Goal: Information Seeking & Learning: Learn about a topic

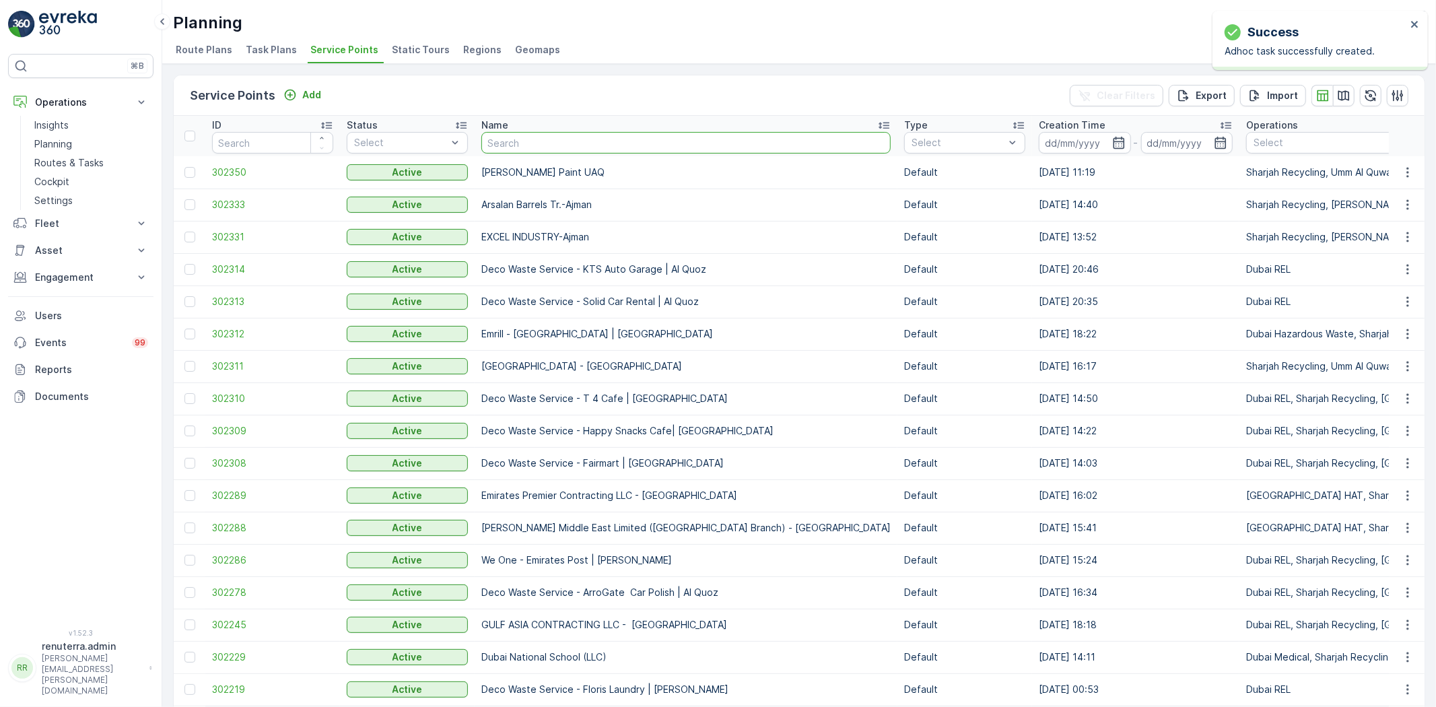
click at [500, 143] on input "text" at bounding box center [685, 143] width 409 height 22
type input "Wise"
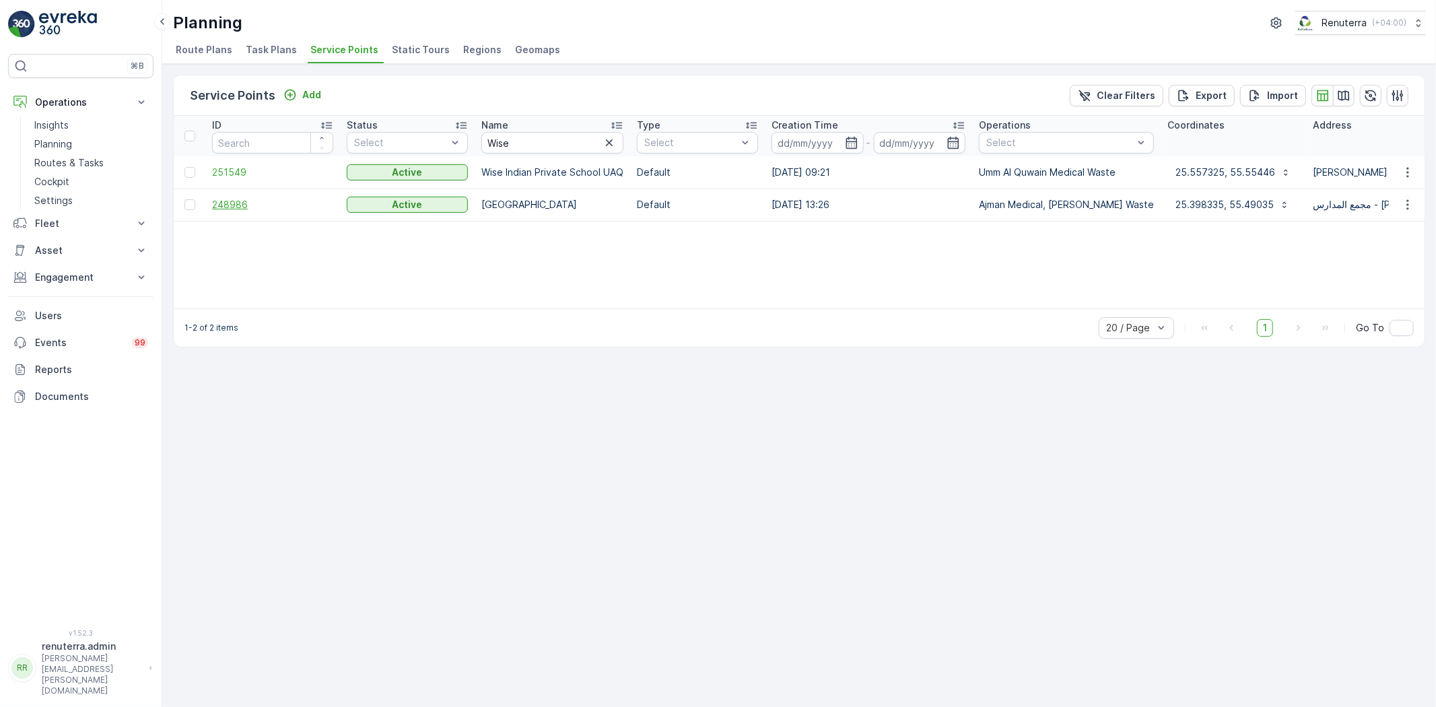
click at [242, 199] on span "248986" at bounding box center [272, 204] width 121 height 13
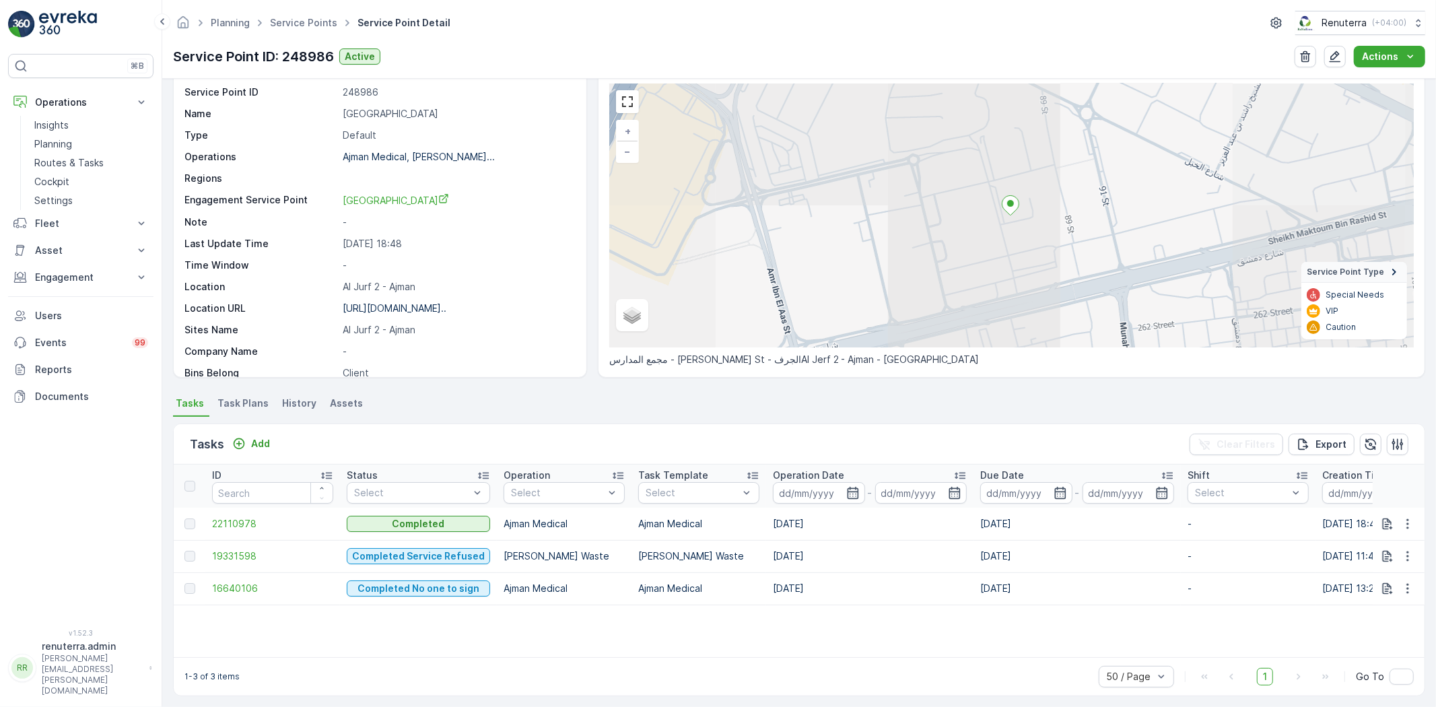
scroll to position [55, 0]
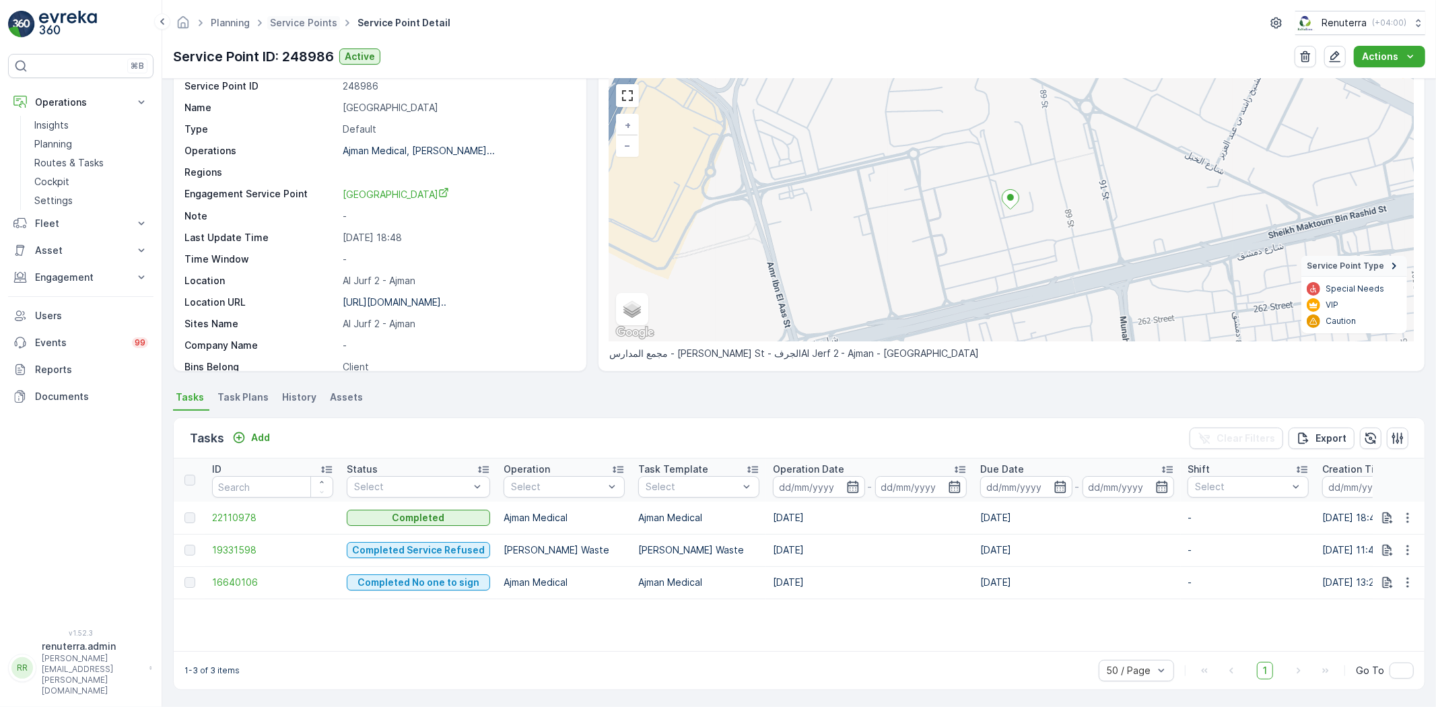
click at [300, 29] on span "Service Points" at bounding box center [303, 22] width 73 height 13
click at [301, 23] on link "Service Points" at bounding box center [303, 22] width 67 height 11
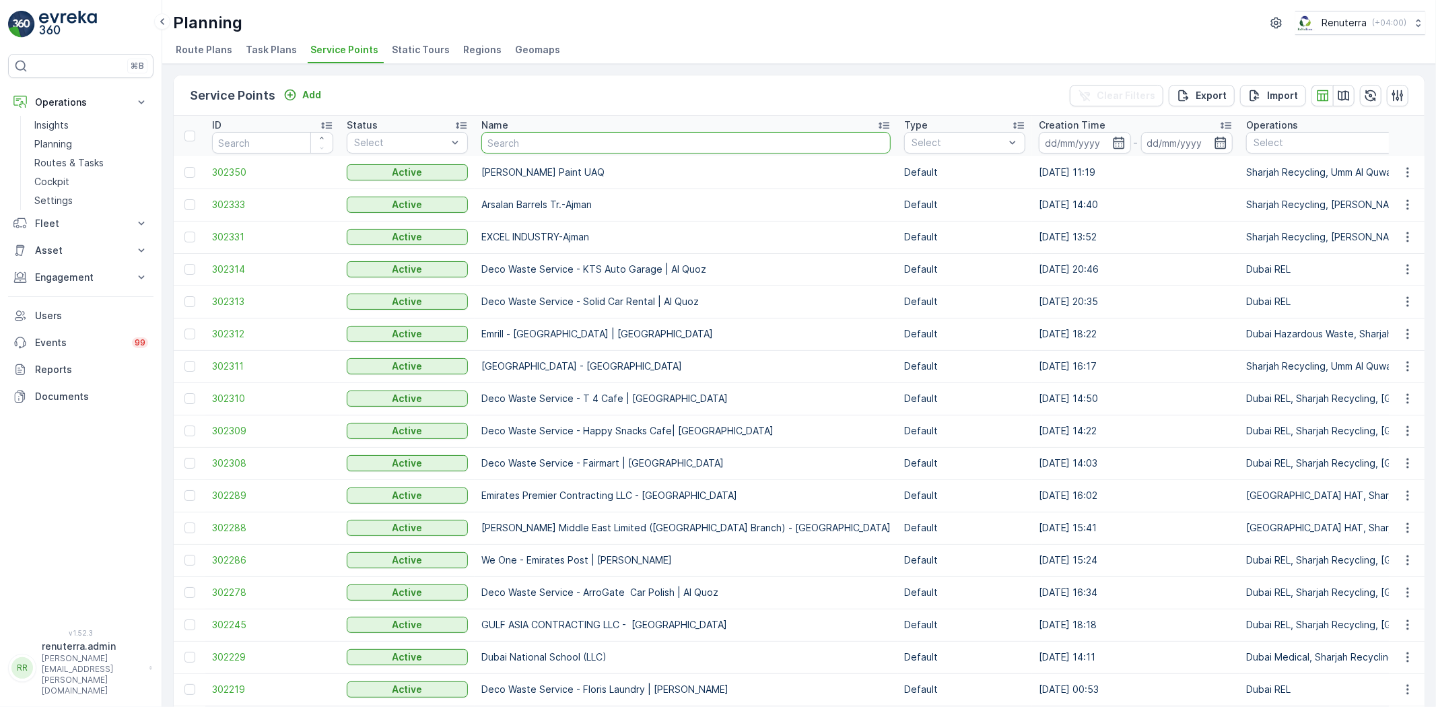
click at [505, 145] on input "text" at bounding box center [685, 143] width 409 height 22
type input "Yes full"
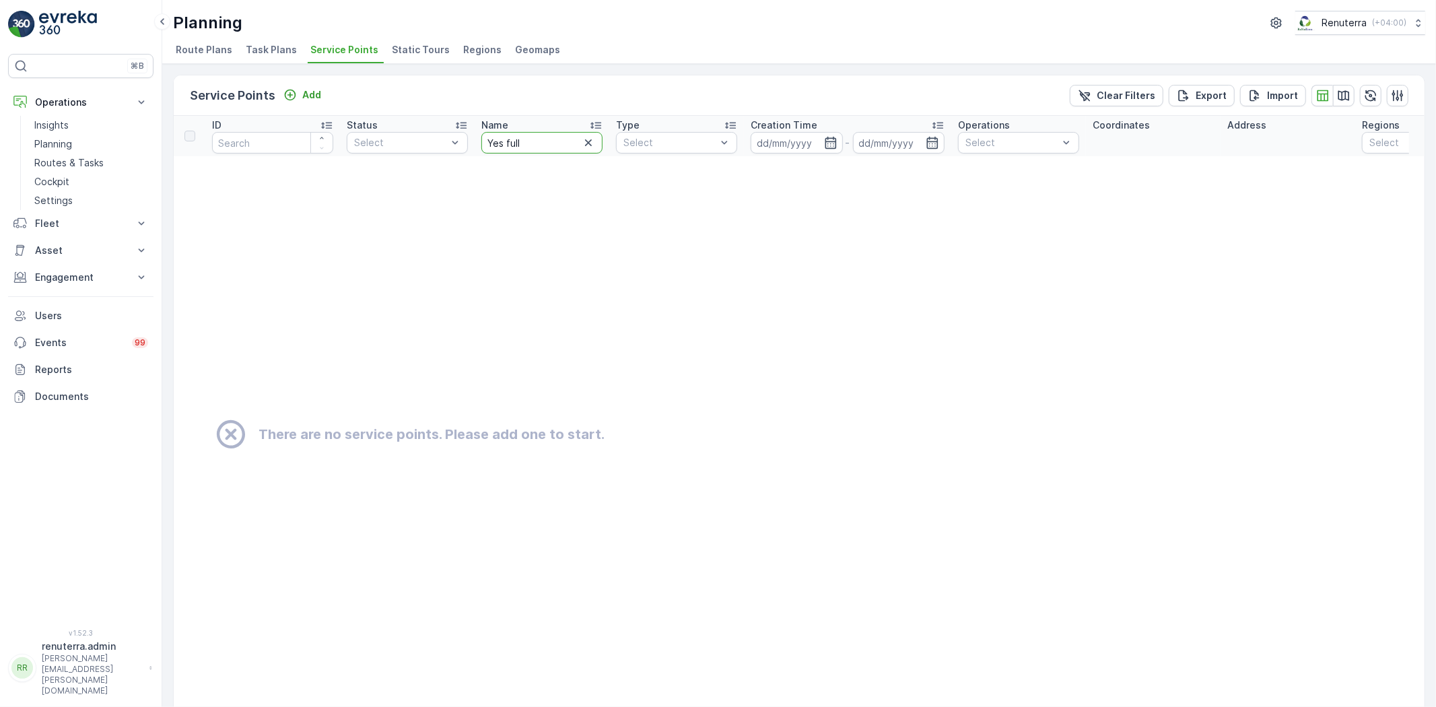
drag, startPoint x: 512, startPoint y: 132, endPoint x: 466, endPoint y: 125, distance: 46.3
type input "Yesfull"
drag, startPoint x: 537, startPoint y: 142, endPoint x: 464, endPoint y: 135, distance: 73.1
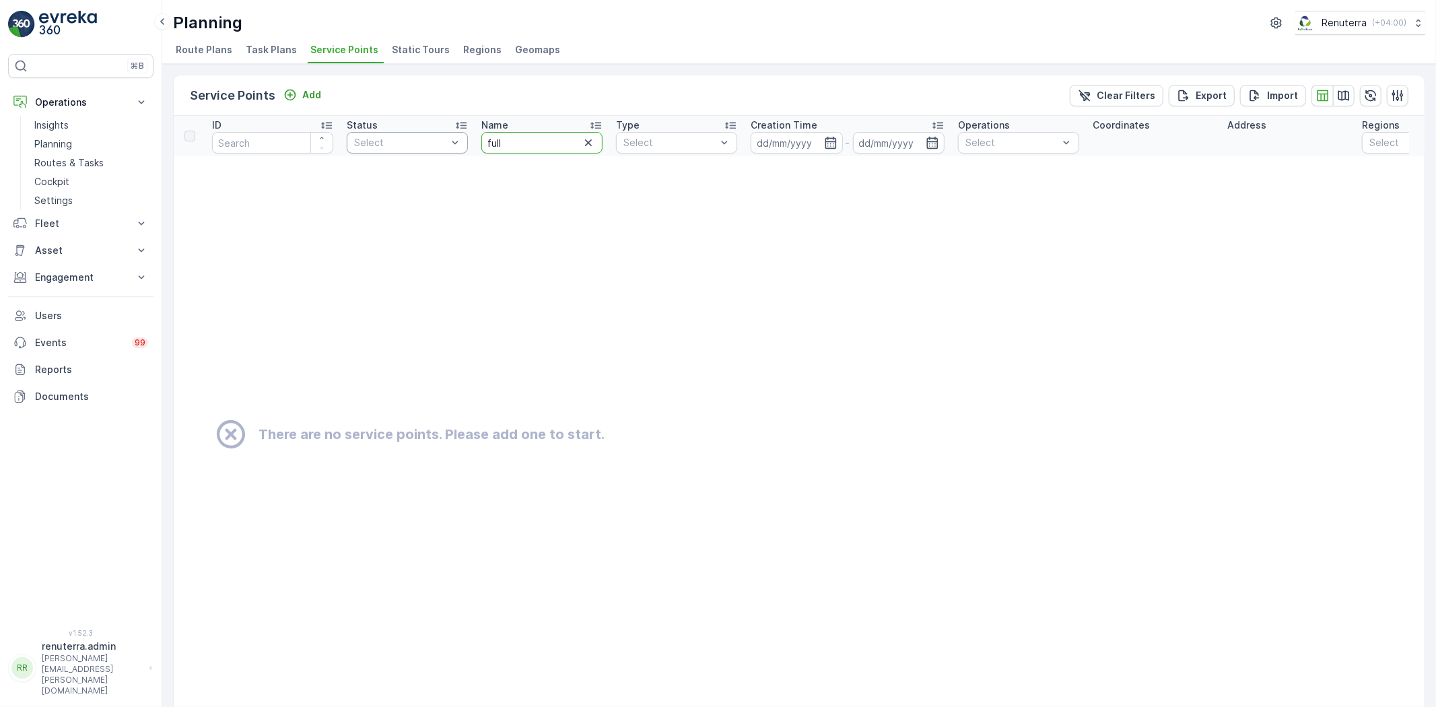
type input "full"
click at [591, 413] on td "There are no service points. Please add one to start." at bounding box center [935, 434] width 1523 height 557
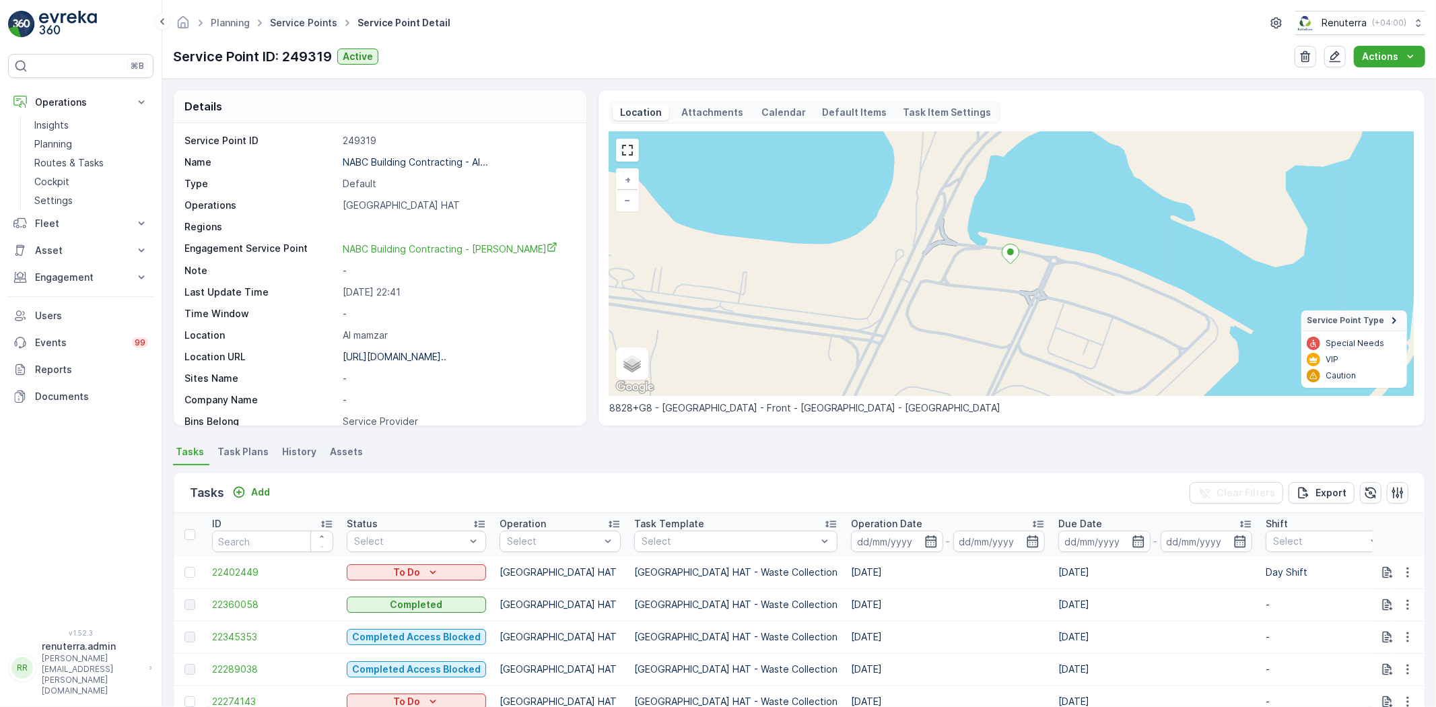
click at [290, 26] on link "Service Points" at bounding box center [303, 22] width 67 height 11
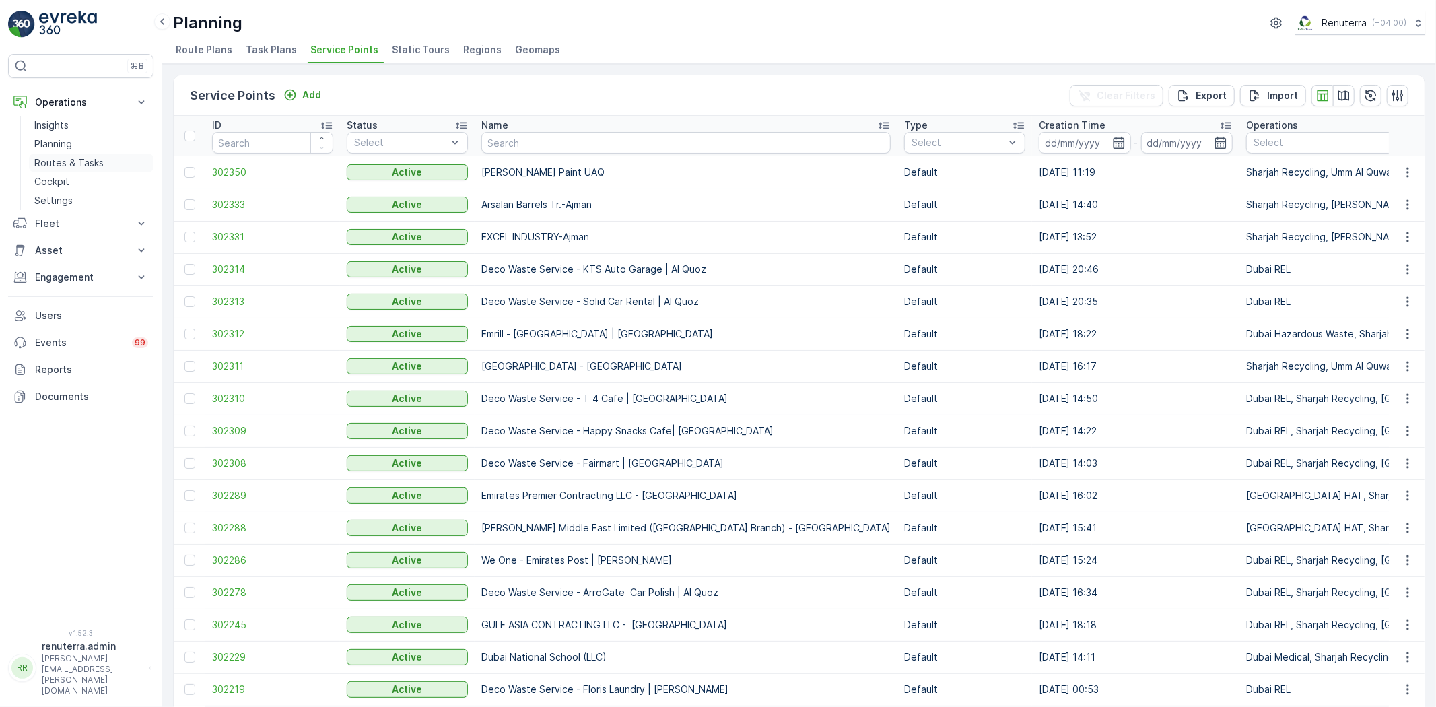
click at [61, 160] on p "Routes & Tasks" at bounding box center [68, 162] width 69 height 13
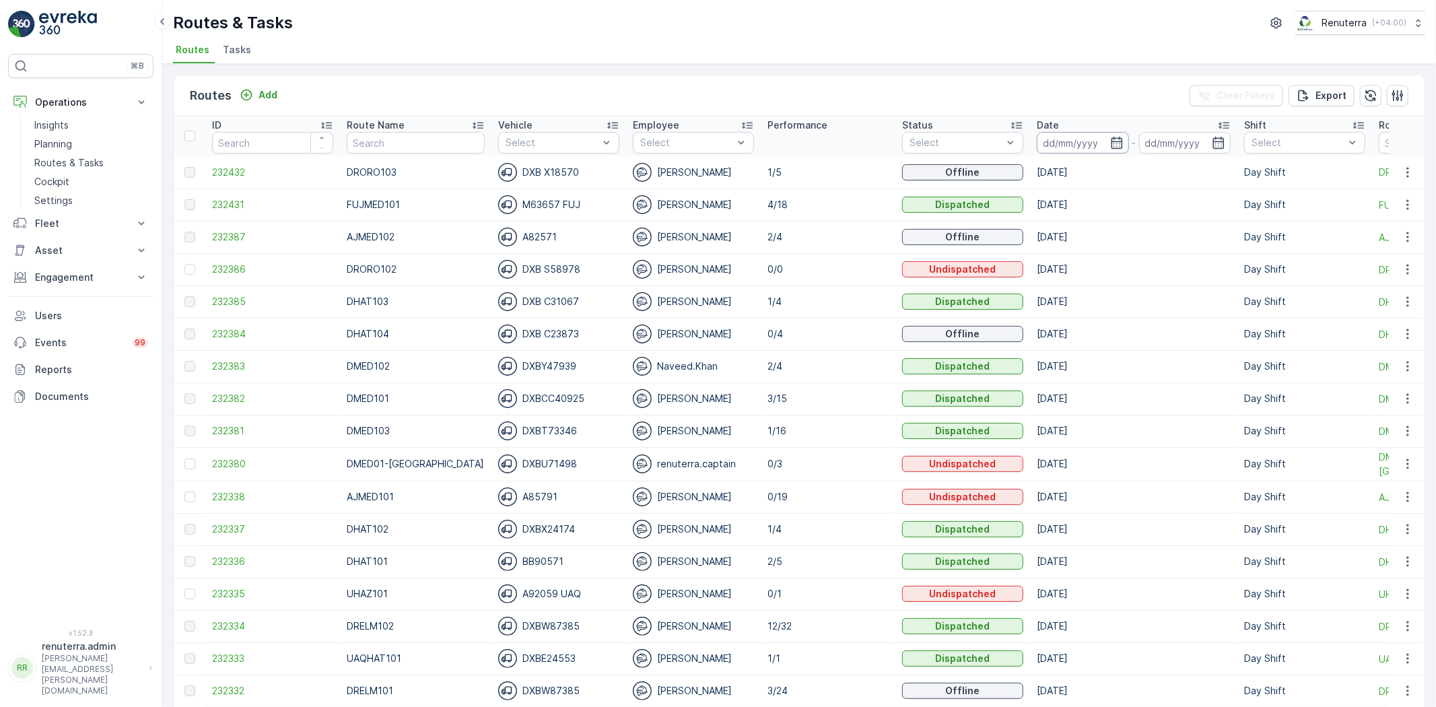
click at [1036, 142] on input at bounding box center [1082, 143] width 92 height 22
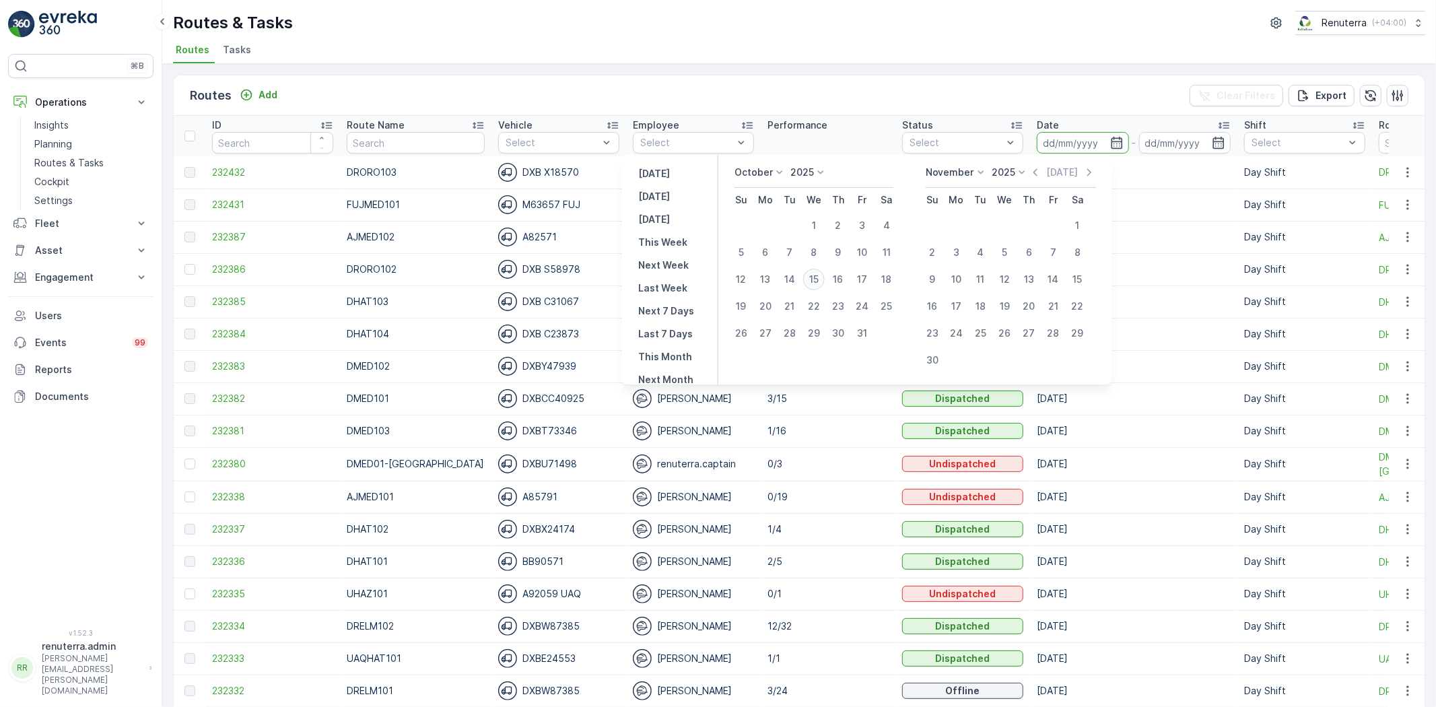
click at [824, 270] on div "15" at bounding box center [814, 280] width 22 height 22
type input "[DATE]"
click at [822, 277] on div "15" at bounding box center [814, 280] width 22 height 22
type input "[DATE]"
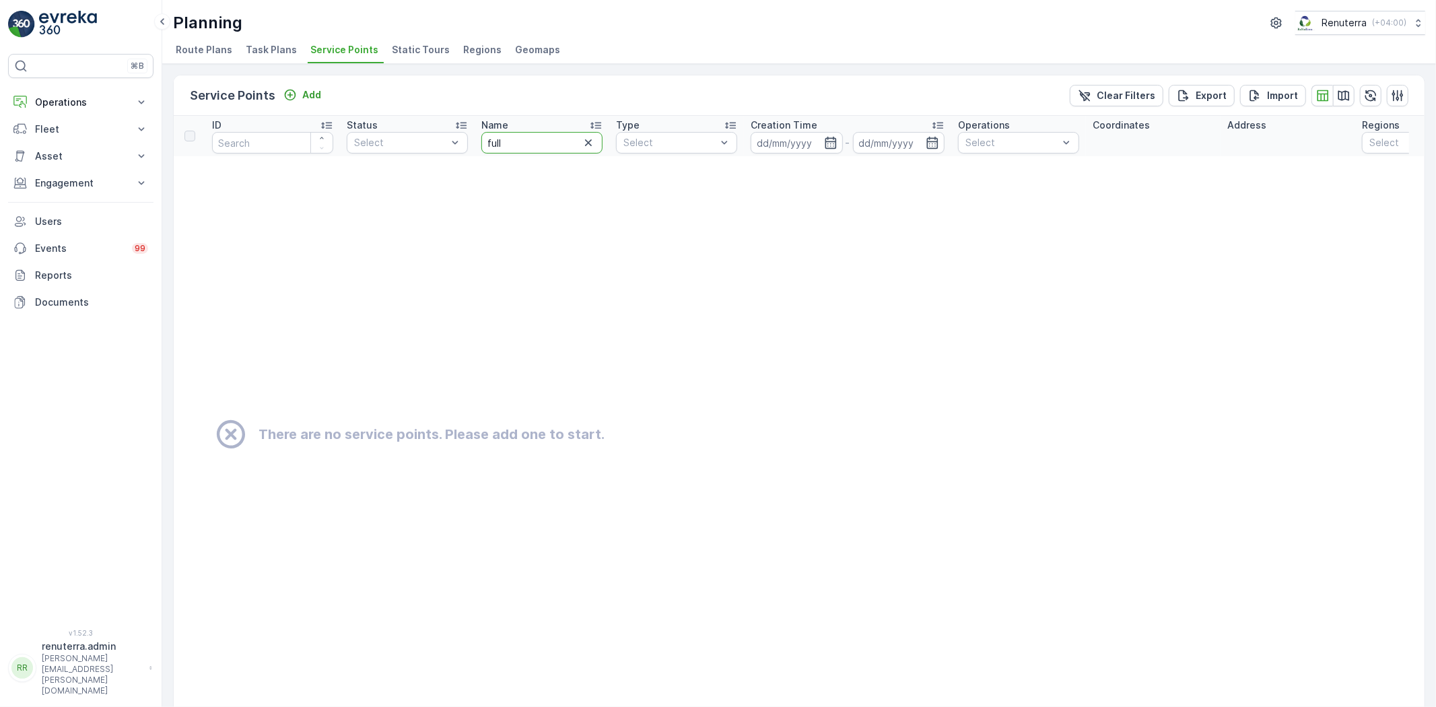
drag, startPoint x: 492, startPoint y: 135, endPoint x: 427, endPoint y: 129, distance: 65.6
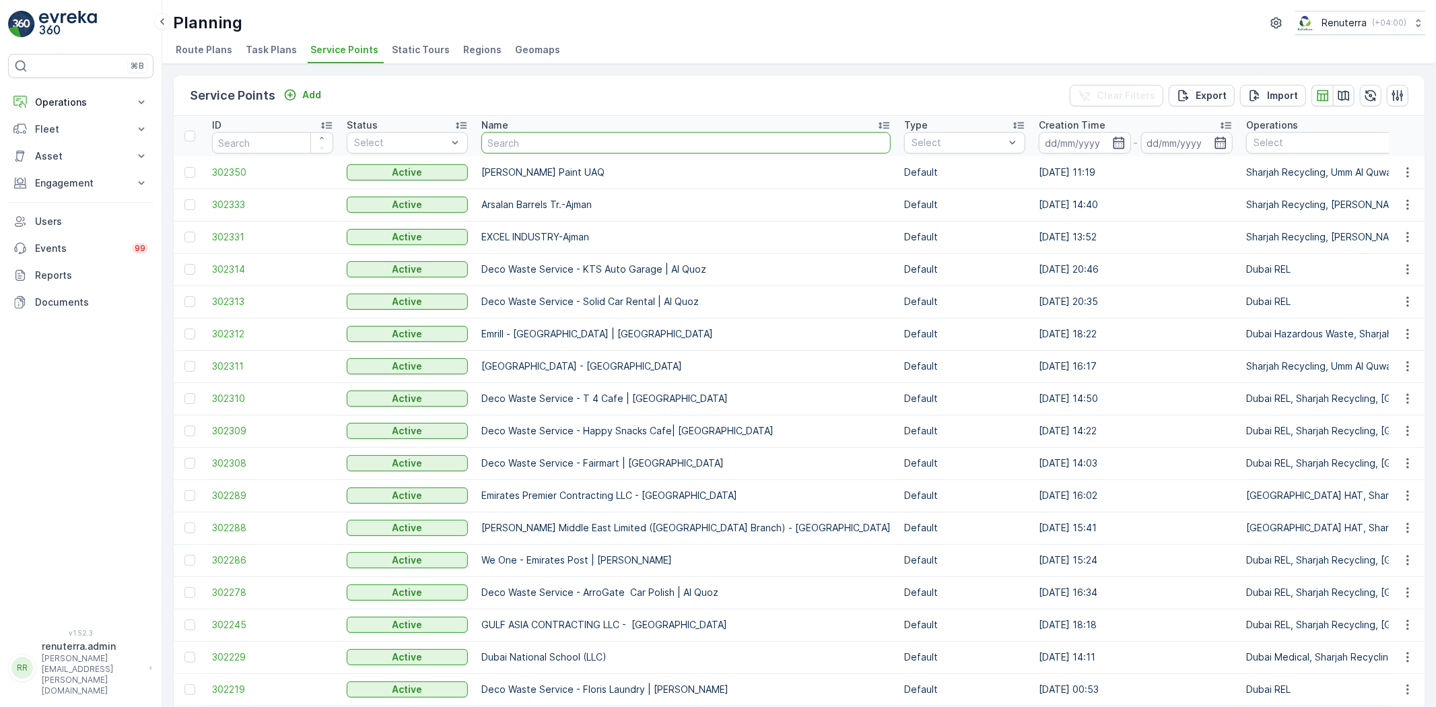
click at [533, 138] on input "text" at bounding box center [685, 143] width 409 height 22
click at [499, 149] on input "text" at bounding box center [685, 143] width 409 height 22
type input "Yes"
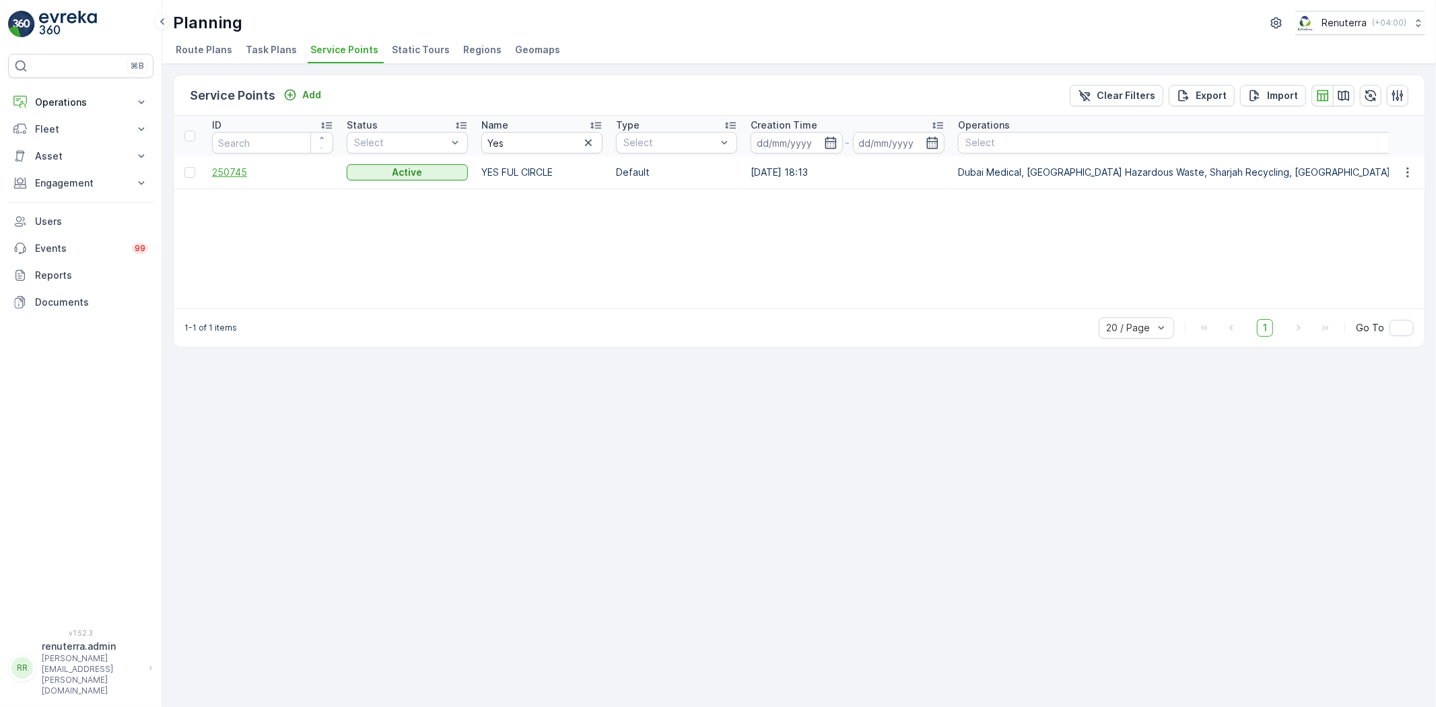
click at [269, 166] on span "250745" at bounding box center [272, 172] width 121 height 13
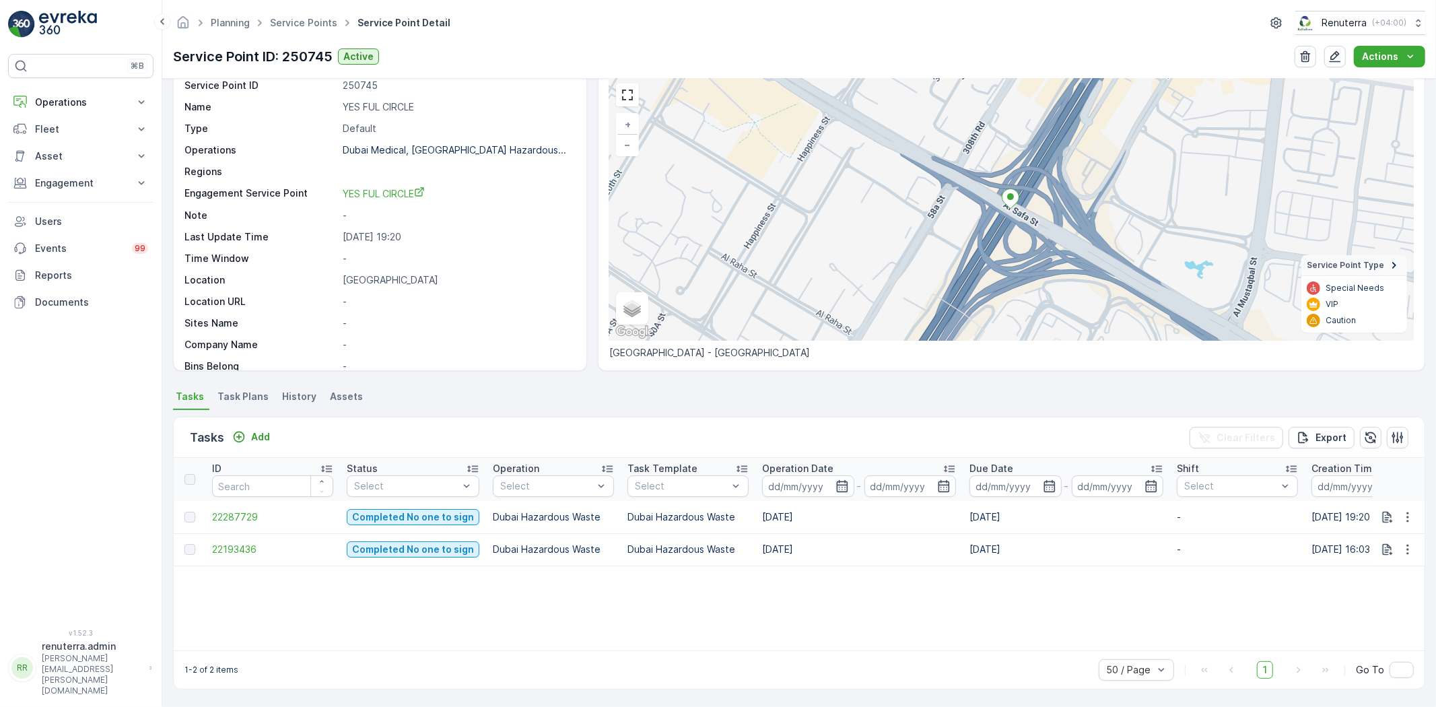
scroll to position [55, 0]
click at [258, 541] on td "22193436" at bounding box center [272, 550] width 135 height 32
click at [248, 543] on span "22193436" at bounding box center [272, 549] width 121 height 13
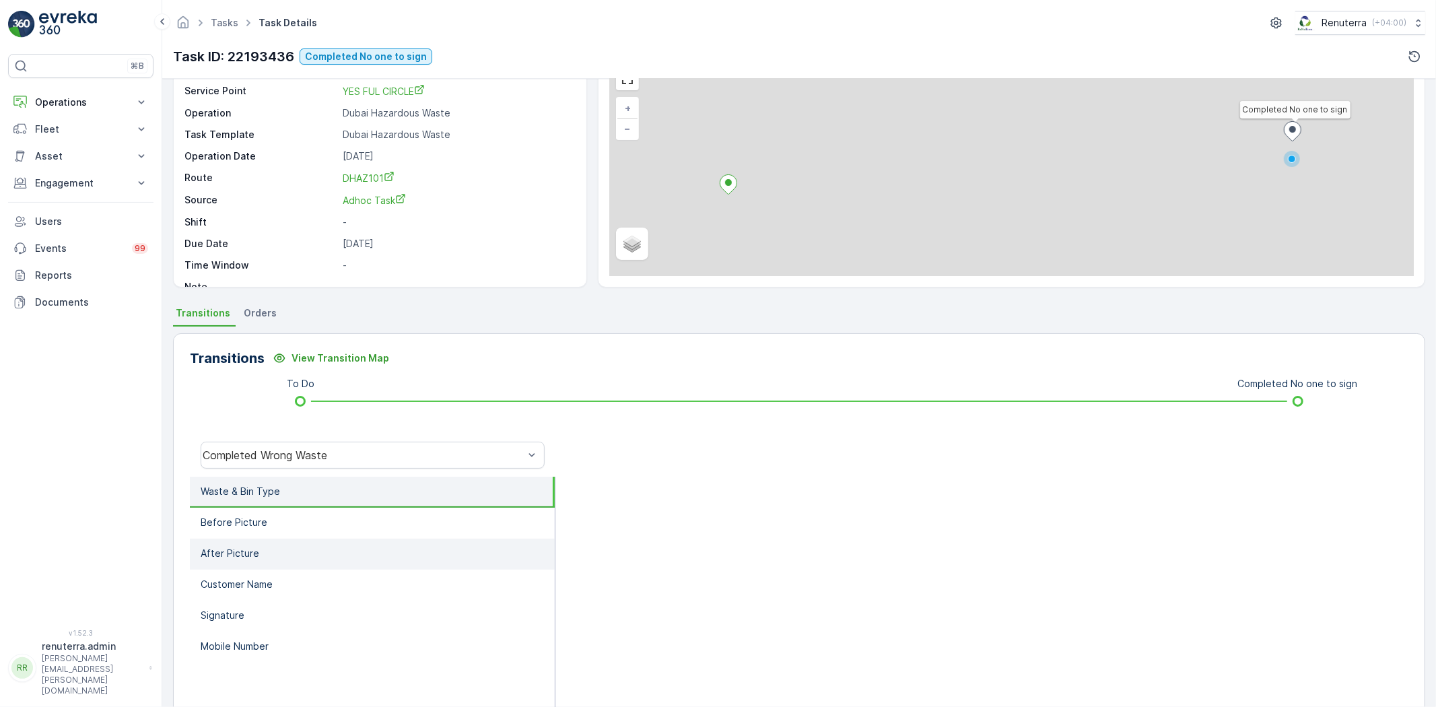
scroll to position [141, 0]
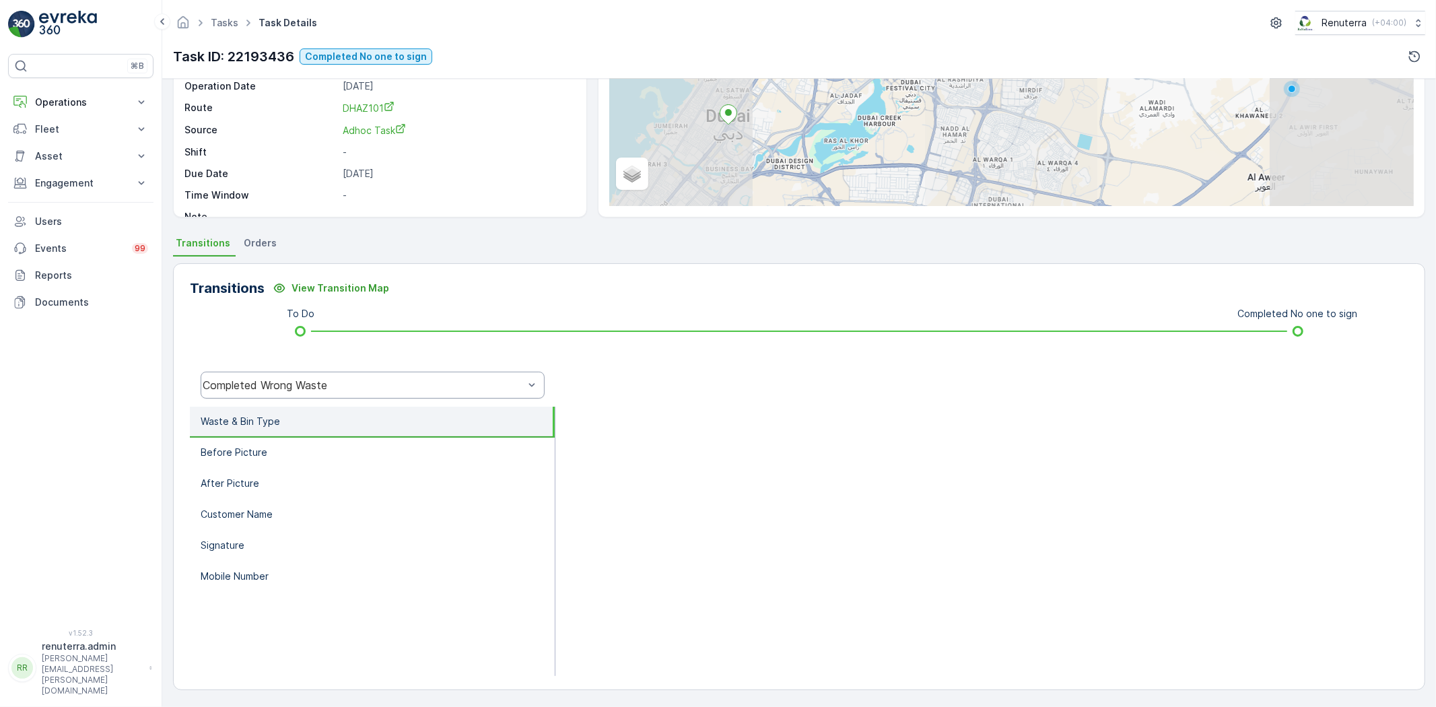
click at [279, 373] on div "Completed Wrong Waste" at bounding box center [373, 385] width 344 height 27
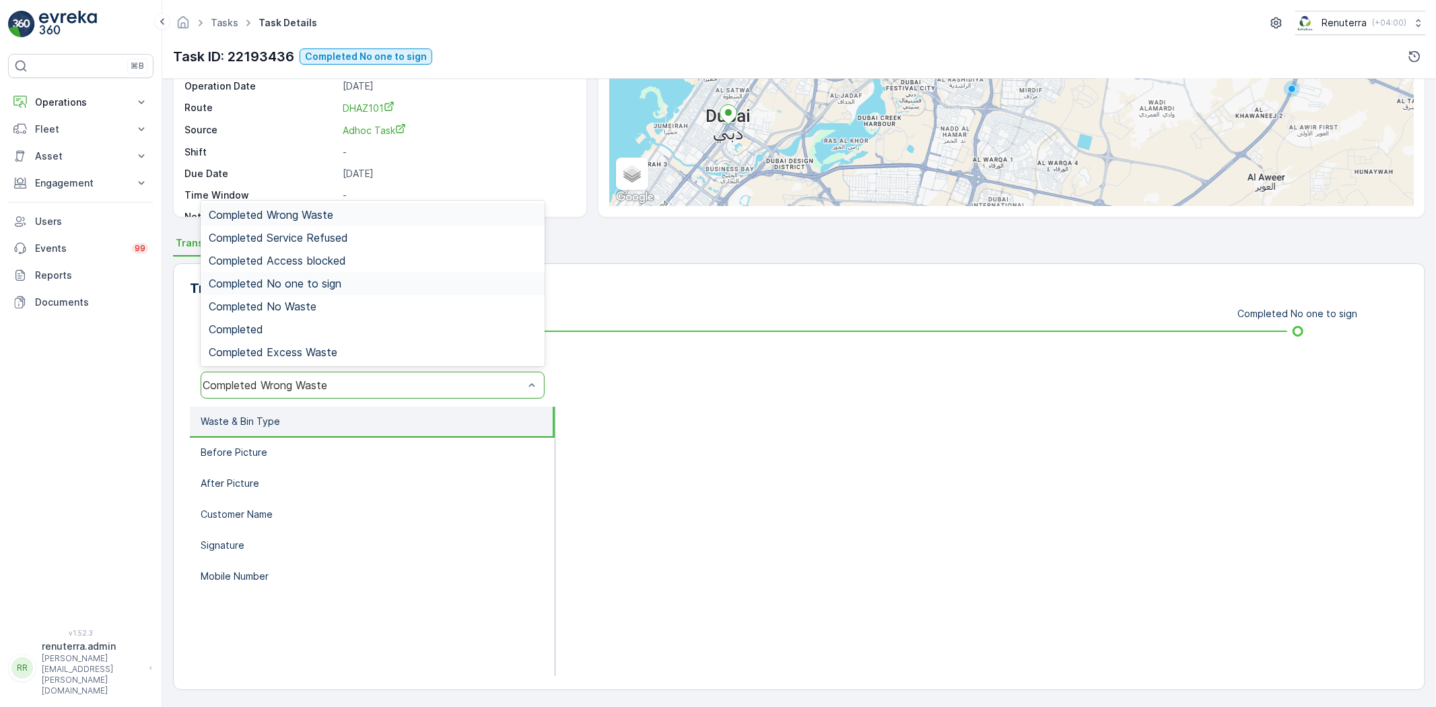
click at [310, 270] on div "Completed Access blocked" at bounding box center [373, 260] width 344 height 23
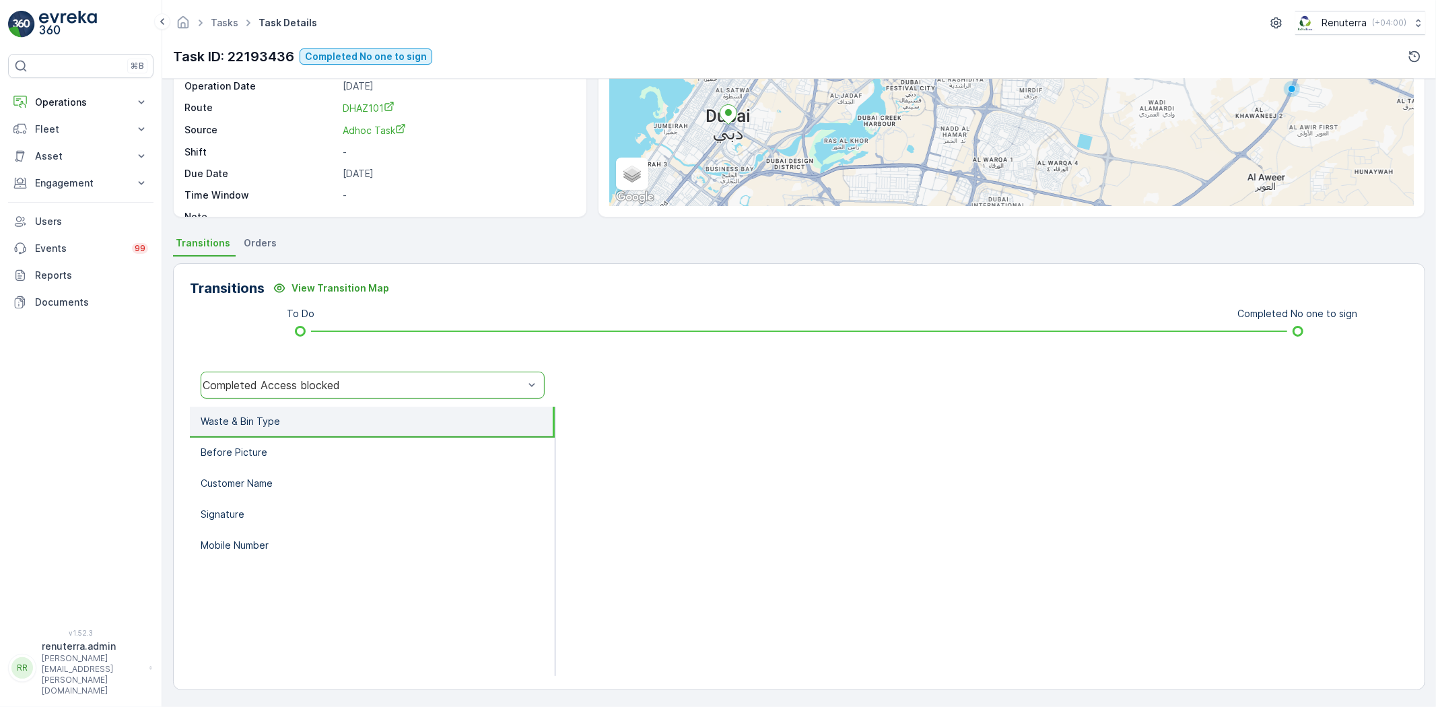
click at [284, 376] on div "Completed Access blocked" at bounding box center [373, 385] width 344 height 27
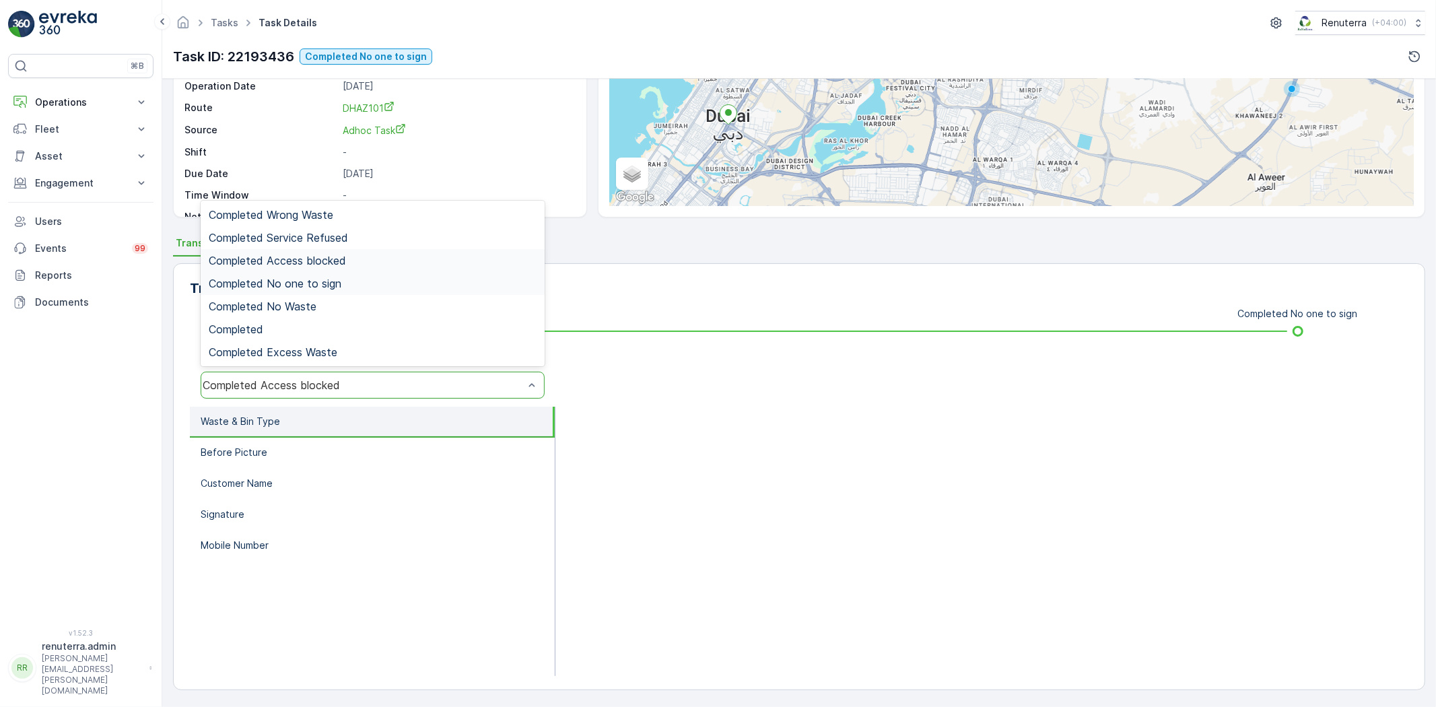
click at [324, 284] on span "Completed No one to sign" at bounding box center [275, 283] width 133 height 12
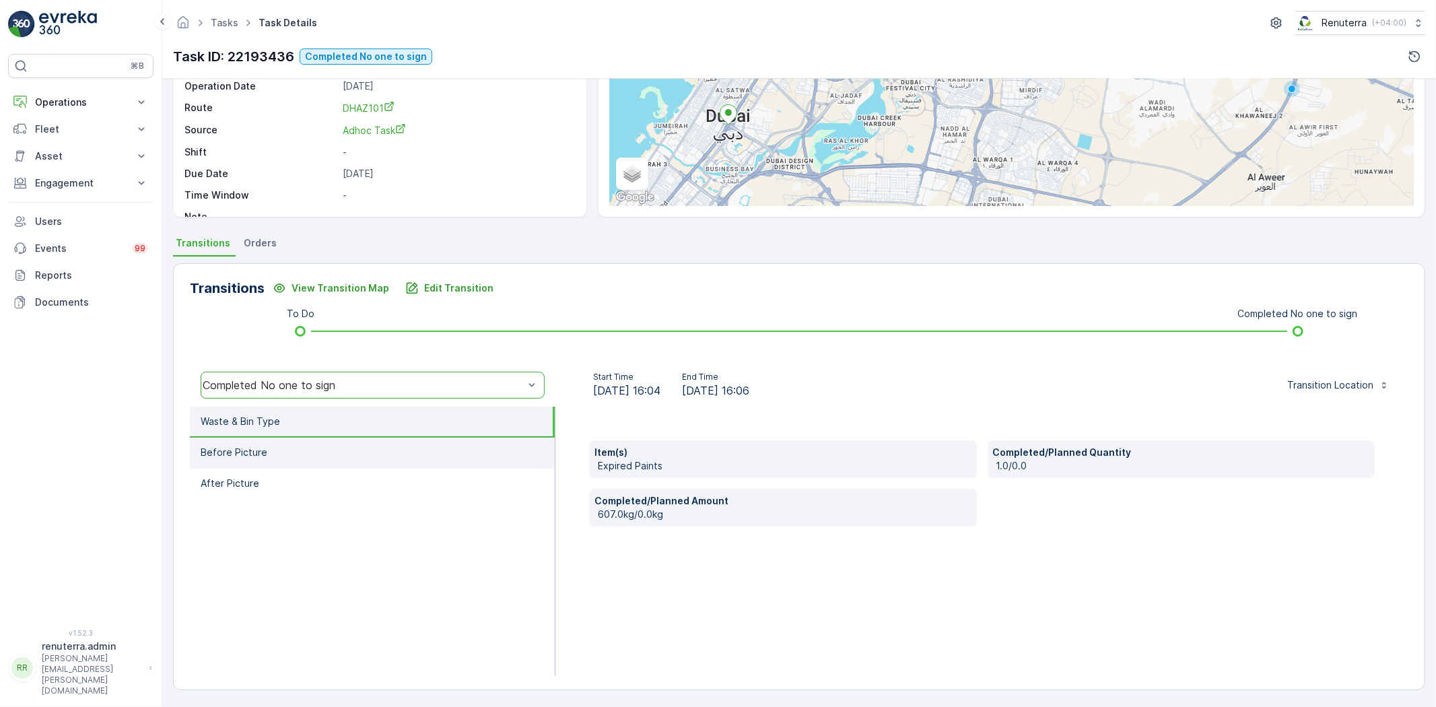
click at [346, 438] on li "Before Picture" at bounding box center [372, 452] width 365 height 31
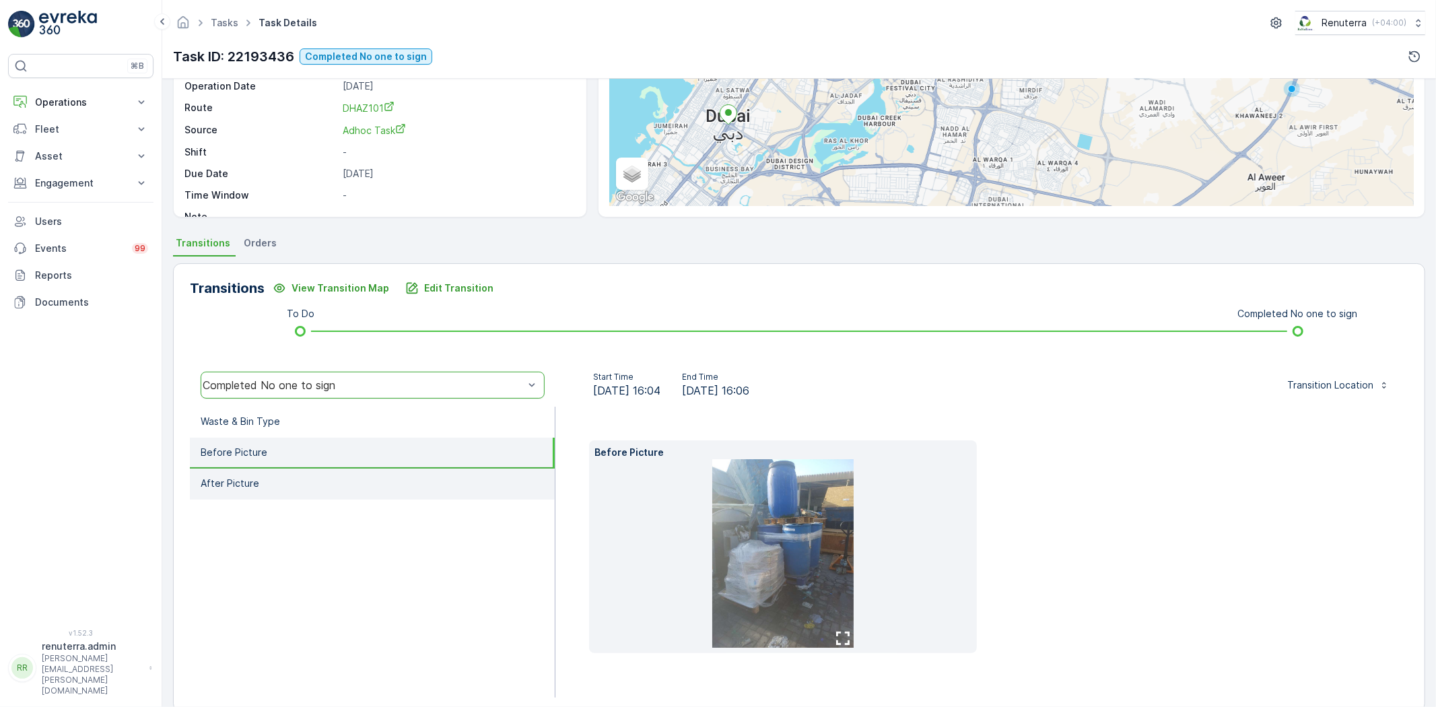
click at [312, 476] on li "After Picture" at bounding box center [372, 483] width 365 height 31
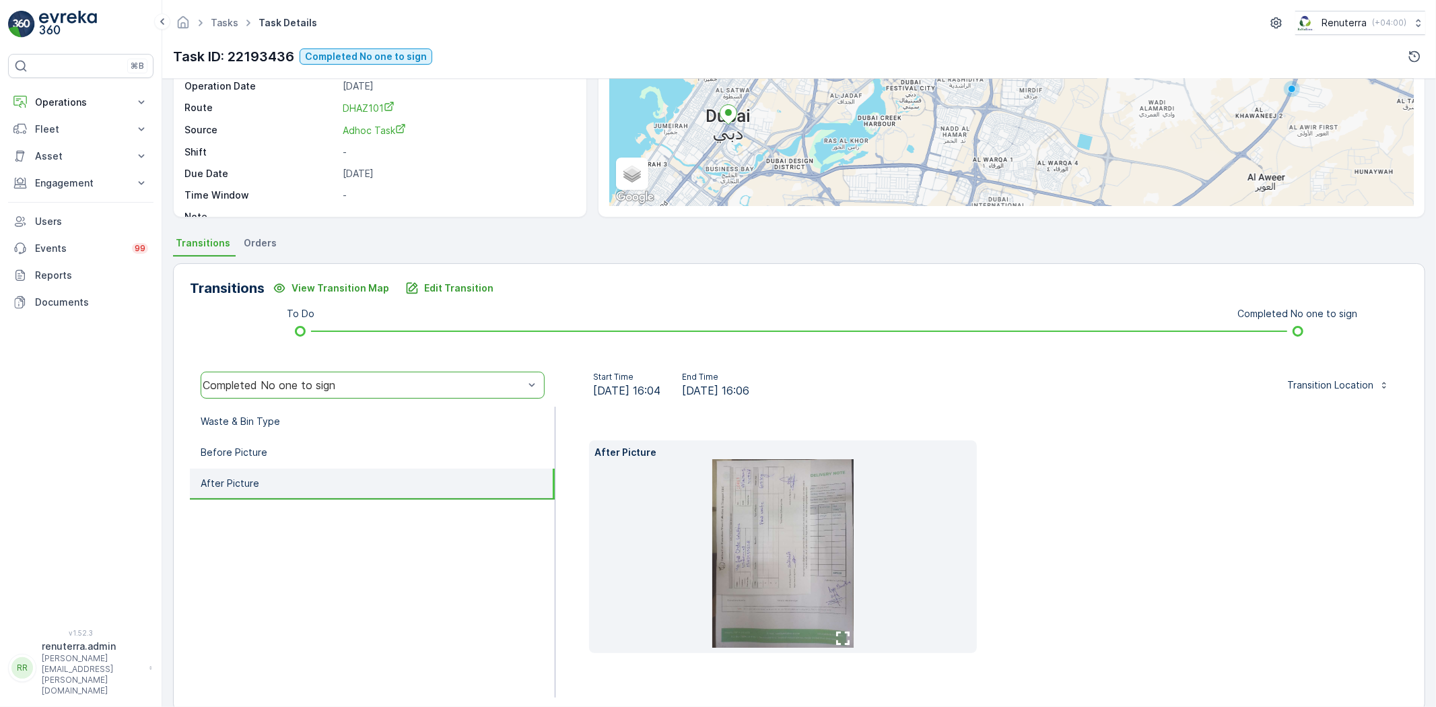
click at [761, 553] on img at bounding box center [782, 553] width 141 height 188
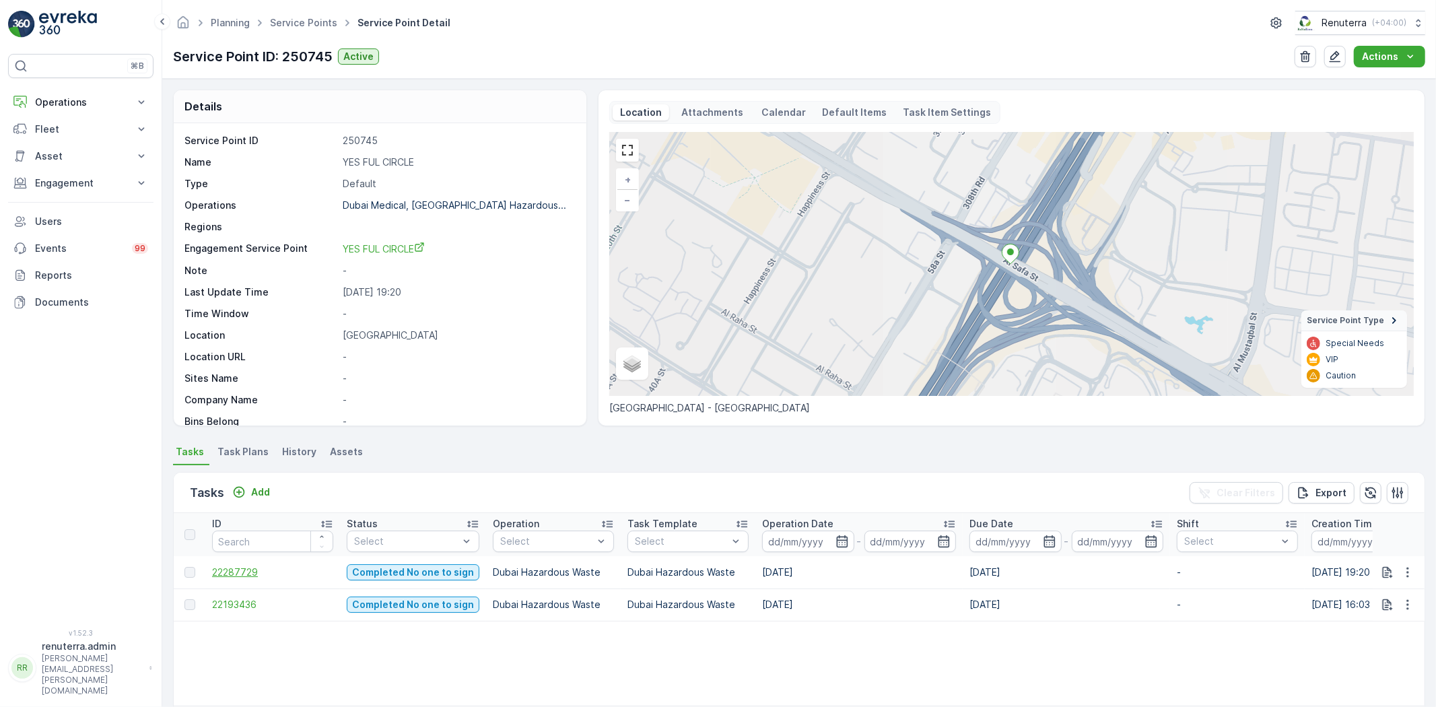
click at [252, 567] on span "22287729" at bounding box center [272, 571] width 121 height 13
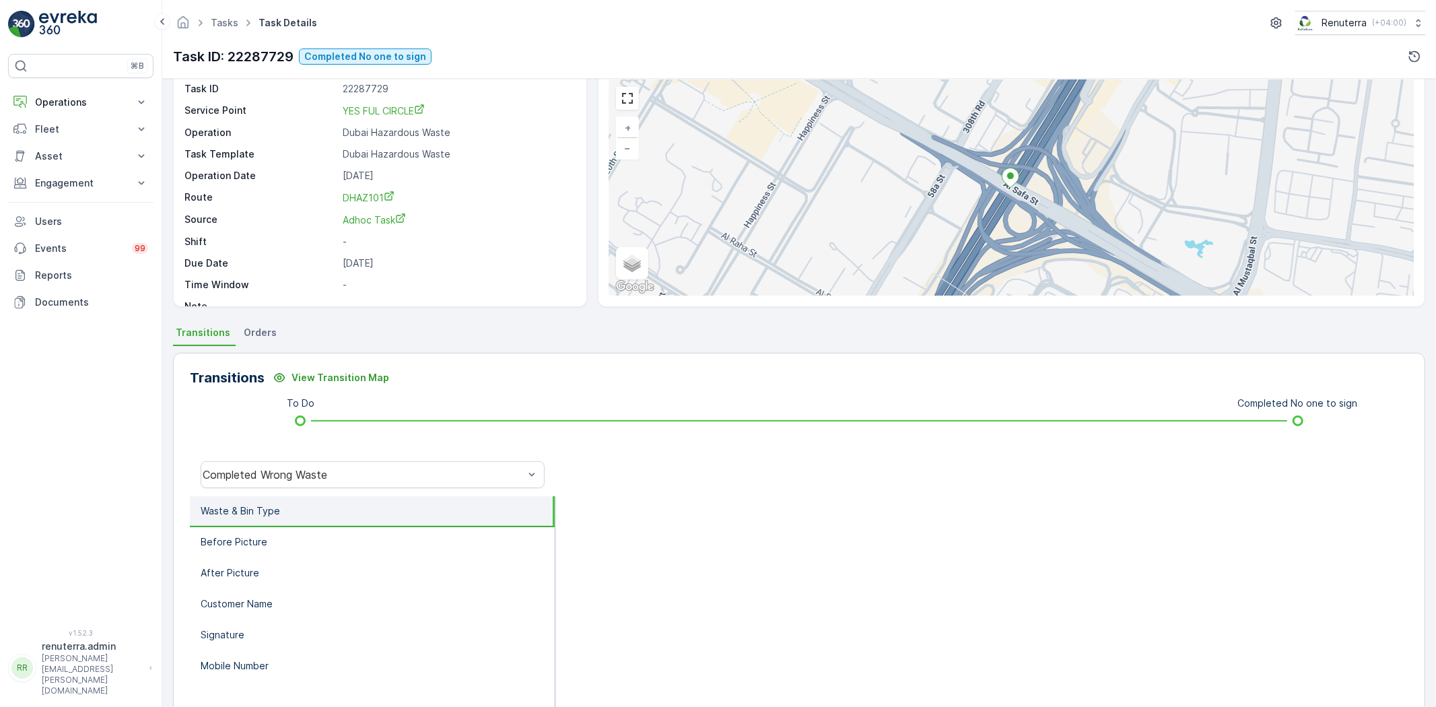
scroll to position [75, 0]
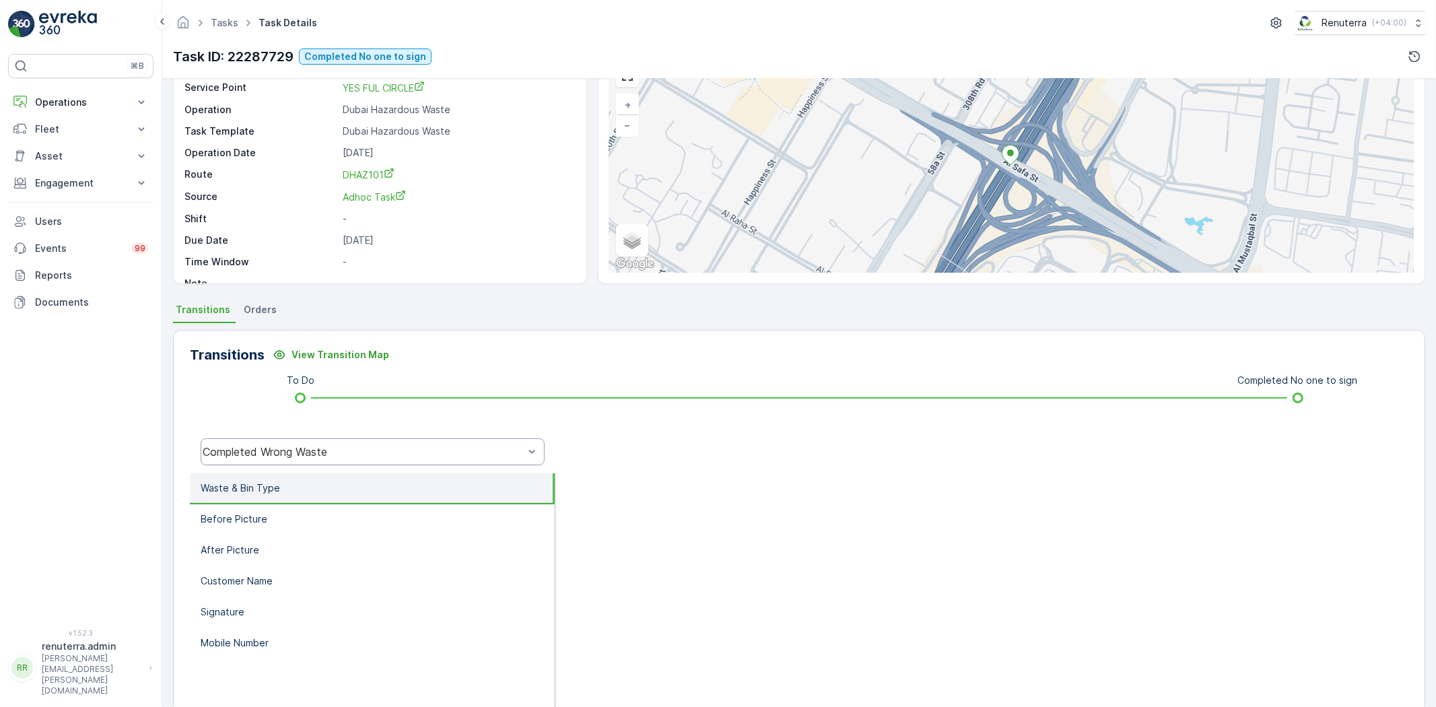
click at [400, 462] on div "Completed Wrong Waste" at bounding box center [373, 451] width 344 height 27
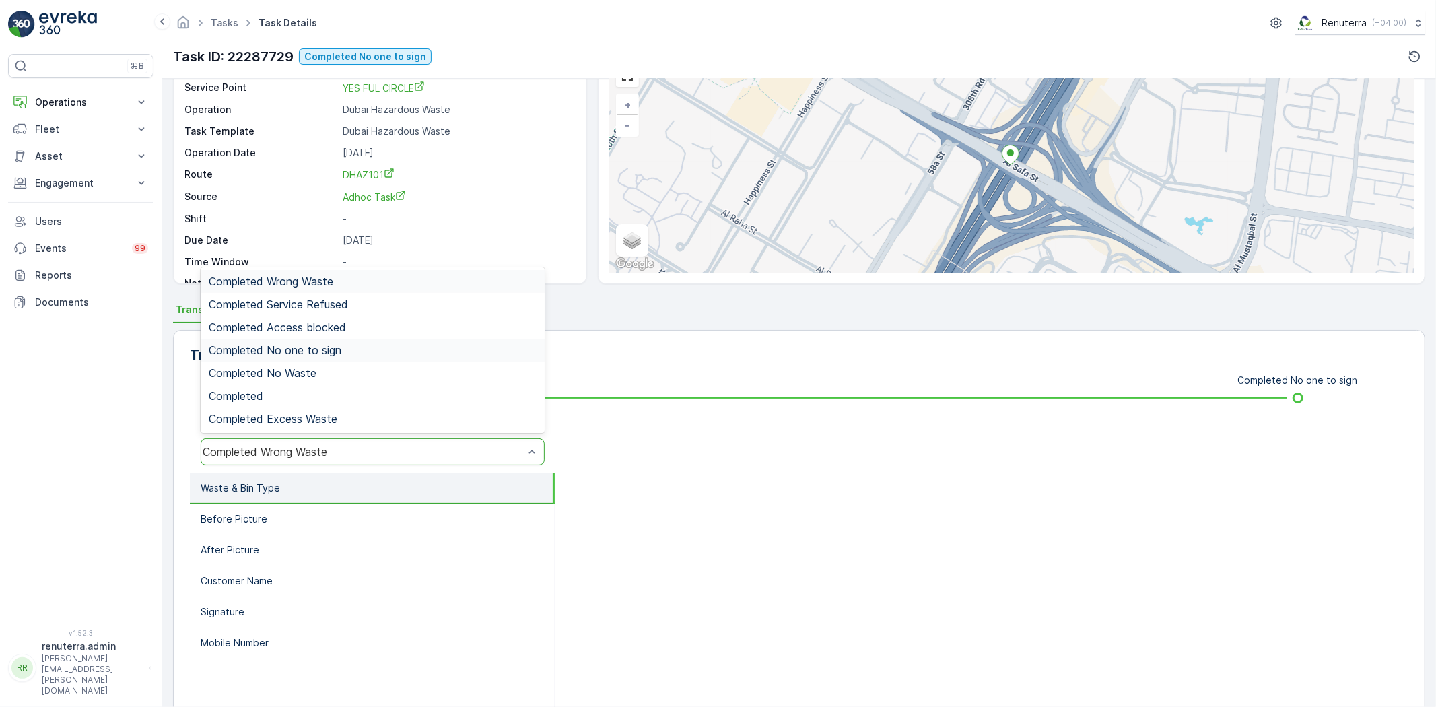
click at [345, 354] on div "Completed No one to sign" at bounding box center [373, 350] width 328 height 12
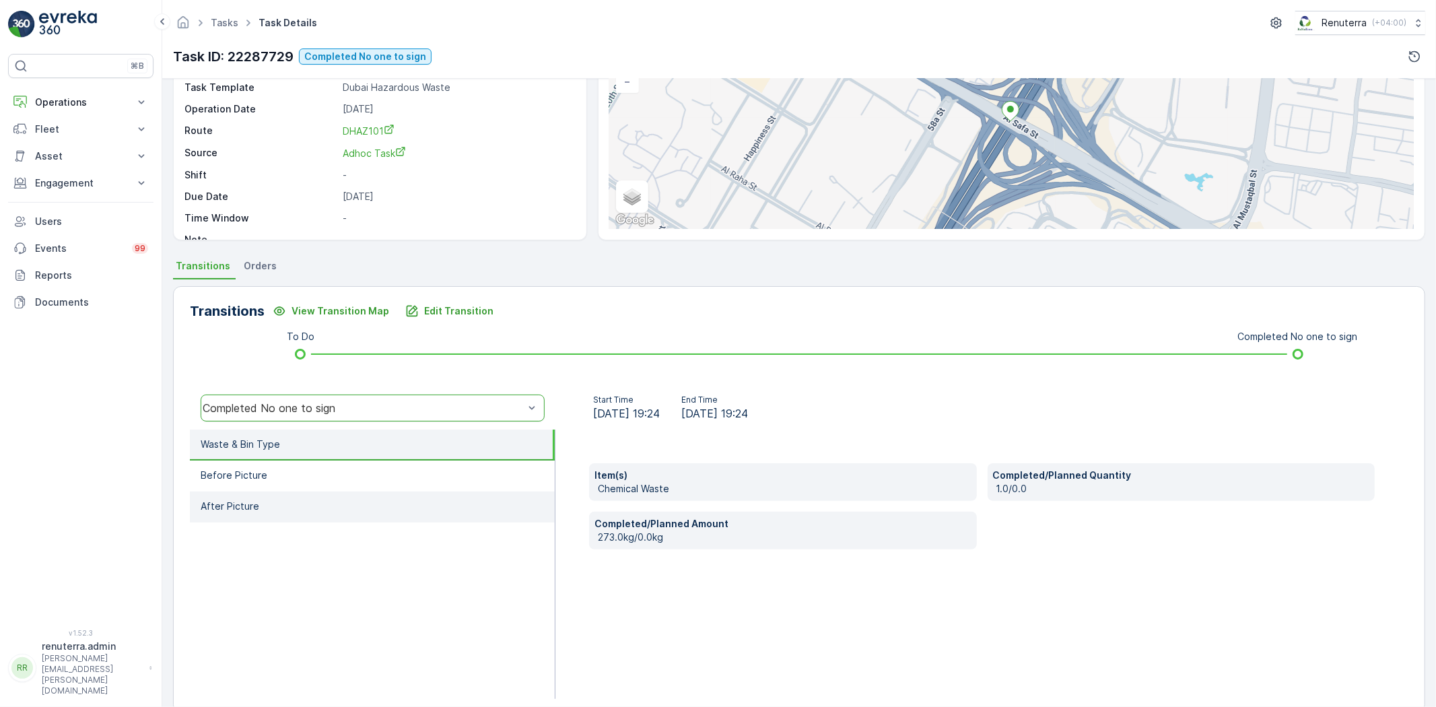
scroll to position [141, 0]
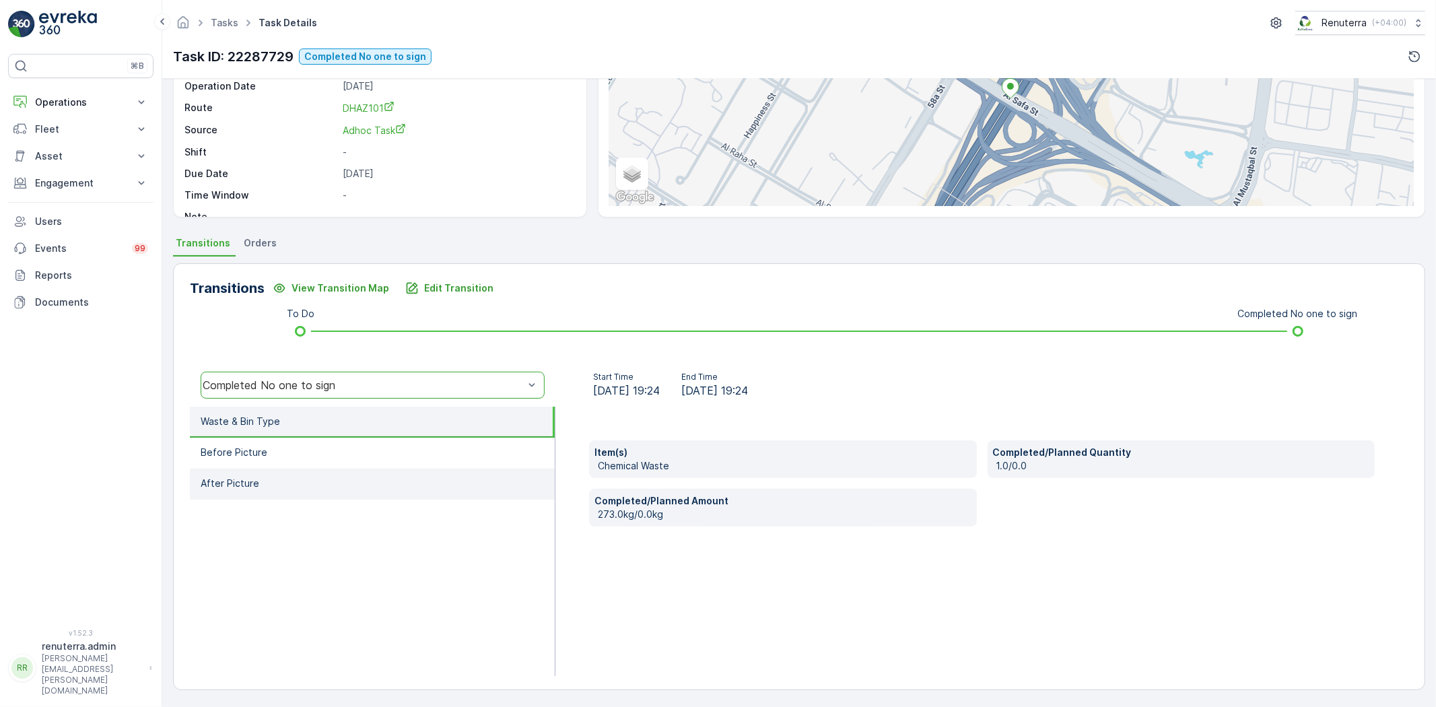
click at [304, 469] on li "After Picture" at bounding box center [372, 483] width 365 height 31
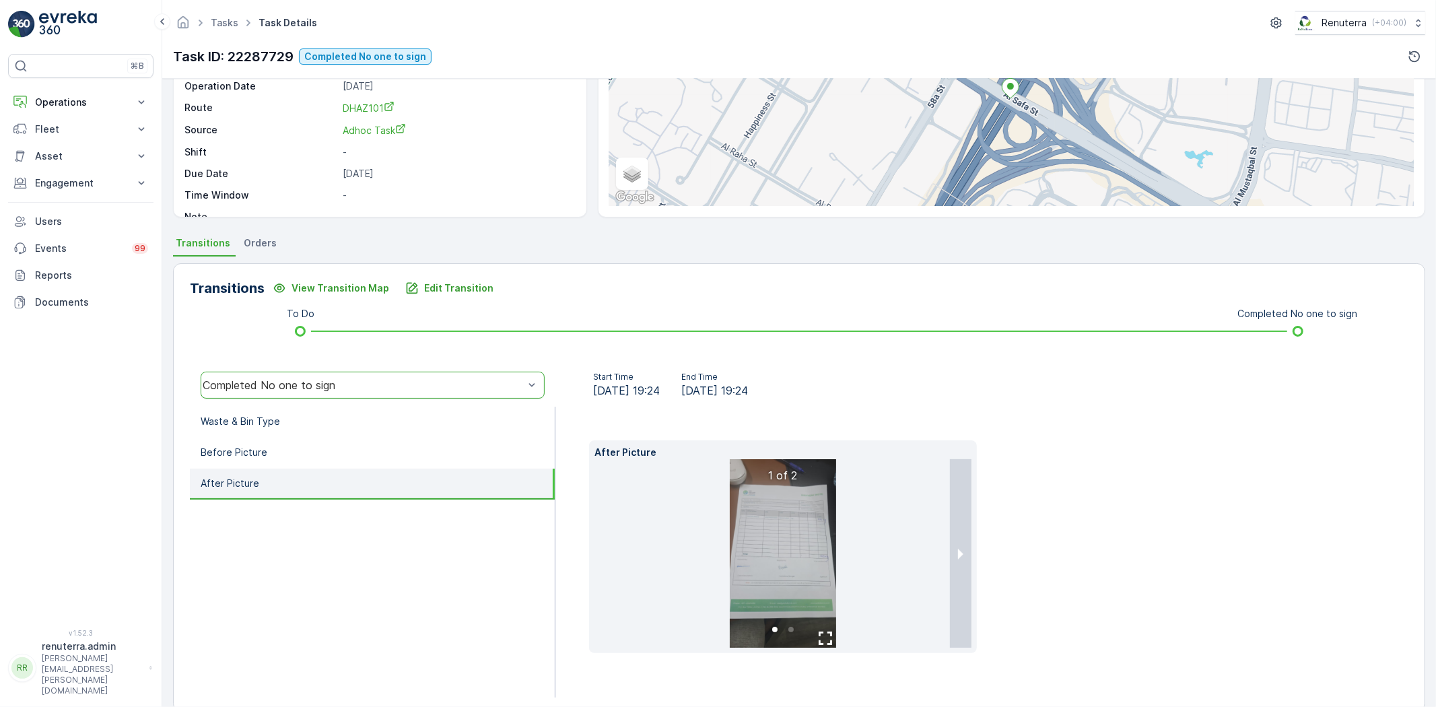
click at [765, 538] on img at bounding box center [783, 553] width 106 height 188
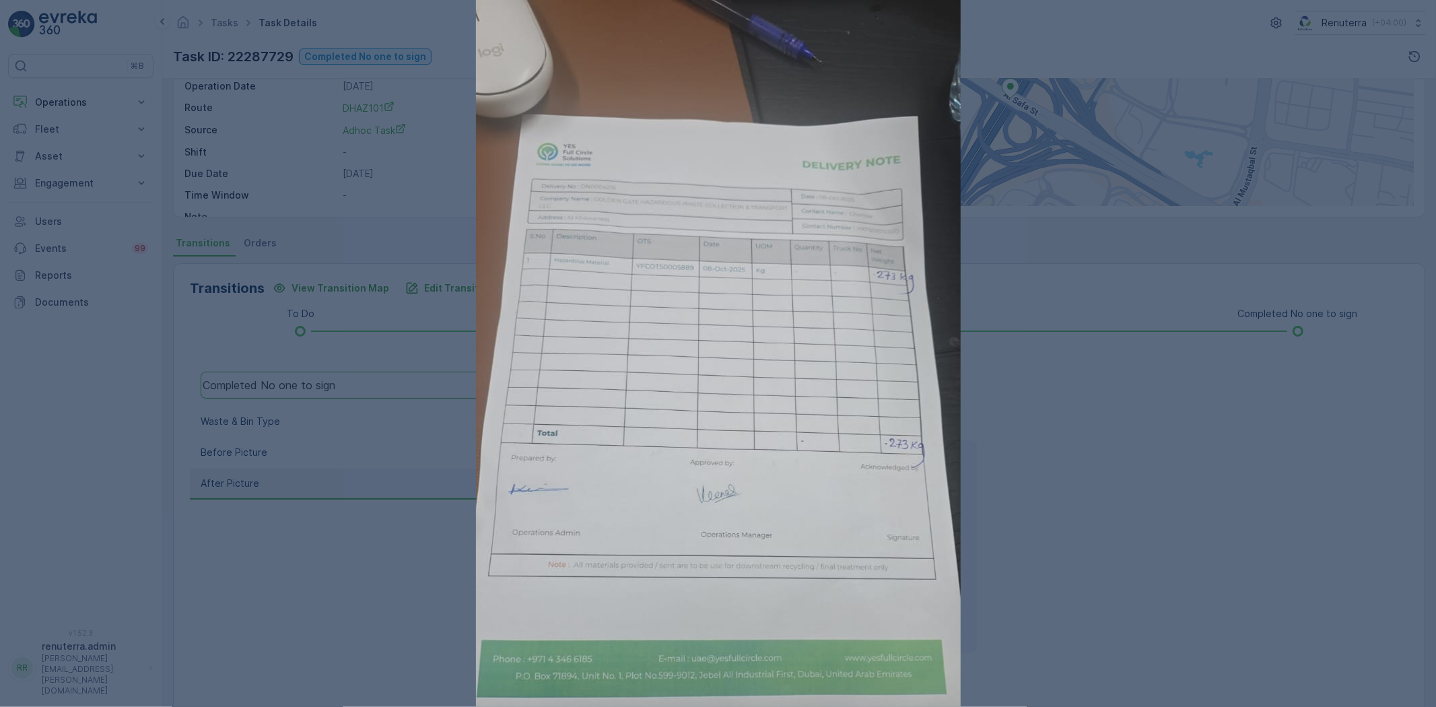
drag, startPoint x: 387, startPoint y: 153, endPoint x: 395, endPoint y: 186, distance: 34.0
click at [387, 153] on div at bounding box center [718, 353] width 1436 height 707
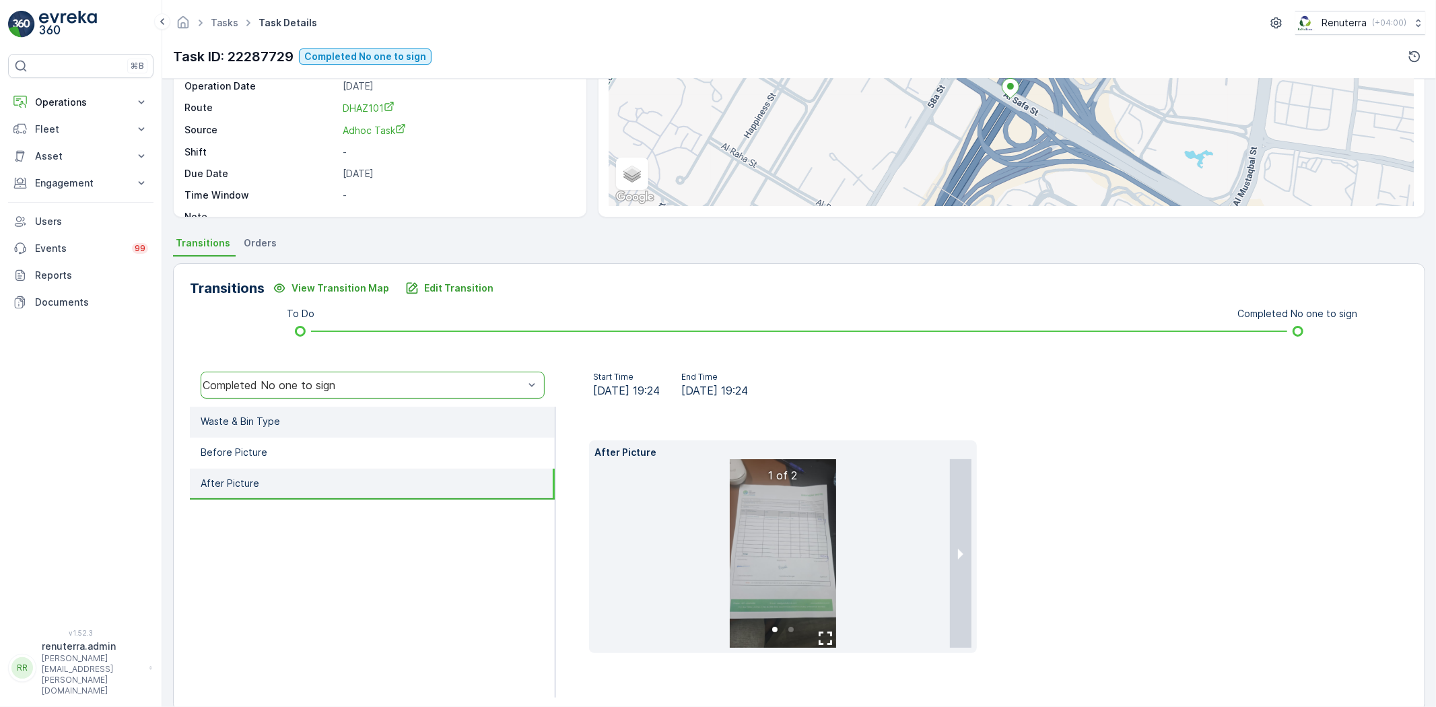
click at [318, 416] on li "Waste & Bin Type" at bounding box center [372, 422] width 365 height 31
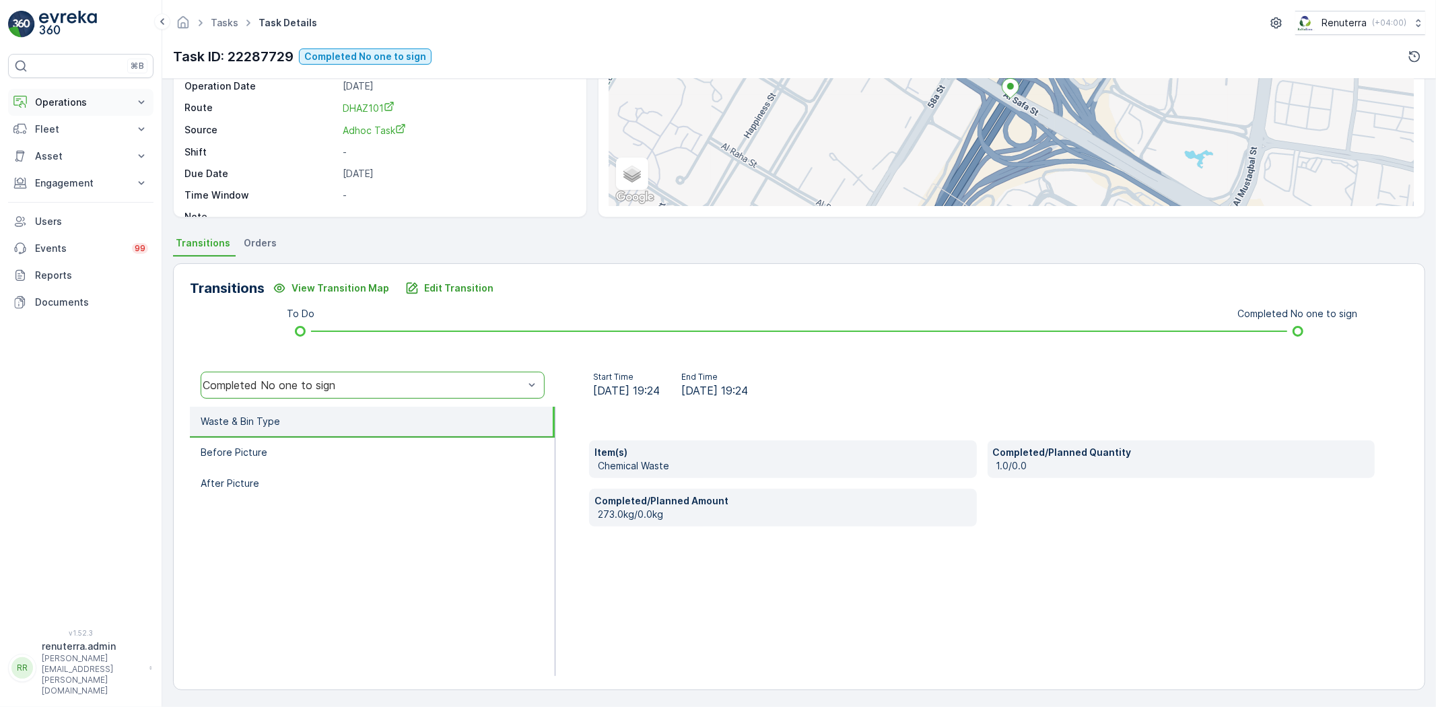
click at [100, 97] on p "Operations" at bounding box center [81, 102] width 92 height 13
click at [72, 142] on link "Planning" at bounding box center [91, 144] width 125 height 19
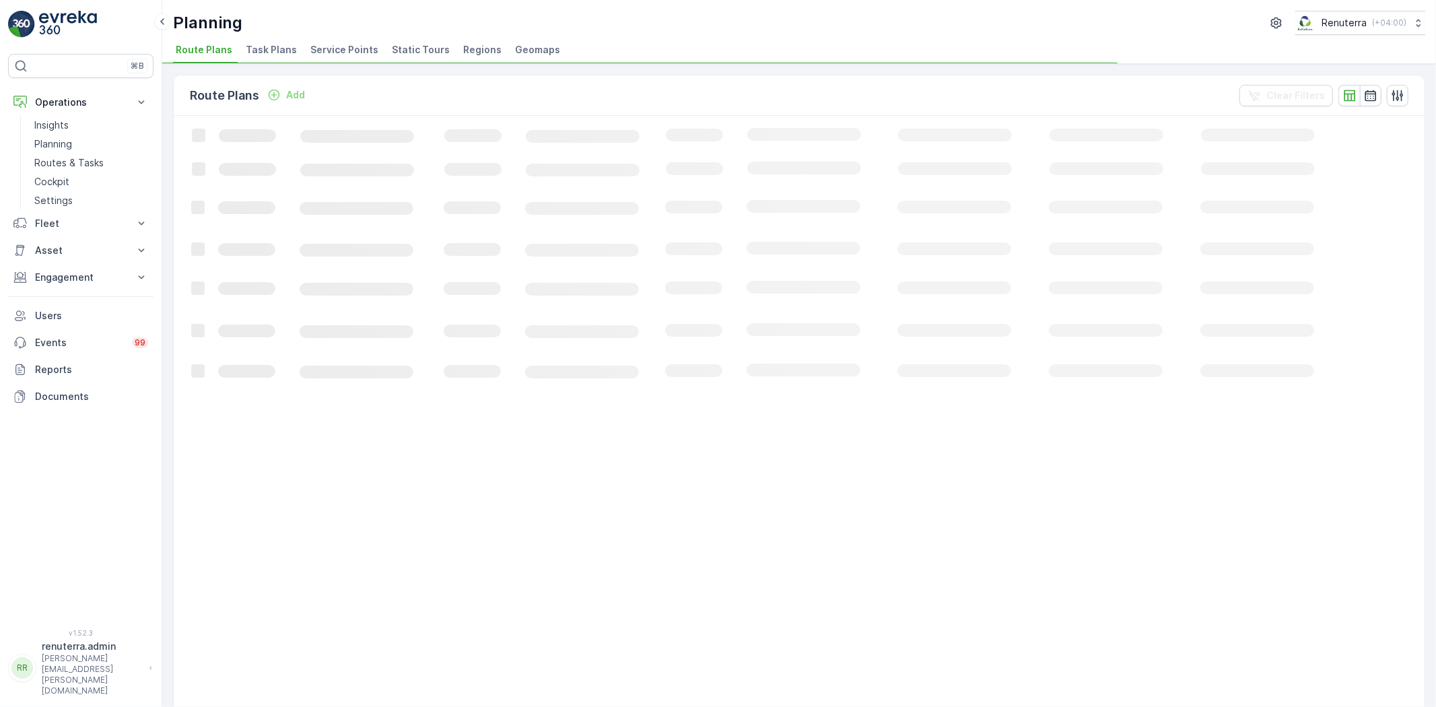
click at [354, 59] on li "Service Points" at bounding box center [346, 51] width 76 height 23
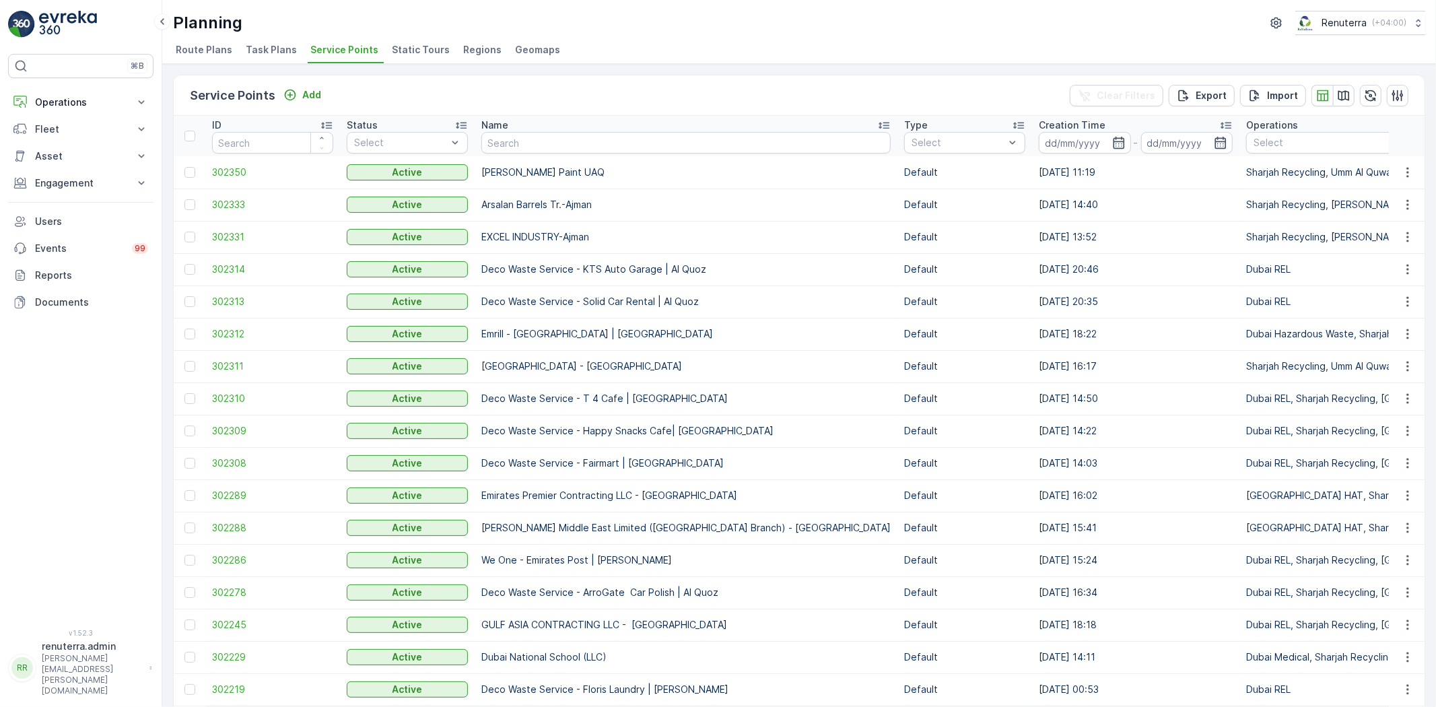
drag, startPoint x: 482, startPoint y: 132, endPoint x: 493, endPoint y: 135, distance: 11.8
click at [487, 132] on div at bounding box center [685, 143] width 409 height 22
click at [494, 135] on input "text" at bounding box center [685, 143] width 409 height 22
type input "Deco"
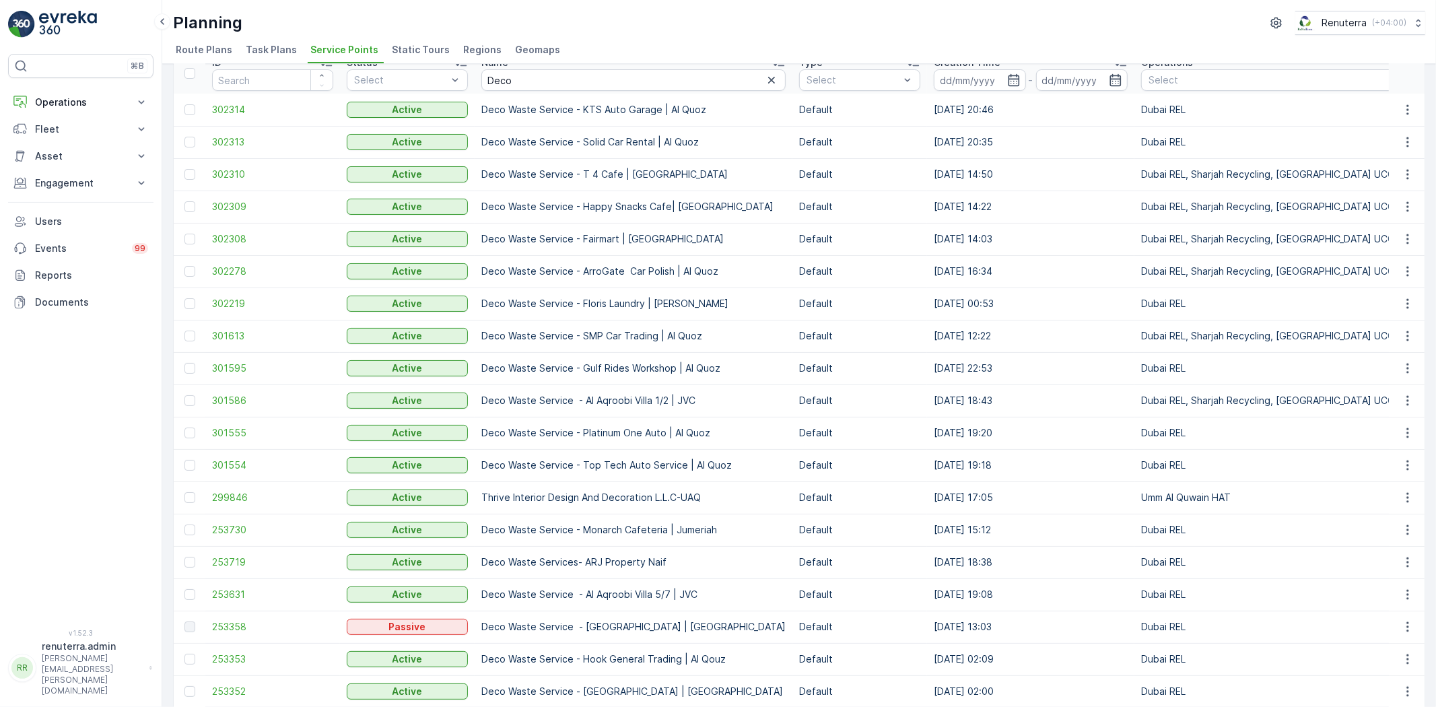
scroll to position [151, 0]
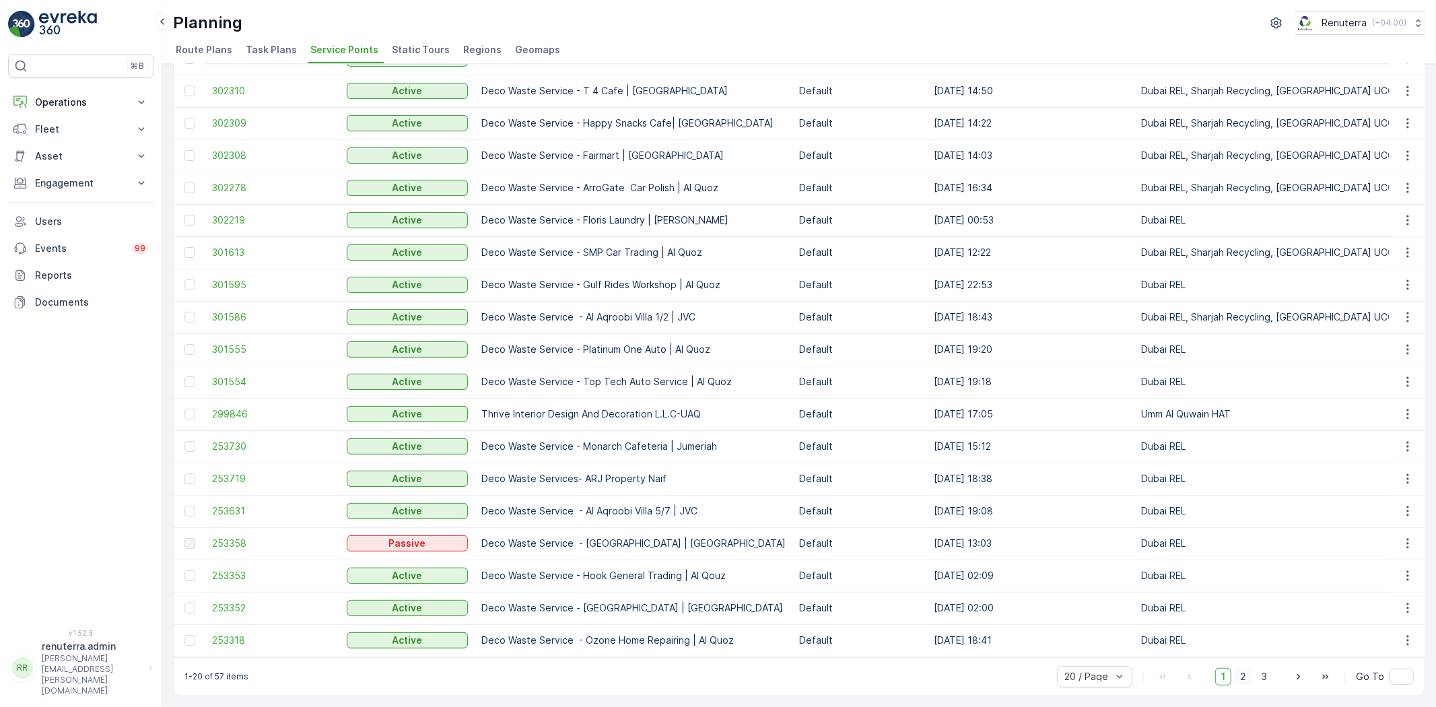
click at [1248, 684] on span "2" at bounding box center [1243, 676] width 18 height 17
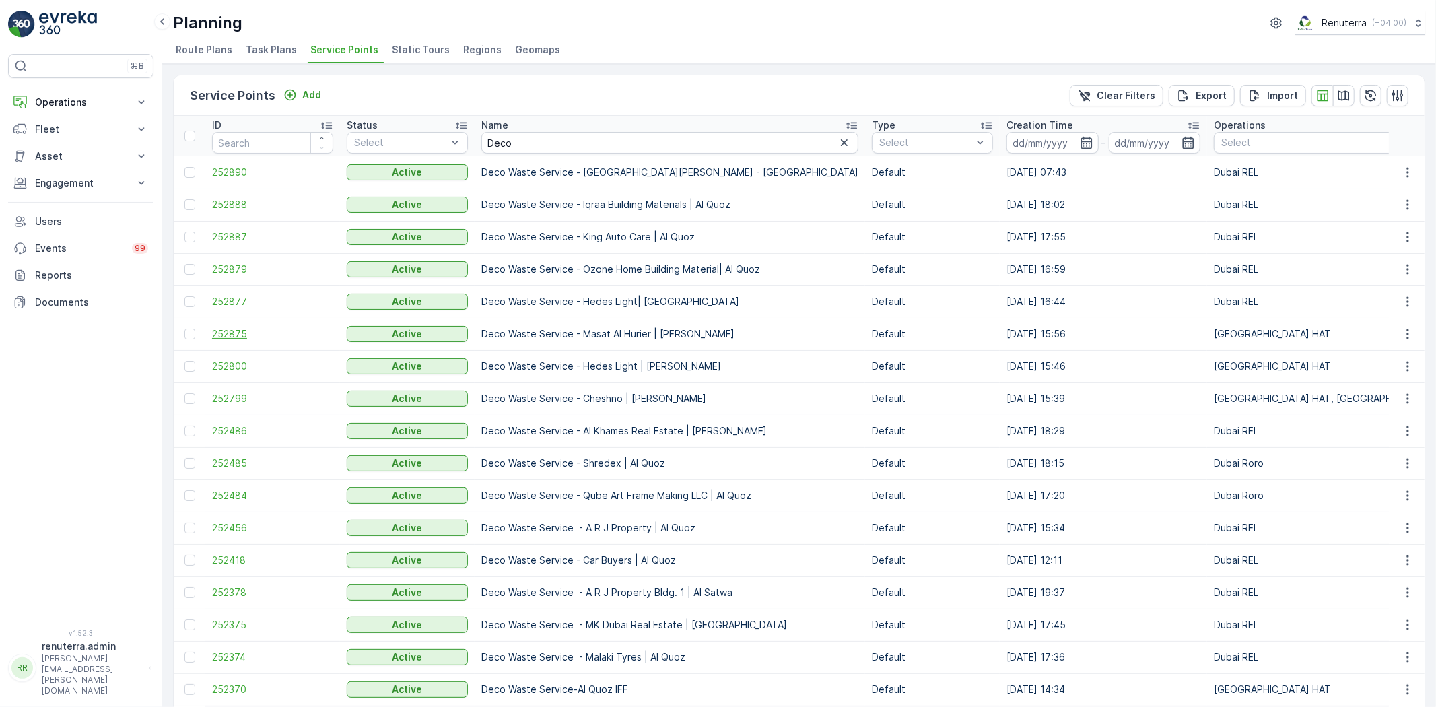
click at [259, 335] on span "252875" at bounding box center [272, 333] width 121 height 13
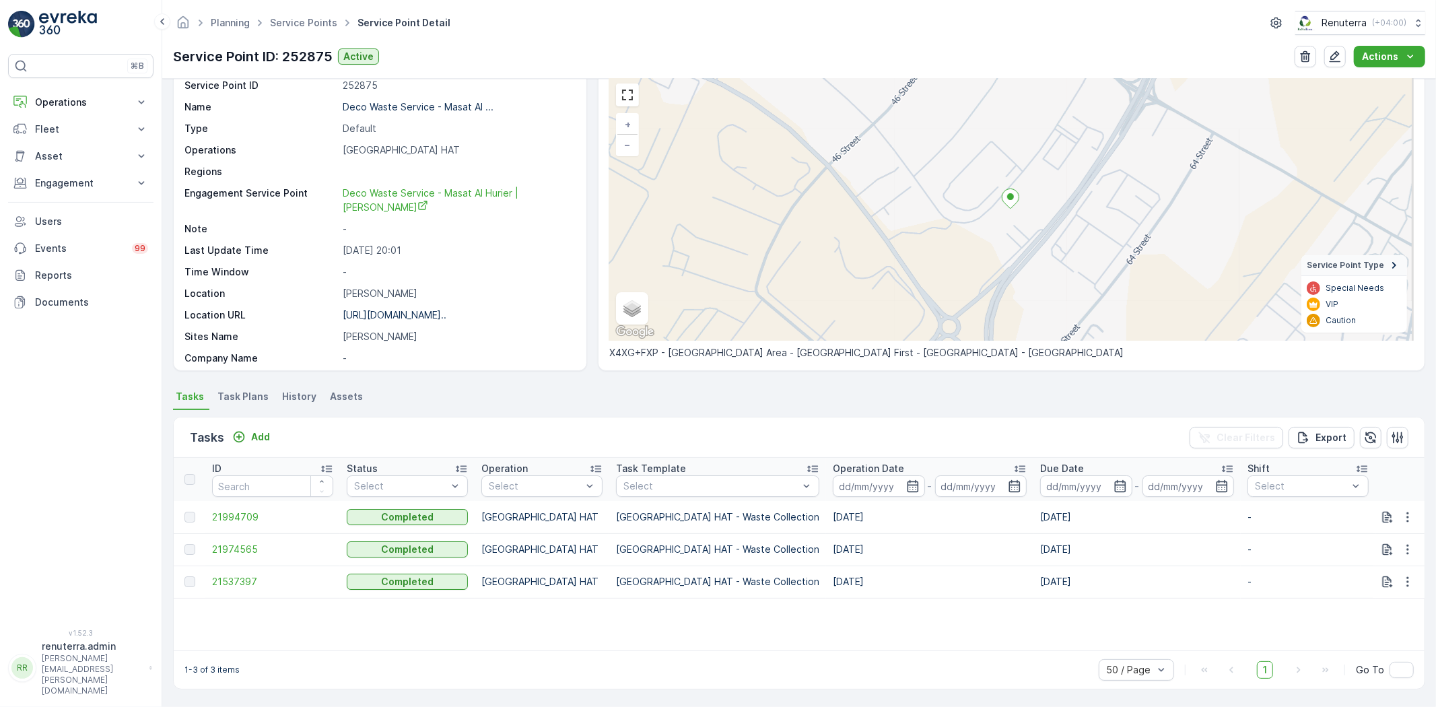
scroll to position [55, 0]
click at [258, 547] on span "21974565" at bounding box center [272, 548] width 121 height 13
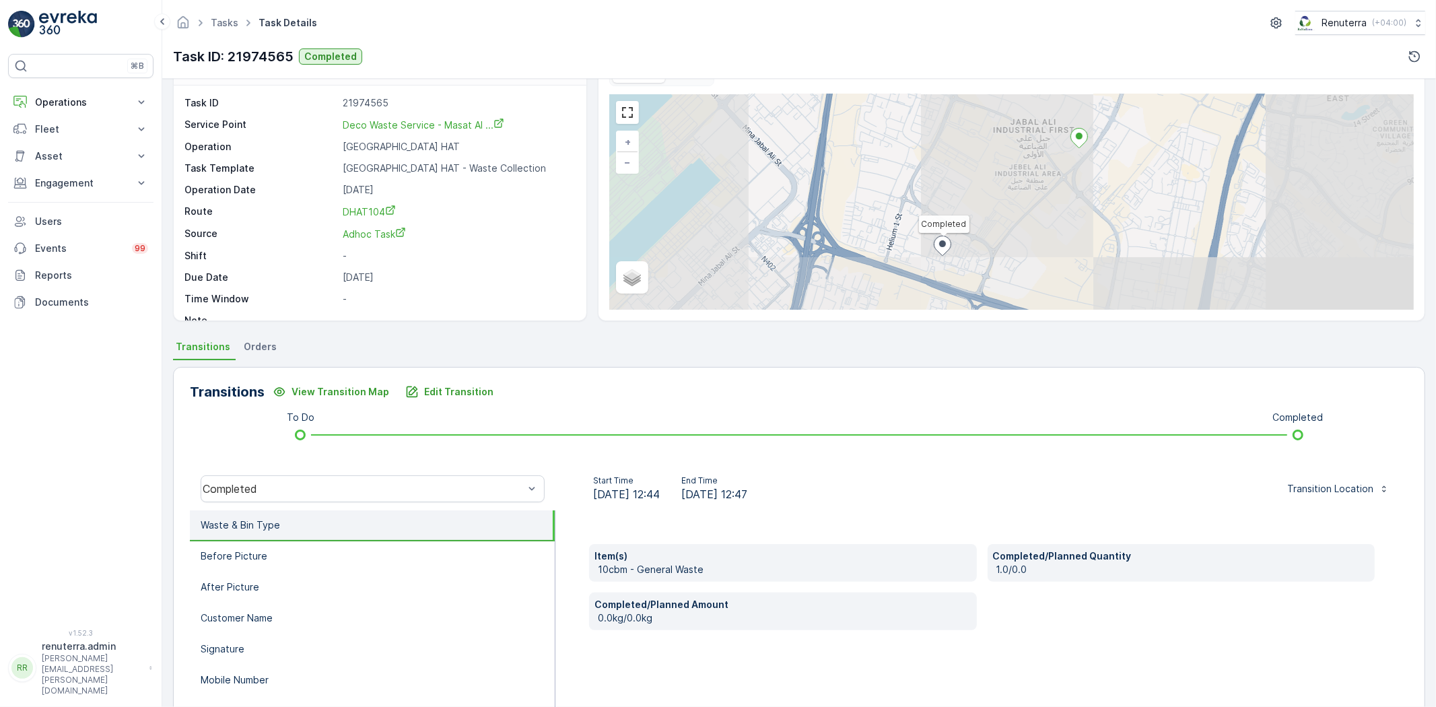
scroll to position [75, 0]
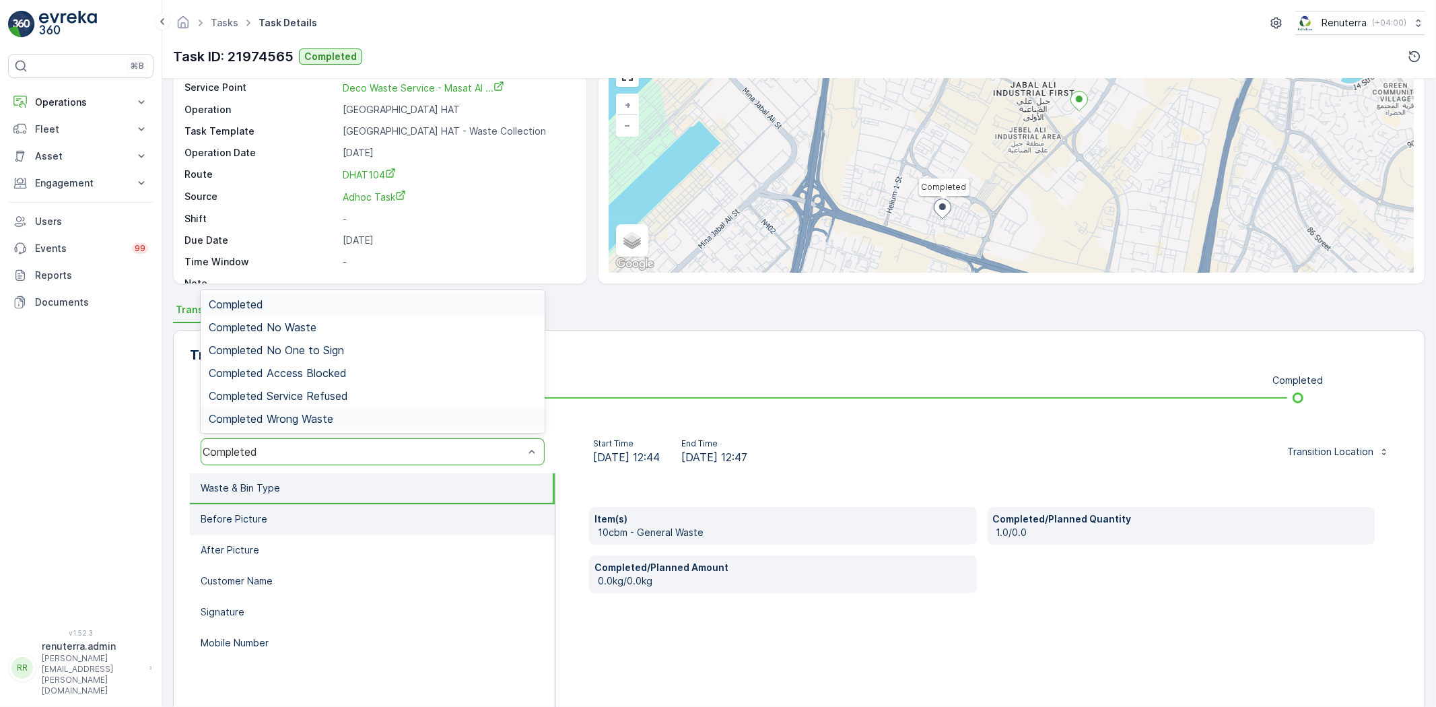
click at [337, 522] on li "Before Picture" at bounding box center [372, 519] width 365 height 31
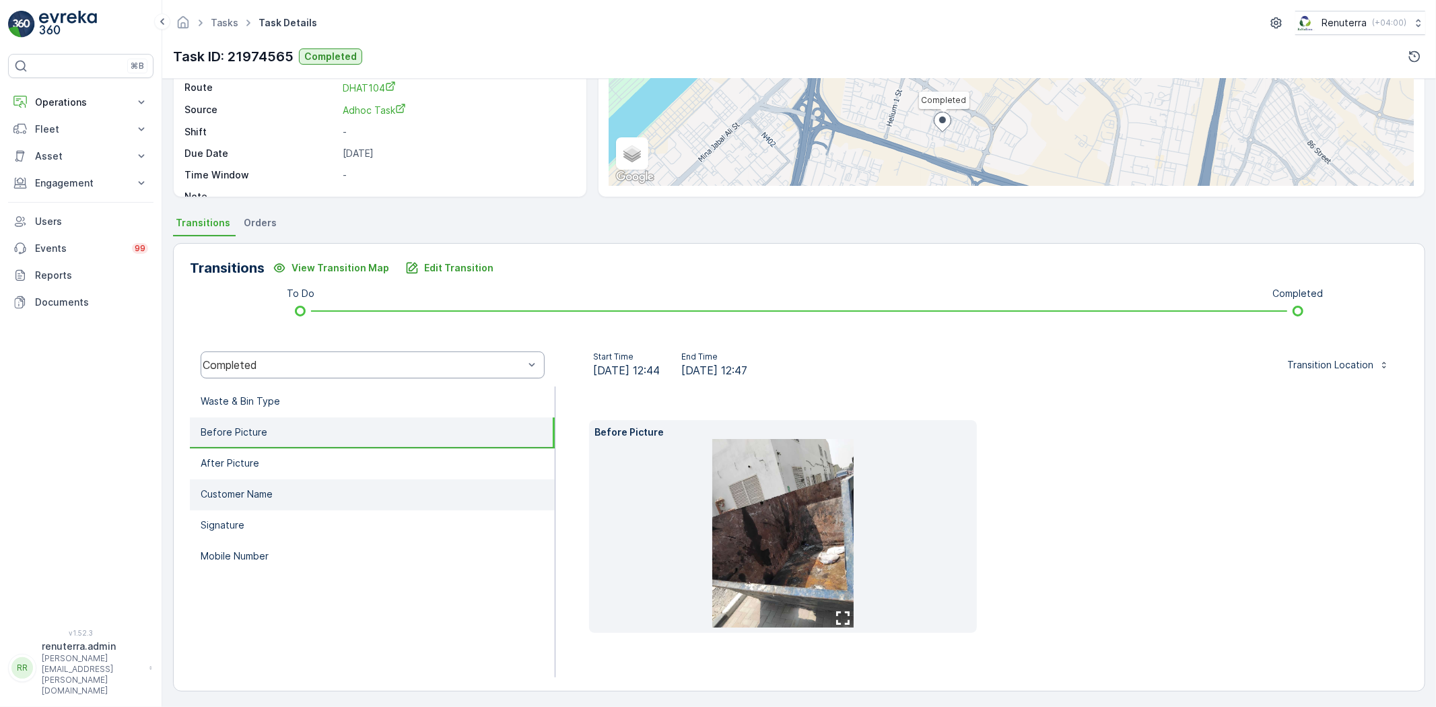
scroll to position [163, 0]
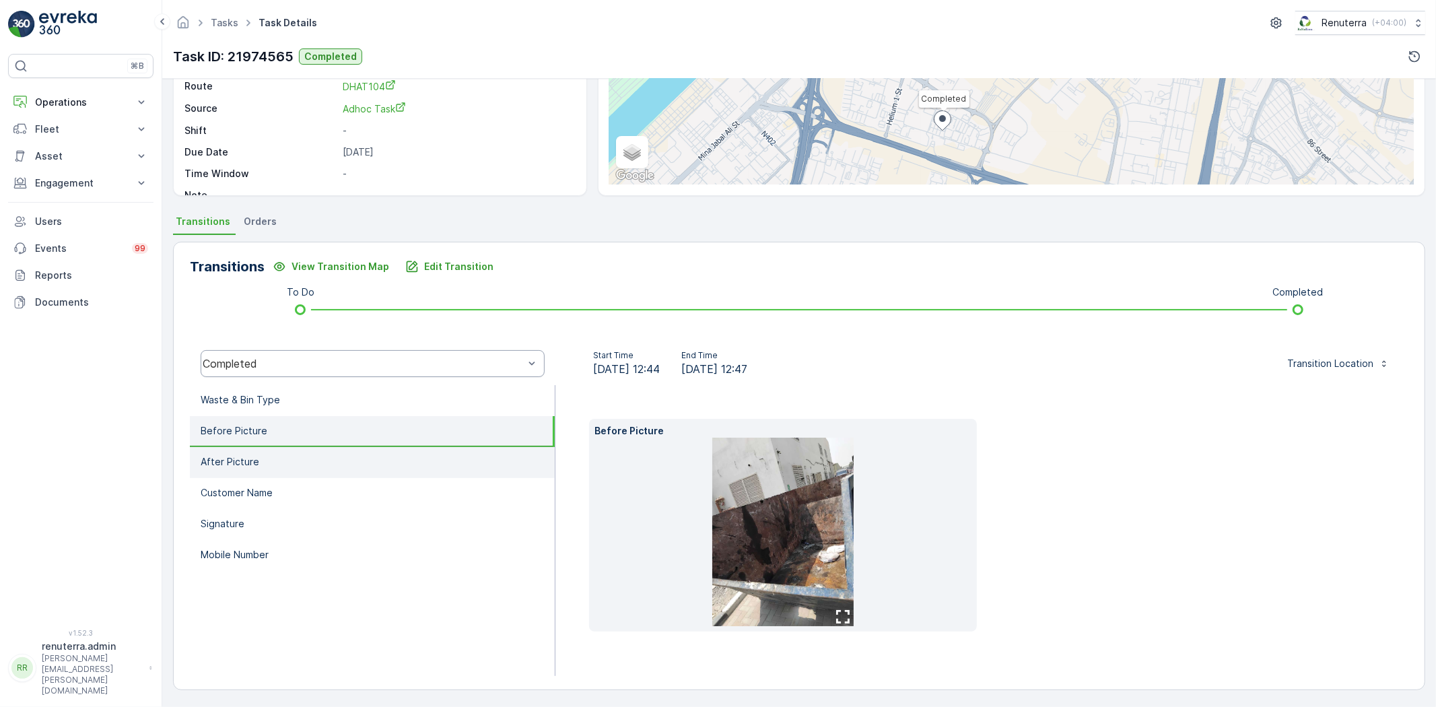
click at [350, 462] on li "After Picture" at bounding box center [372, 462] width 365 height 31
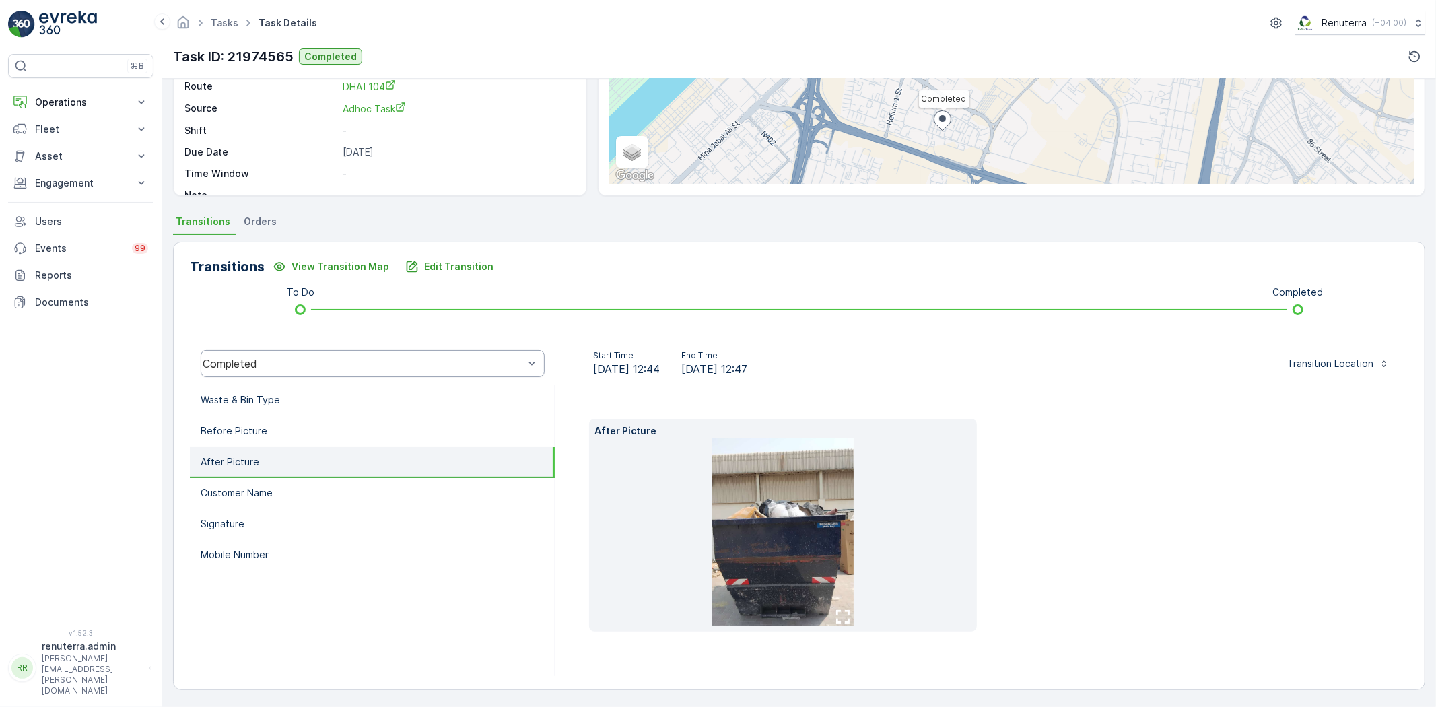
scroll to position [142, 0]
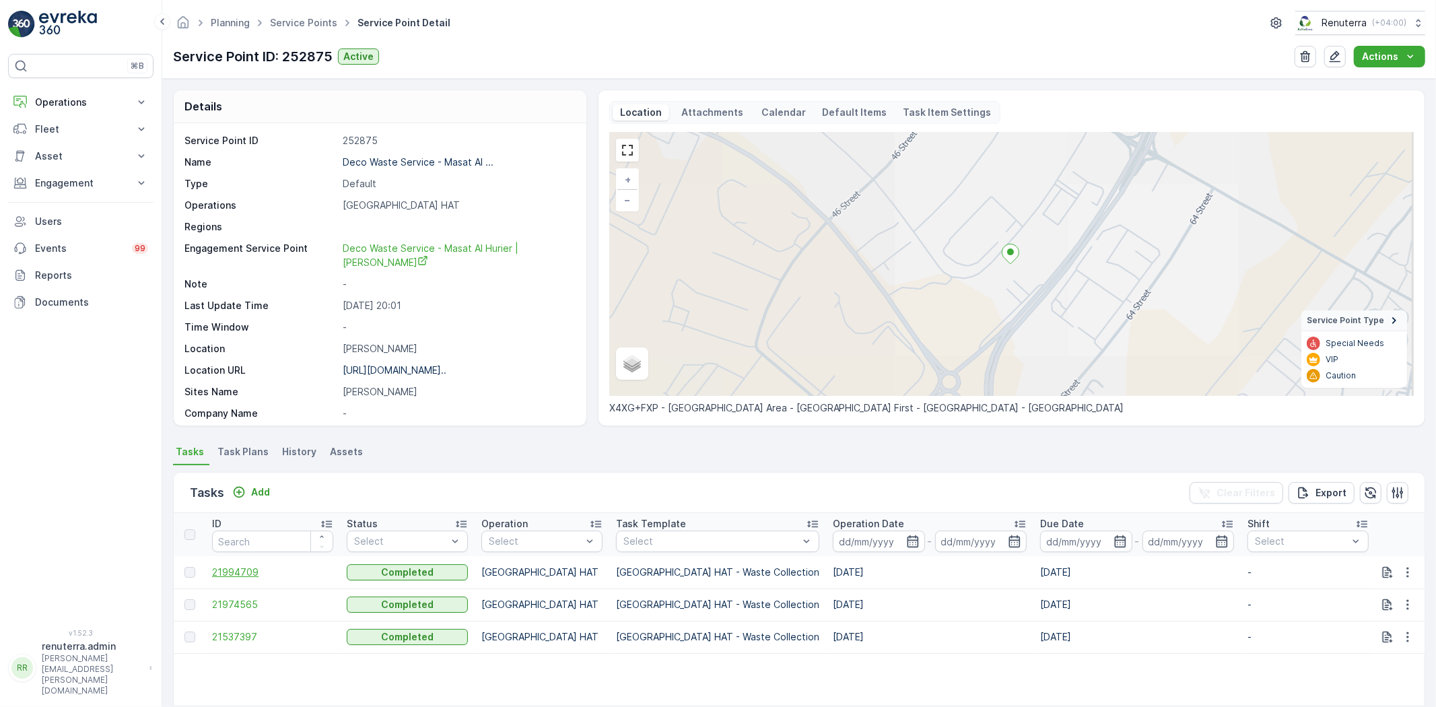
click at [244, 570] on span "21994709" at bounding box center [272, 571] width 121 height 13
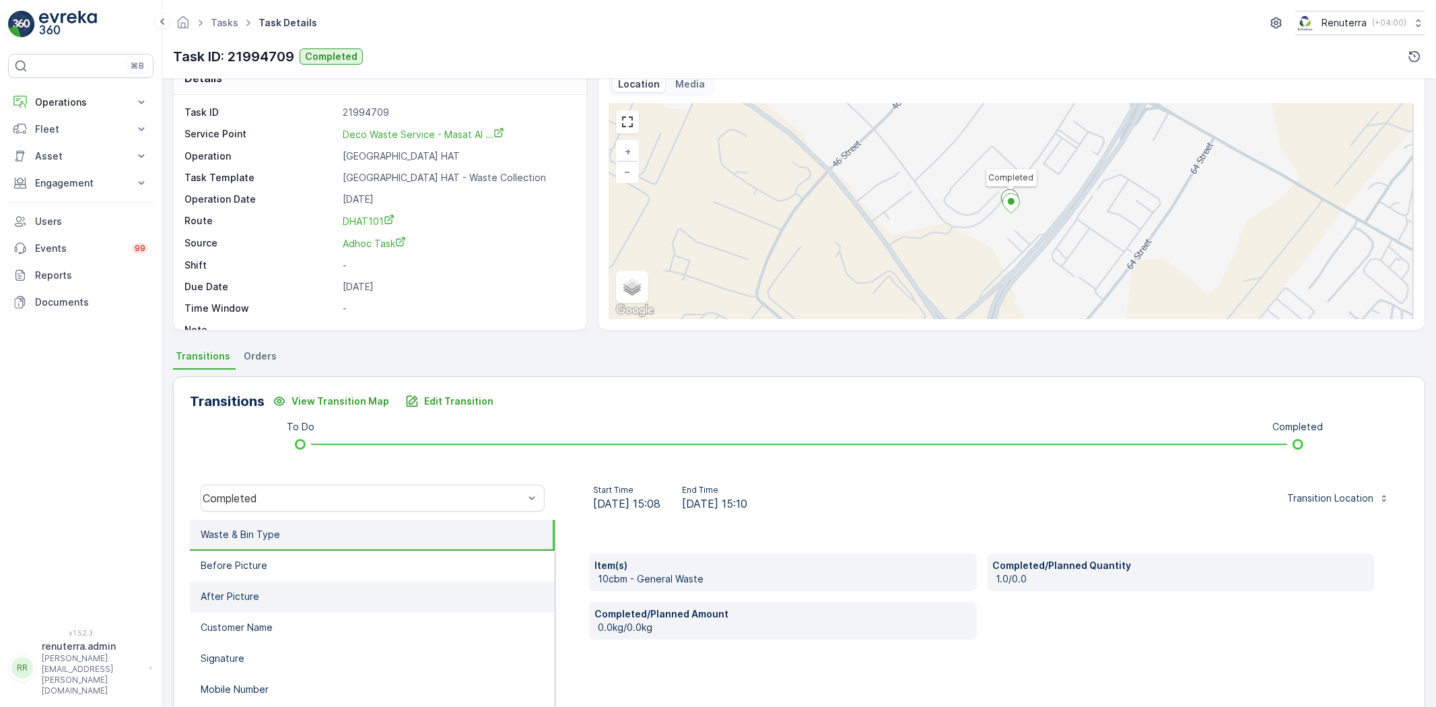
scroll to position [75, 0]
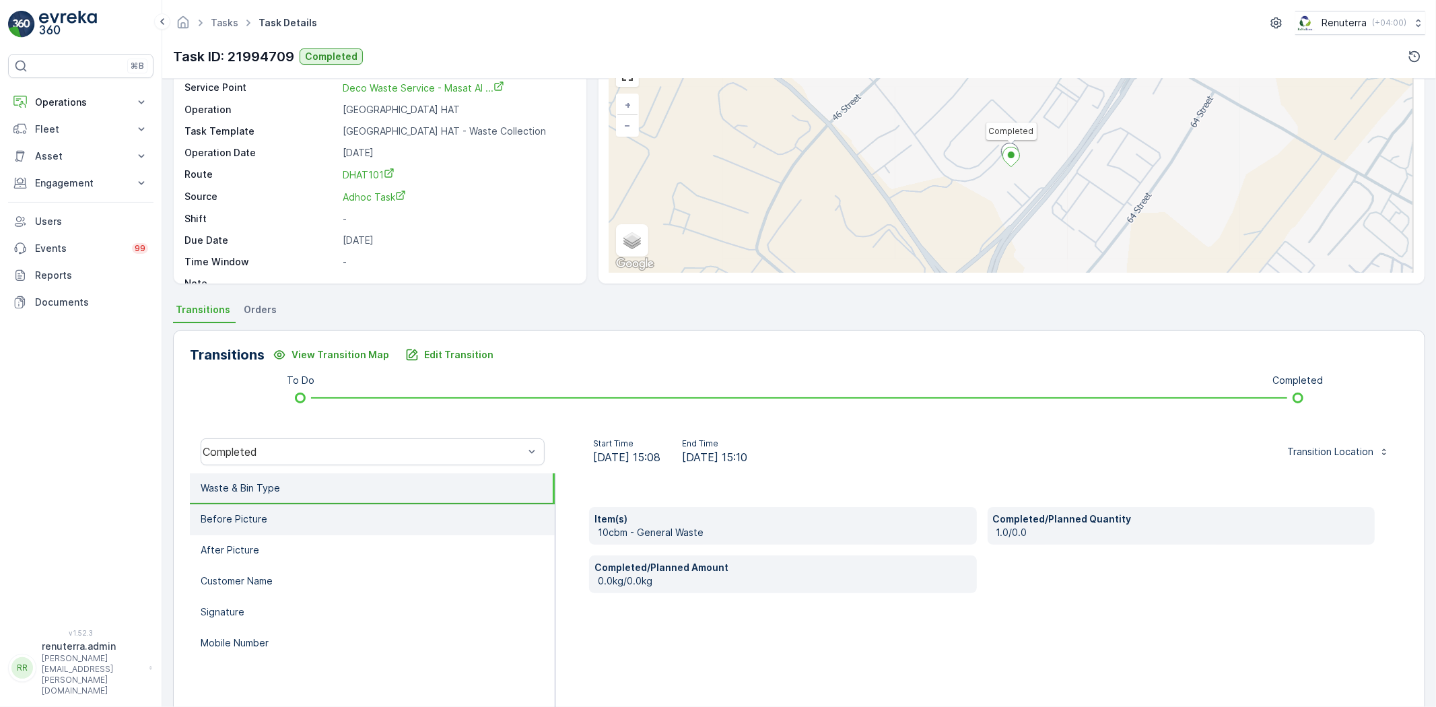
click at [307, 519] on li "Before Picture" at bounding box center [372, 519] width 365 height 31
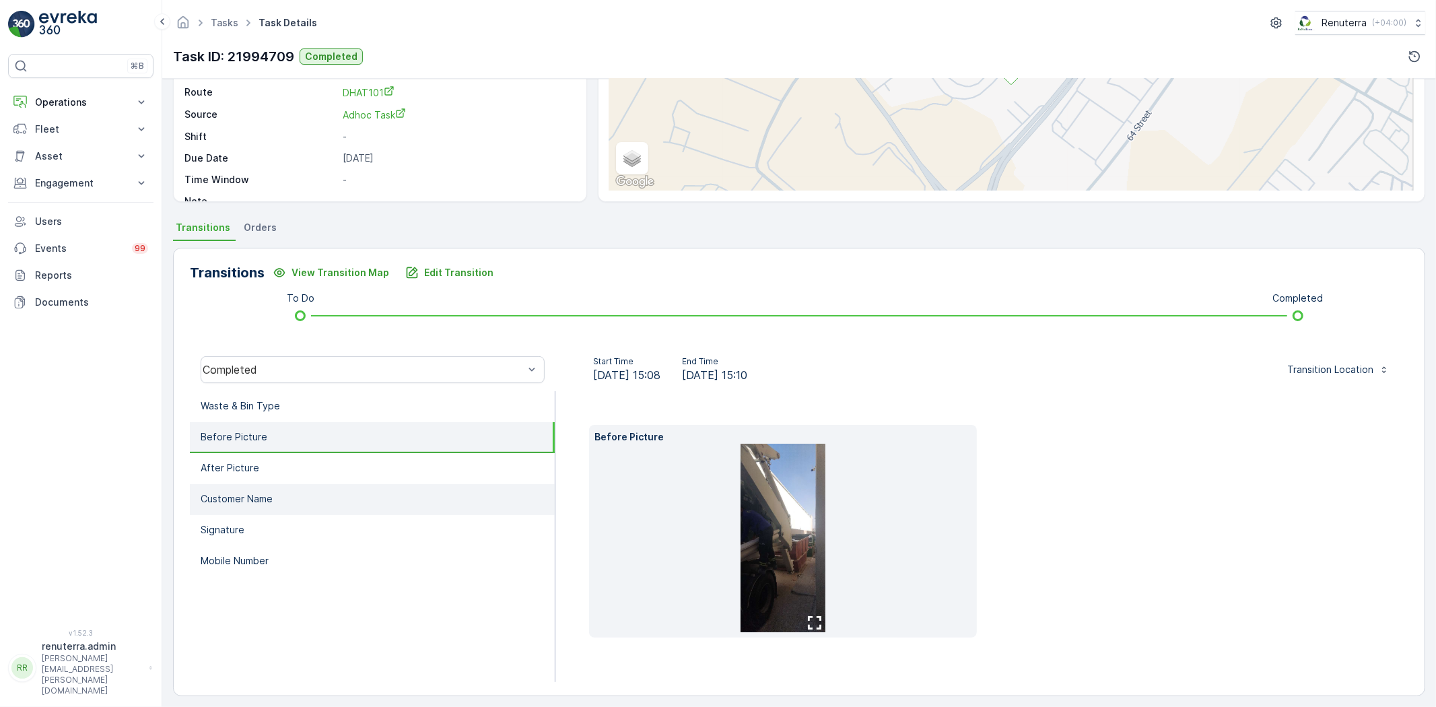
scroll to position [163, 0]
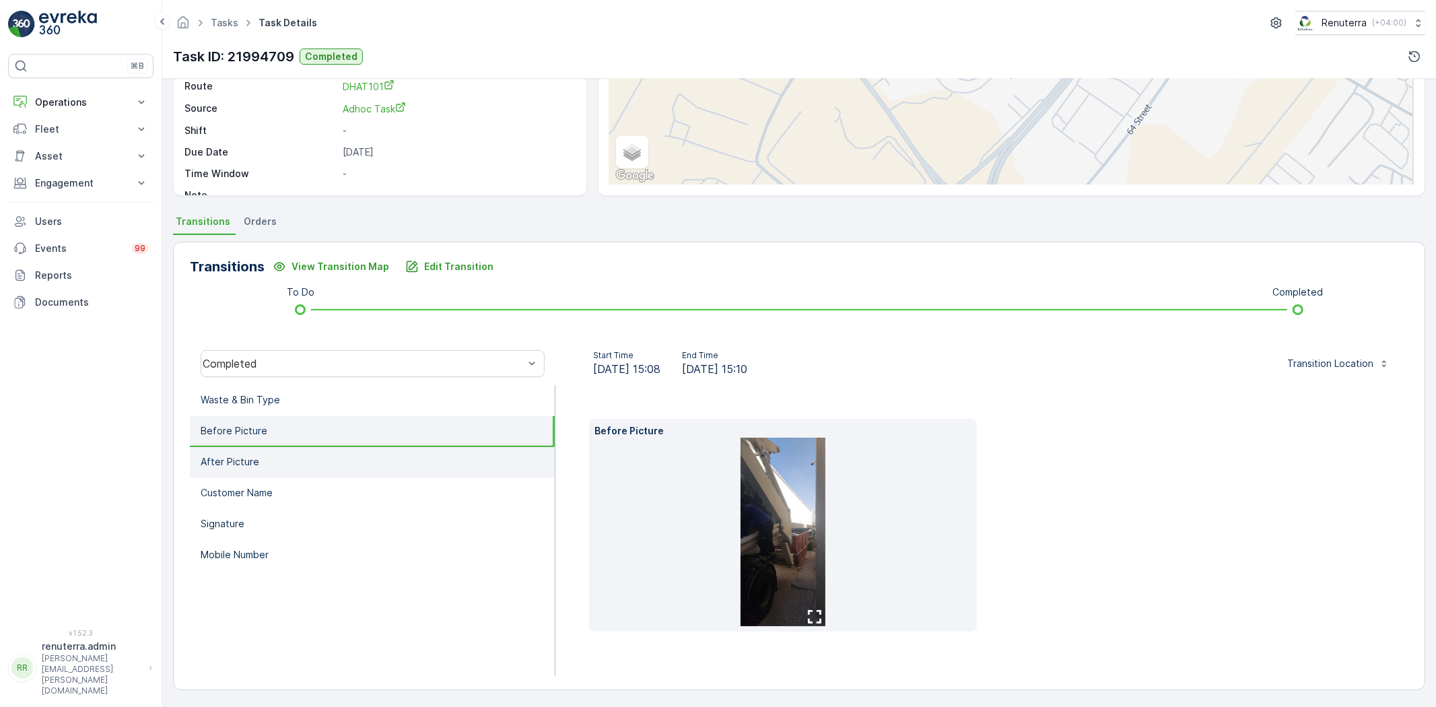
click at [324, 456] on li "After Picture" at bounding box center [372, 462] width 365 height 31
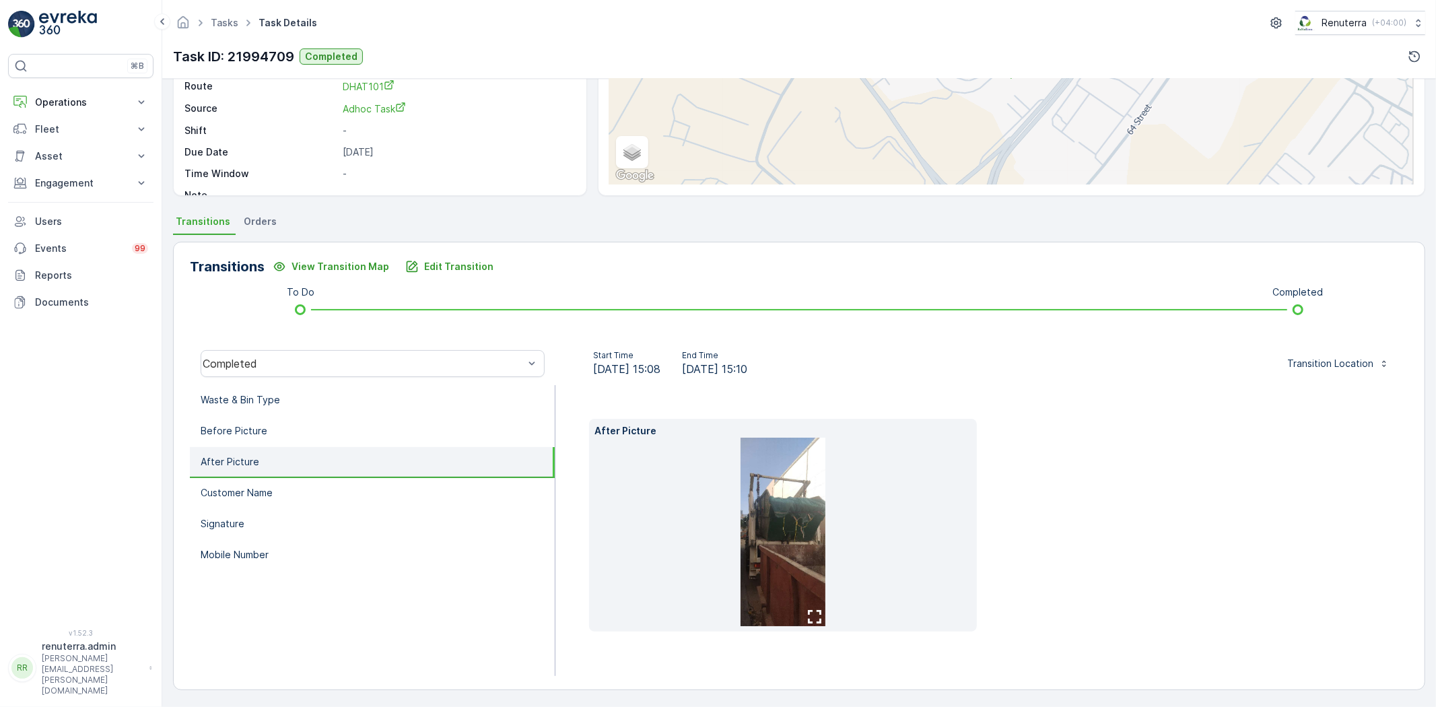
scroll to position [142, 0]
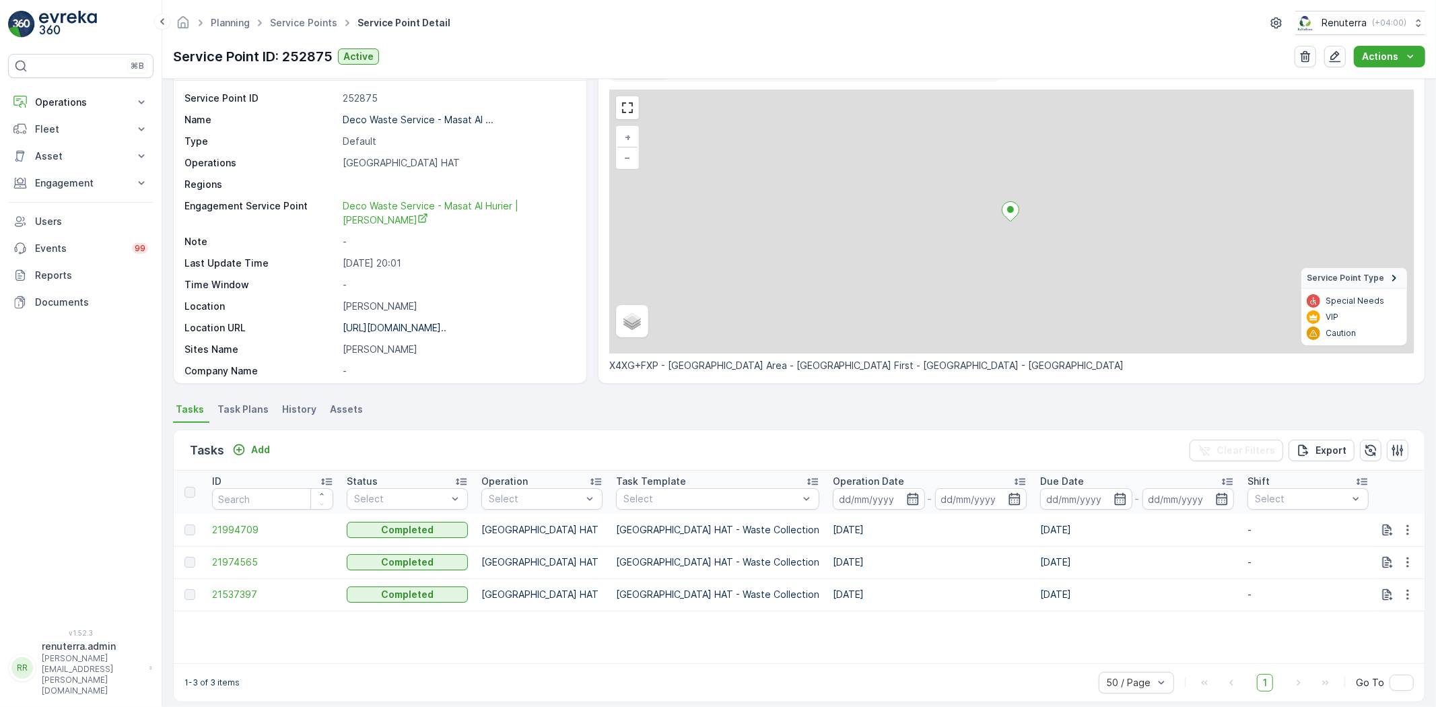
scroll to position [55, 0]
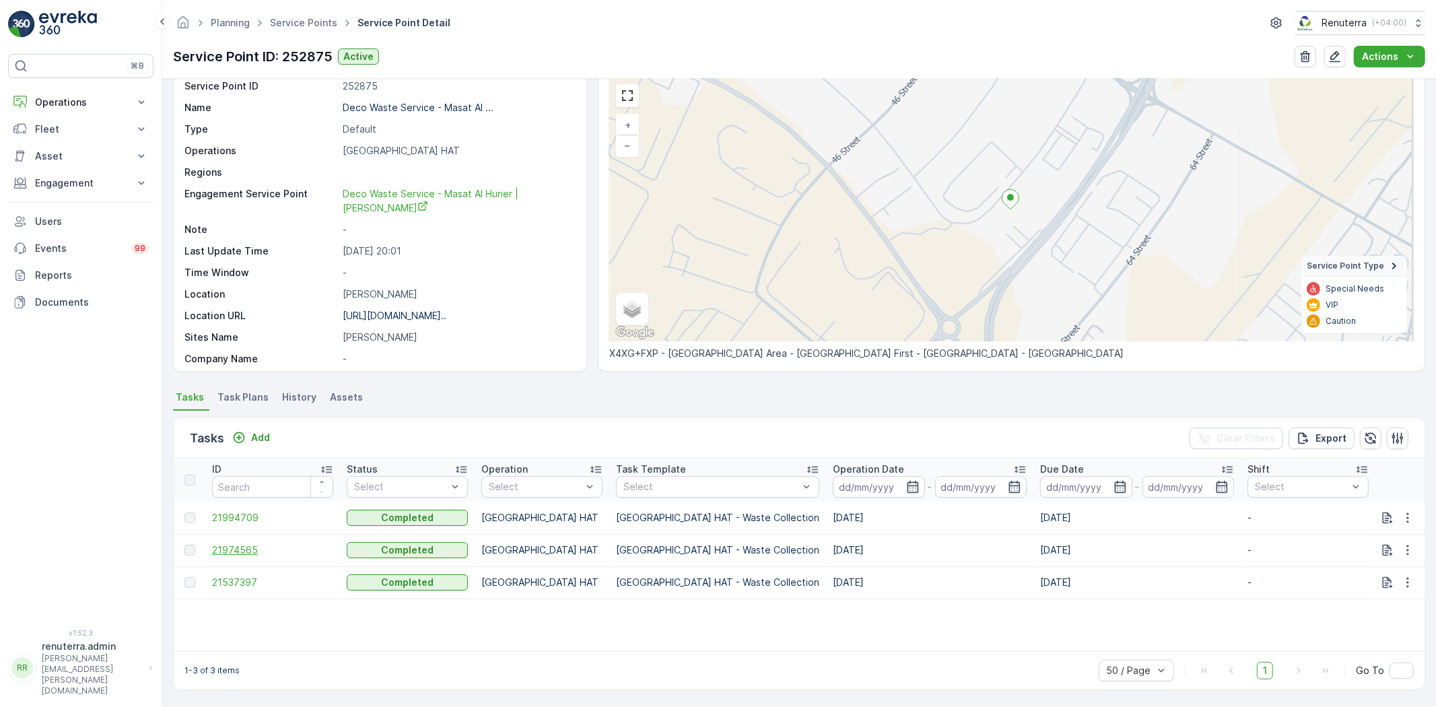
click at [268, 548] on span "21974565" at bounding box center [272, 549] width 121 height 13
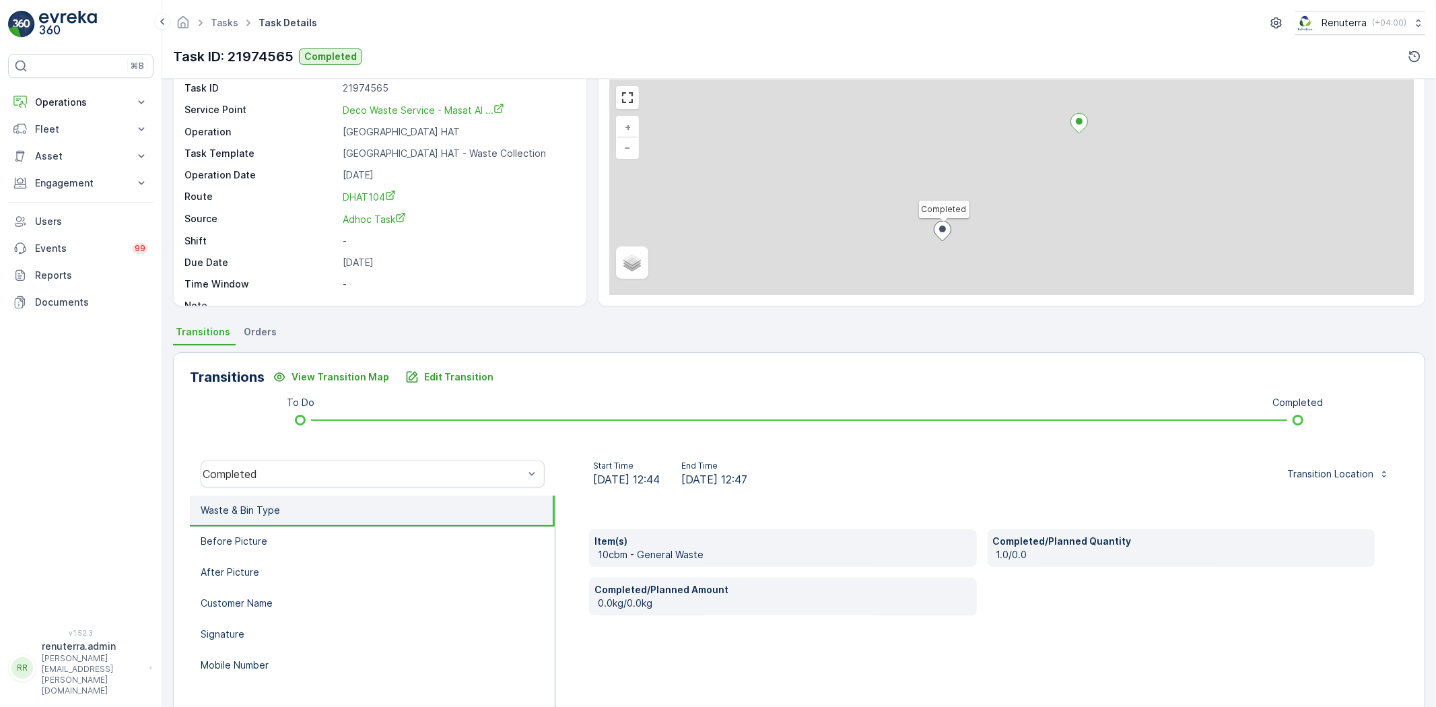
scroll to position [141, 0]
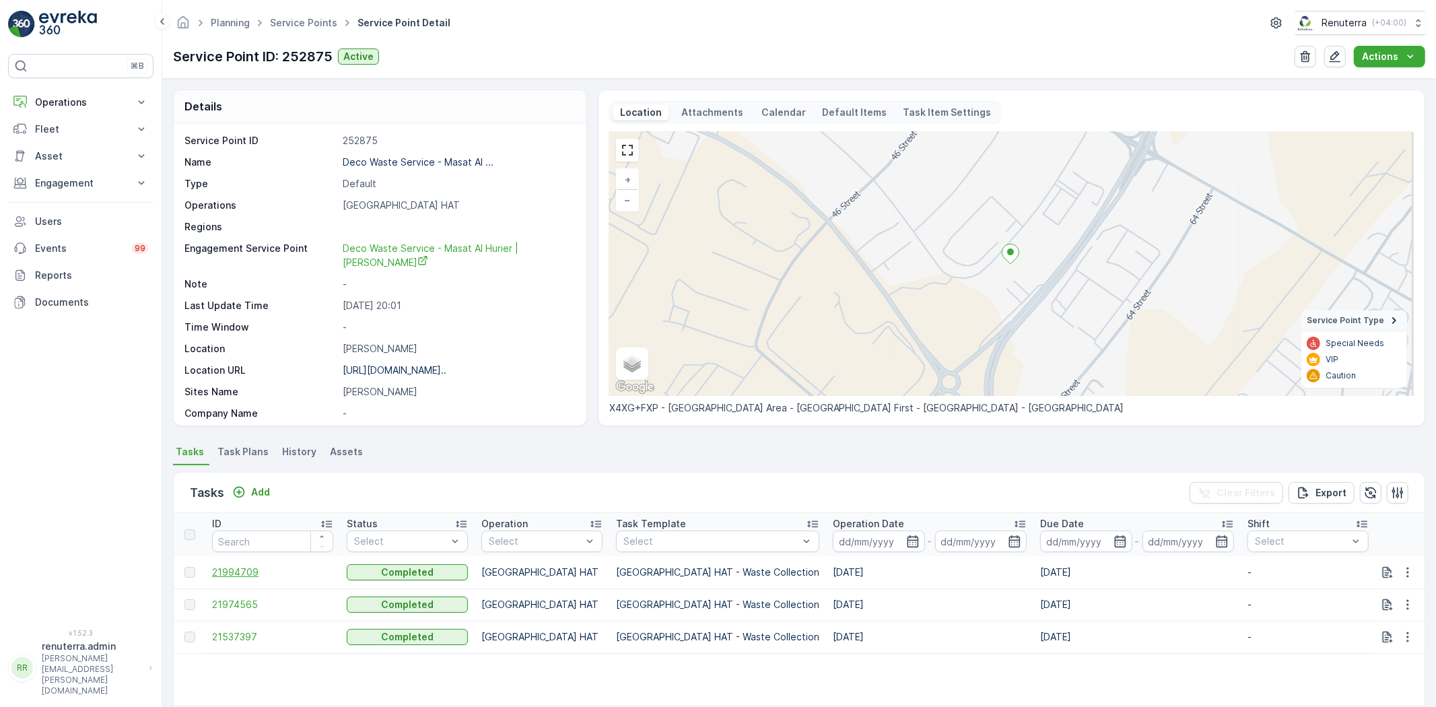
click at [249, 574] on span "21994709" at bounding box center [272, 571] width 121 height 13
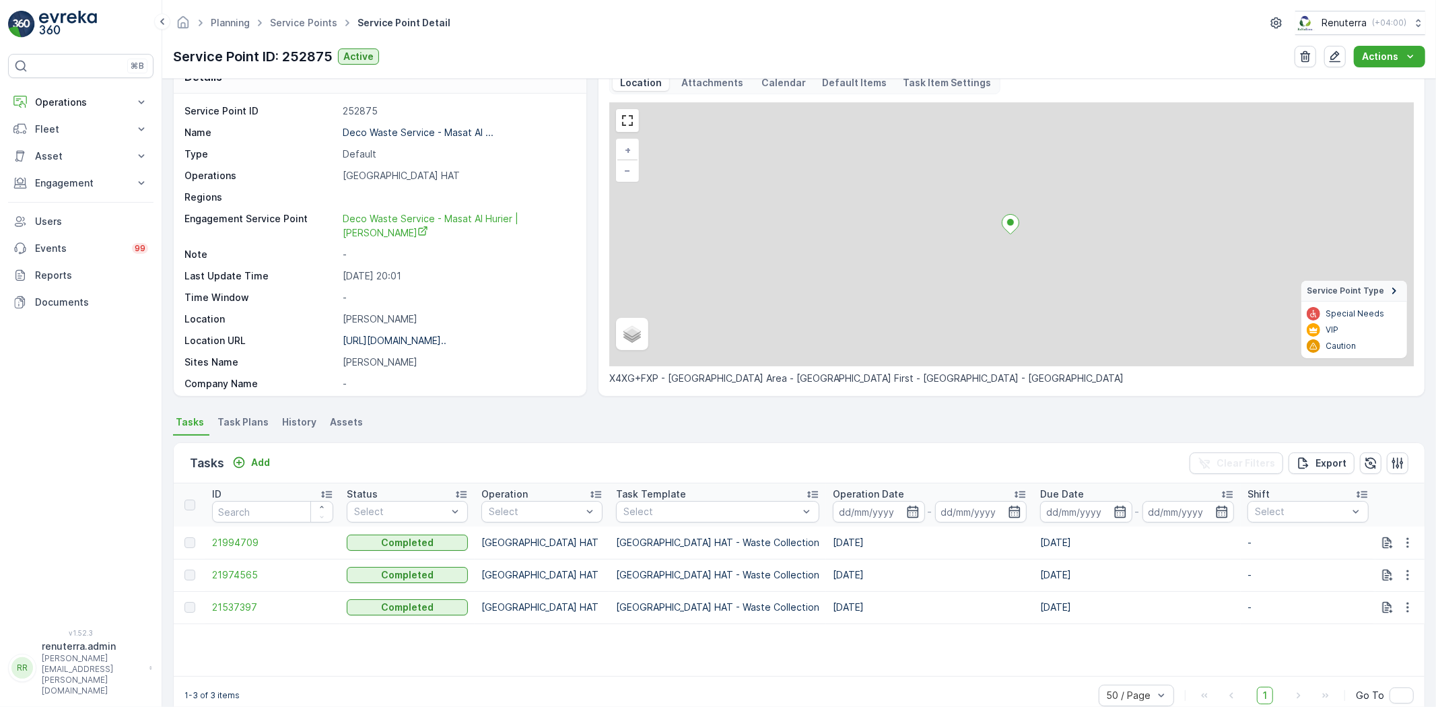
scroll to position [55, 0]
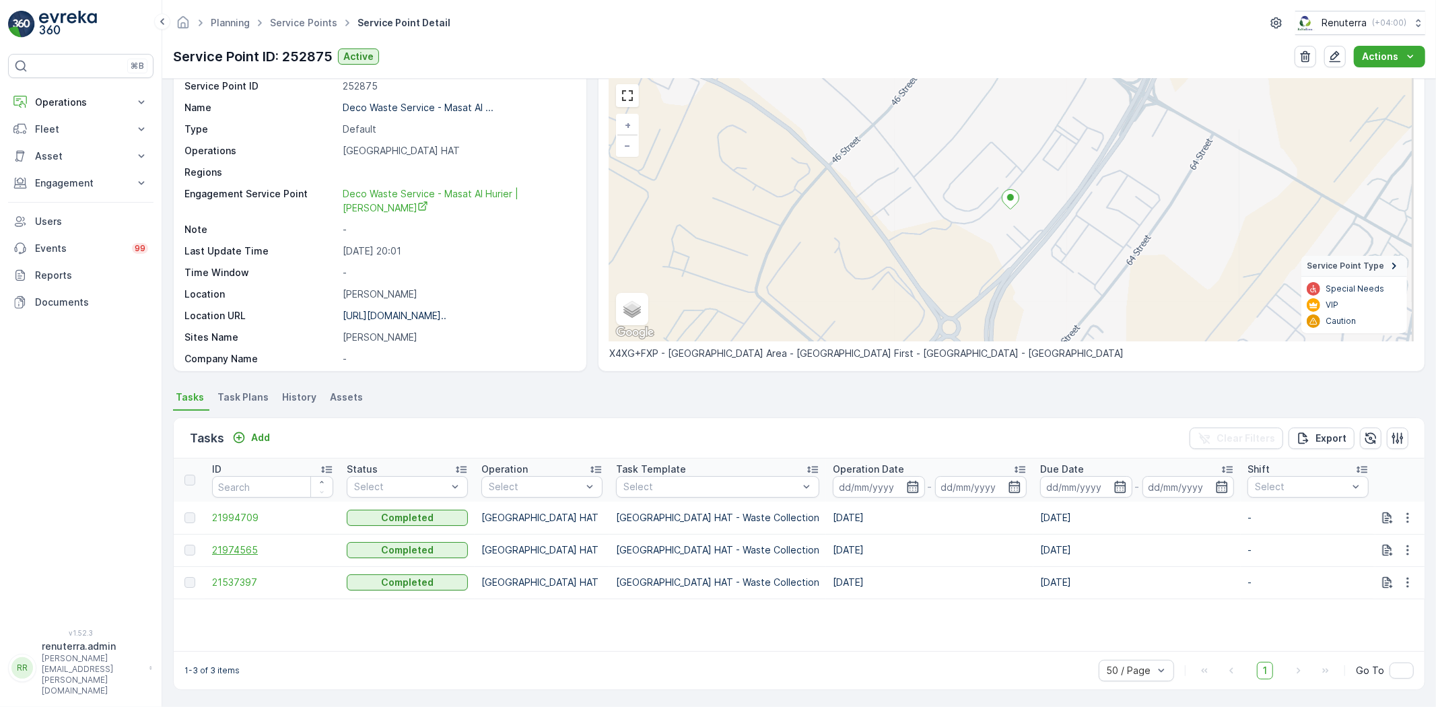
click at [224, 549] on span "21974565" at bounding box center [272, 549] width 121 height 13
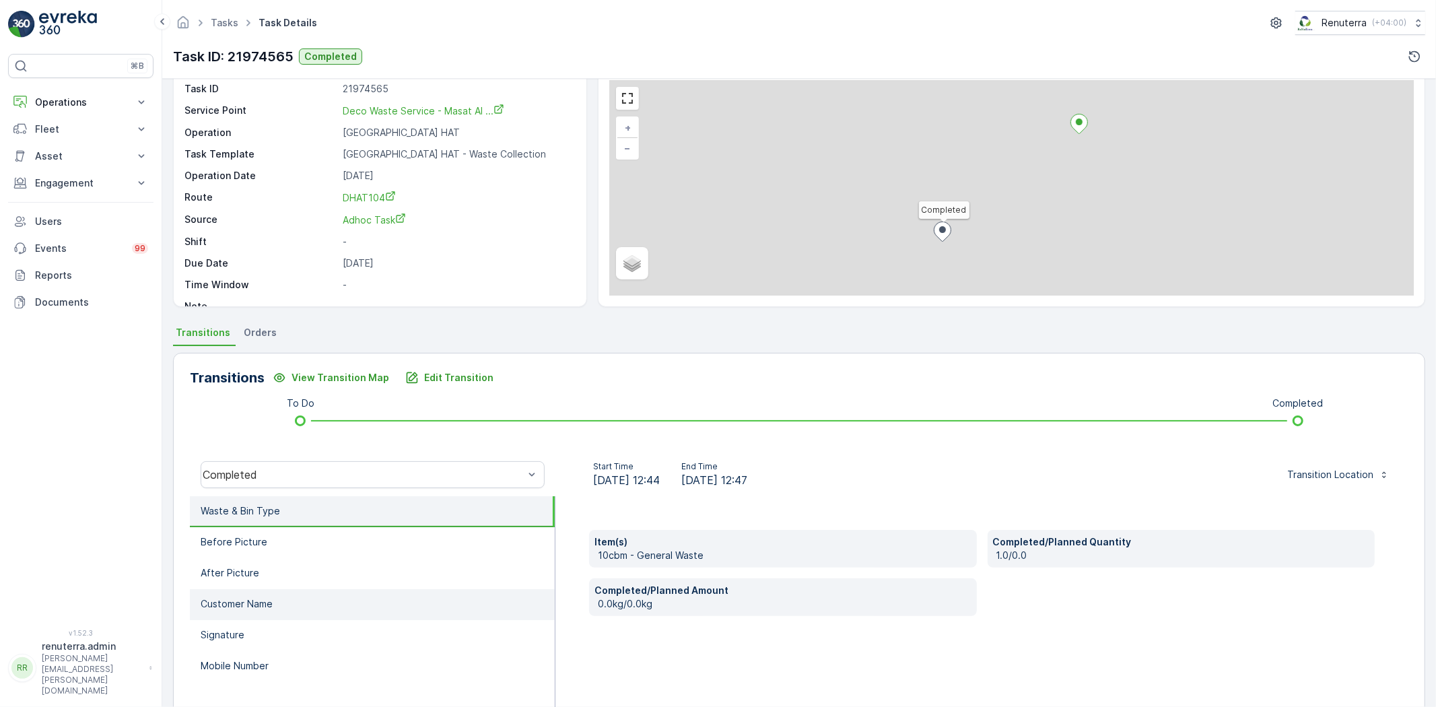
scroll to position [141, 0]
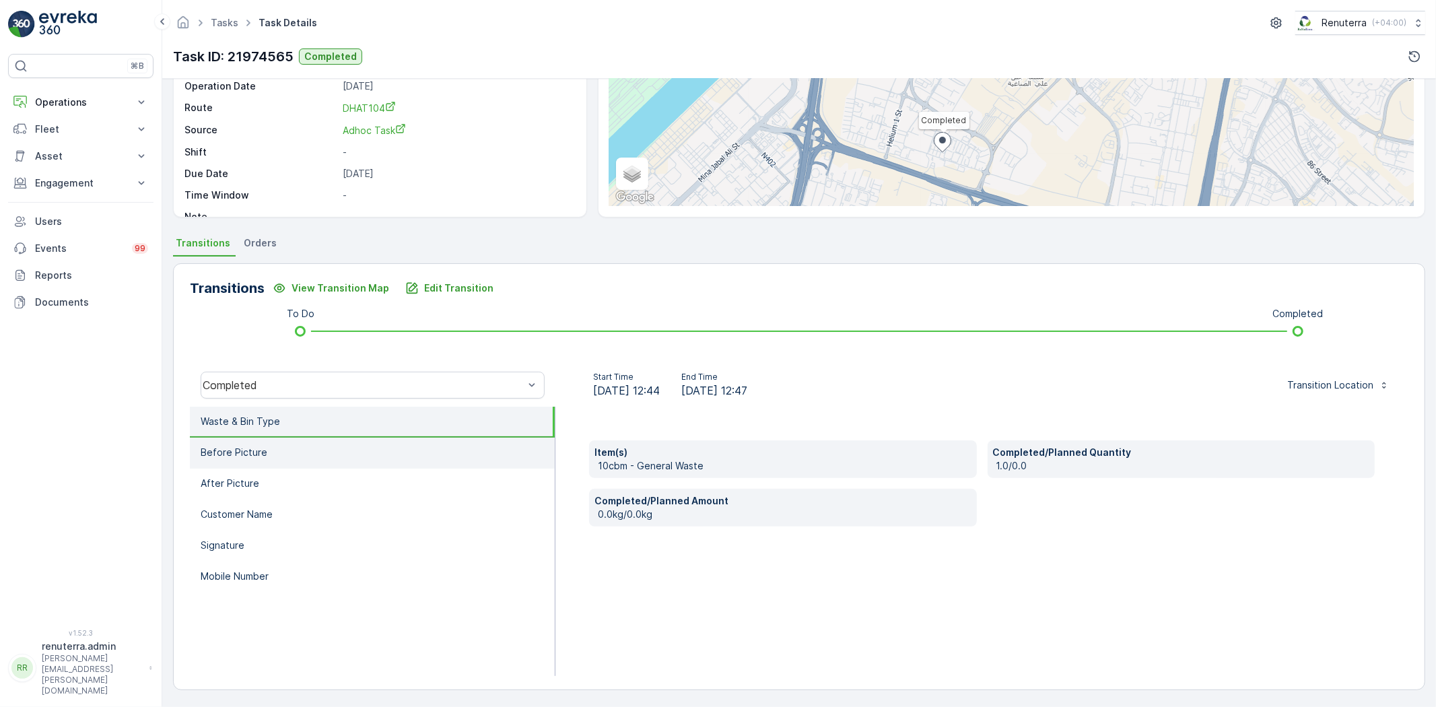
click at [368, 445] on li "Before Picture" at bounding box center [372, 452] width 365 height 31
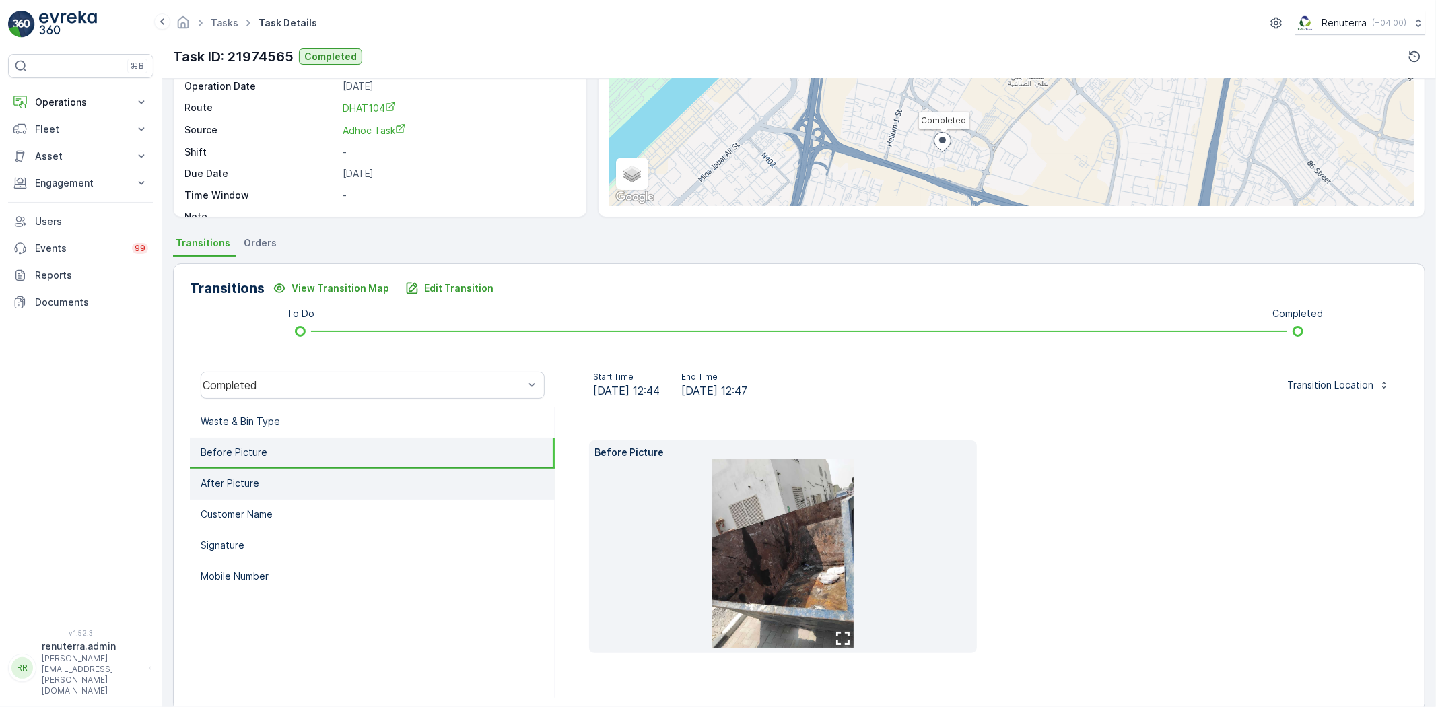
click at [395, 483] on li "After Picture" at bounding box center [372, 483] width 365 height 31
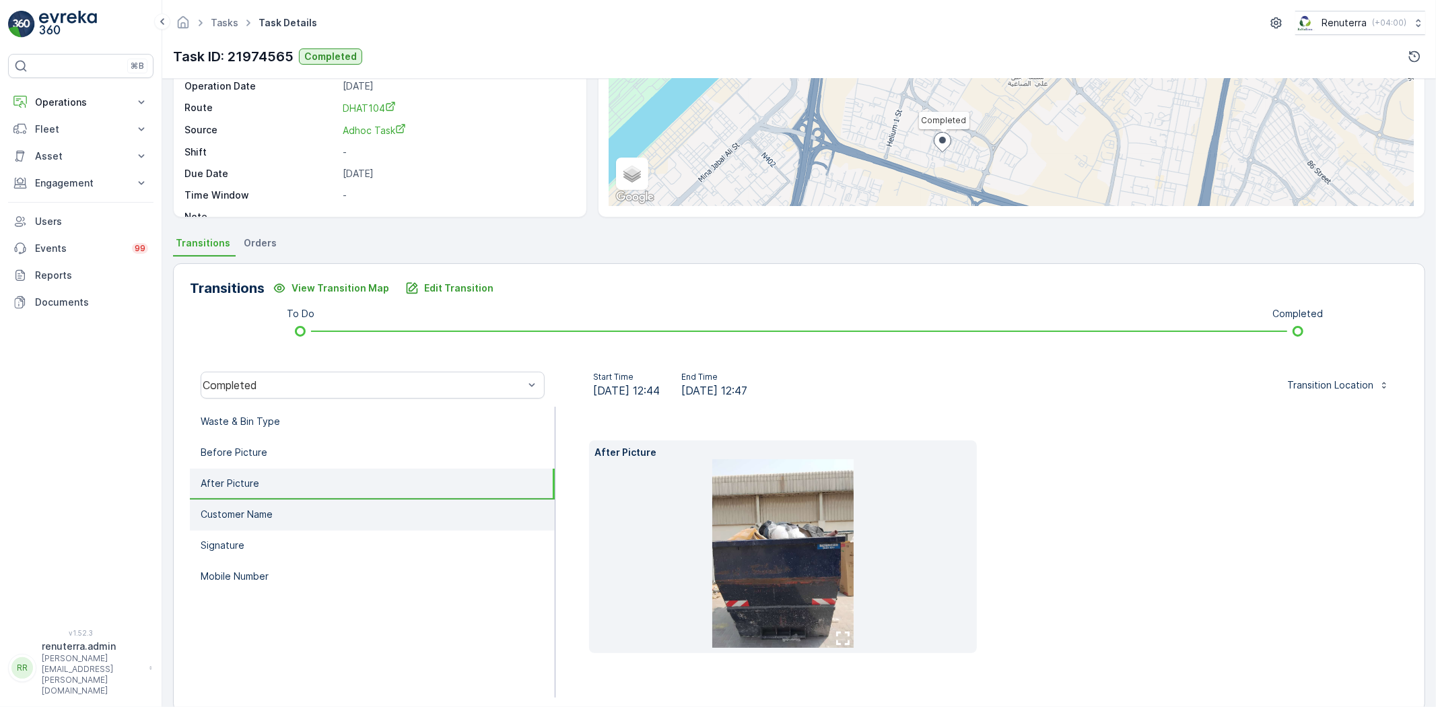
click at [372, 499] on li "Customer Name" at bounding box center [372, 514] width 365 height 31
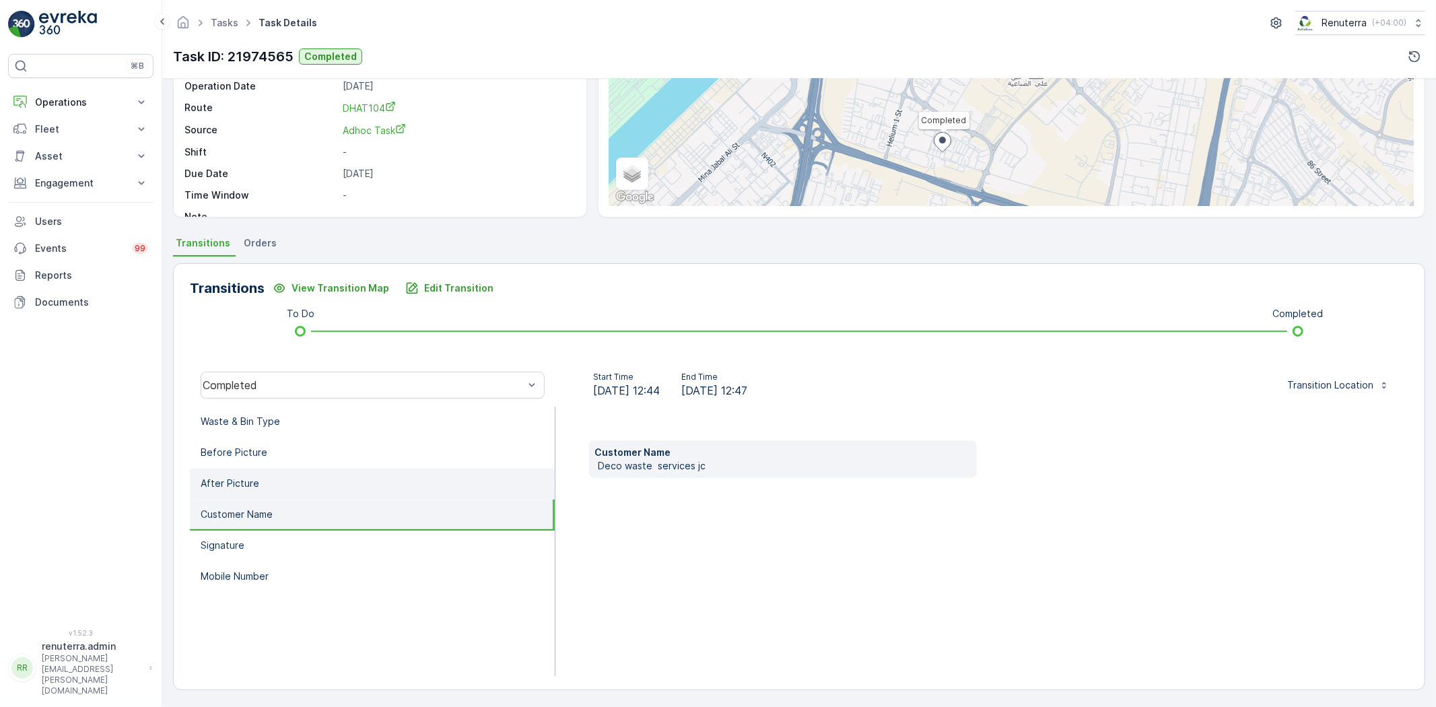
click at [354, 479] on li "After Picture" at bounding box center [372, 483] width 365 height 31
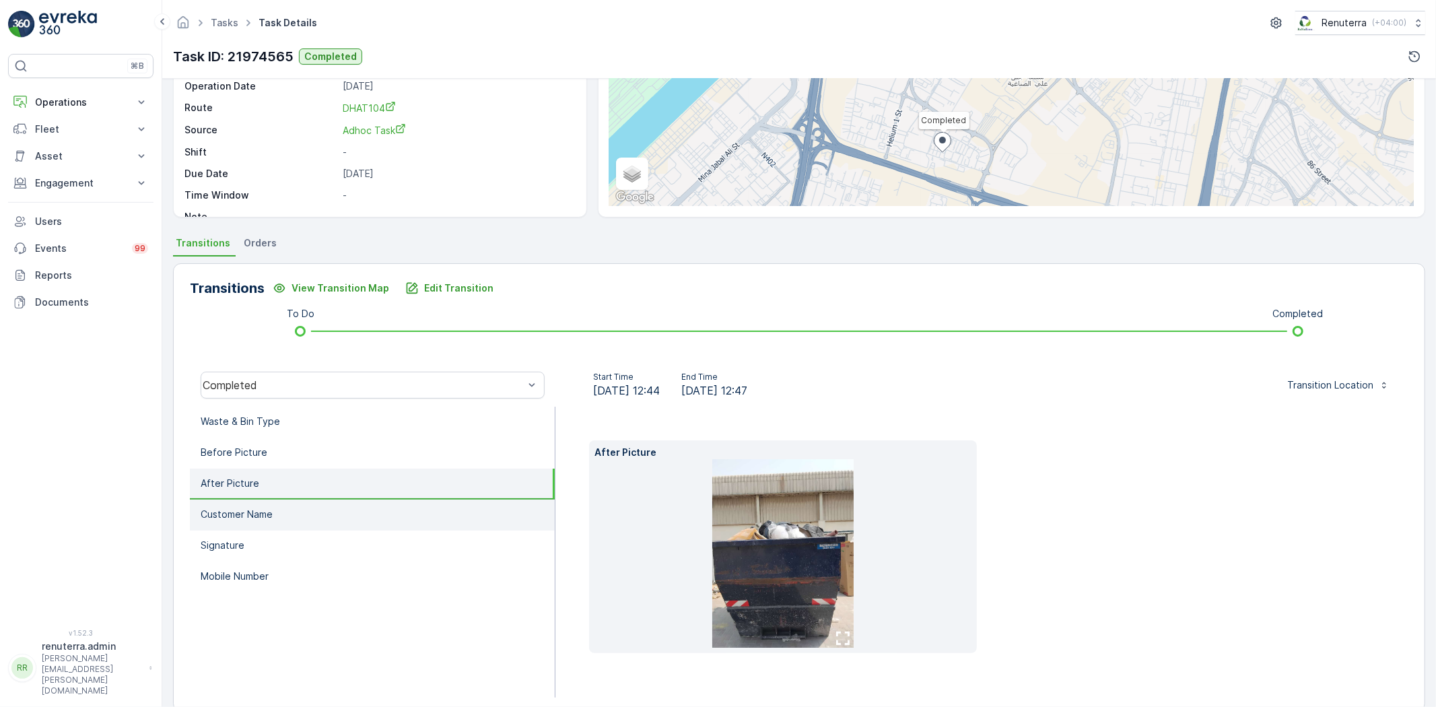
click at [357, 510] on li "Customer Name" at bounding box center [372, 514] width 365 height 31
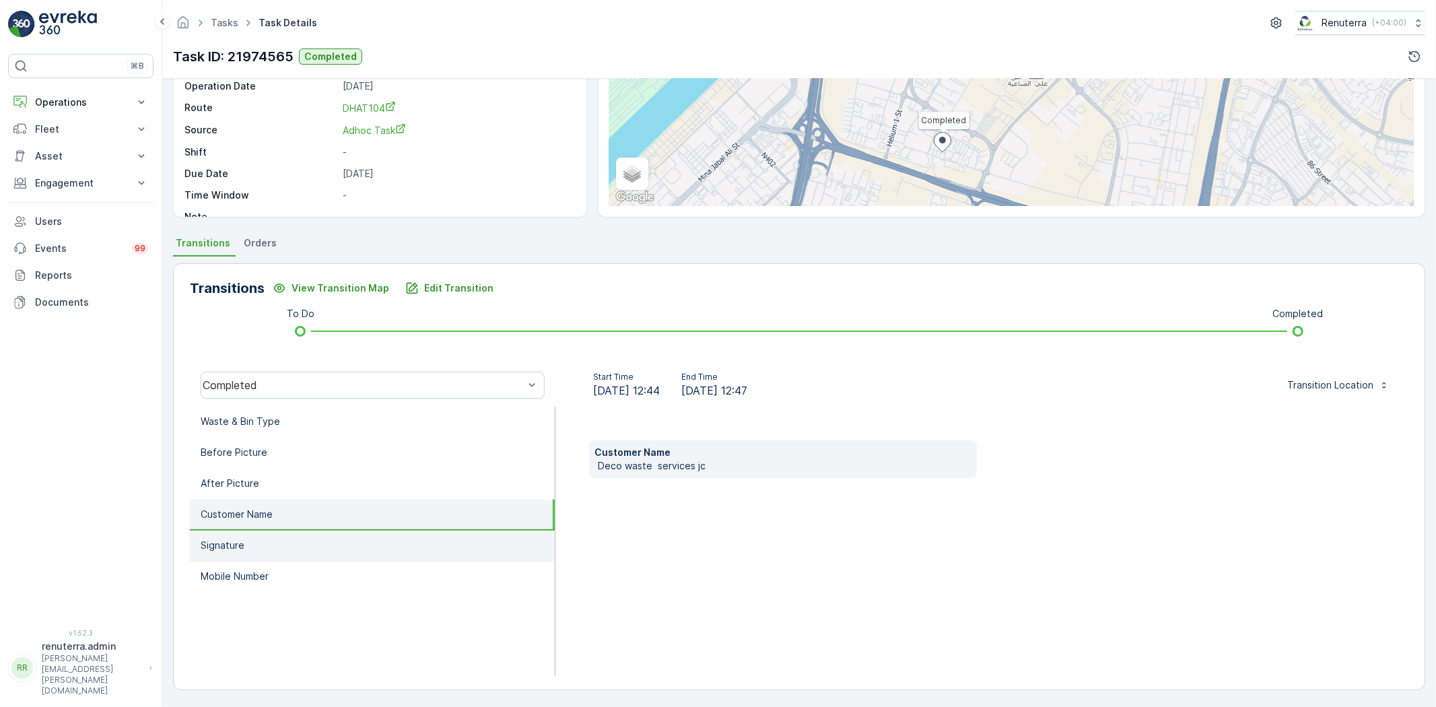
click at [363, 542] on li "Signature" at bounding box center [372, 545] width 365 height 31
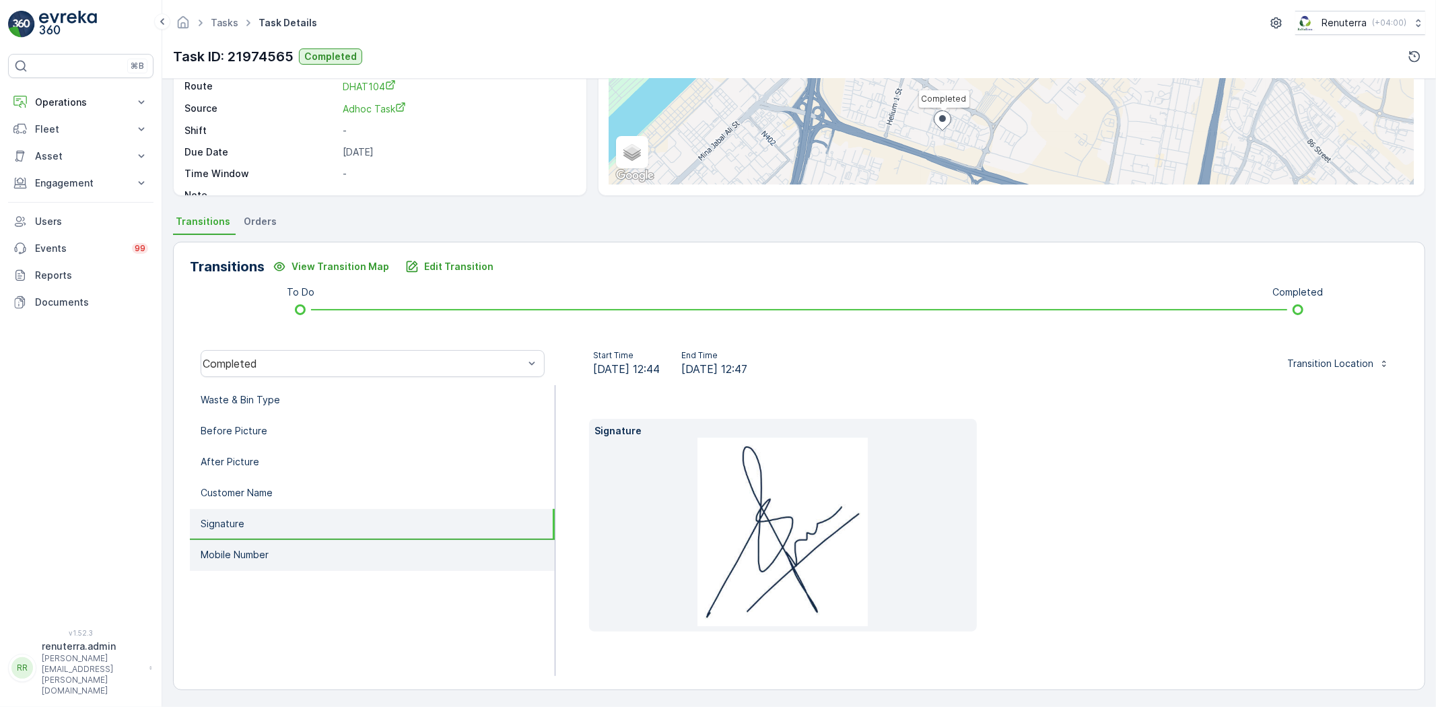
click at [347, 549] on li "Mobile Number" at bounding box center [372, 555] width 365 height 31
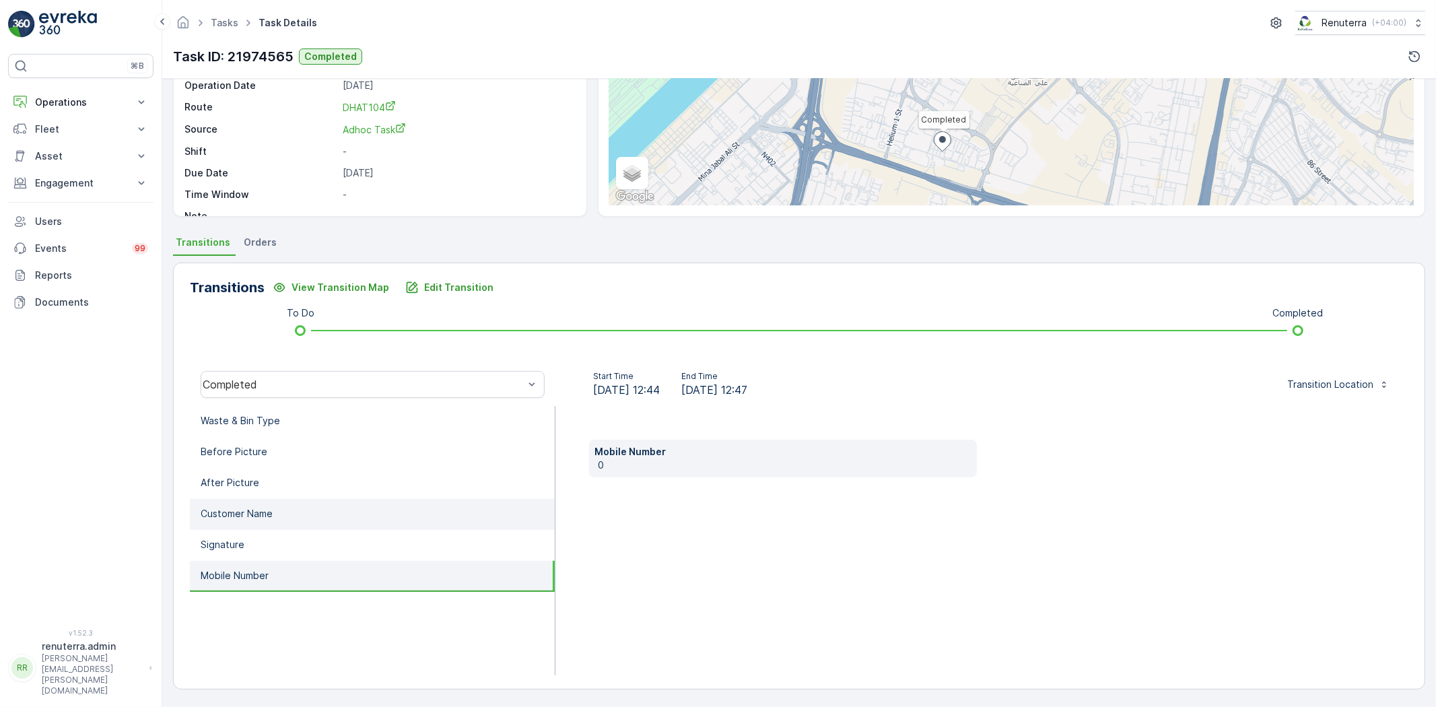
scroll to position [0, 0]
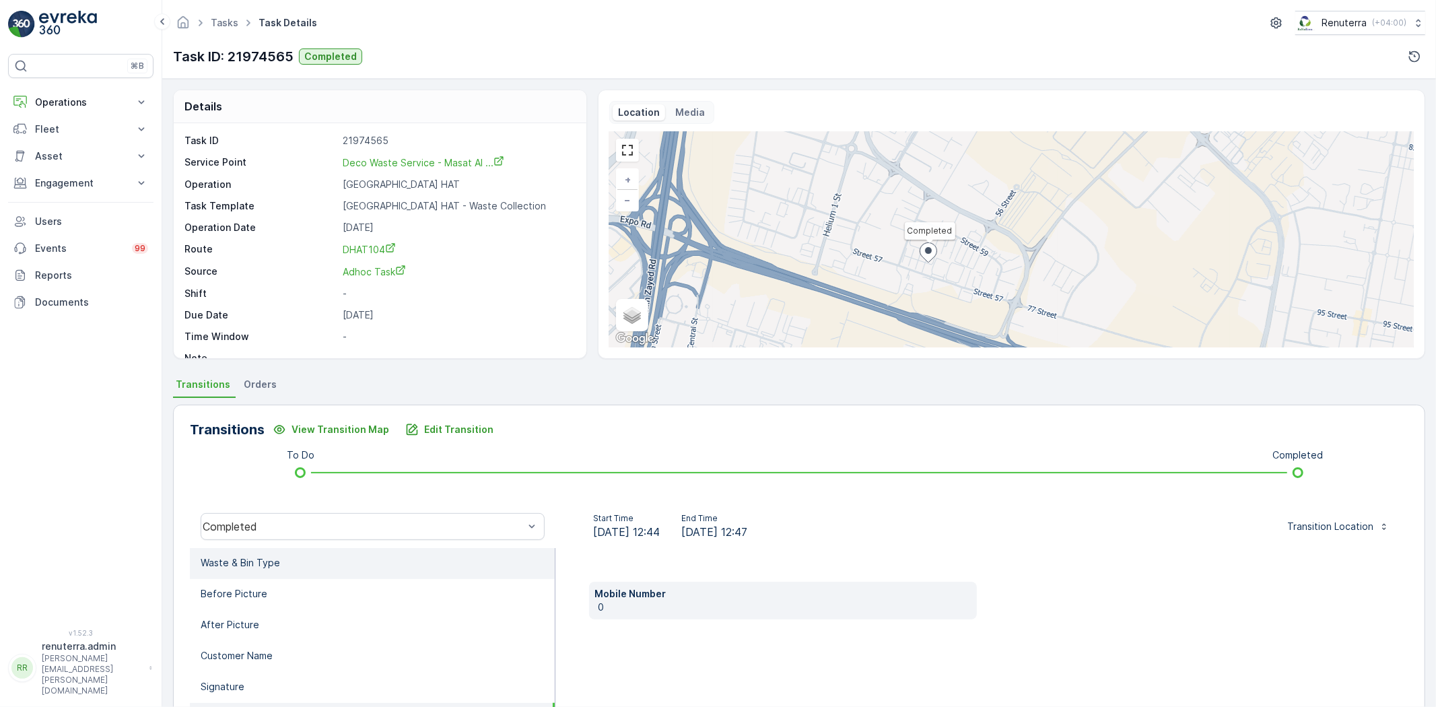
click at [365, 555] on li "Waste & Bin Type" at bounding box center [372, 563] width 365 height 31
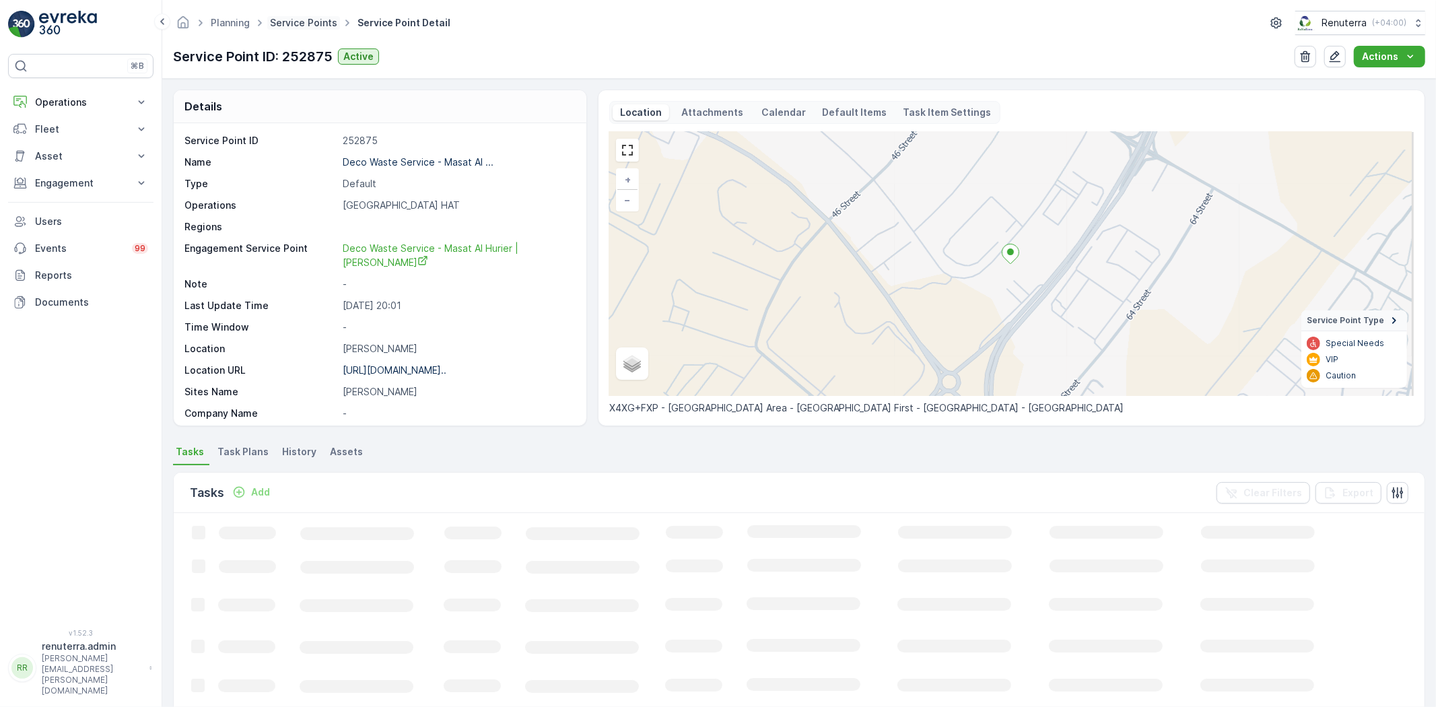
click at [324, 17] on link "Service Points" at bounding box center [303, 22] width 67 height 11
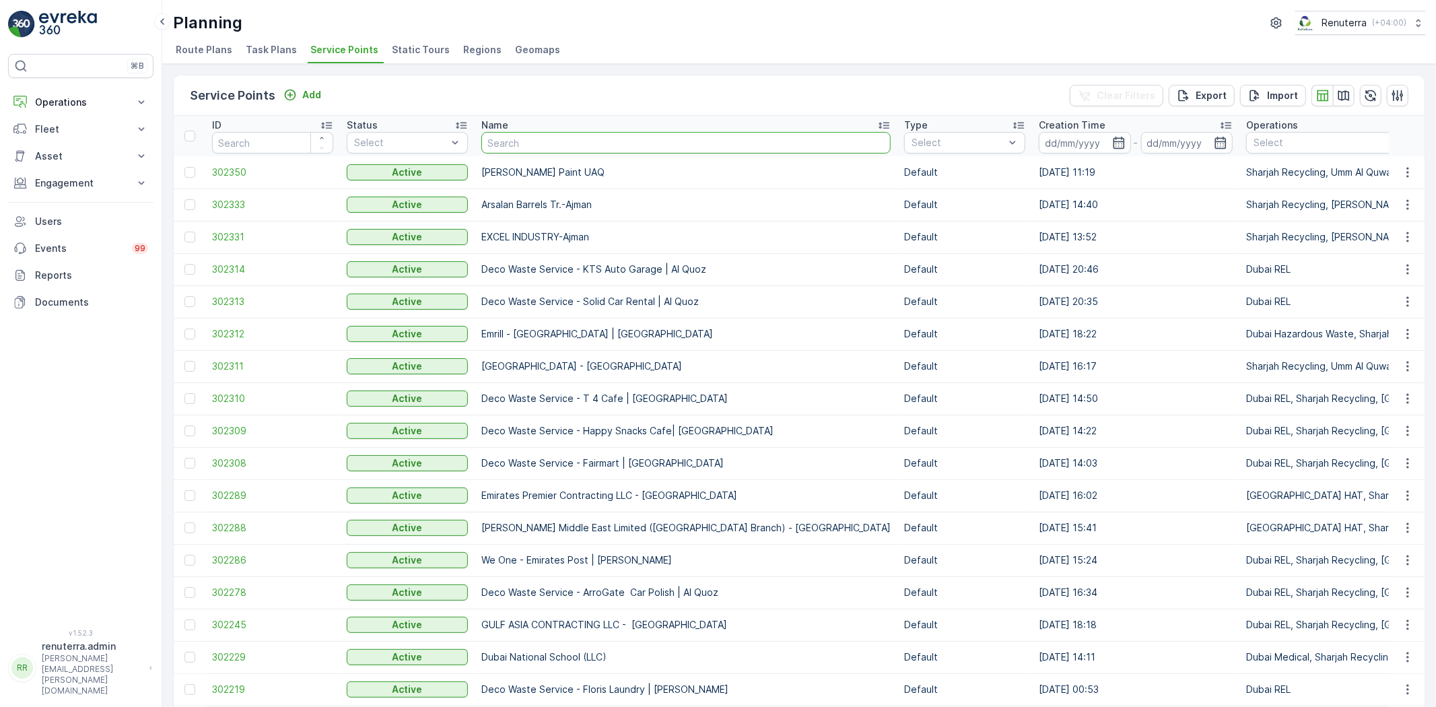
click at [530, 151] on input "text" at bounding box center [685, 143] width 409 height 22
type input "q"
type input "Qube"
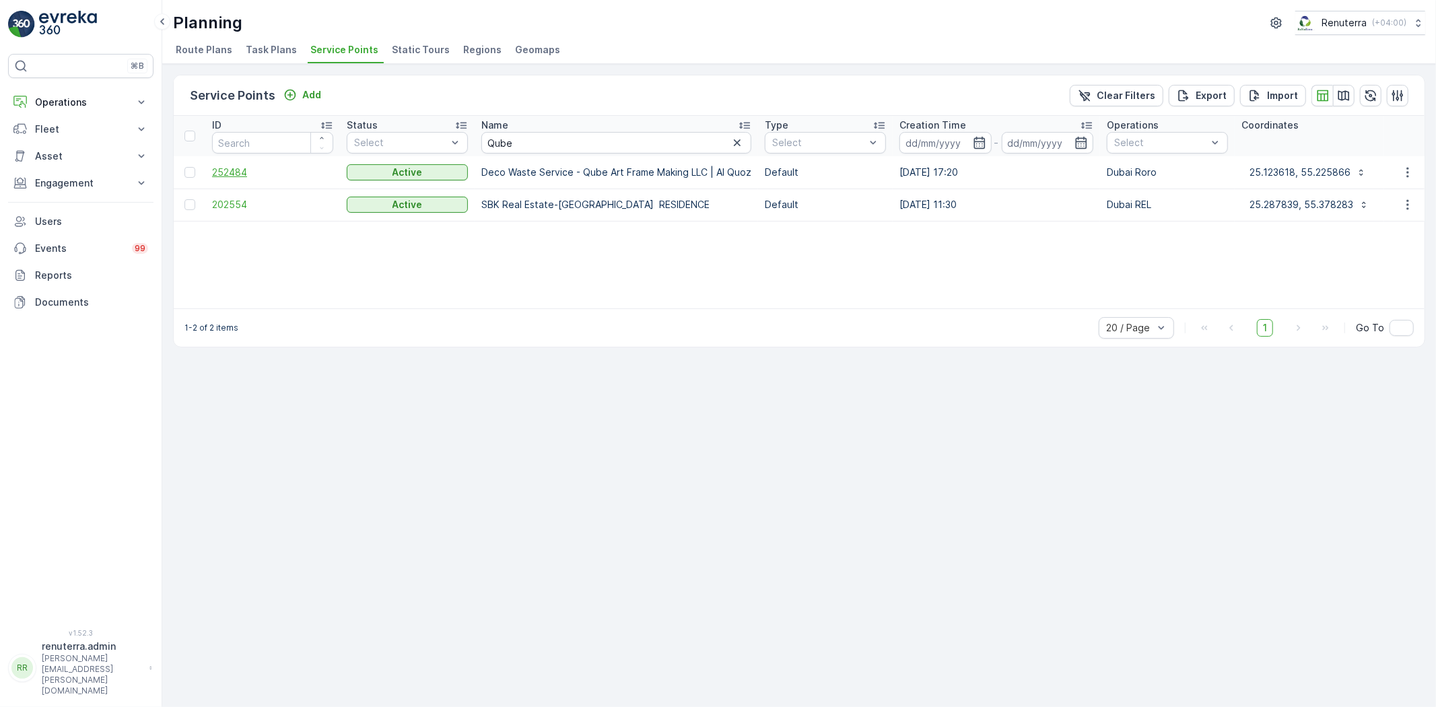
click at [270, 177] on span "252484" at bounding box center [272, 172] width 121 height 13
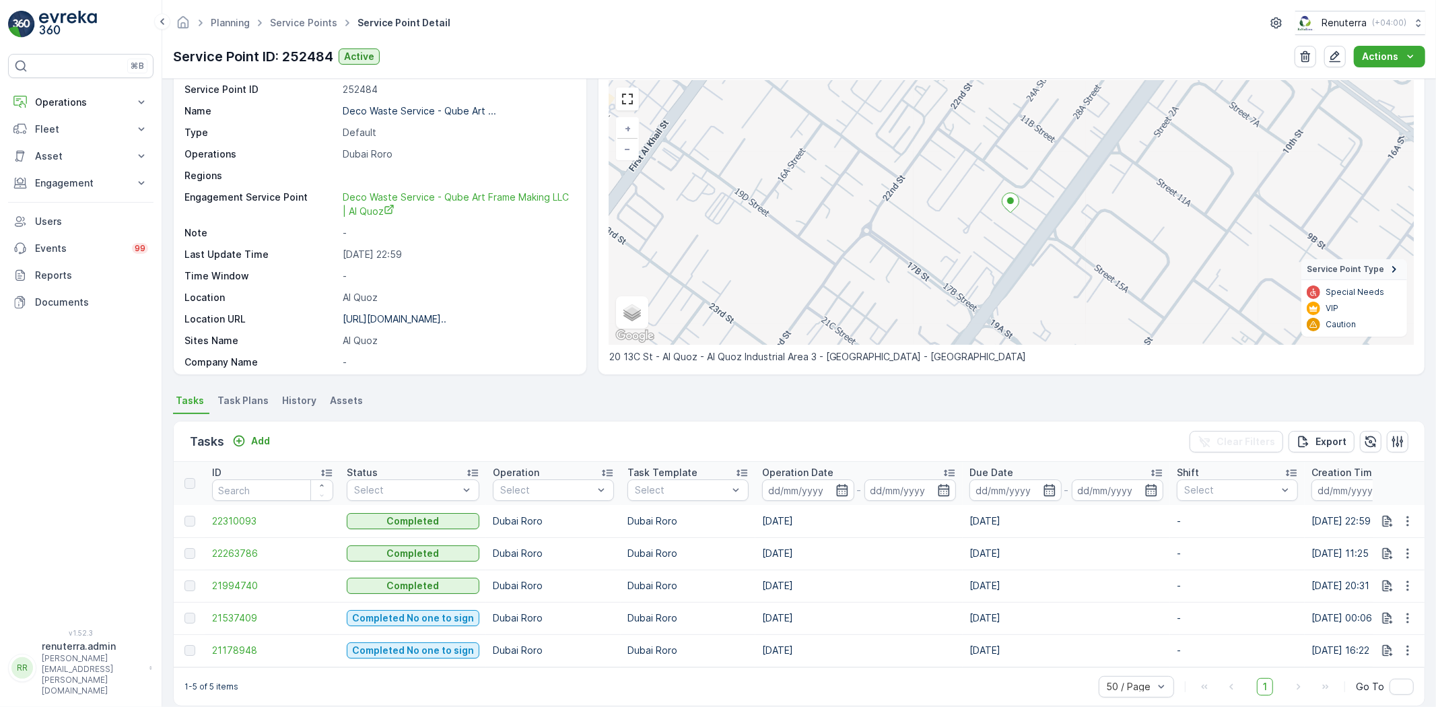
scroll to position [74, 0]
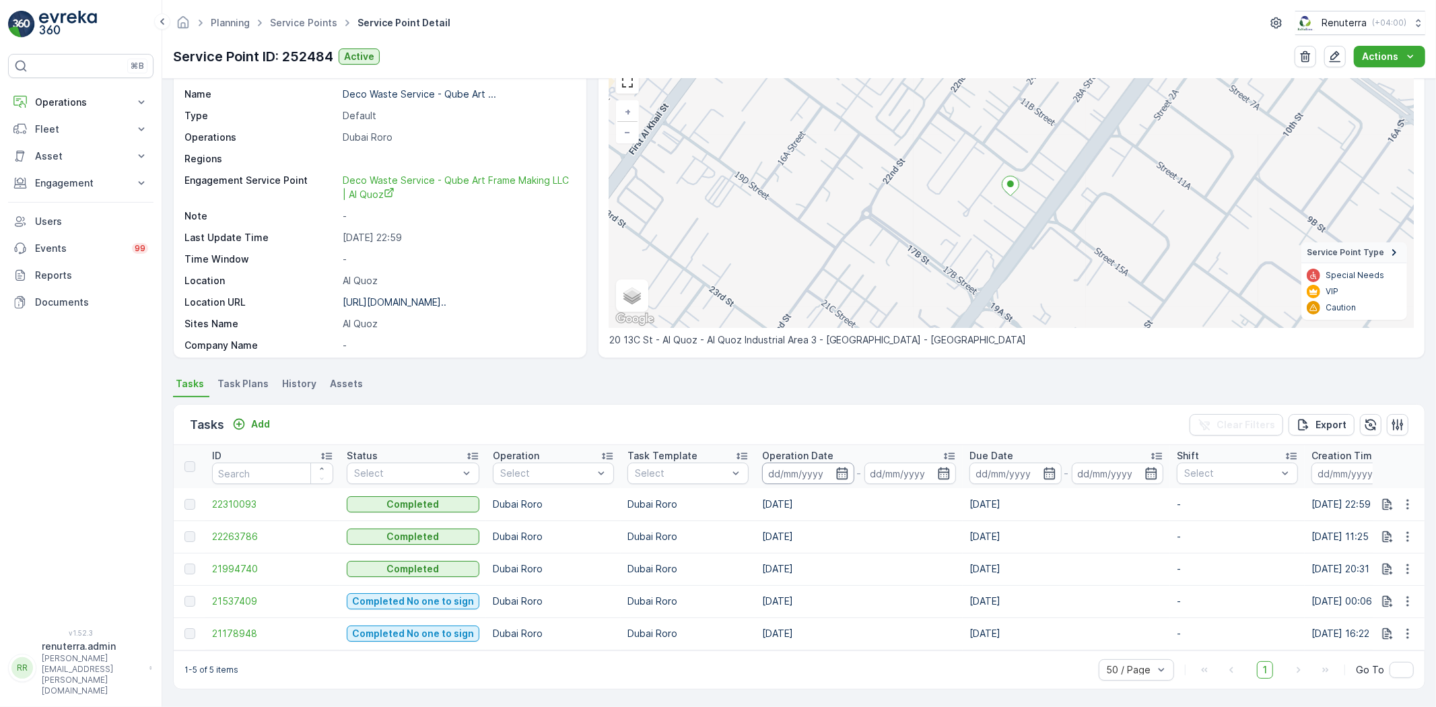
click at [803, 469] on input at bounding box center [808, 473] width 92 height 22
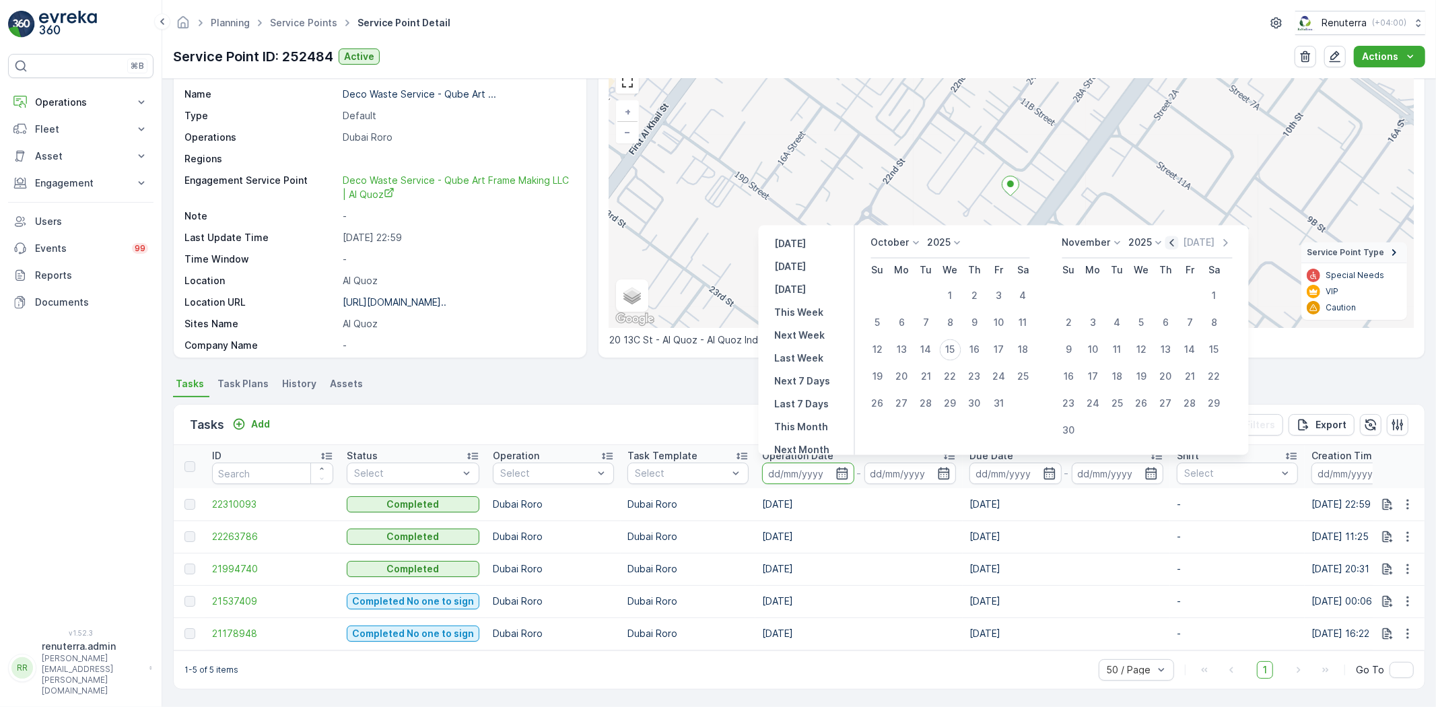
click at [1174, 238] on icon "button" at bounding box center [1171, 242] width 13 height 13
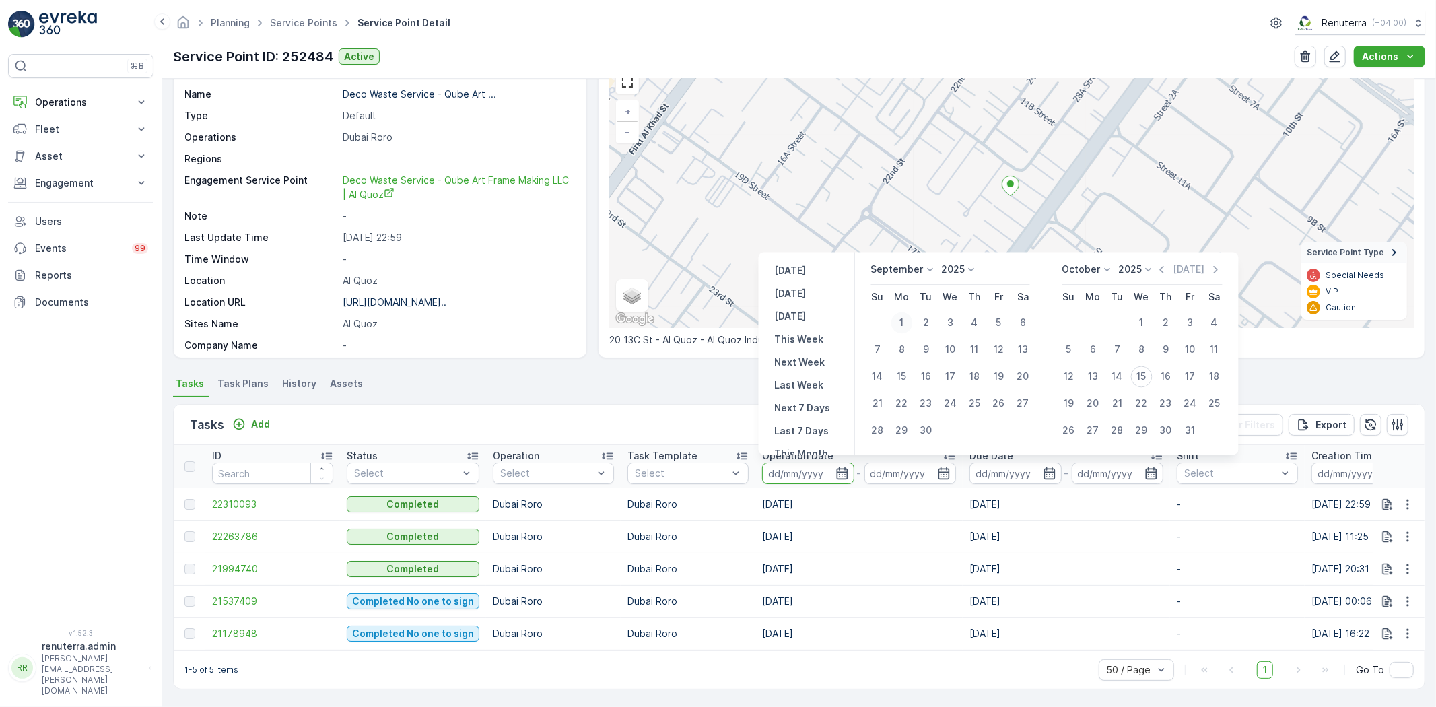
click at [900, 323] on div "1" at bounding box center [902, 323] width 22 height 22
type input "01.09.2025"
click at [934, 433] on div "30" at bounding box center [926, 431] width 22 height 22
type input "[DATE]"
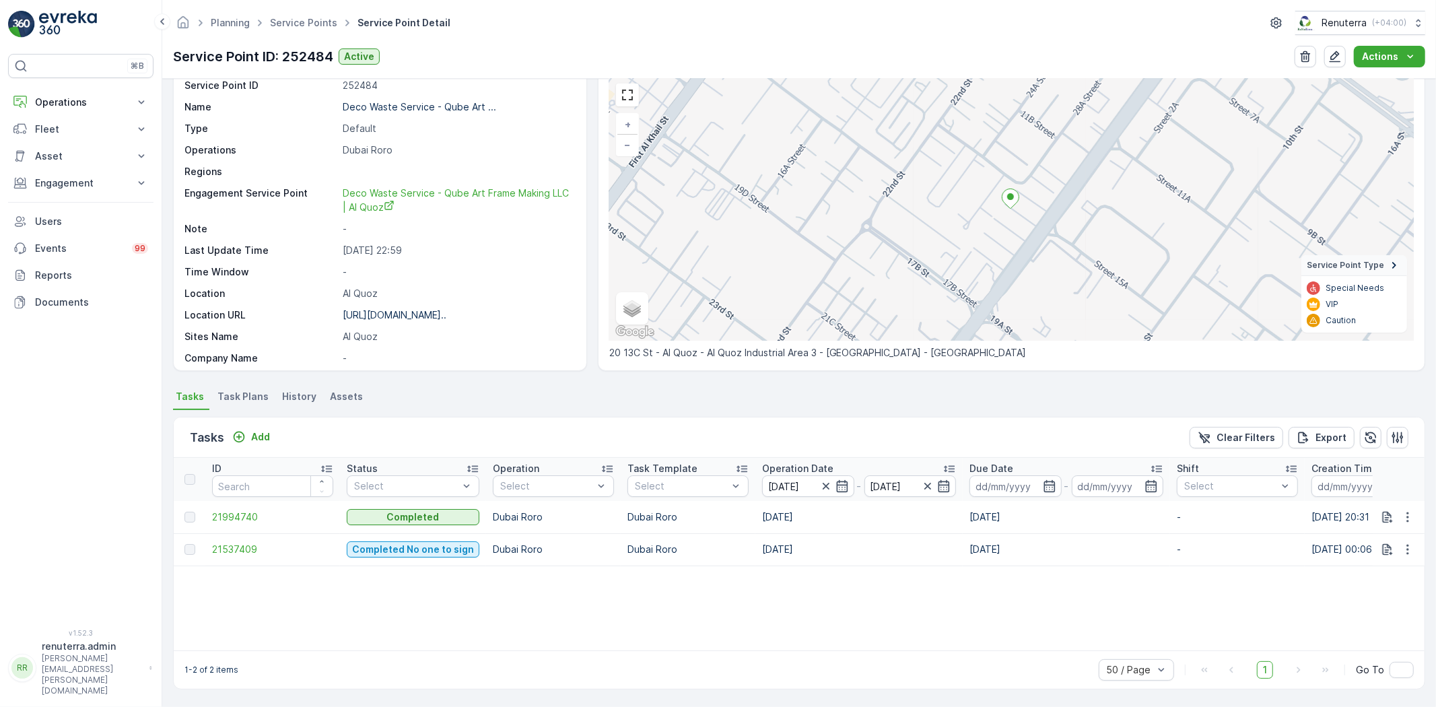
scroll to position [55, 0]
click at [230, 546] on span "21537409" at bounding box center [272, 549] width 121 height 13
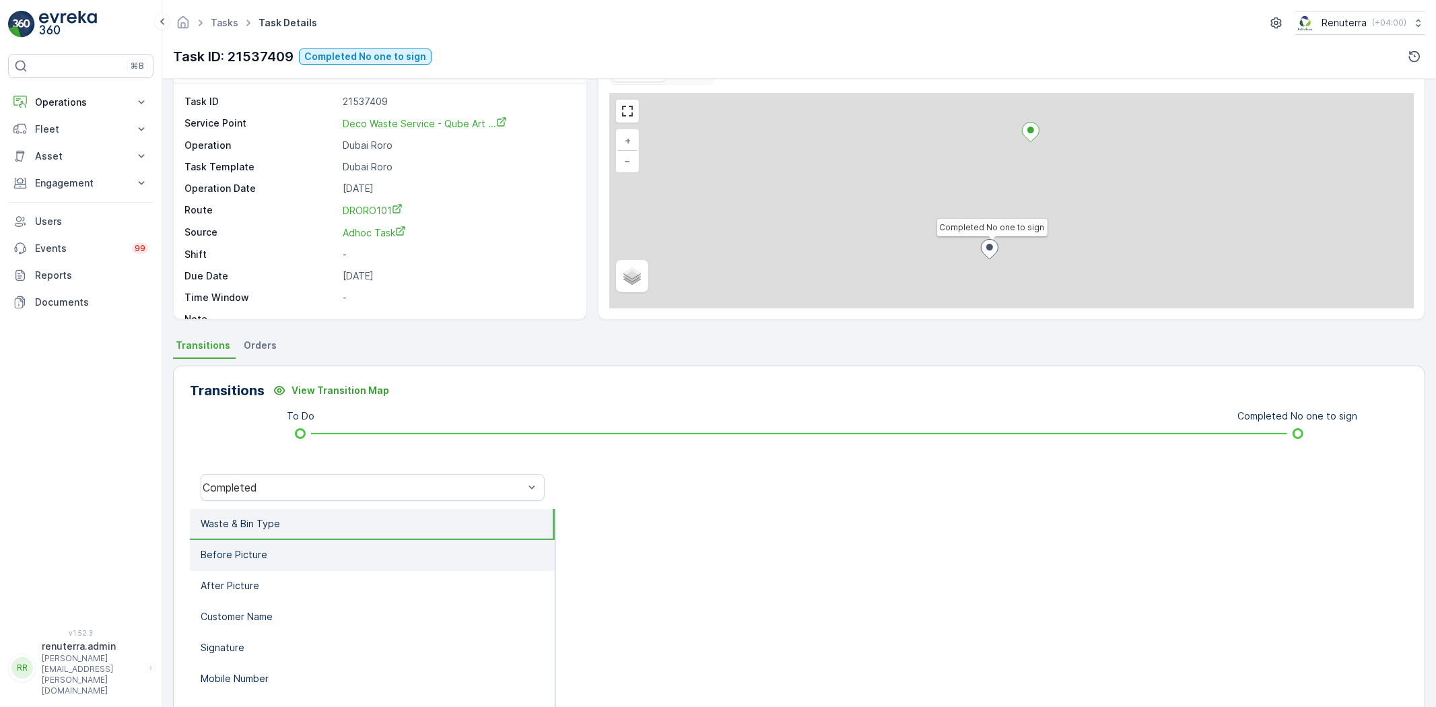
scroll to position [75, 0]
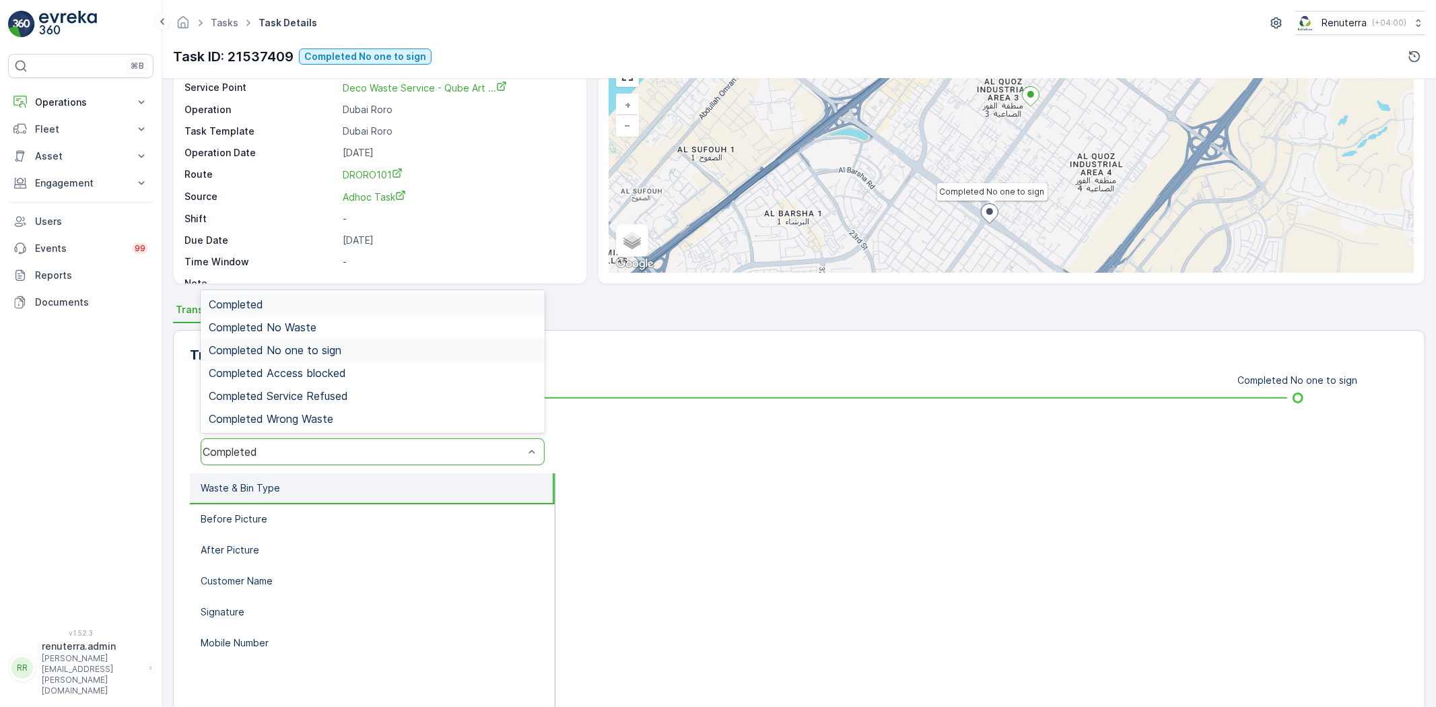
click at [301, 344] on span "Completed No one to sign" at bounding box center [275, 350] width 133 height 12
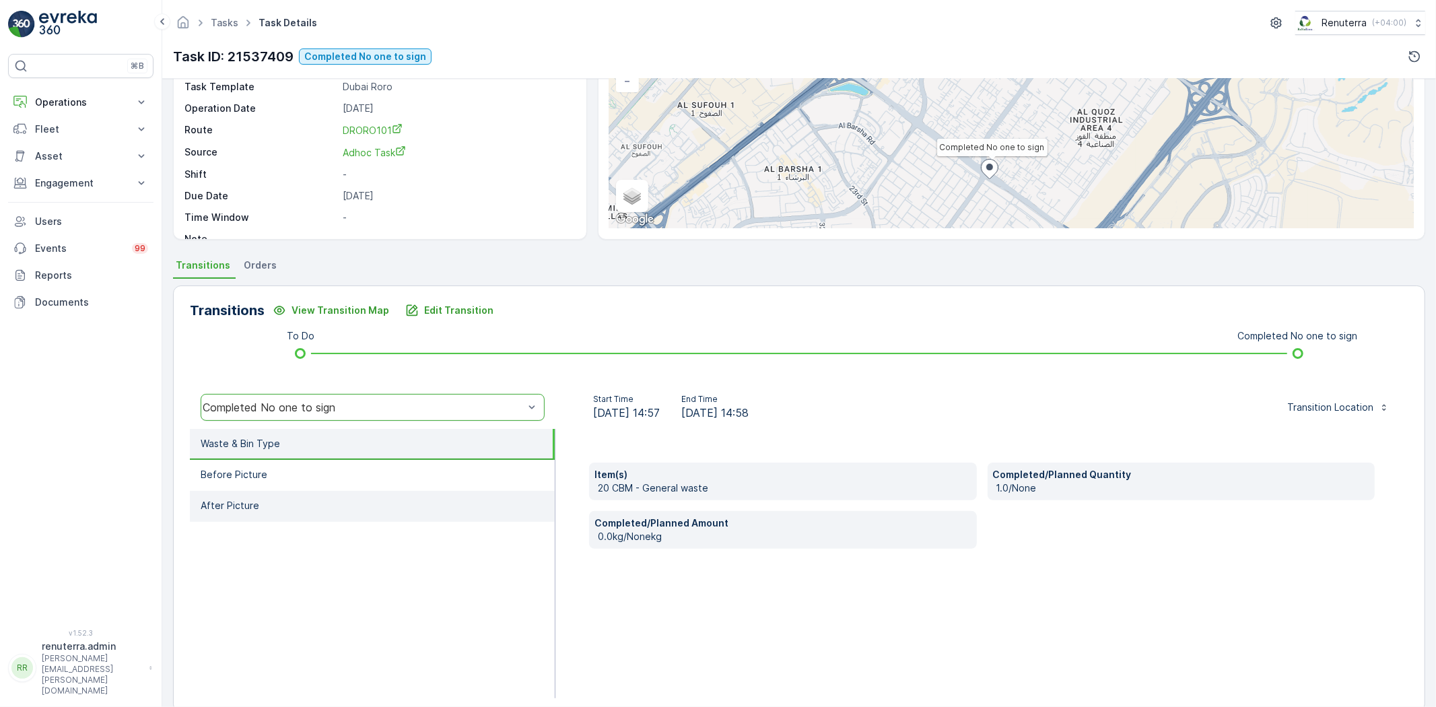
scroll to position [141, 0]
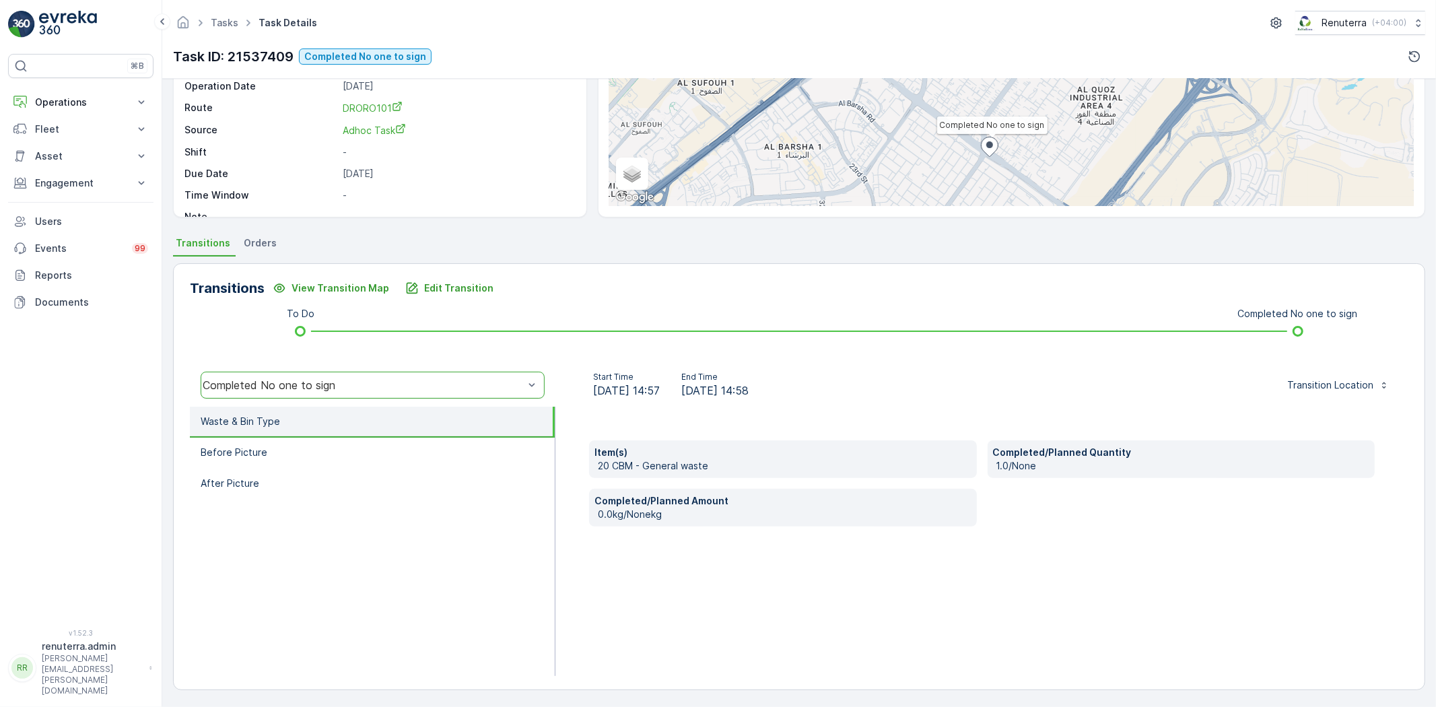
click at [318, 433] on li "Waste & Bin Type" at bounding box center [372, 422] width 365 height 31
click at [322, 440] on li "Before Picture" at bounding box center [372, 452] width 365 height 31
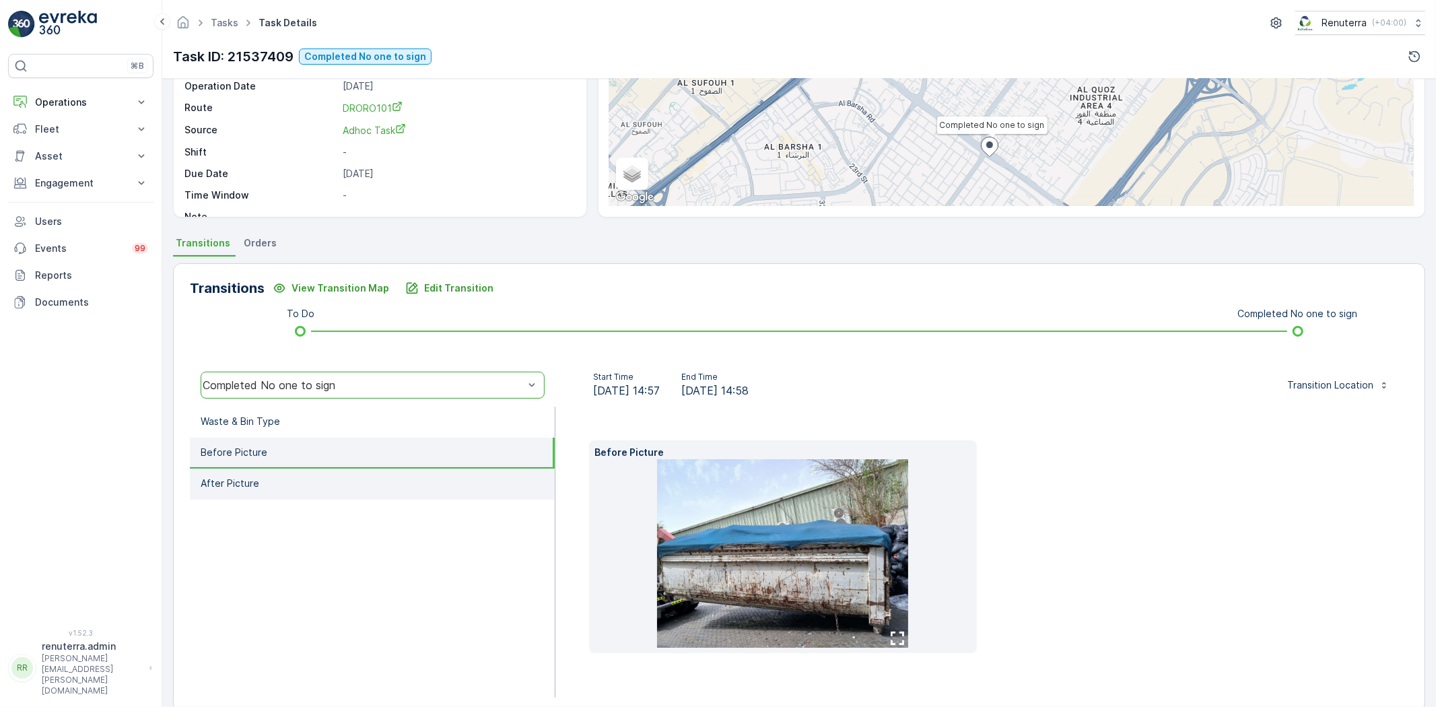
drag, startPoint x: 342, startPoint y: 489, endPoint x: 347, endPoint y: 483, distance: 8.6
click at [344, 490] on li "After Picture" at bounding box center [372, 483] width 365 height 31
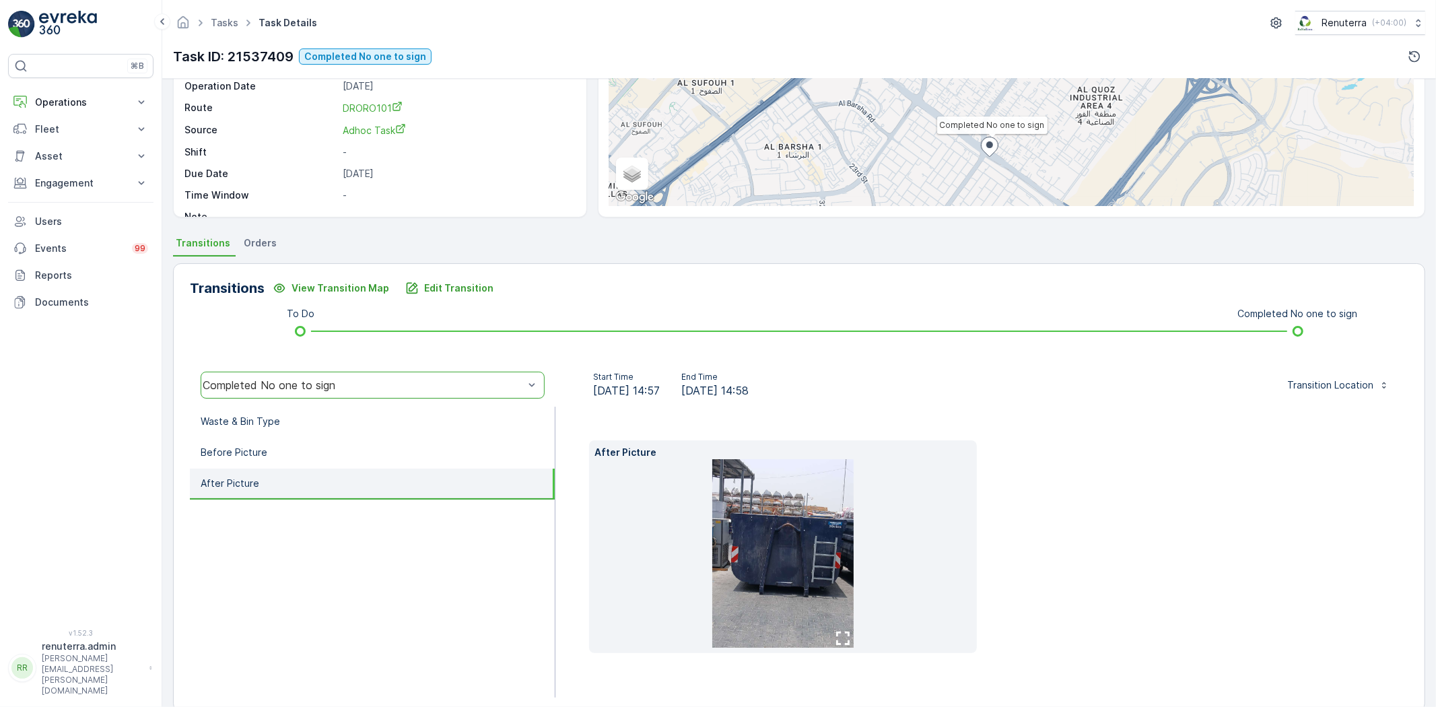
click at [738, 559] on img at bounding box center [782, 553] width 141 height 188
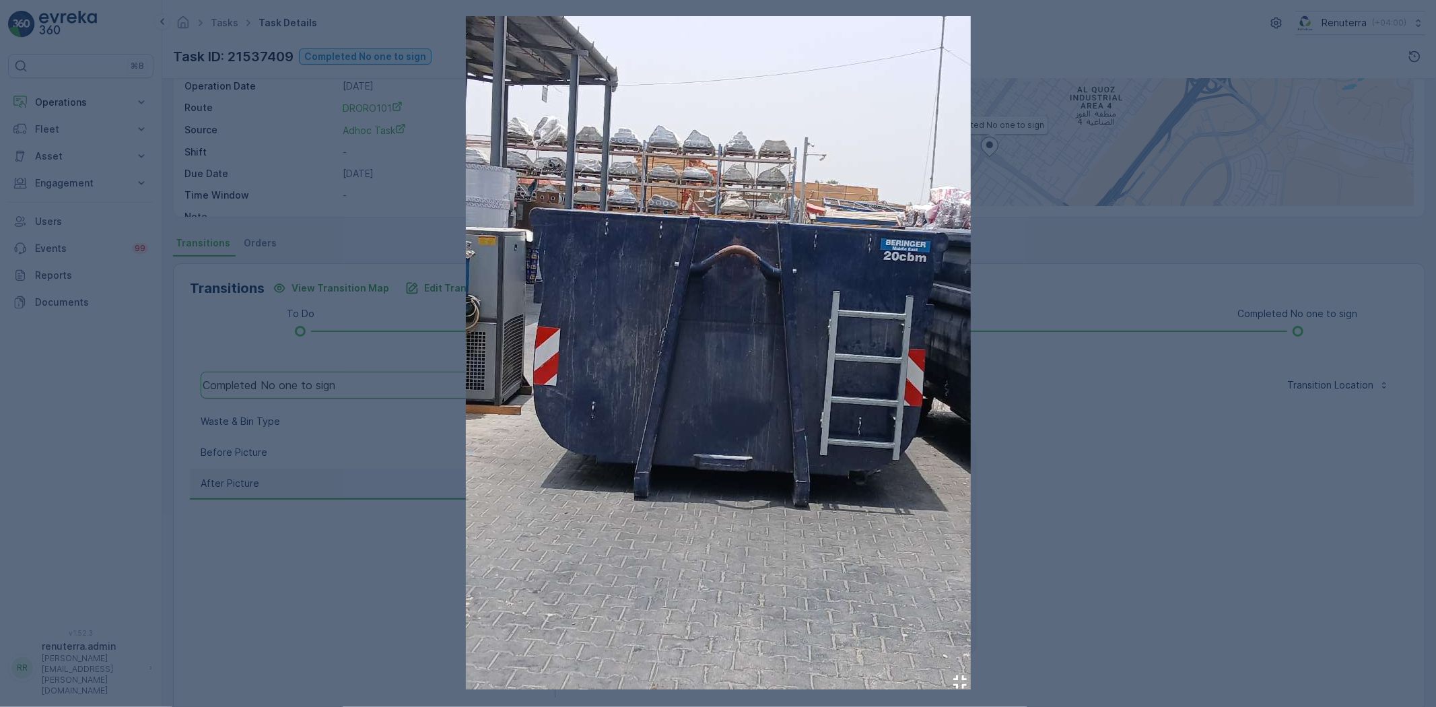
click at [1220, 514] on div at bounding box center [718, 353] width 1436 height 707
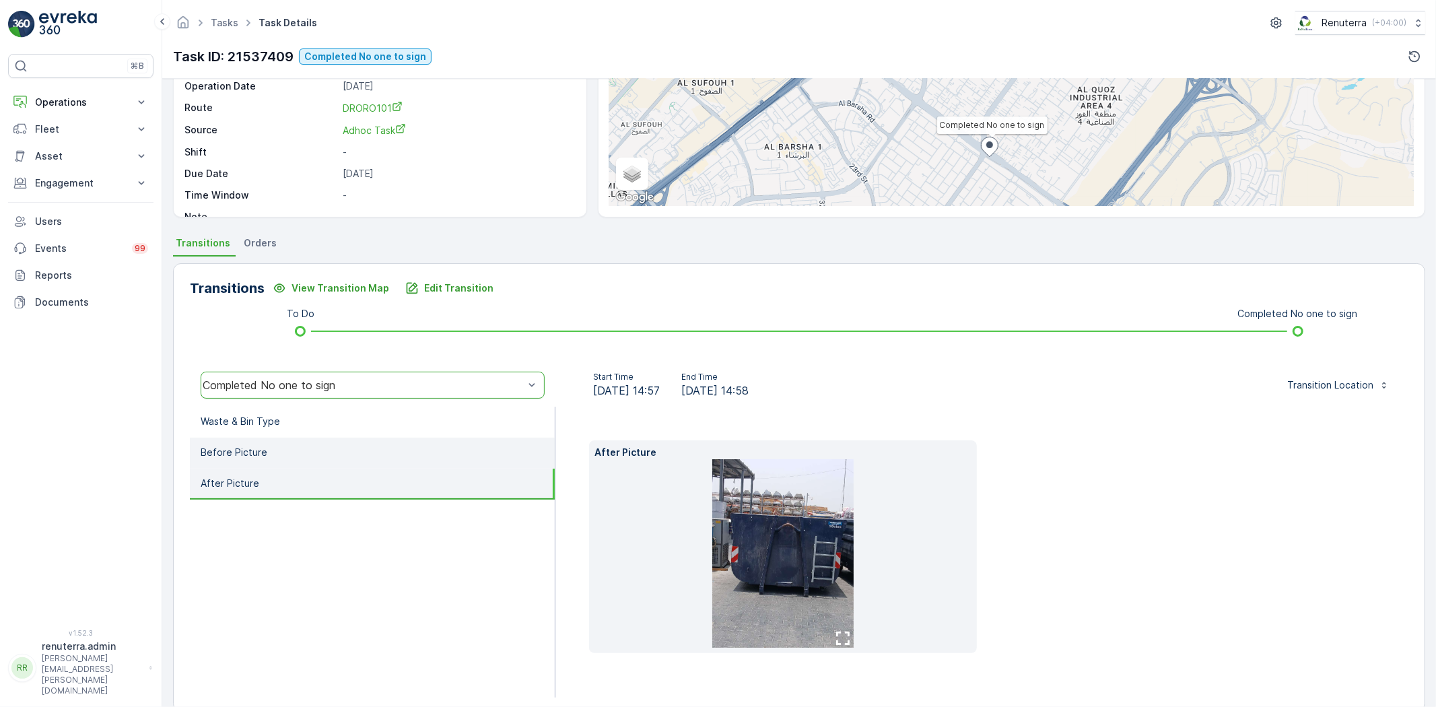
click at [400, 443] on li "Before Picture" at bounding box center [372, 452] width 365 height 31
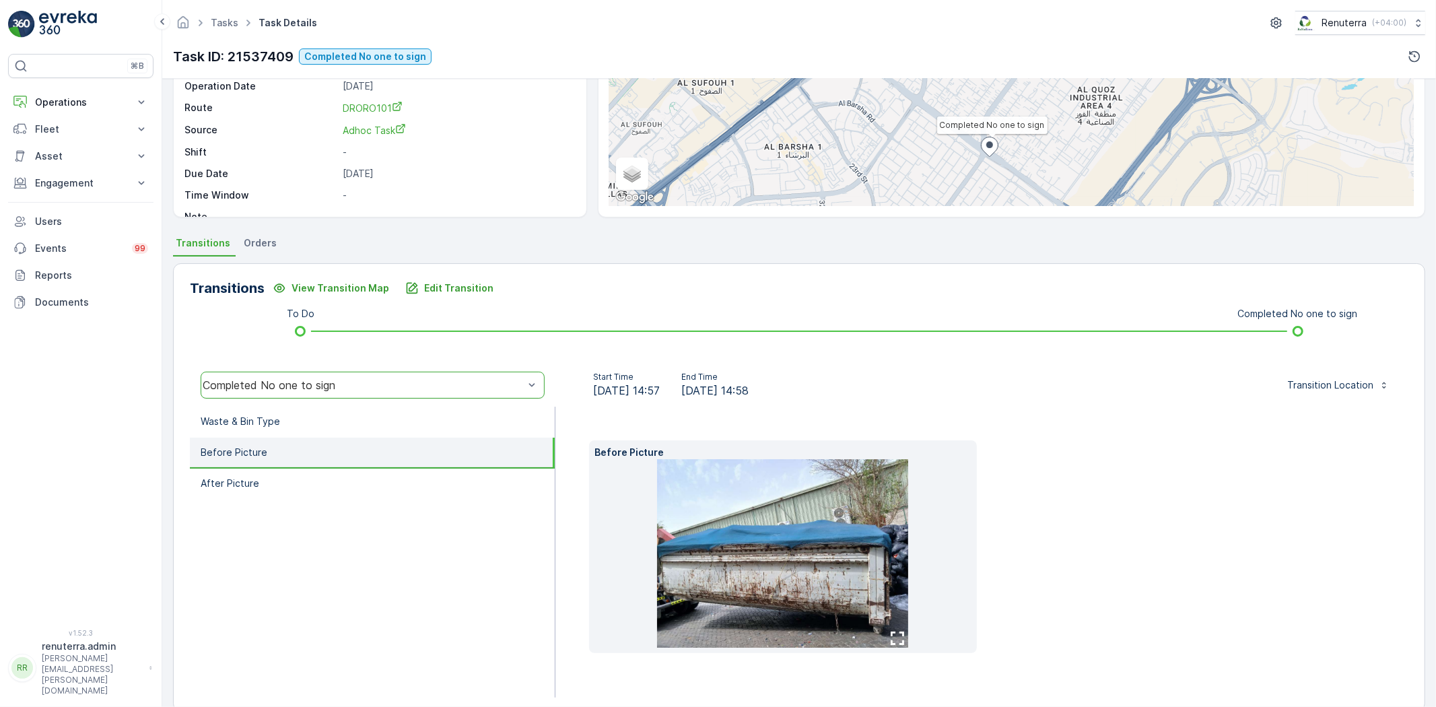
click at [824, 564] on img at bounding box center [782, 553] width 251 height 188
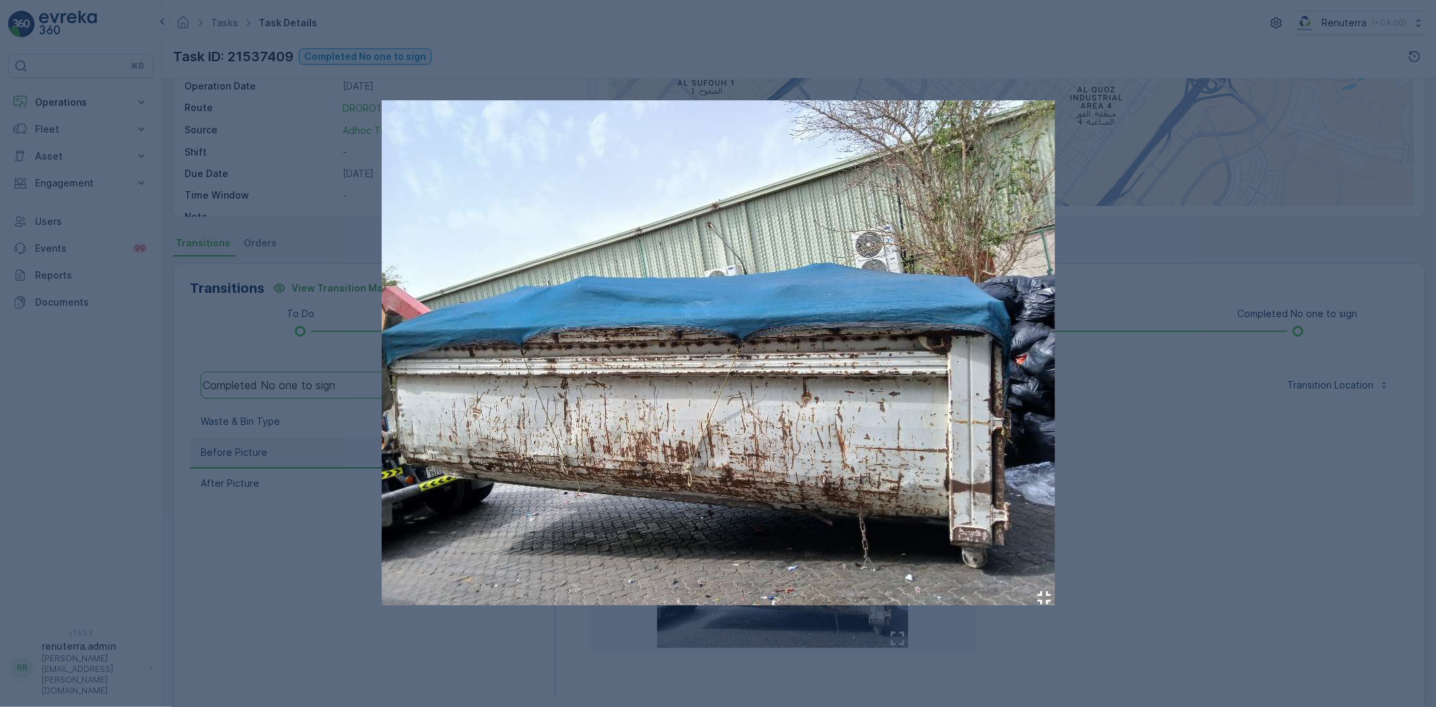
click at [1346, 526] on div at bounding box center [718, 353] width 1436 height 707
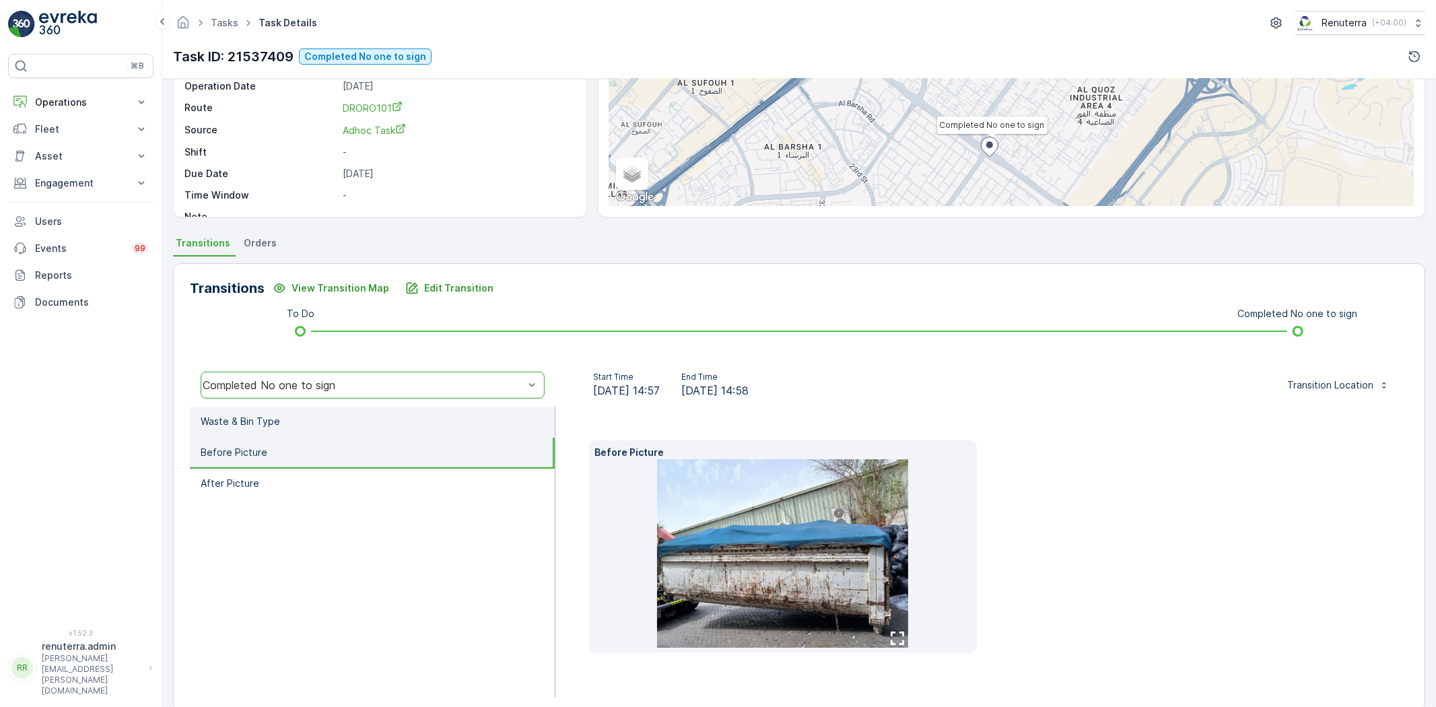
click at [217, 415] on p "Waste & Bin Type" at bounding box center [240, 421] width 79 height 13
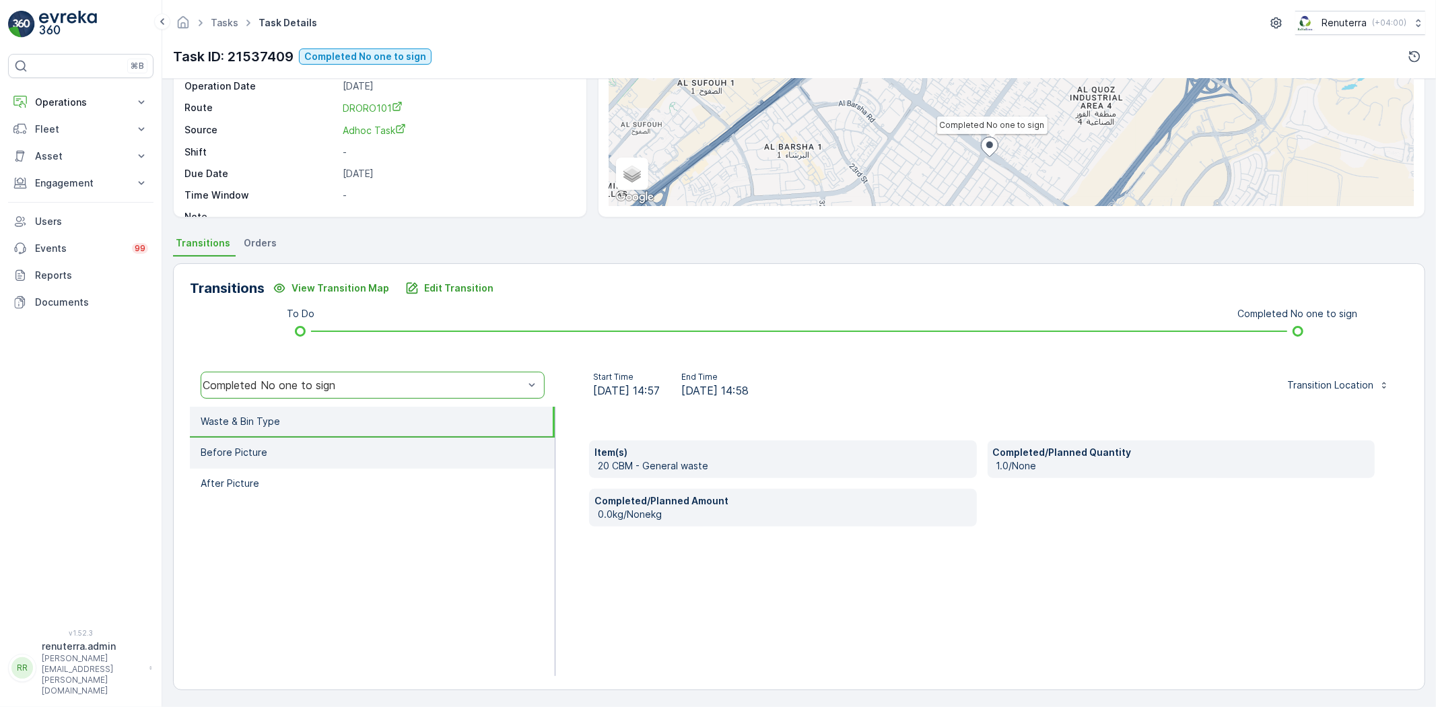
click at [261, 446] on p "Before Picture" at bounding box center [234, 452] width 67 height 13
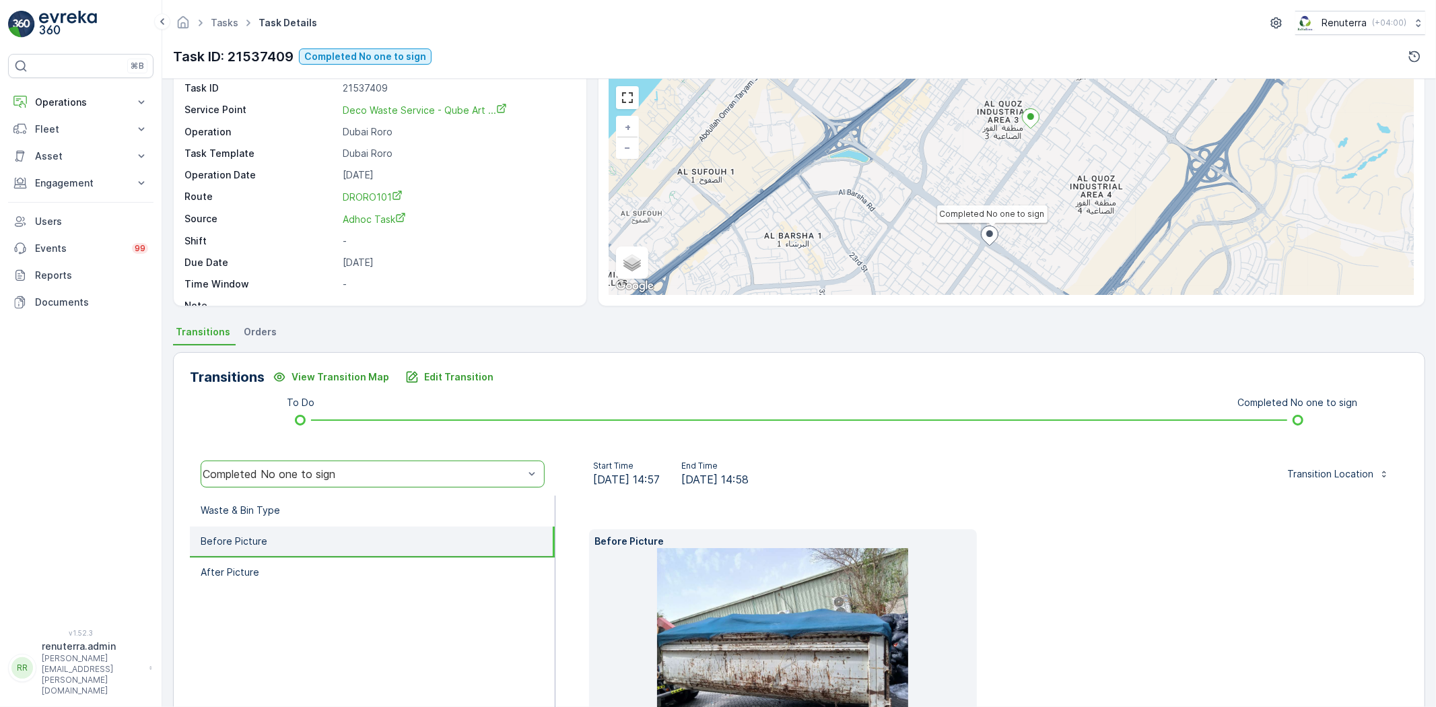
scroll to position [0, 0]
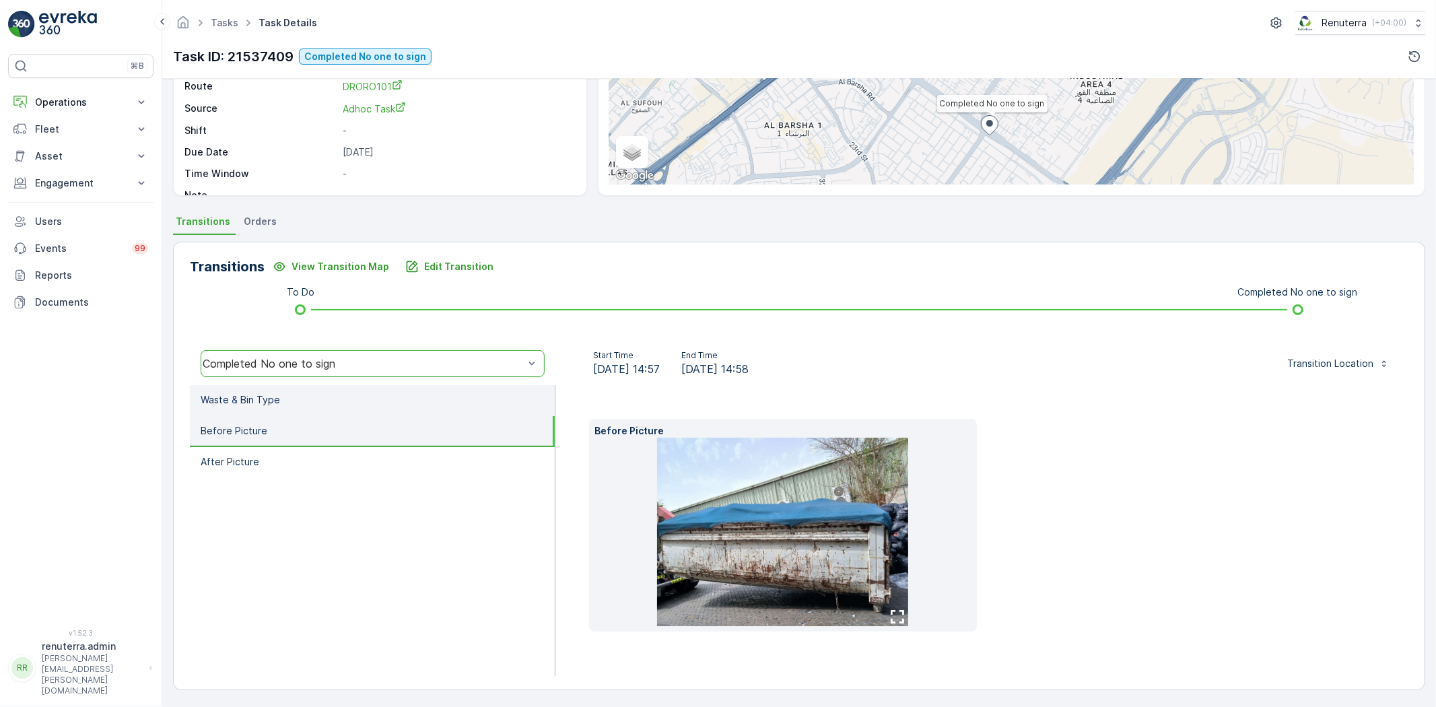
click at [411, 406] on li "Waste & Bin Type" at bounding box center [372, 400] width 365 height 31
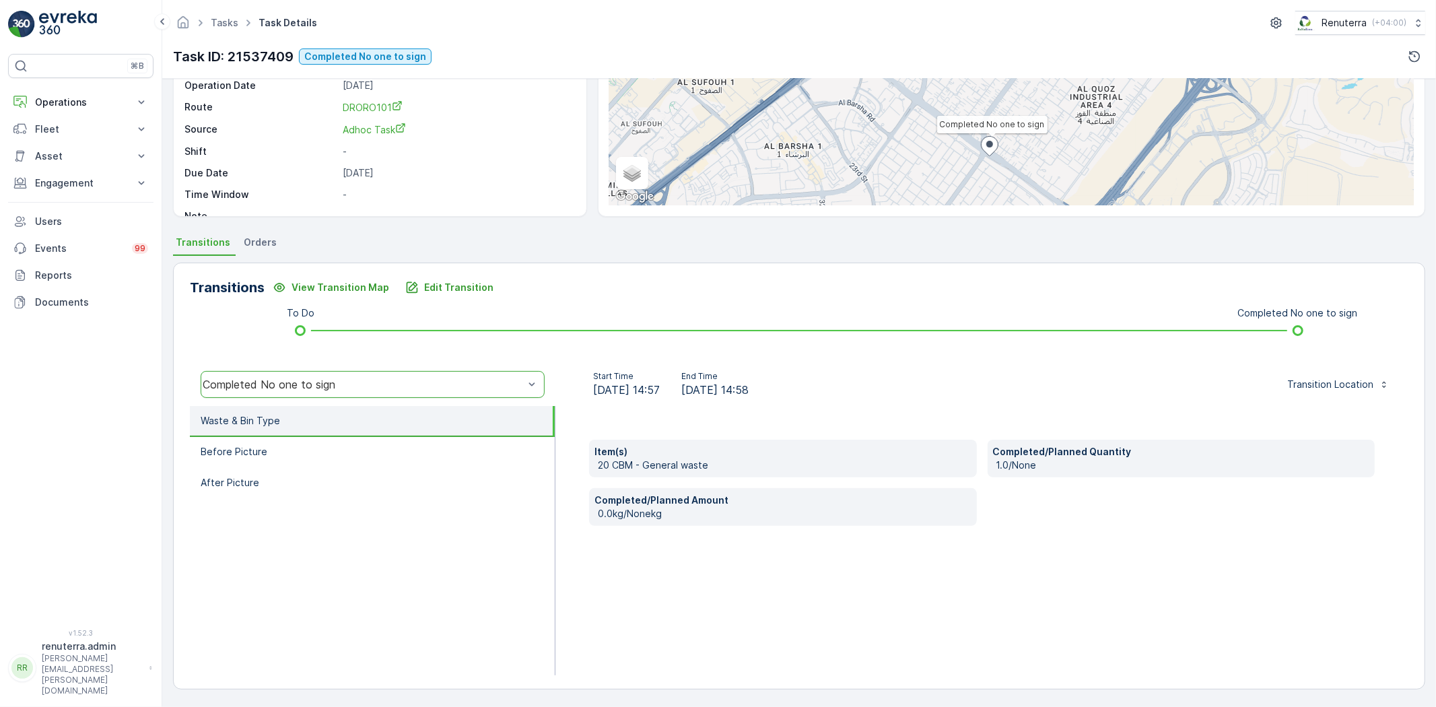
scroll to position [142, 0]
click at [407, 446] on li "Before Picture" at bounding box center [372, 452] width 365 height 31
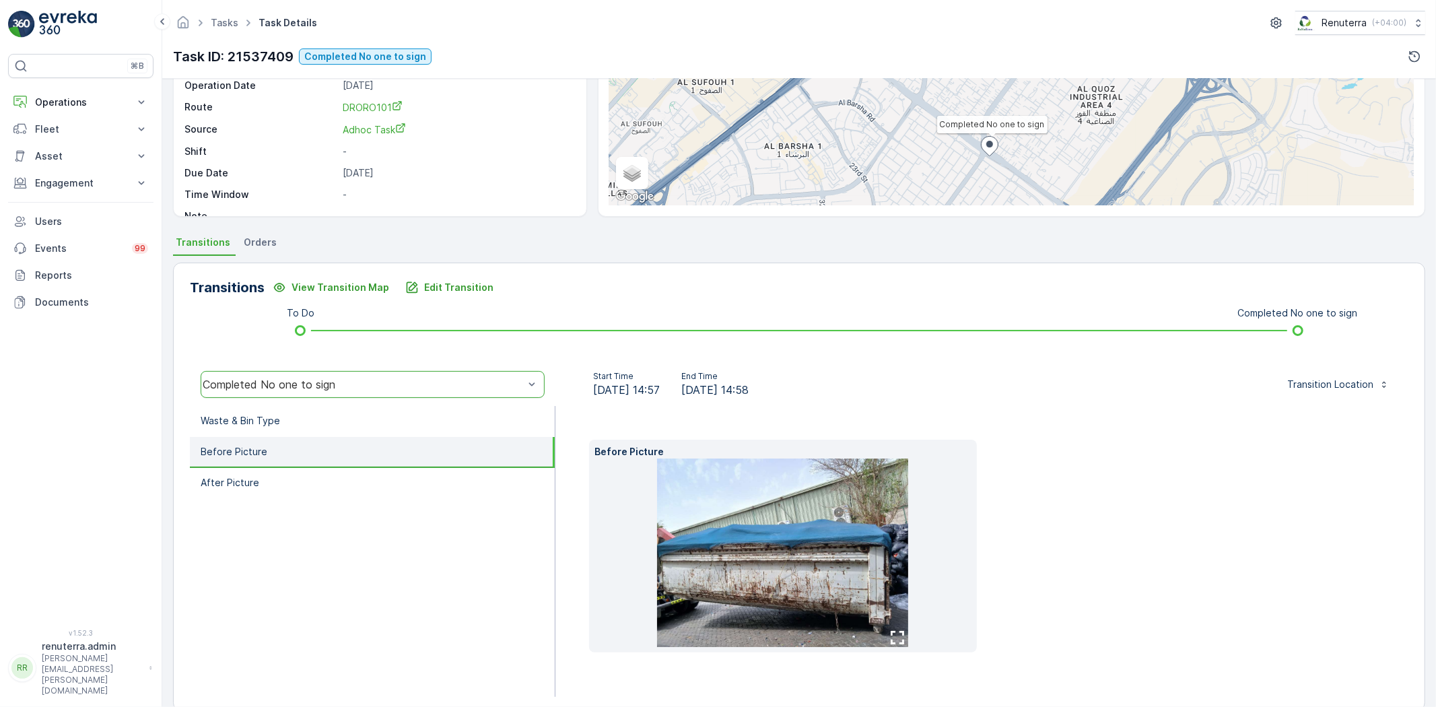
click at [369, 458] on li "Before Picture" at bounding box center [372, 452] width 365 height 31
click at [380, 479] on li "After Picture" at bounding box center [372, 483] width 365 height 31
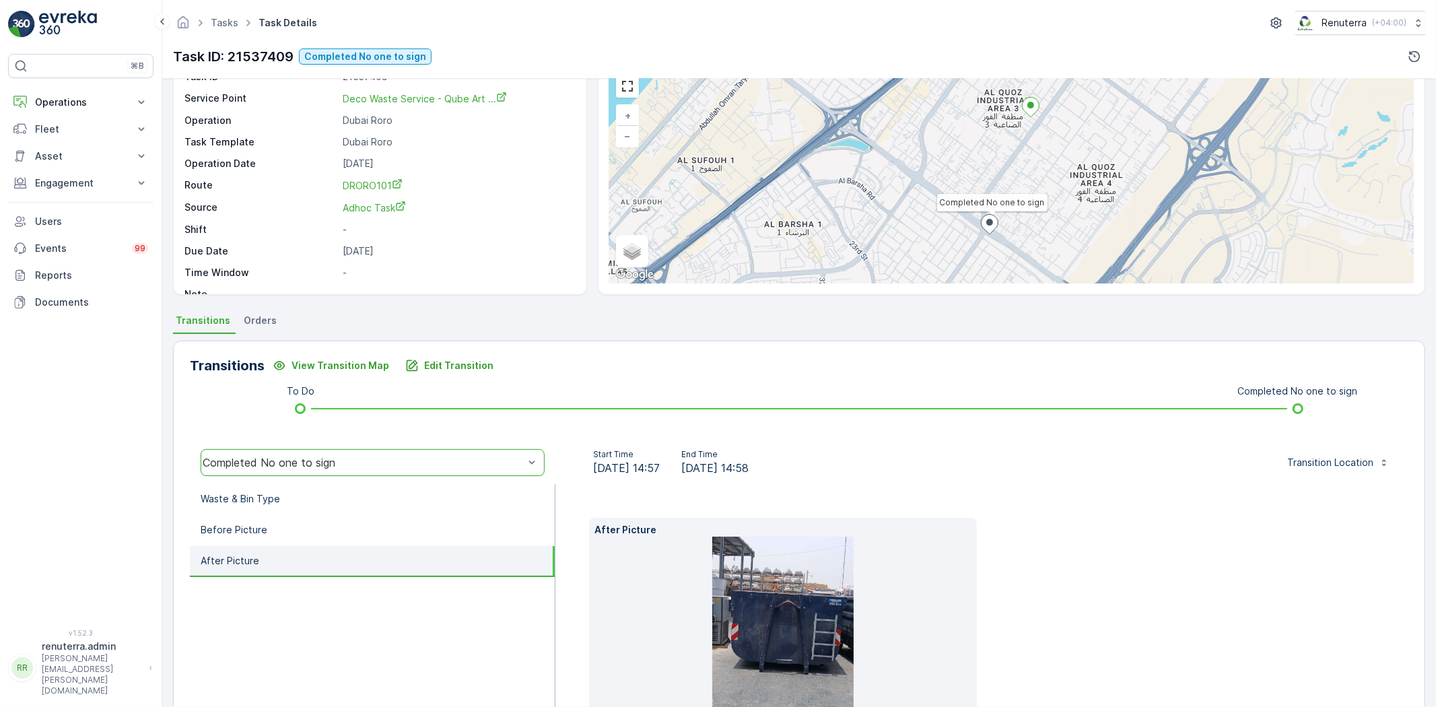
scroll to position [0, 0]
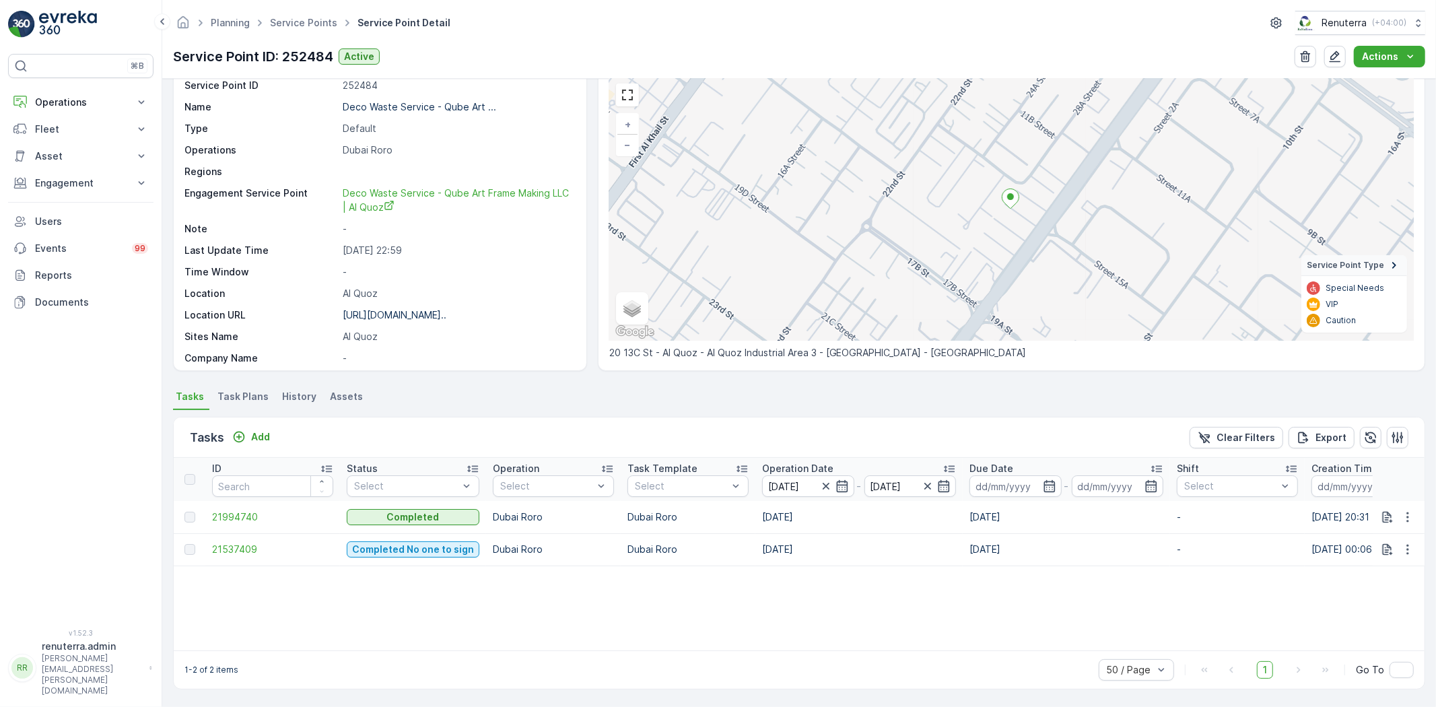
scroll to position [55, 0]
click at [267, 520] on span "21994740" at bounding box center [272, 516] width 121 height 13
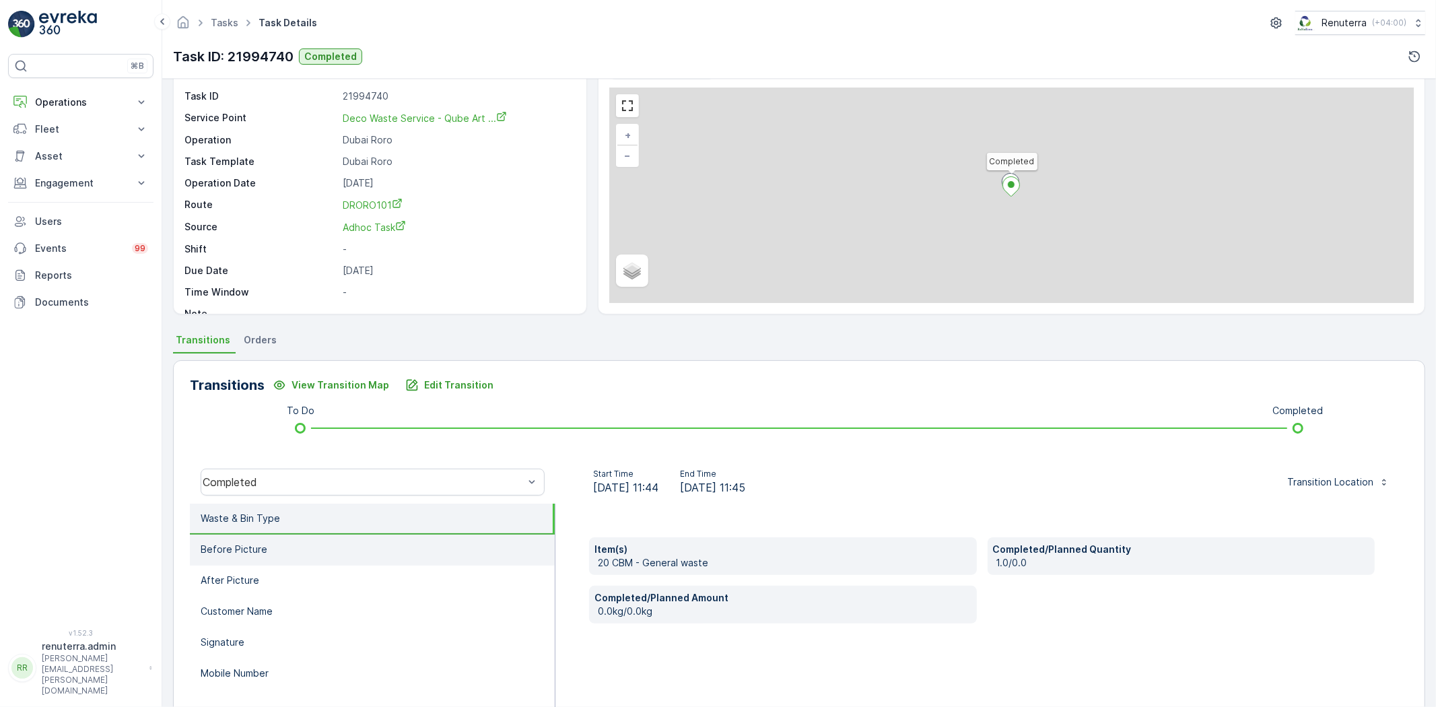
scroll to position [141, 0]
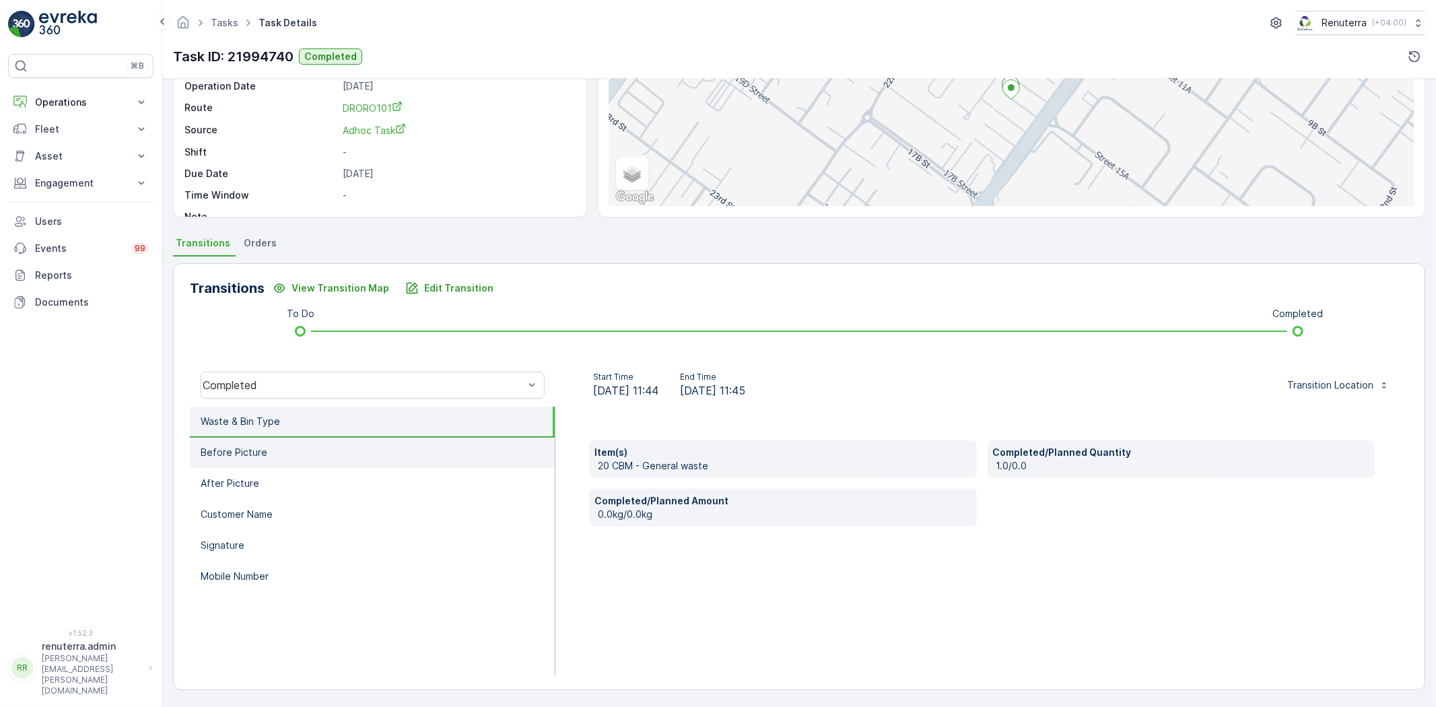
click at [374, 448] on li "Before Picture" at bounding box center [372, 452] width 365 height 31
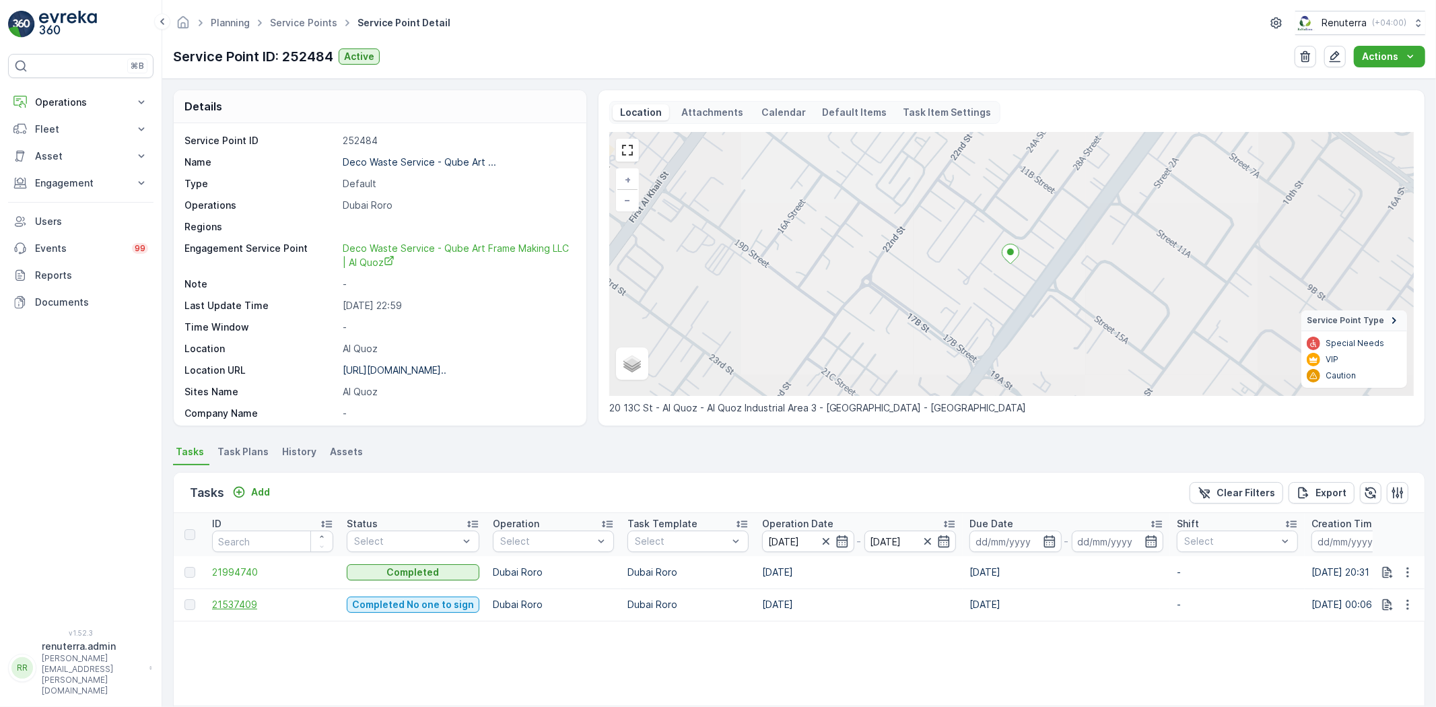
click at [247, 602] on span "21537409" at bounding box center [272, 604] width 121 height 13
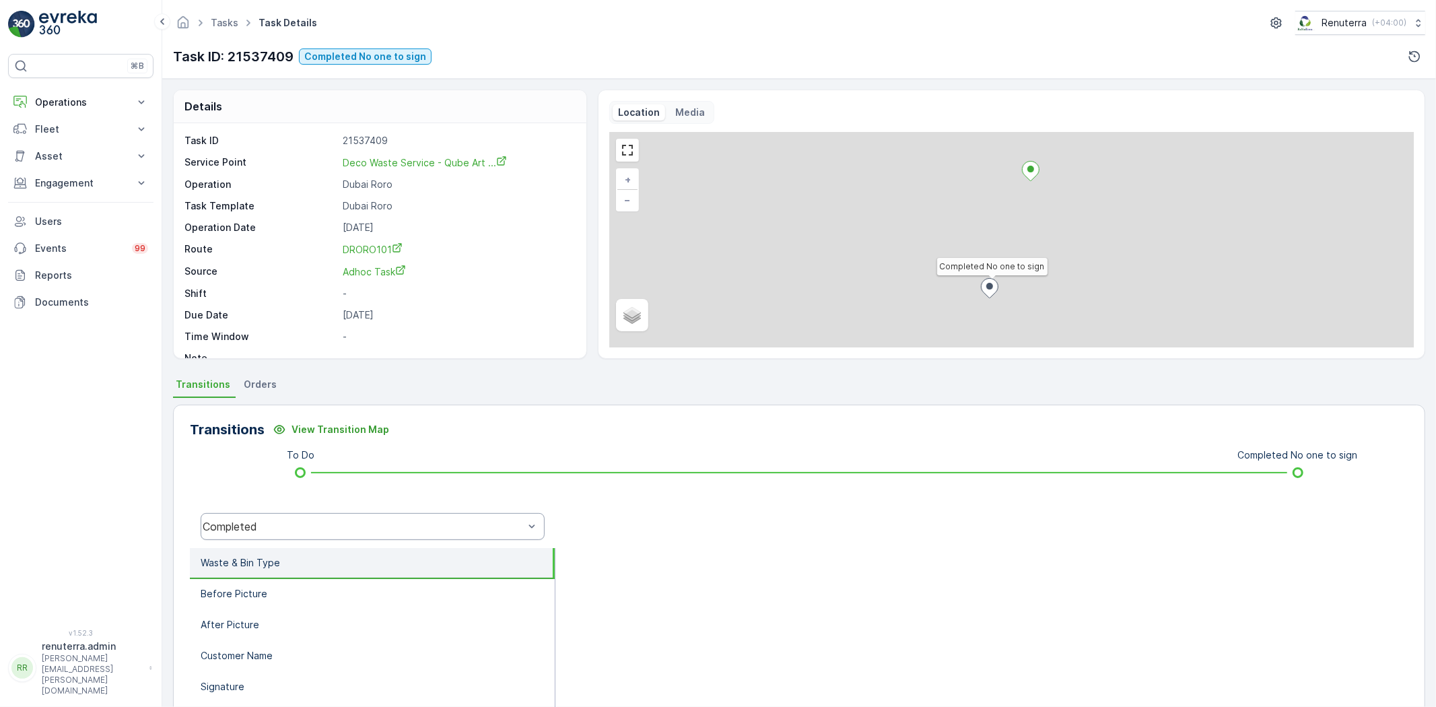
click at [345, 534] on div "Completed" at bounding box center [373, 526] width 344 height 27
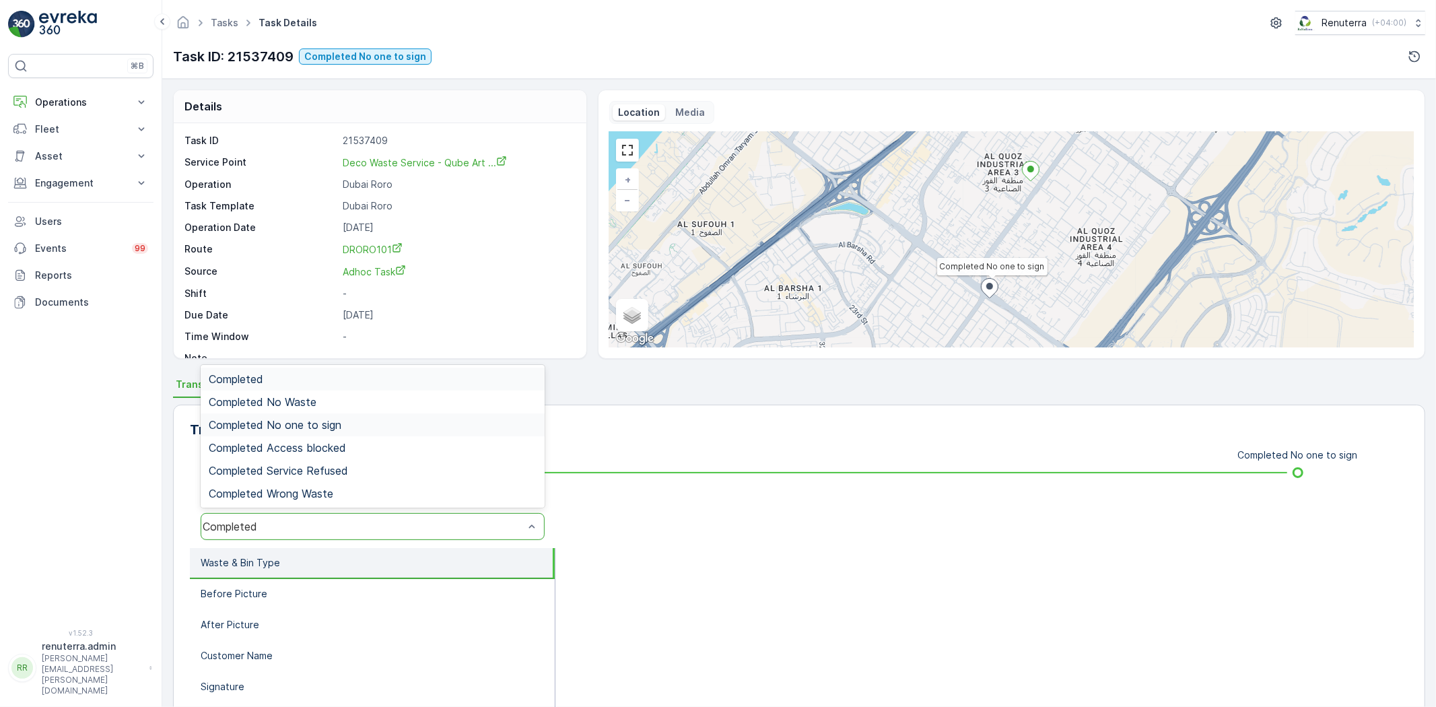
click at [339, 420] on span "Completed No one to sign" at bounding box center [275, 425] width 133 height 12
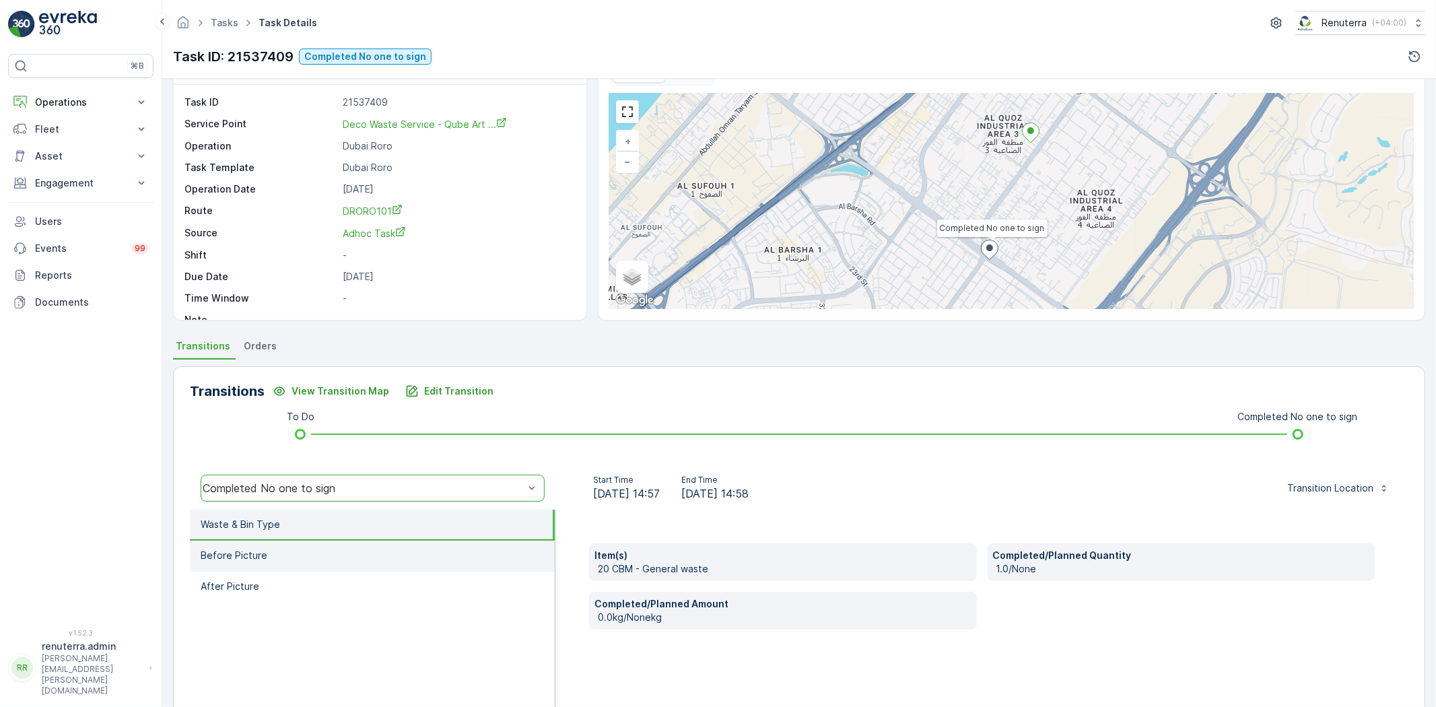
scroll to position [75, 0]
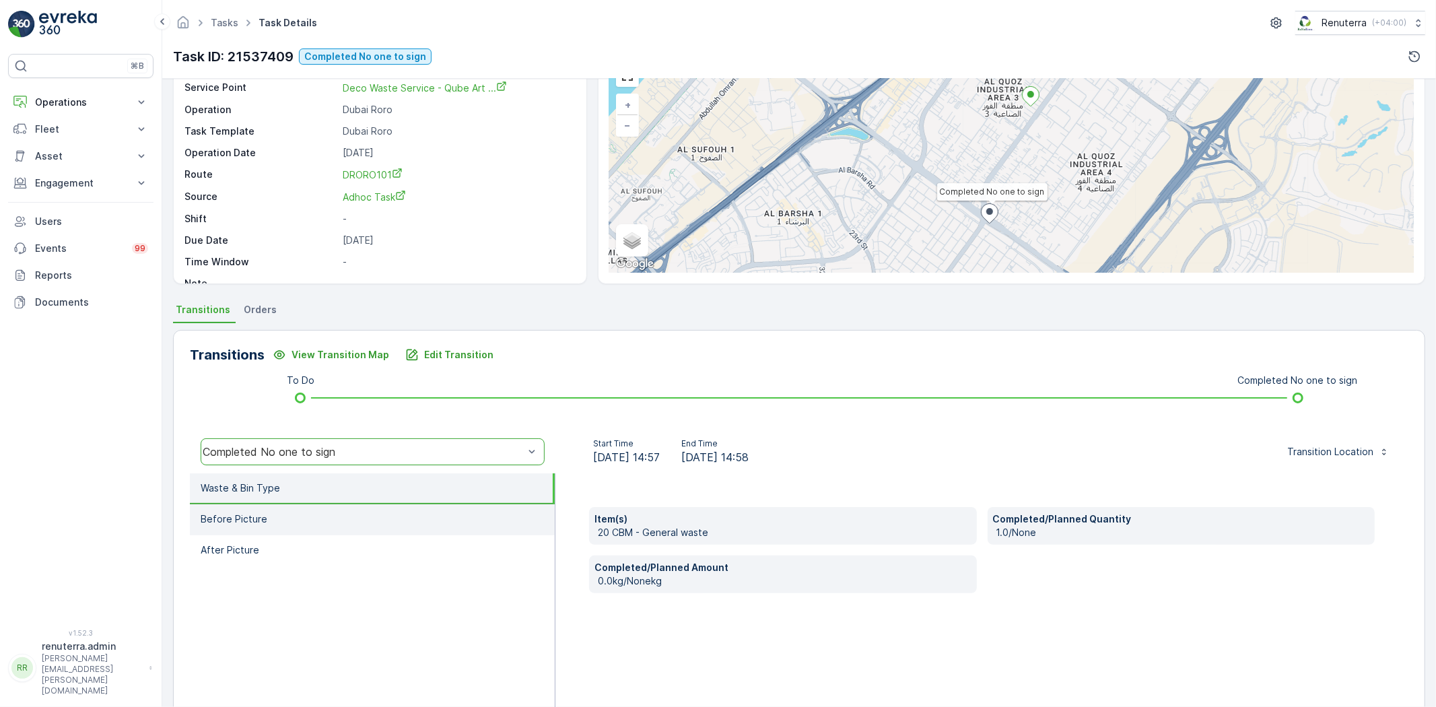
click at [379, 516] on li "Before Picture" at bounding box center [372, 519] width 365 height 31
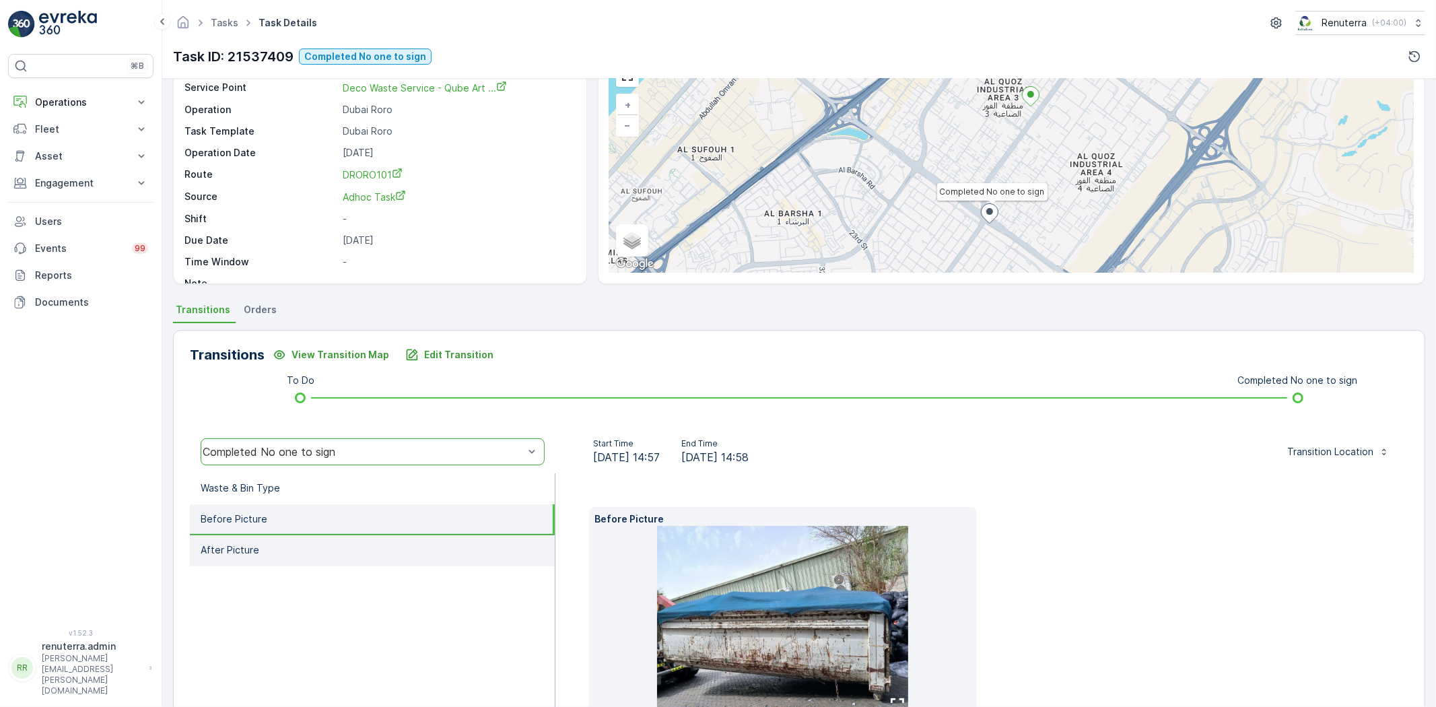
click at [385, 547] on li "After Picture" at bounding box center [372, 550] width 365 height 31
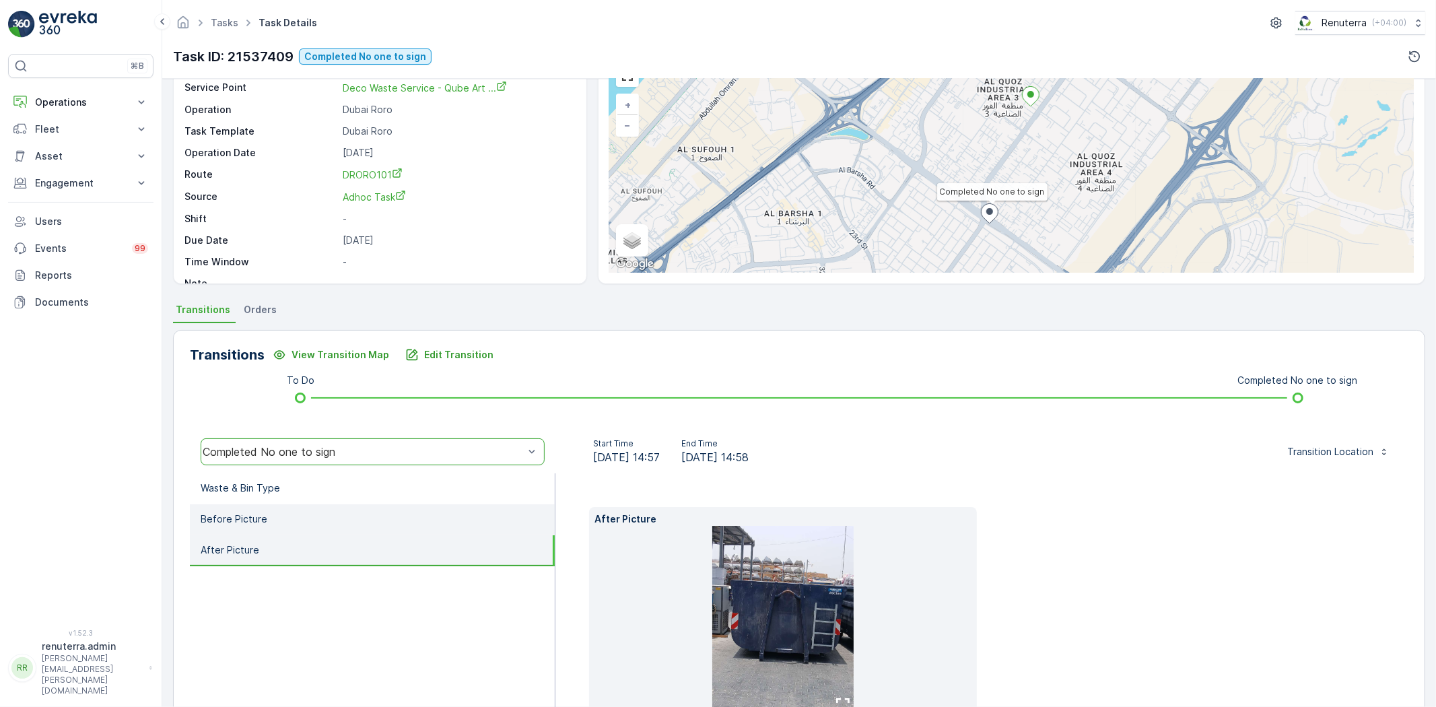
click at [361, 516] on li "Before Picture" at bounding box center [372, 519] width 365 height 31
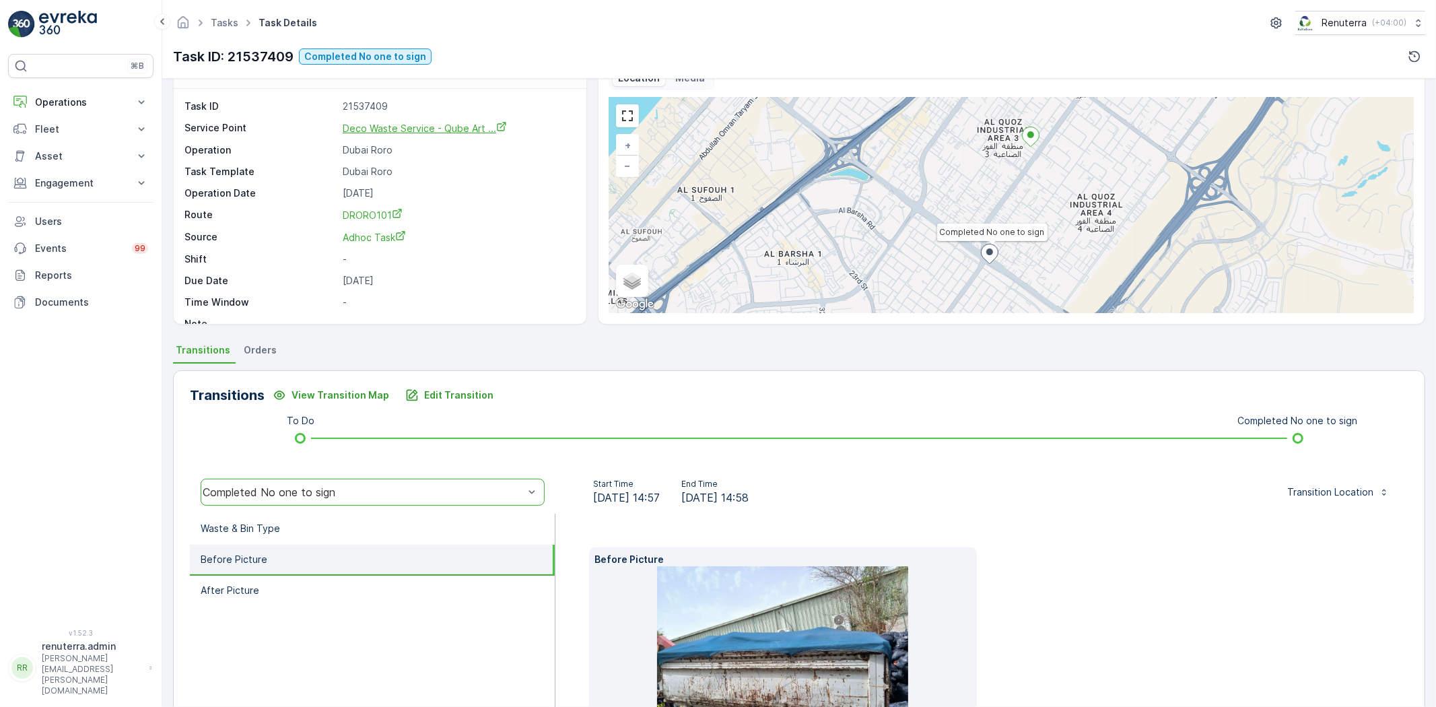
scroll to position [0, 0]
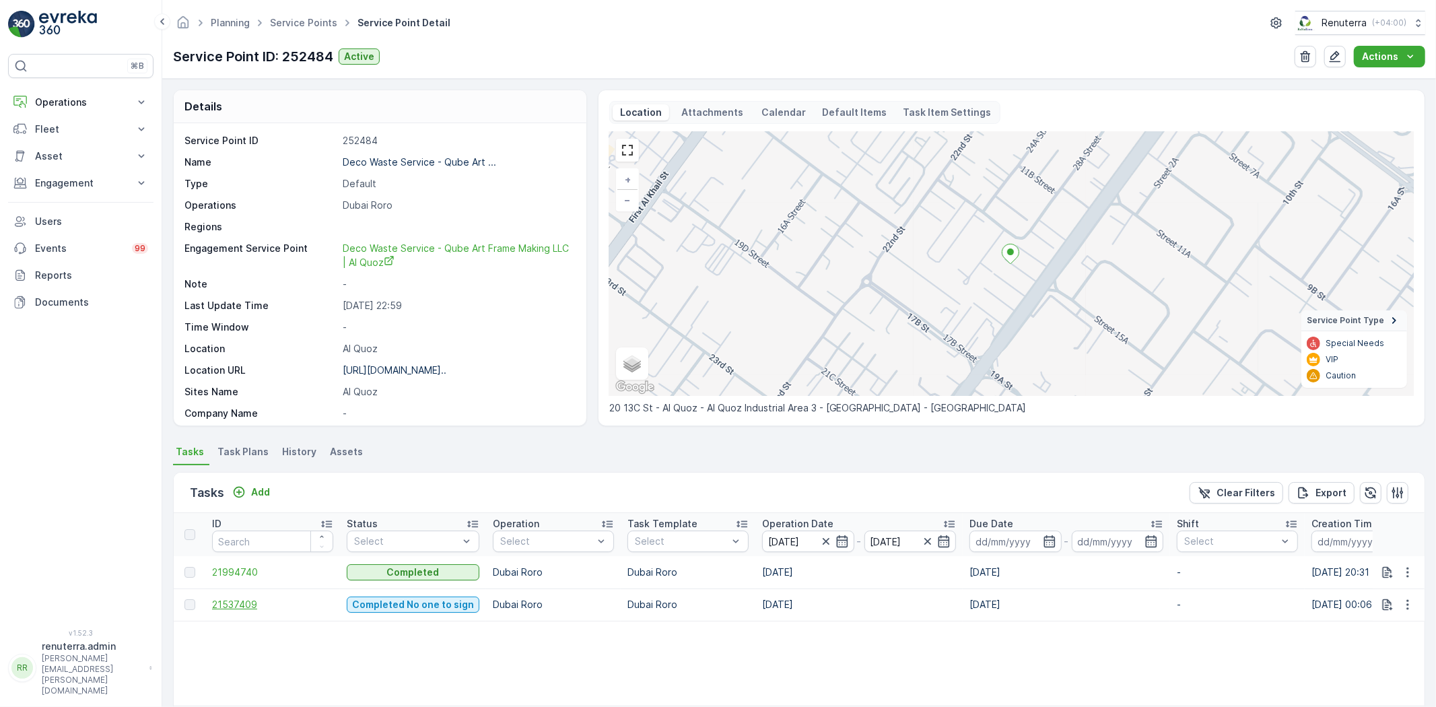
click at [243, 602] on span "21537409" at bounding box center [272, 604] width 121 height 13
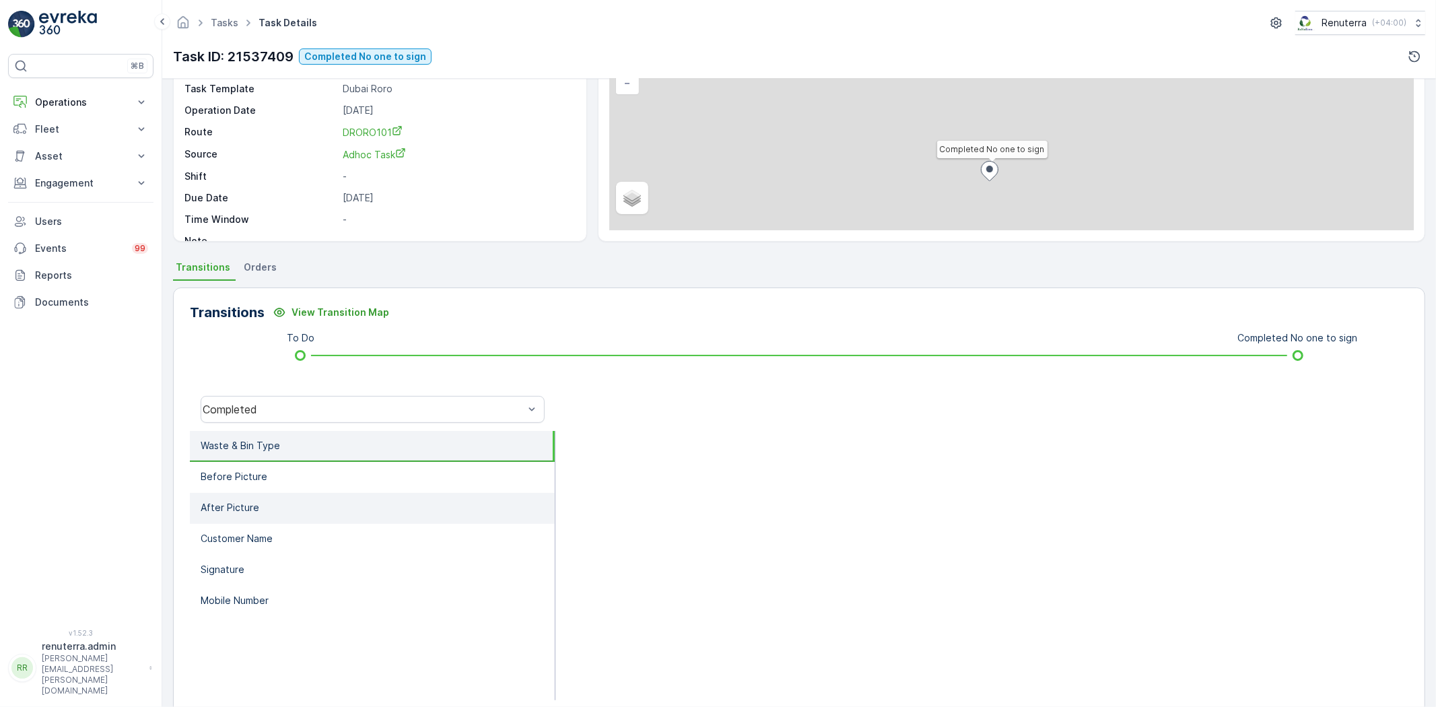
scroll to position [141, 0]
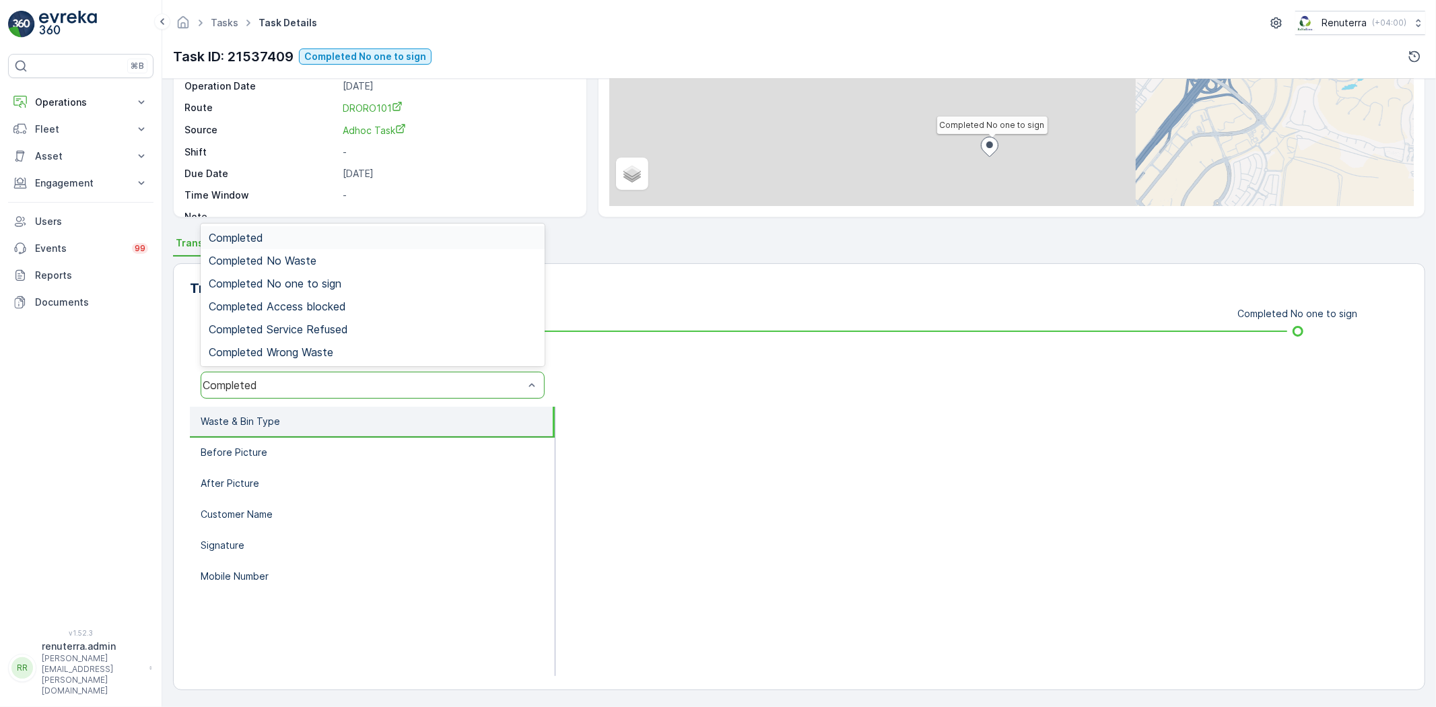
click at [341, 374] on div "Completed" at bounding box center [373, 385] width 344 height 27
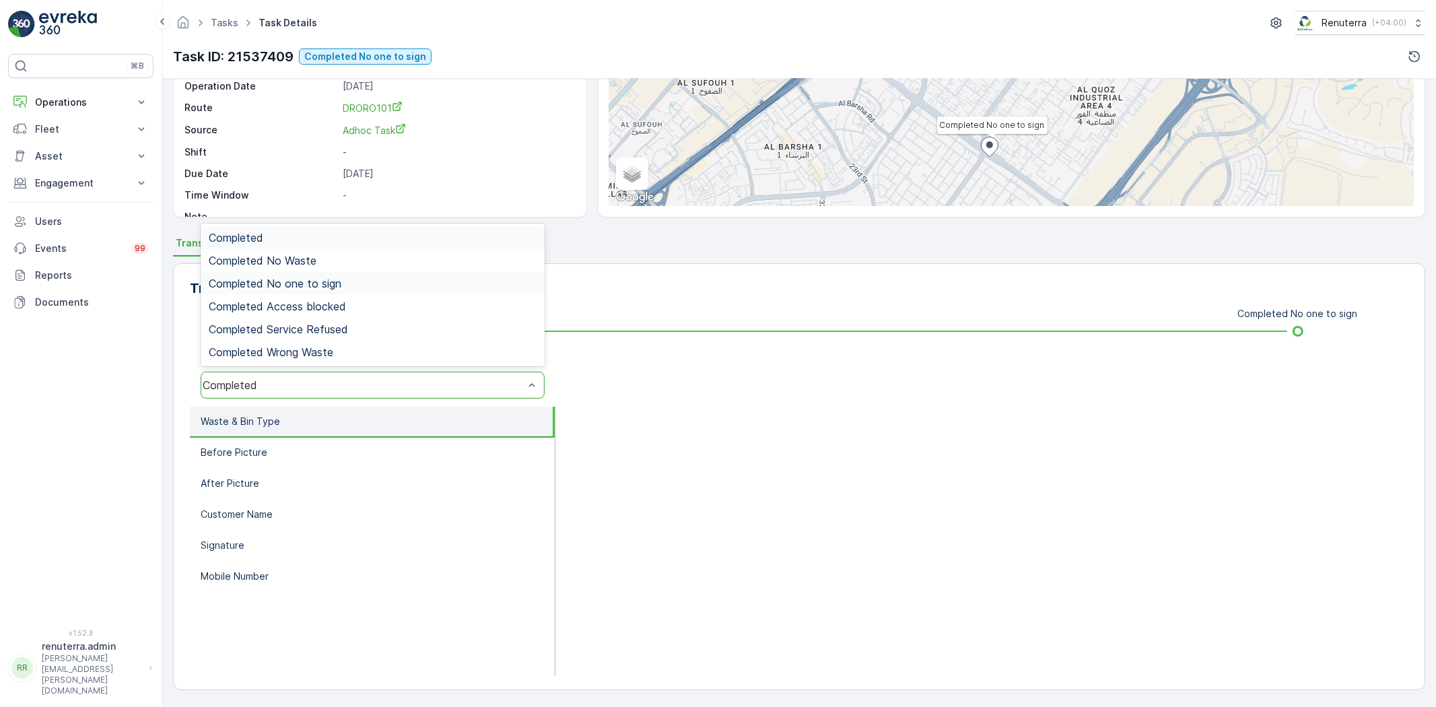
click at [320, 281] on span "Completed No one to sign" at bounding box center [275, 283] width 133 height 12
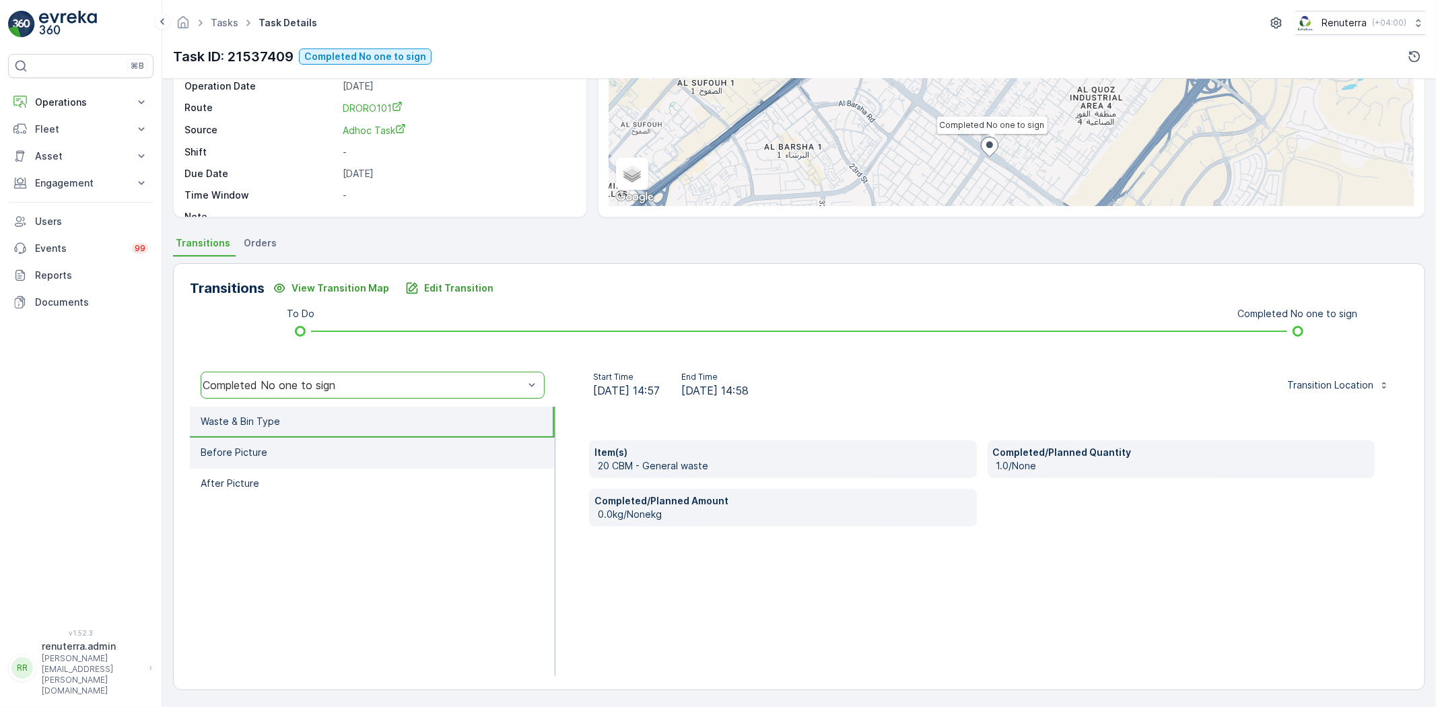
click at [310, 454] on li "Before Picture" at bounding box center [372, 452] width 365 height 31
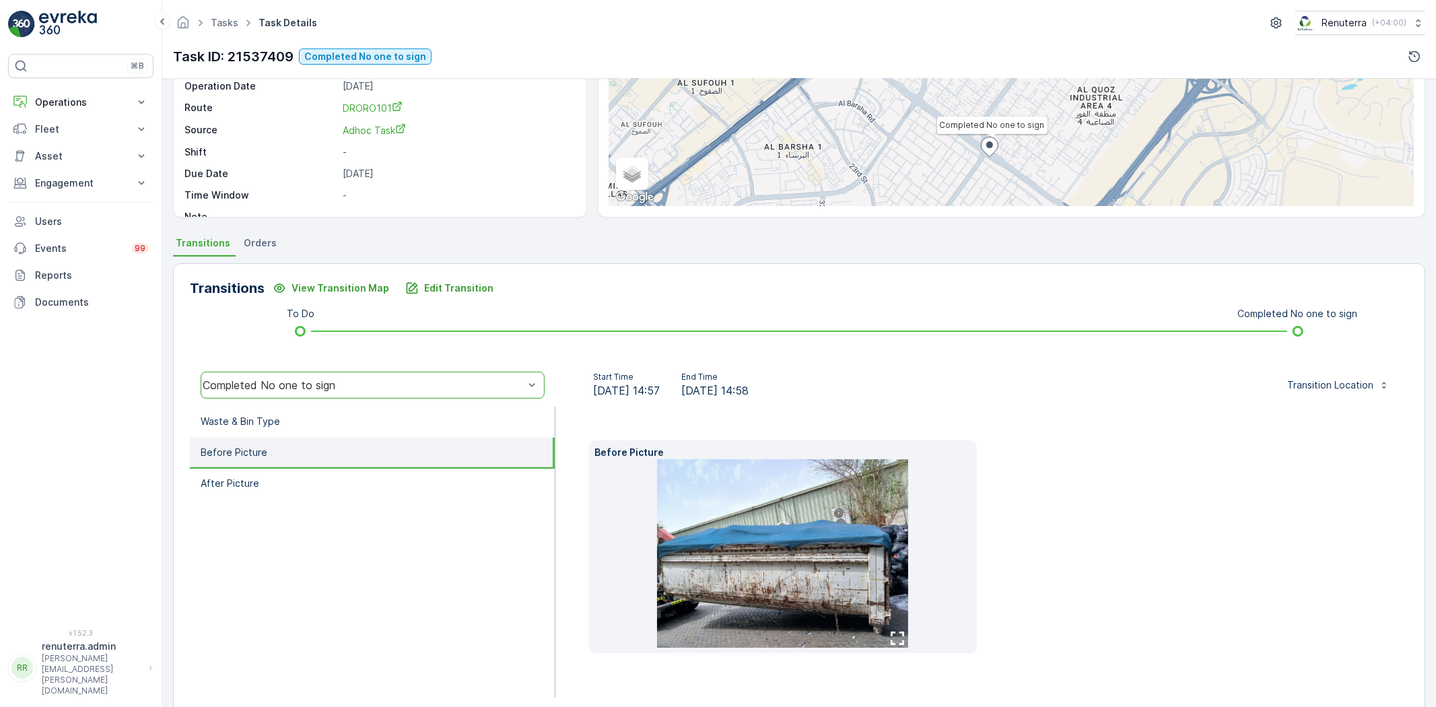
click at [822, 604] on img at bounding box center [782, 553] width 251 height 188
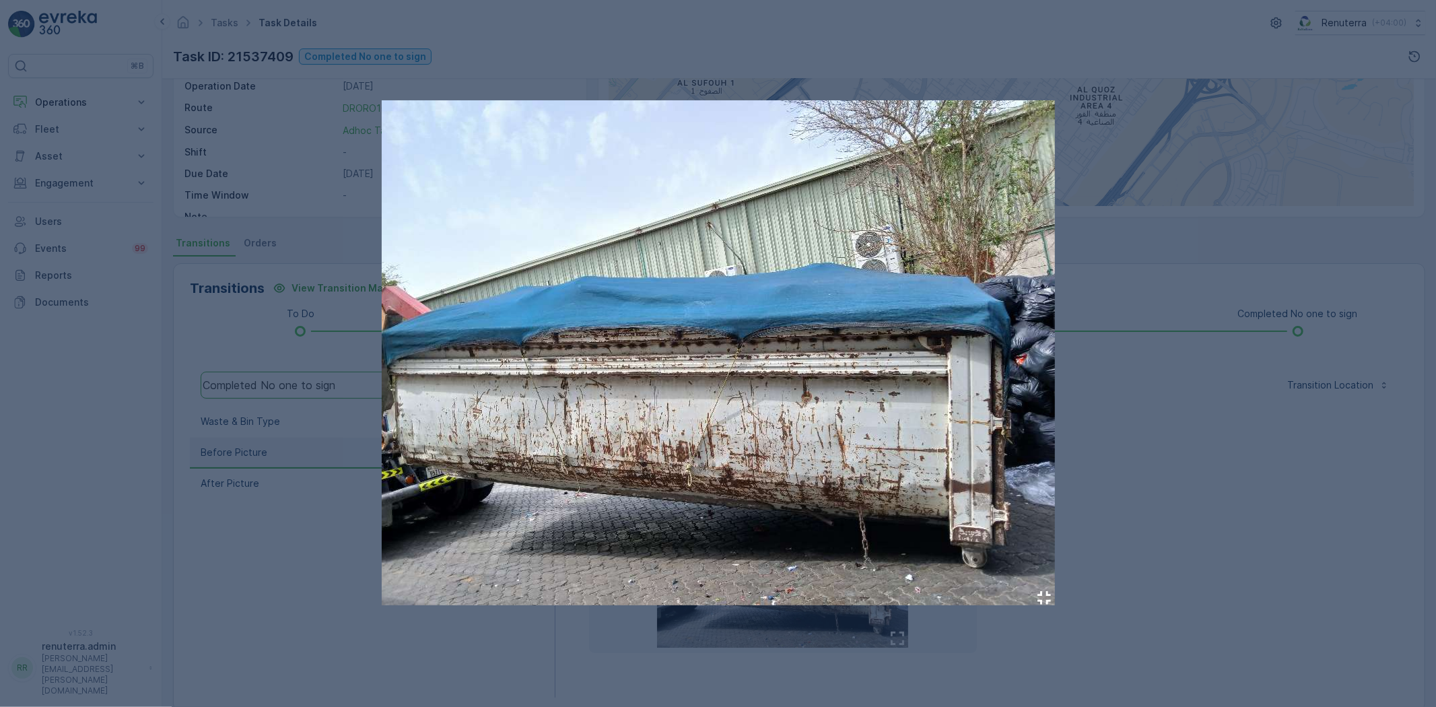
click at [1281, 550] on div at bounding box center [718, 353] width 1436 height 707
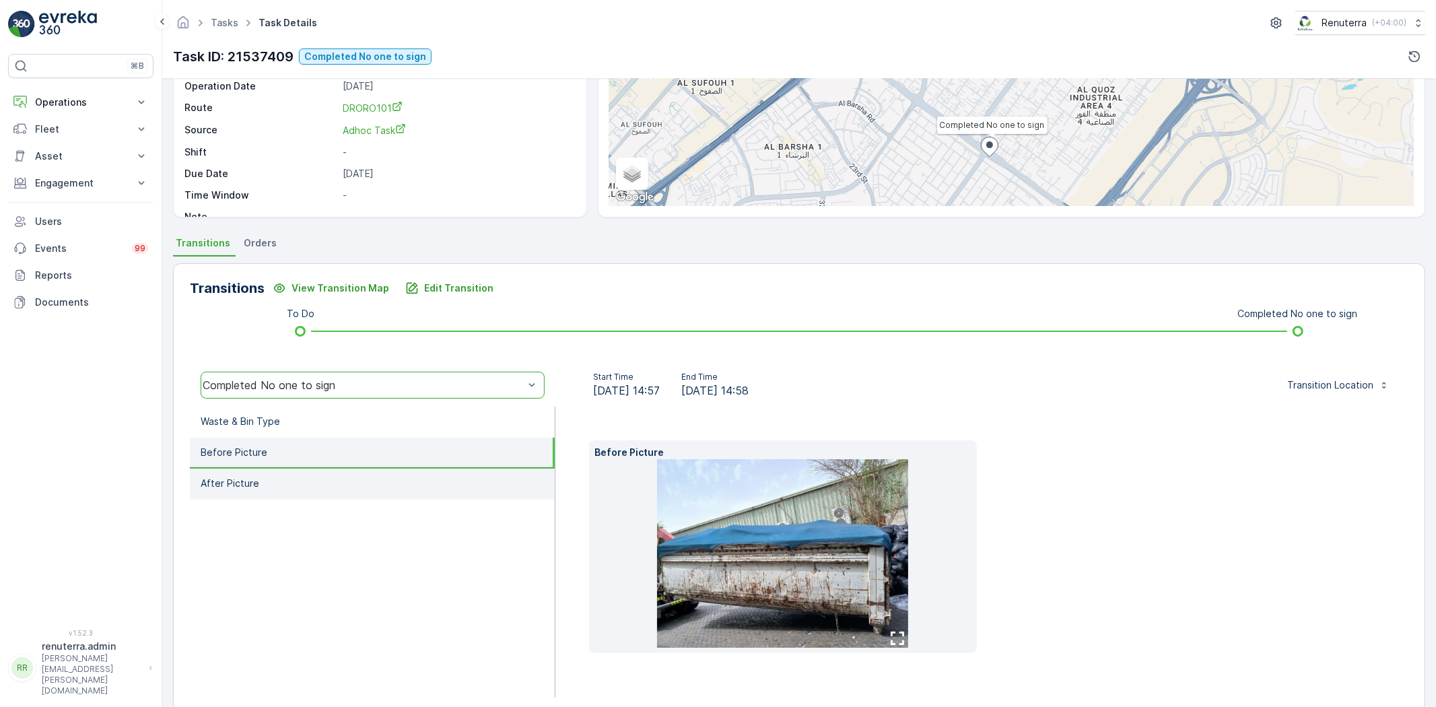
click at [392, 486] on li "After Picture" at bounding box center [372, 483] width 365 height 31
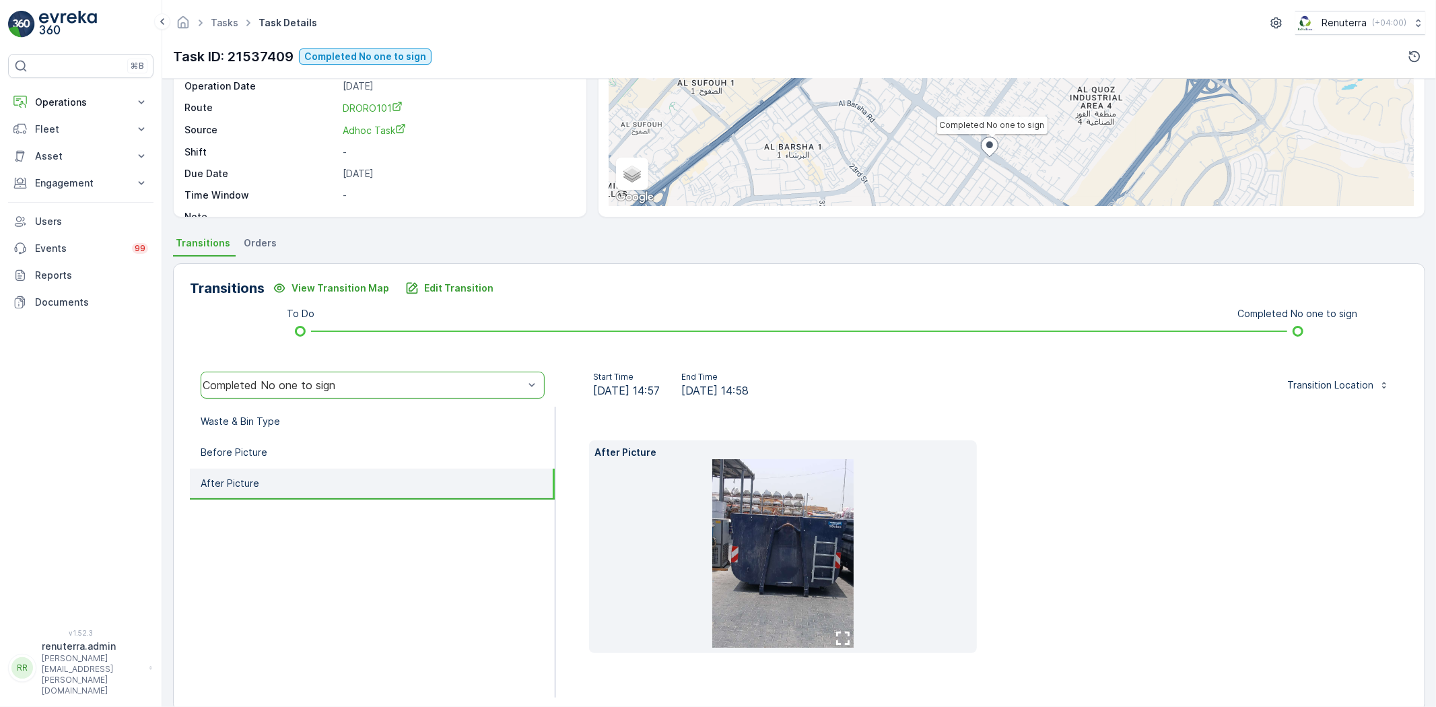
click at [829, 577] on img at bounding box center [782, 553] width 141 height 188
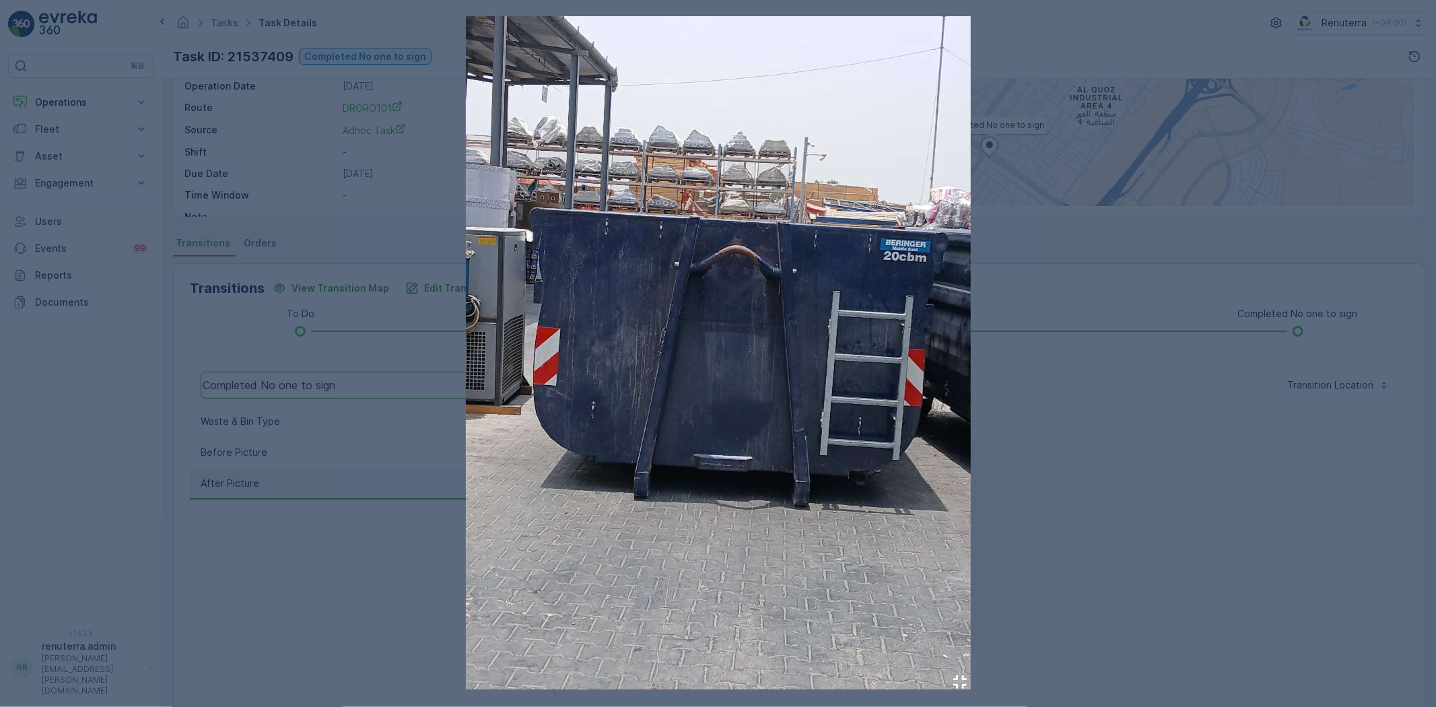
click at [1114, 490] on div at bounding box center [718, 353] width 1436 height 707
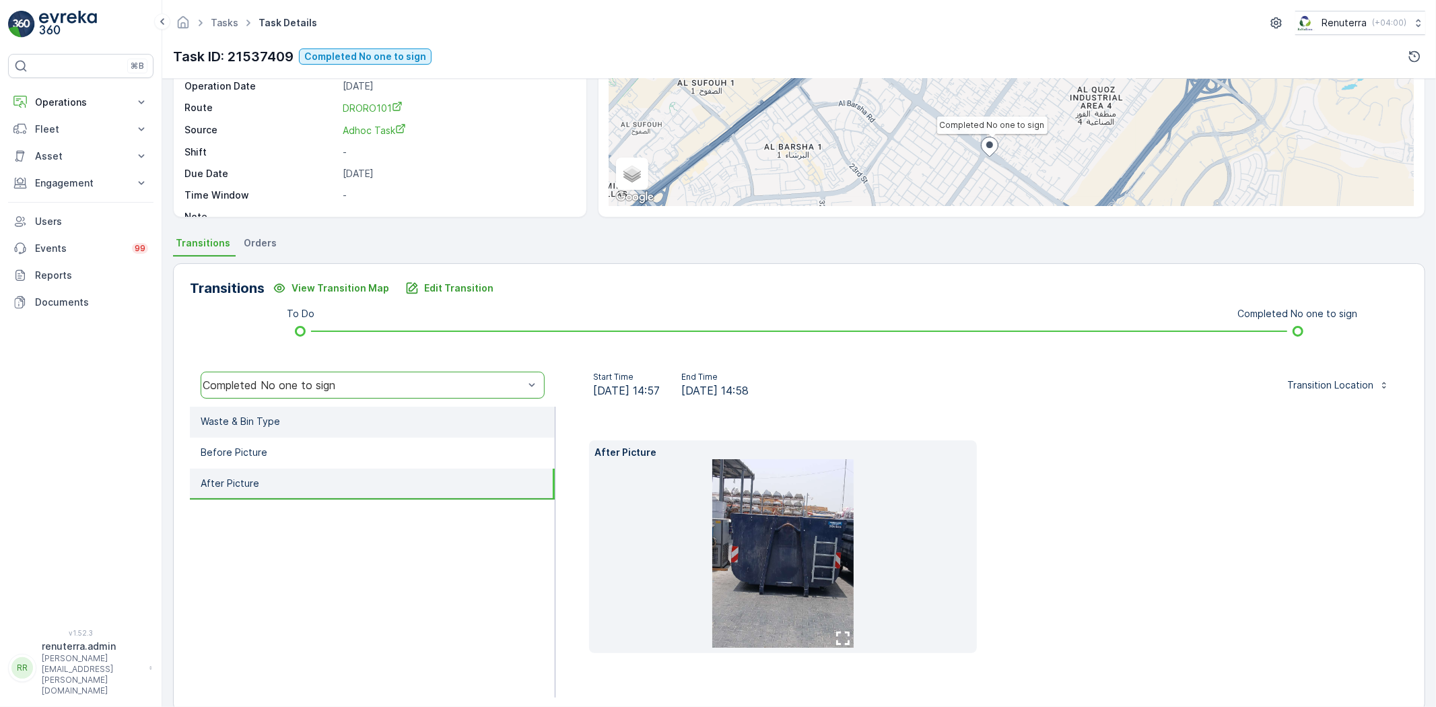
click at [376, 434] on li "Waste & Bin Type" at bounding box center [372, 422] width 365 height 31
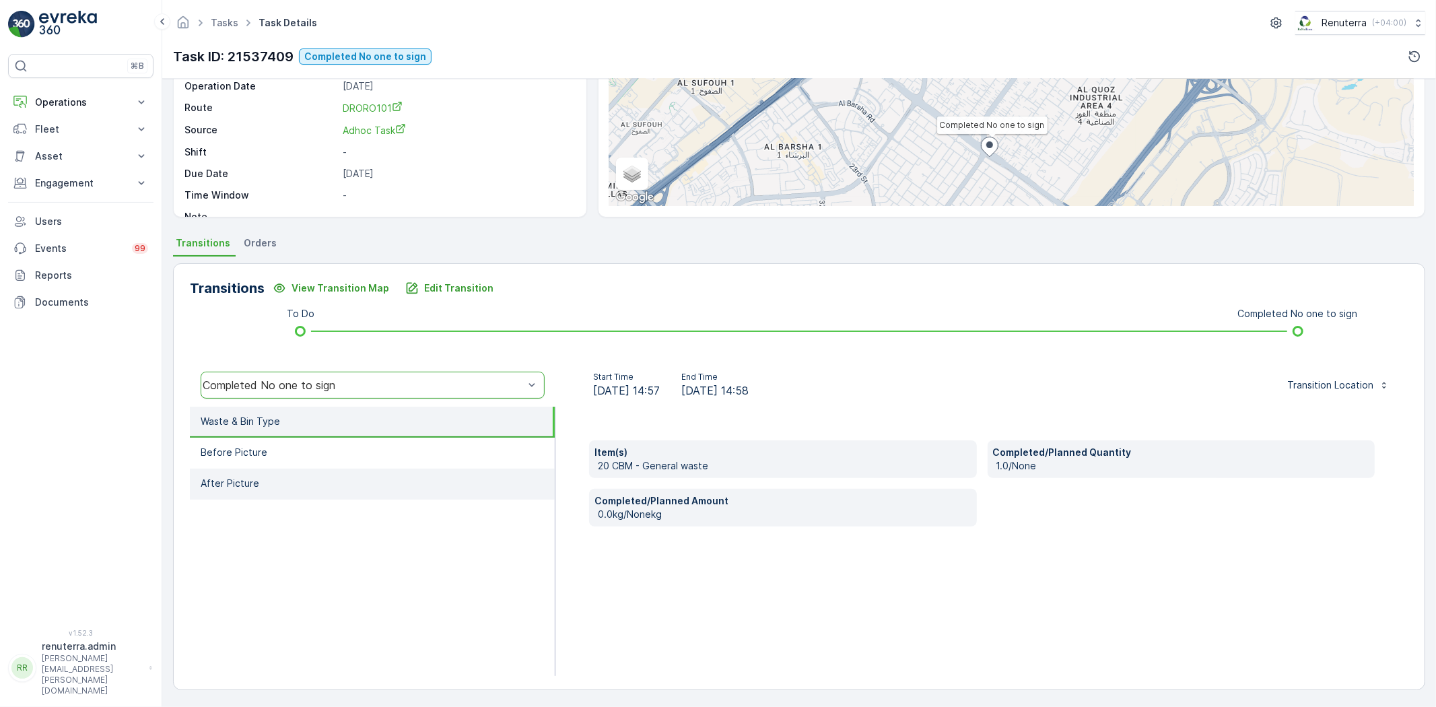
click at [367, 474] on li "After Picture" at bounding box center [372, 483] width 365 height 31
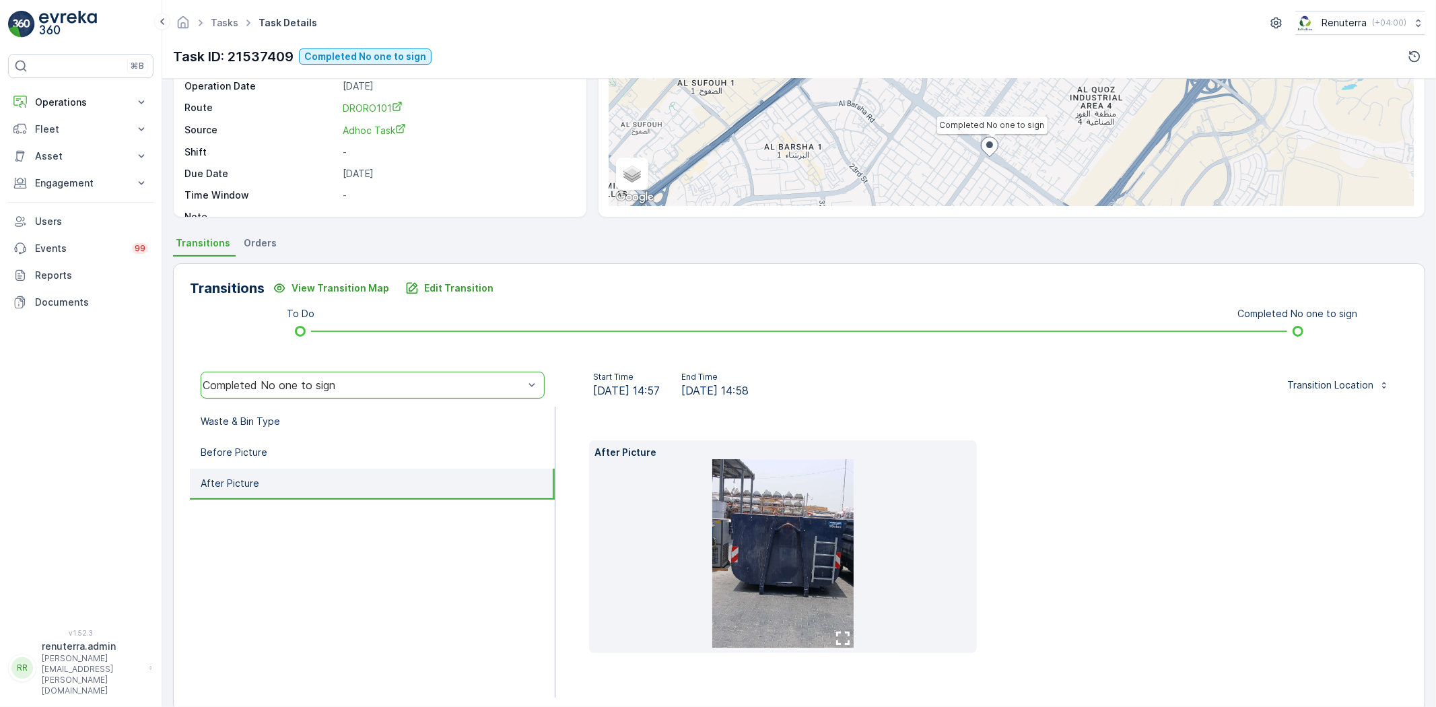
click at [781, 582] on img at bounding box center [782, 553] width 141 height 188
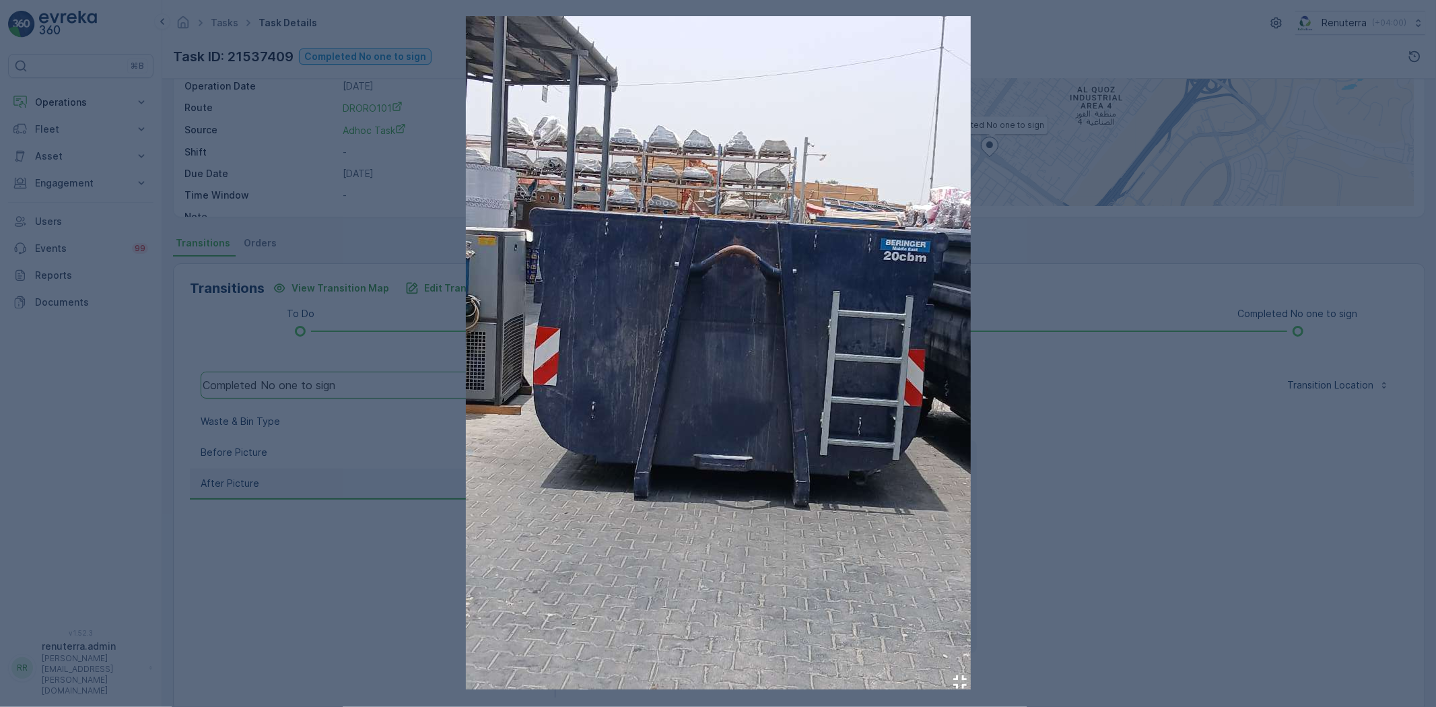
click at [1075, 547] on div at bounding box center [718, 353] width 1436 height 707
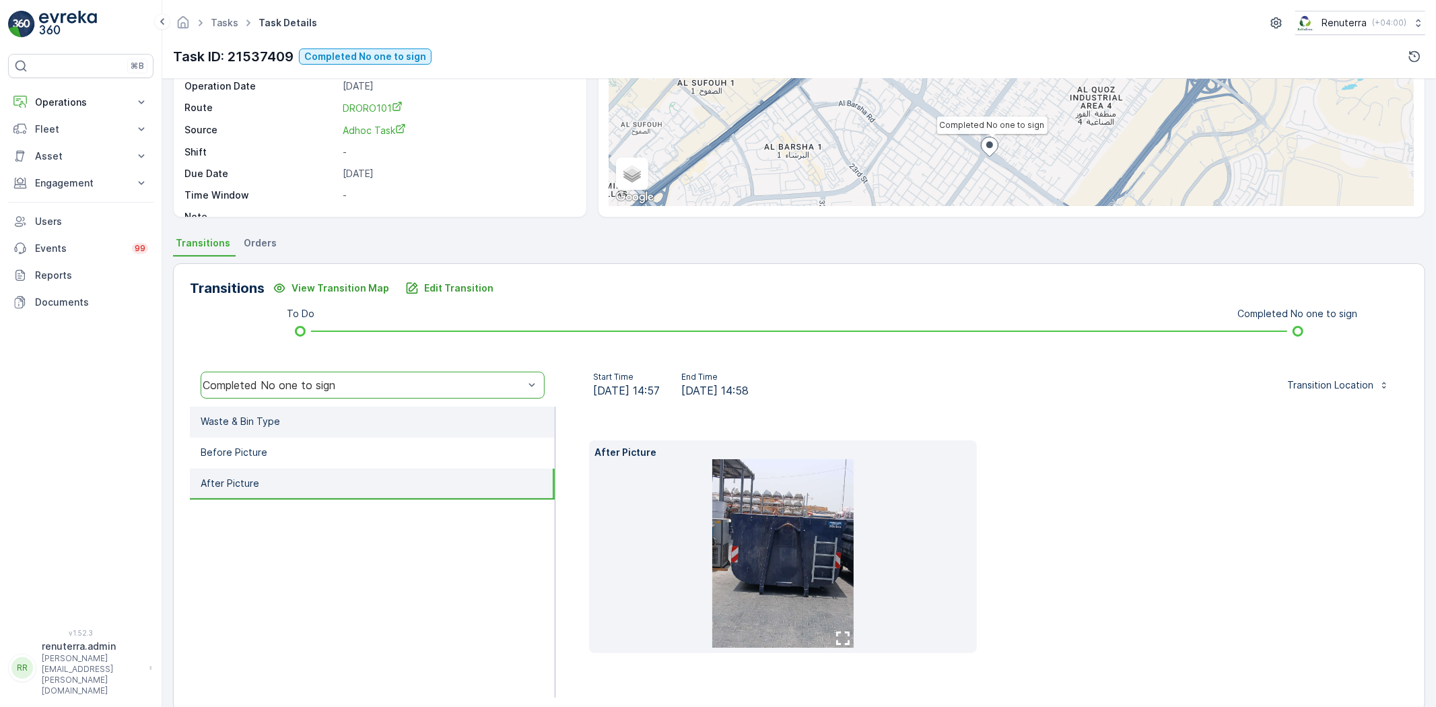
click at [297, 427] on li "Waste & Bin Type" at bounding box center [372, 422] width 365 height 31
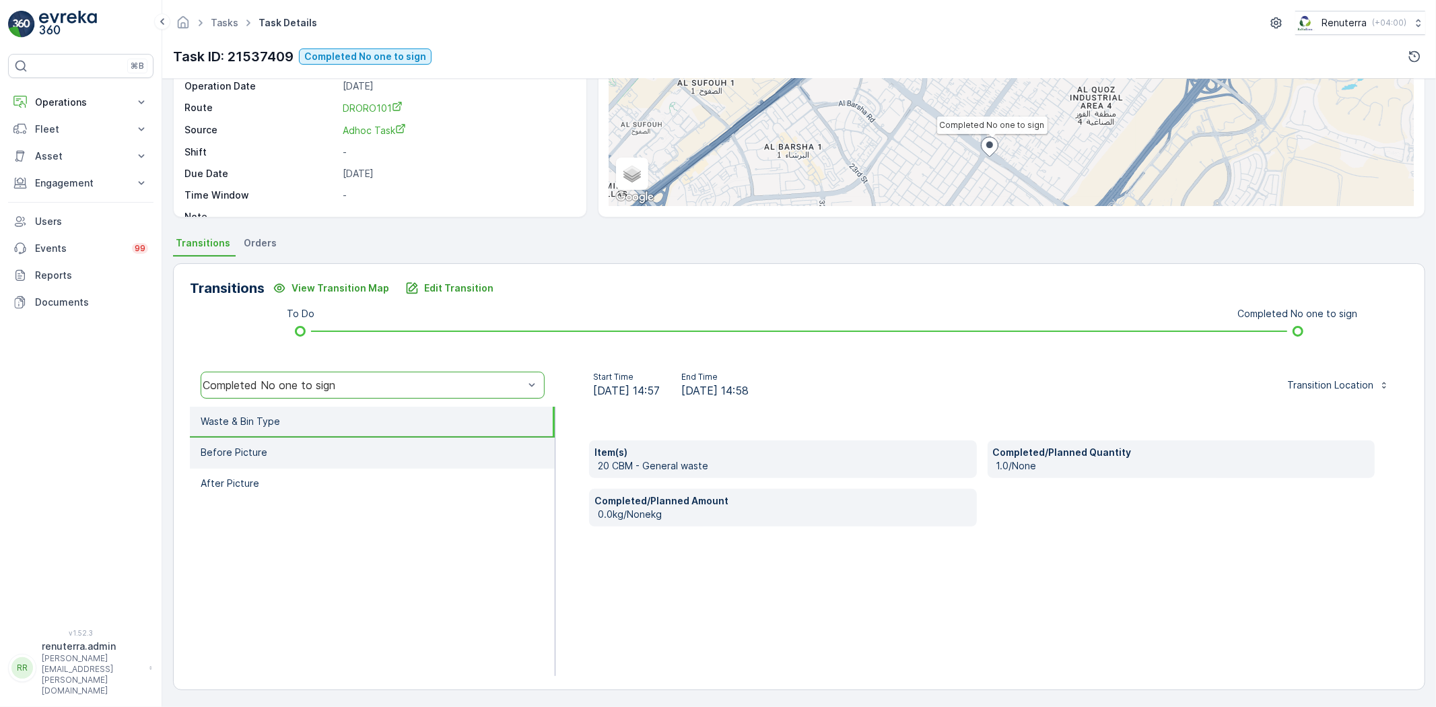
click at [307, 446] on li "Before Picture" at bounding box center [372, 452] width 365 height 31
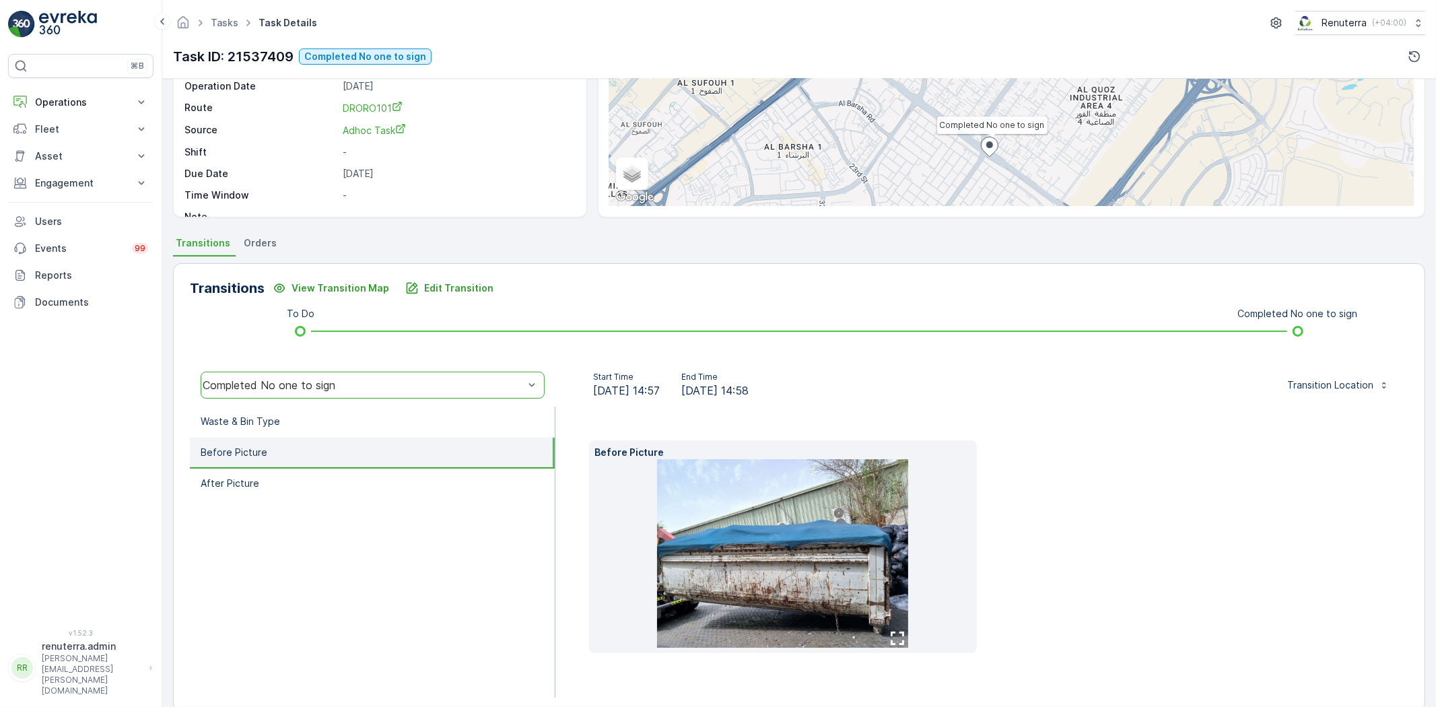
click at [783, 551] on img at bounding box center [782, 553] width 251 height 188
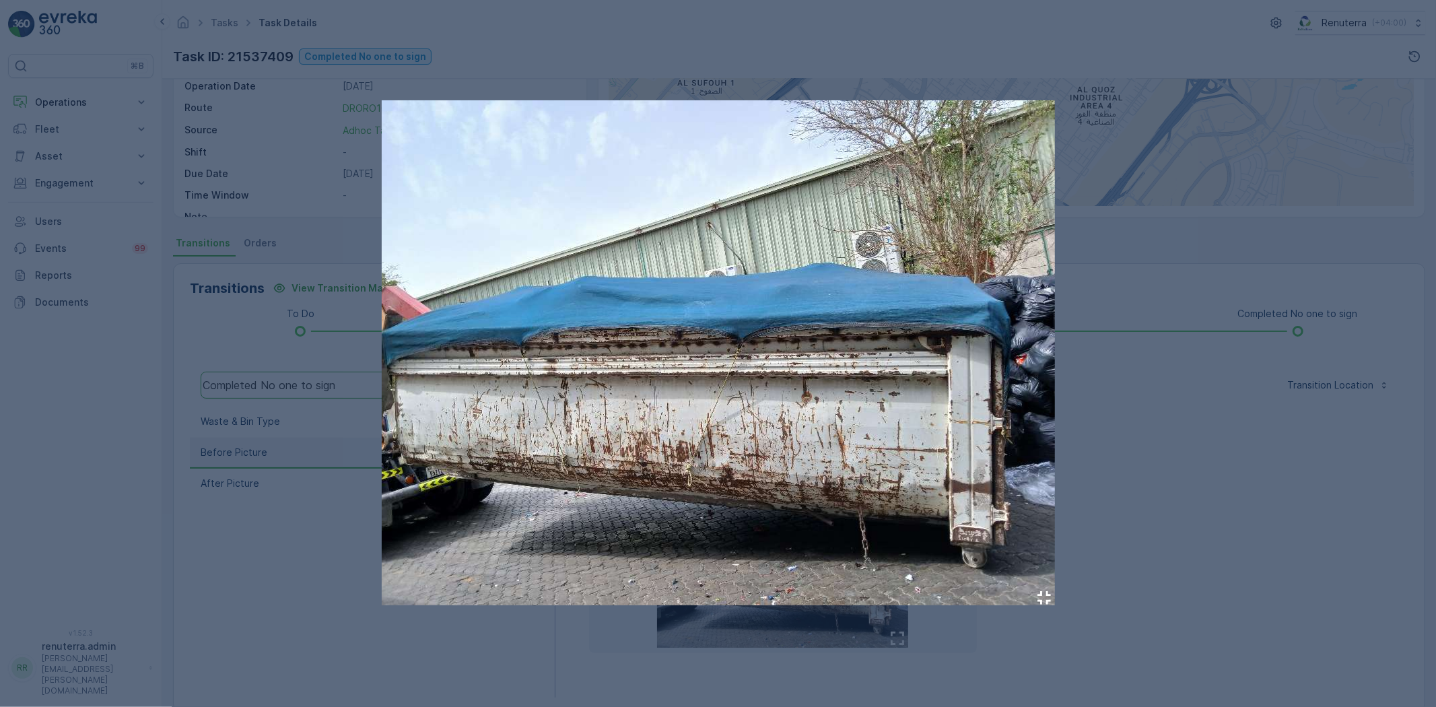
click at [1086, 483] on div at bounding box center [718, 353] width 1436 height 707
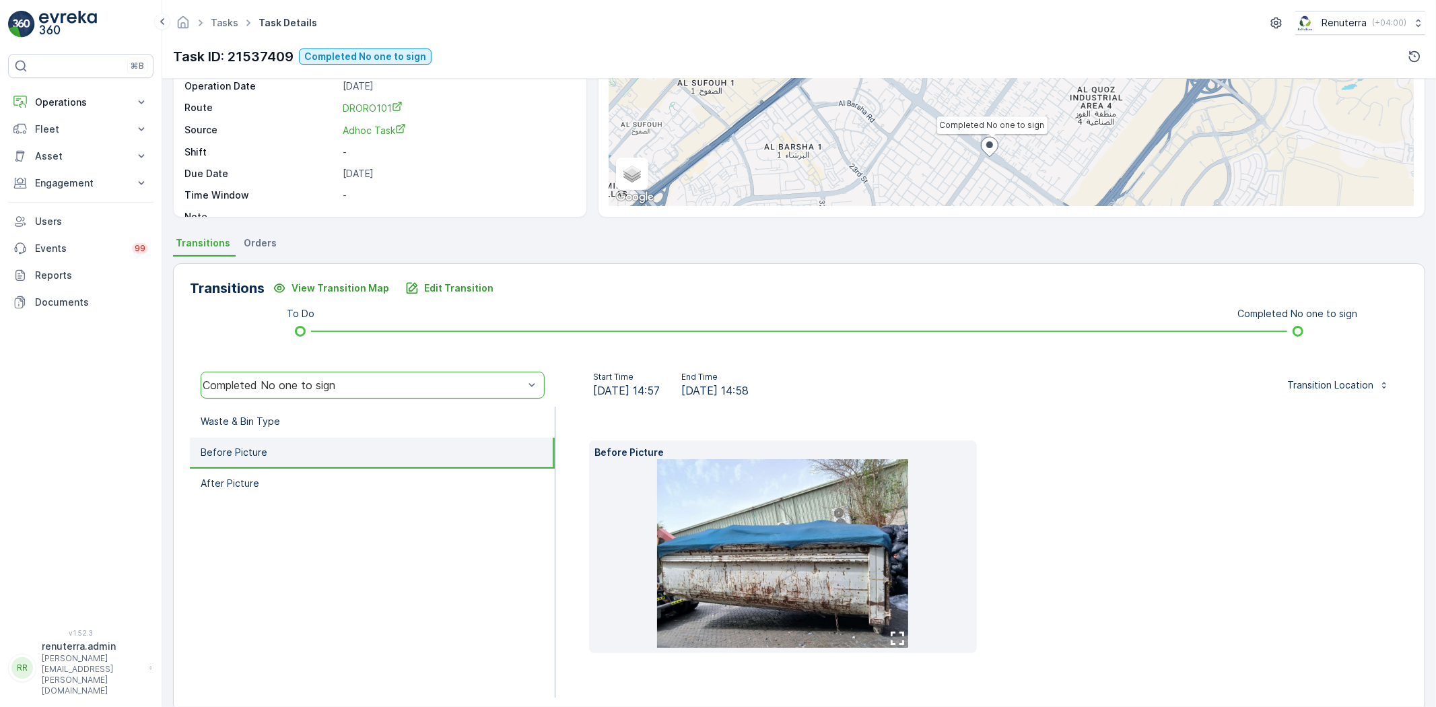
click at [748, 533] on img at bounding box center [782, 553] width 251 height 188
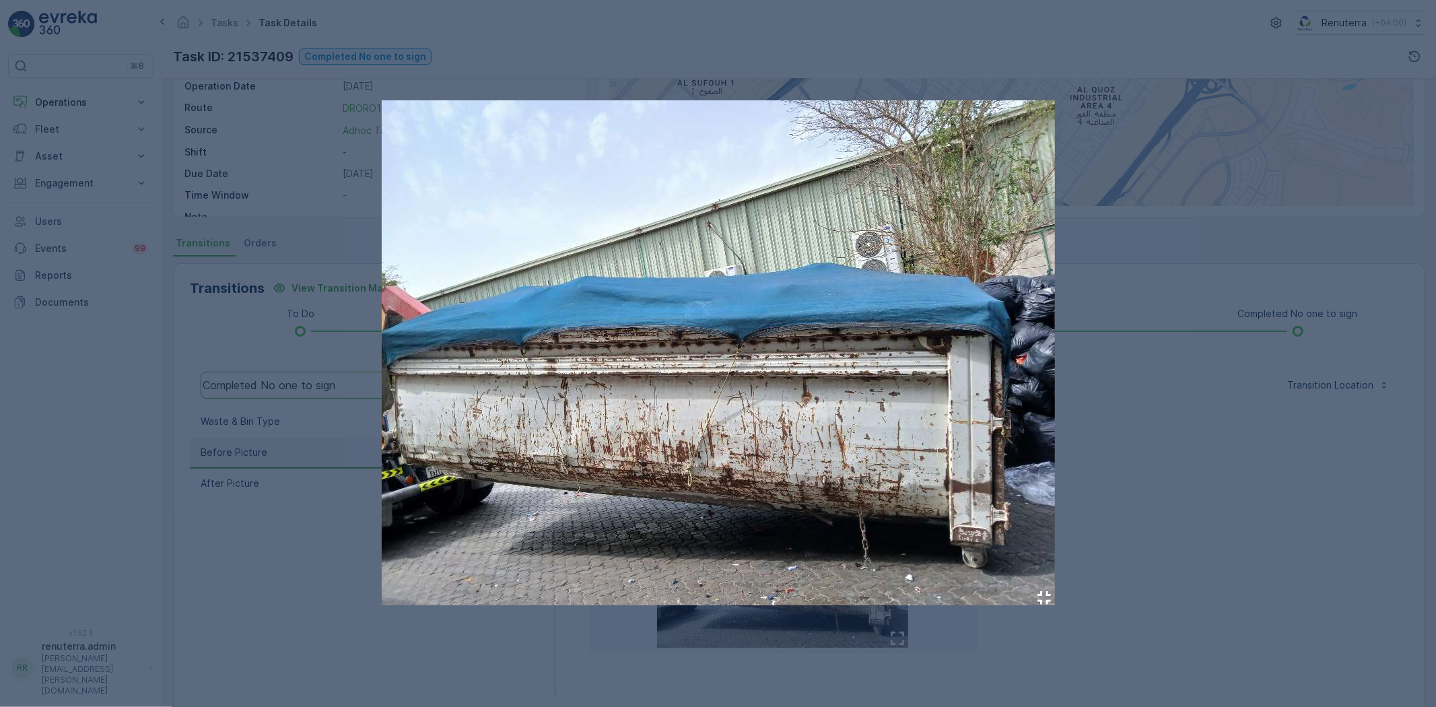
click at [1188, 463] on div at bounding box center [718, 353] width 1436 height 707
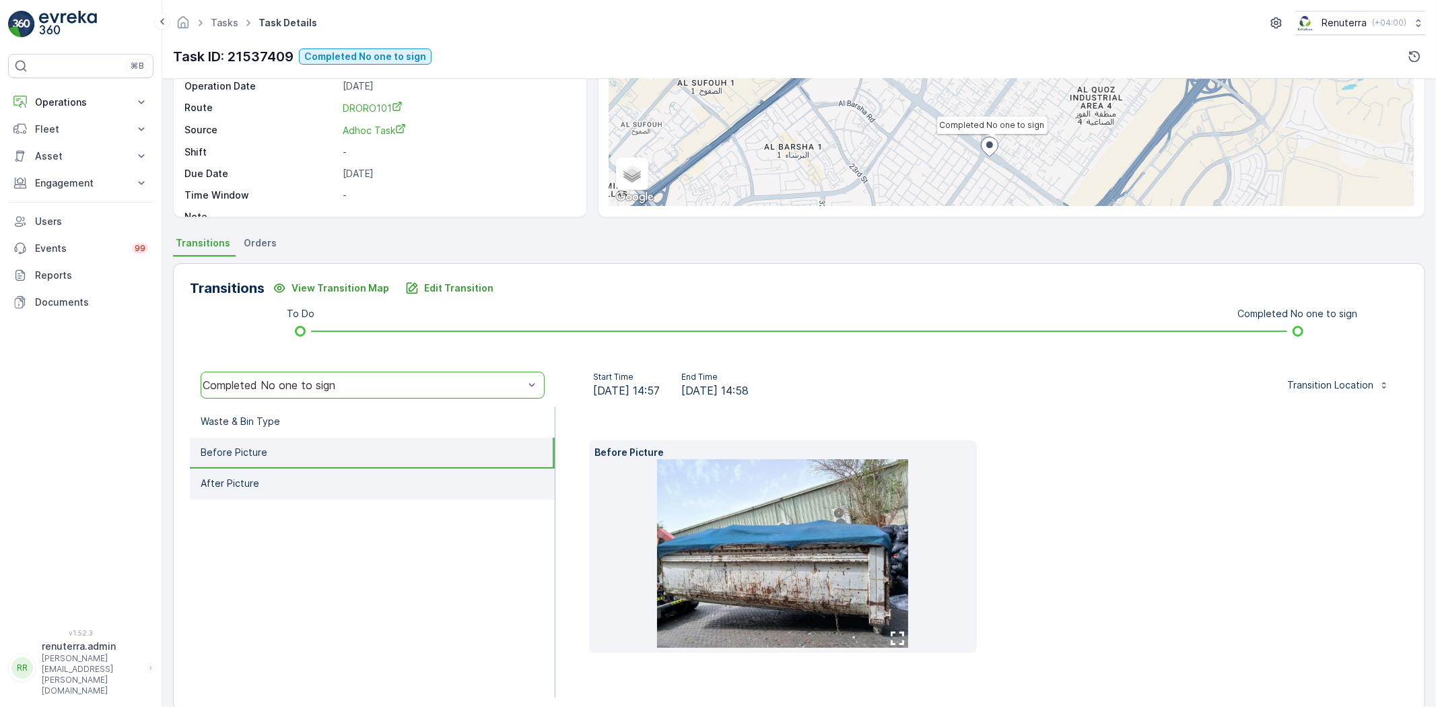
click at [384, 483] on li "After Picture" at bounding box center [372, 483] width 365 height 31
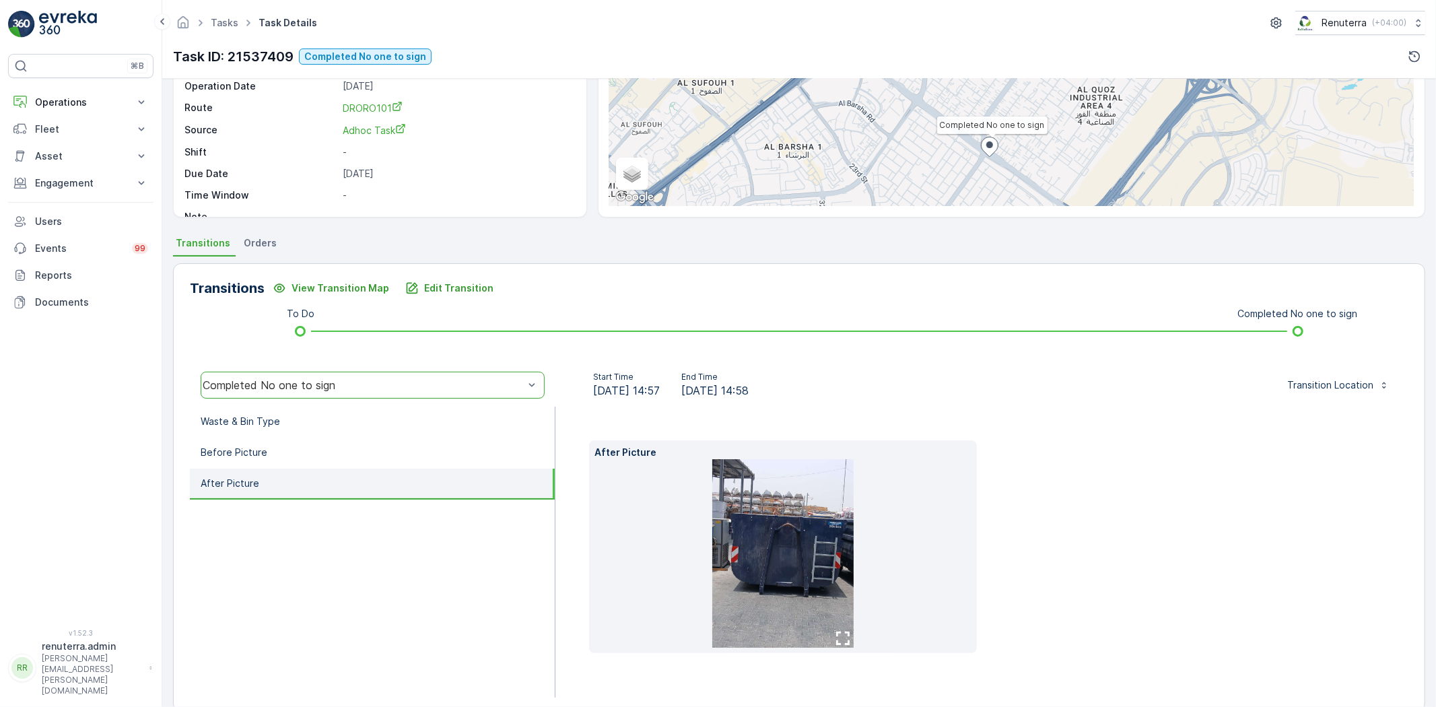
click at [773, 574] on img at bounding box center [782, 553] width 141 height 188
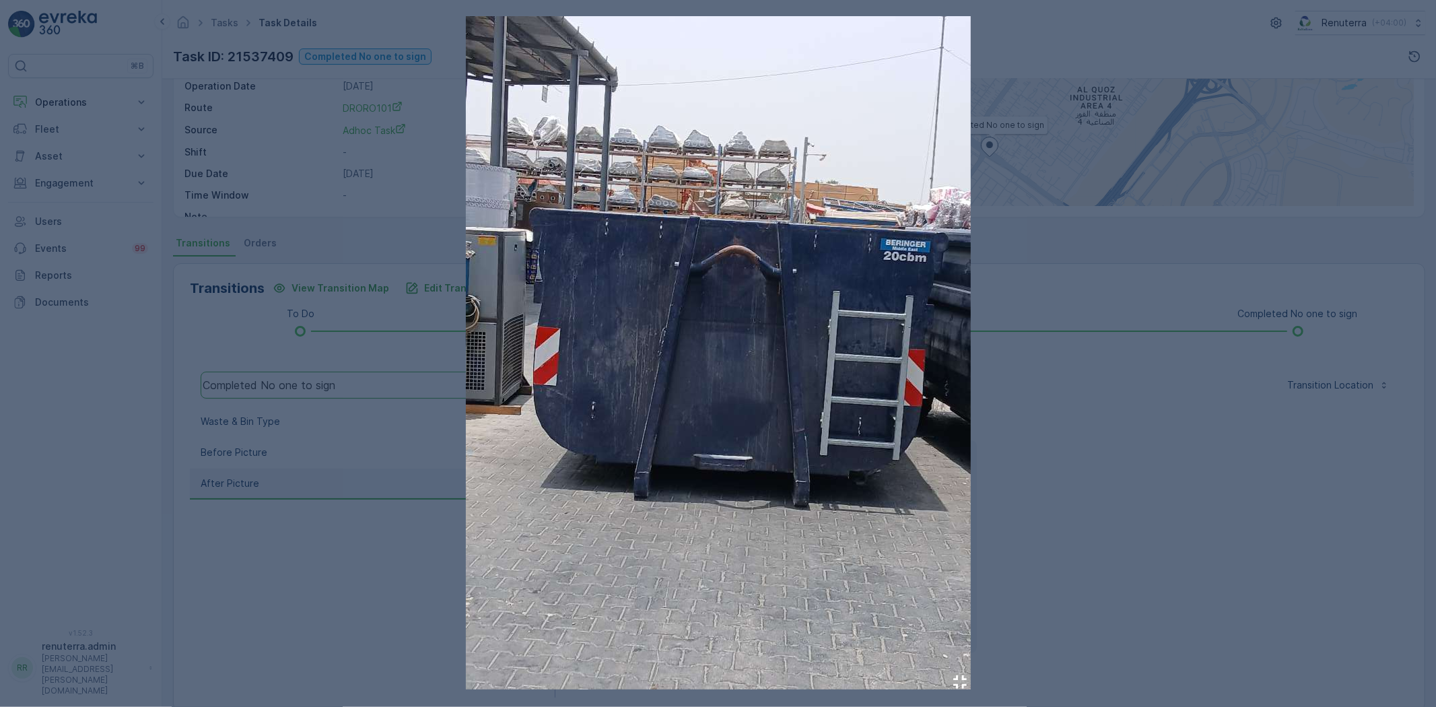
click at [1138, 562] on div at bounding box center [718, 353] width 1436 height 707
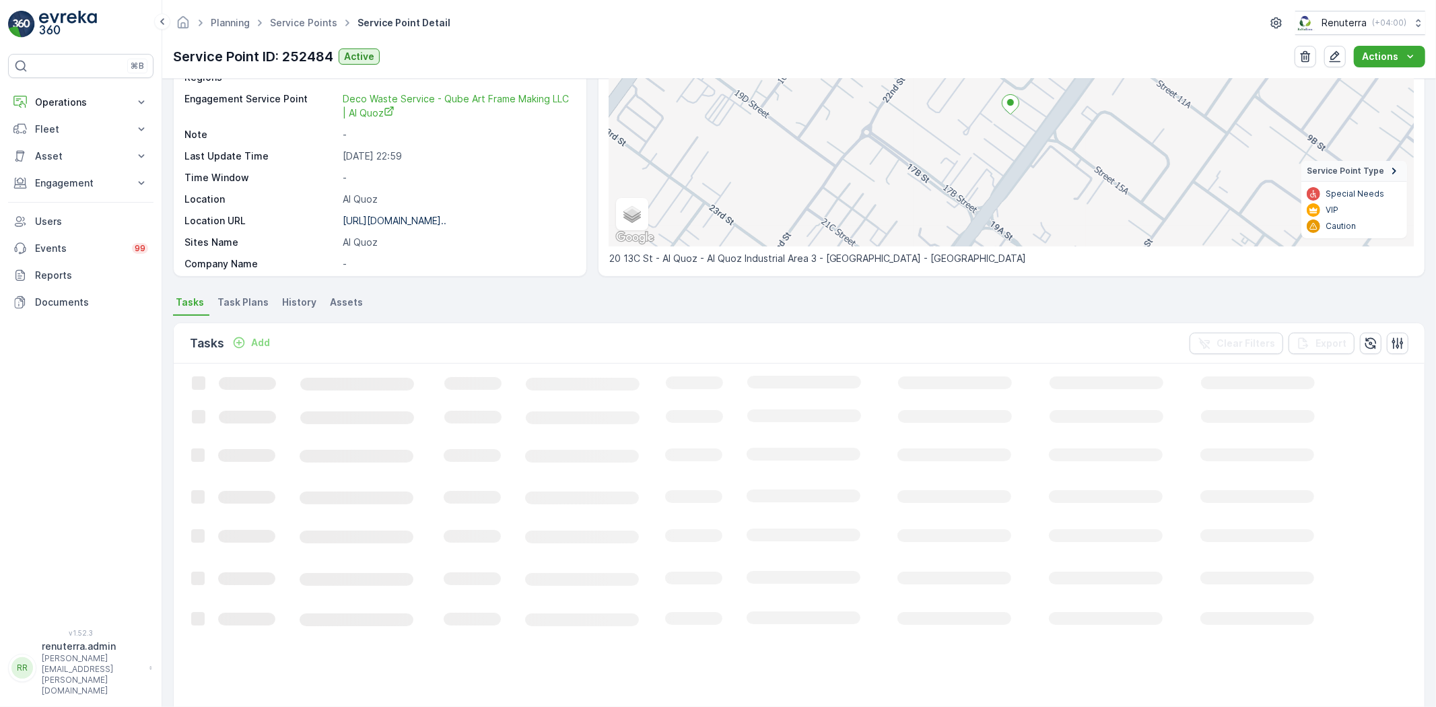
scroll to position [55, 0]
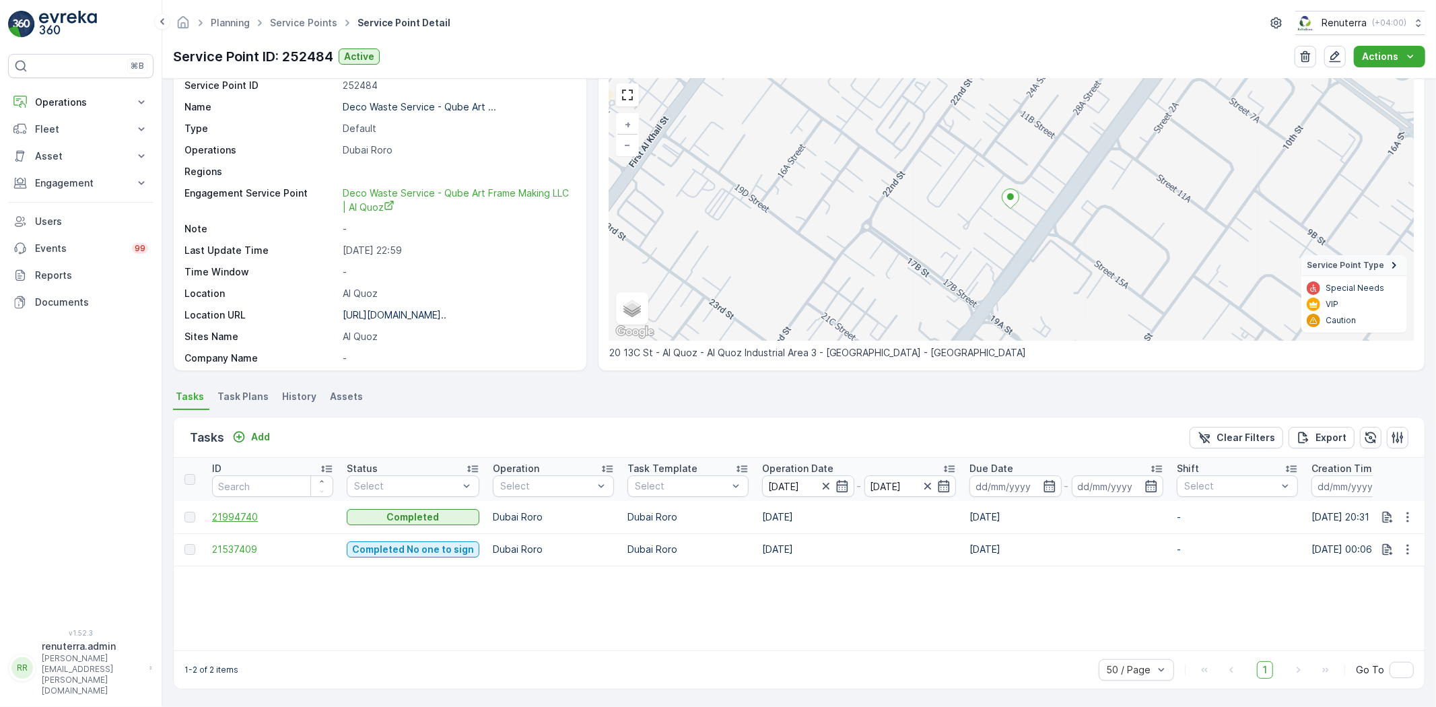
click at [234, 516] on span "21994740" at bounding box center [272, 516] width 121 height 13
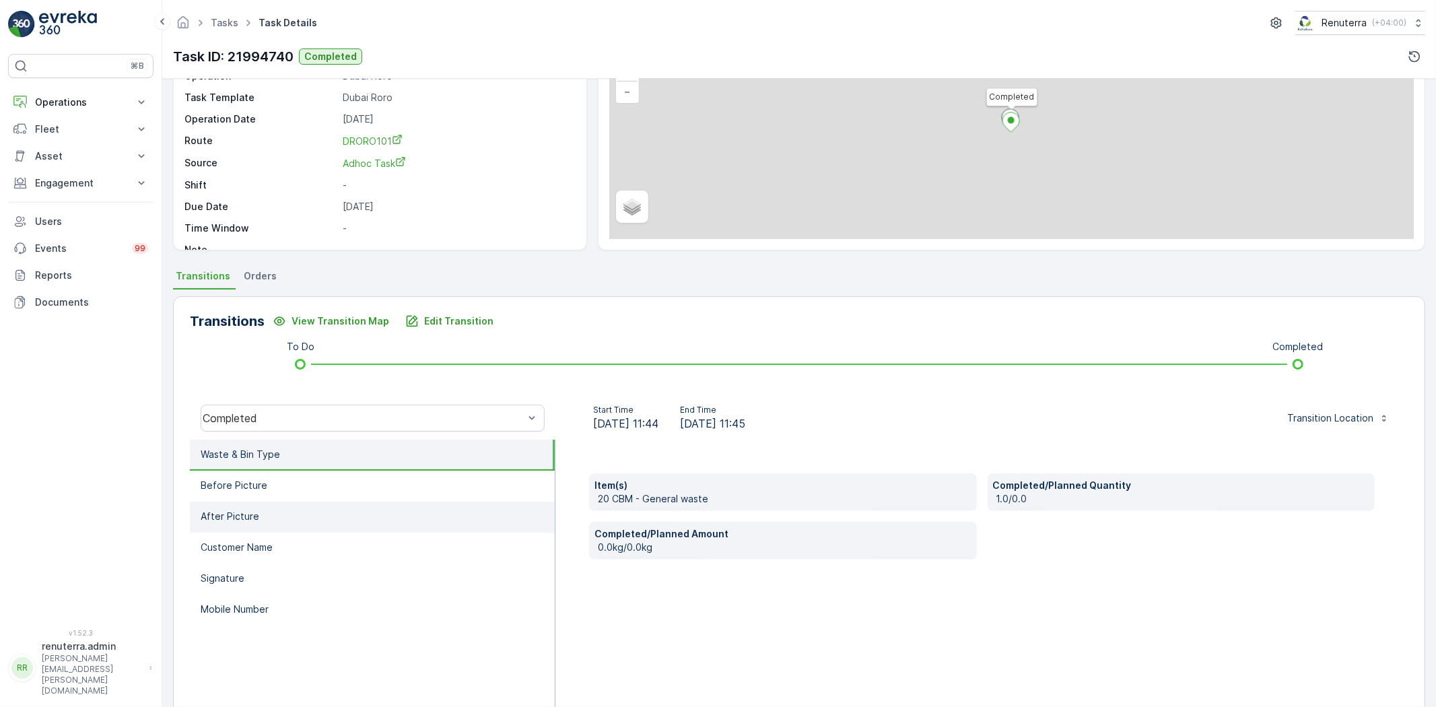
scroll to position [141, 0]
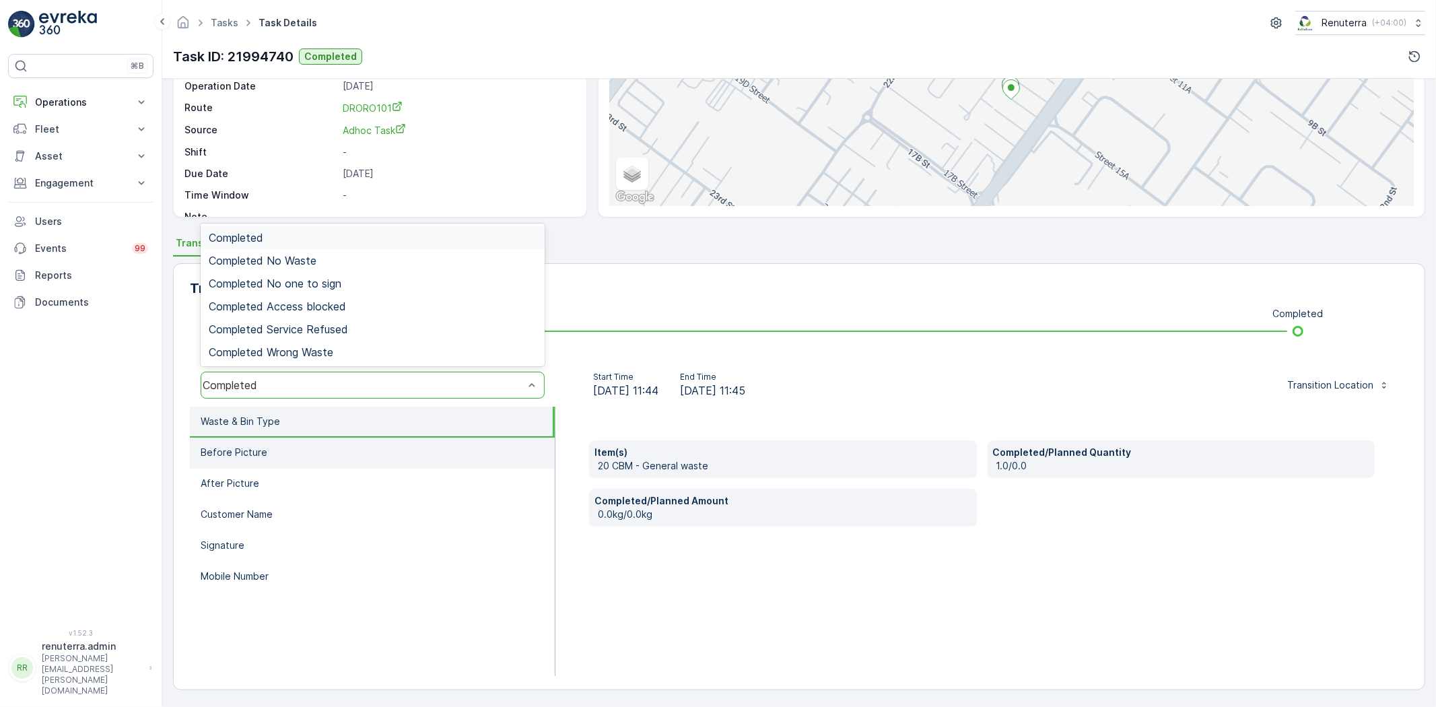
click at [374, 454] on li "Before Picture" at bounding box center [372, 452] width 365 height 31
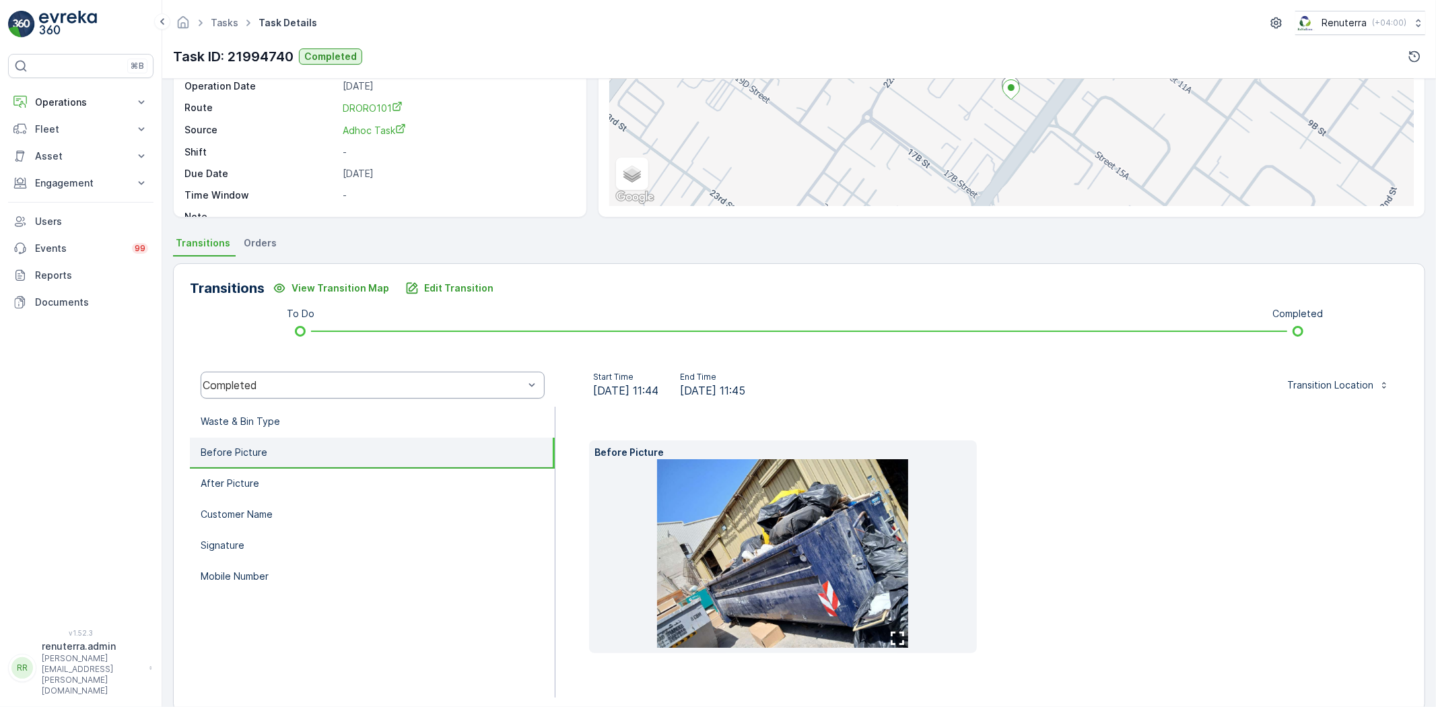
scroll to position [163, 0]
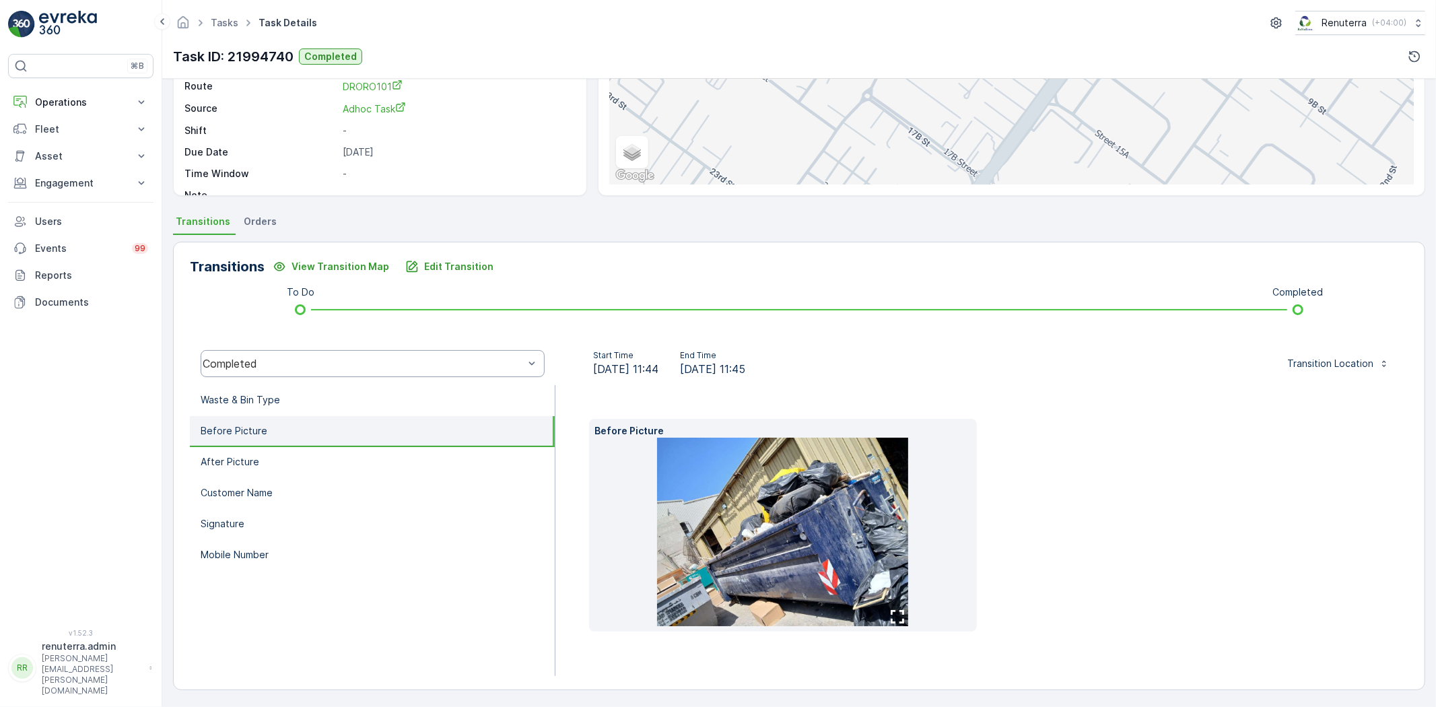
click at [765, 536] on img at bounding box center [782, 531] width 251 height 188
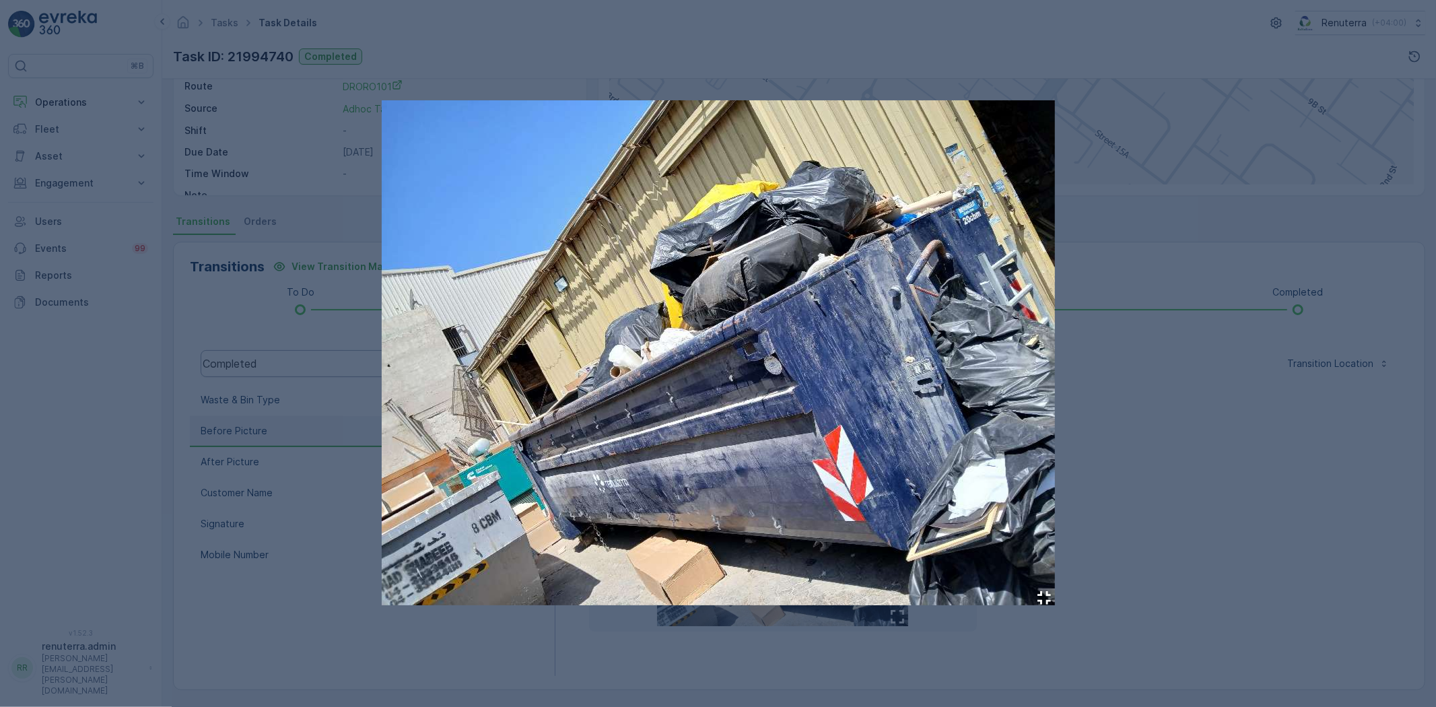
click at [1148, 446] on div at bounding box center [718, 353] width 1436 height 707
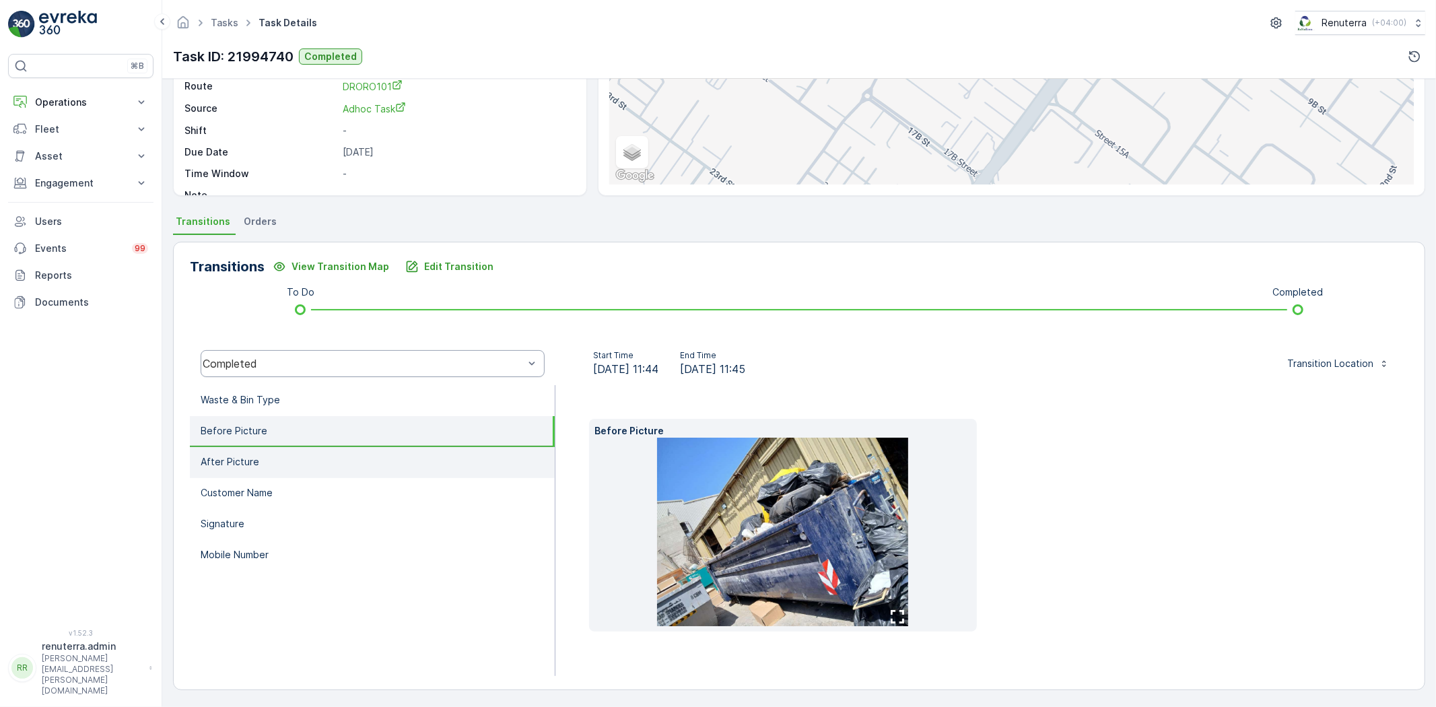
click at [225, 455] on p "After Picture" at bounding box center [230, 461] width 59 height 13
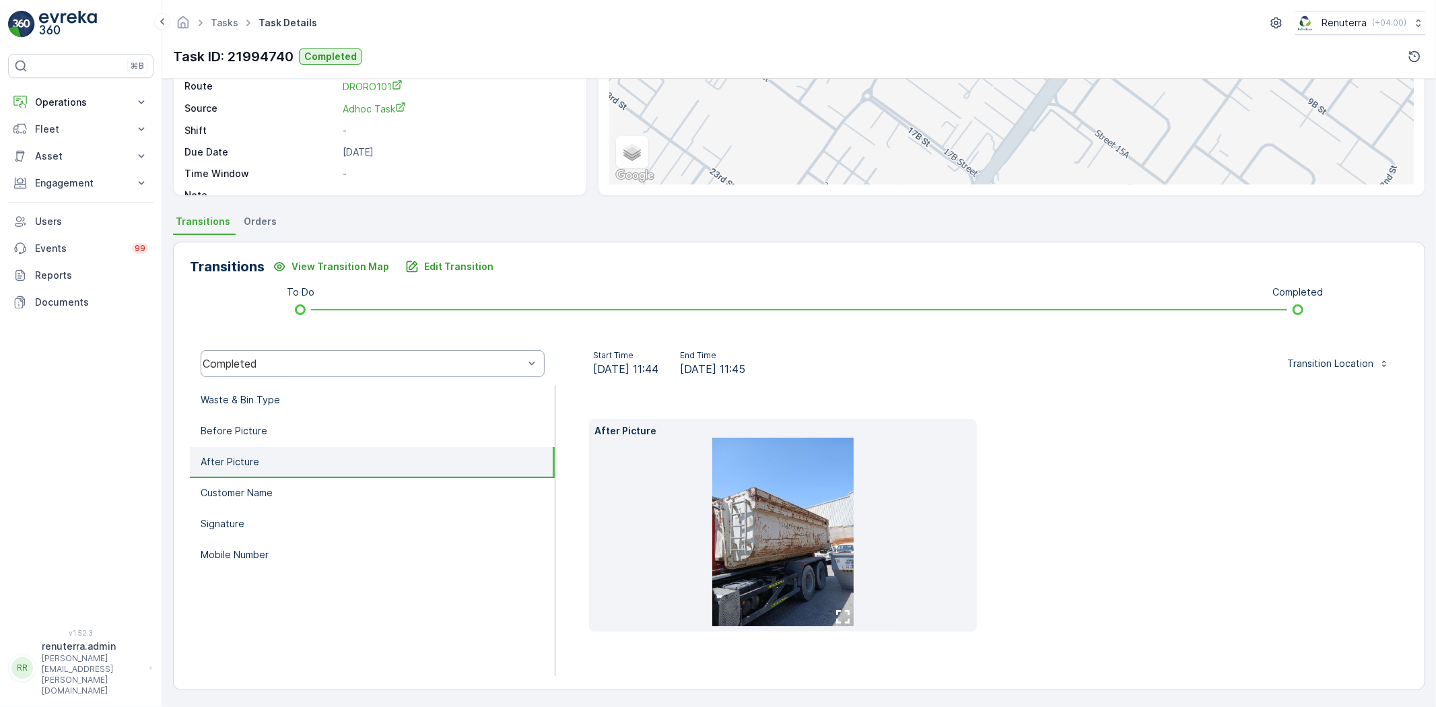
click at [740, 513] on img at bounding box center [782, 531] width 141 height 188
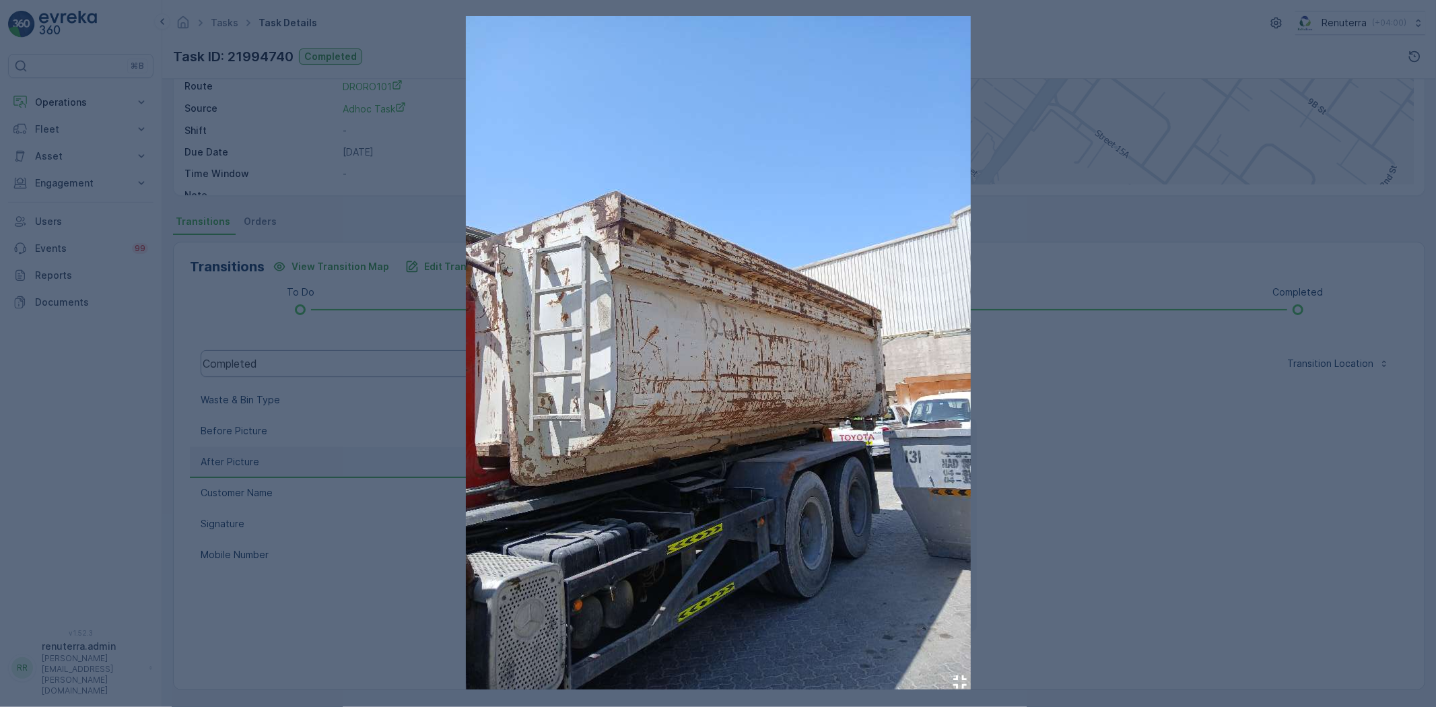
click at [1048, 480] on div at bounding box center [718, 353] width 1436 height 707
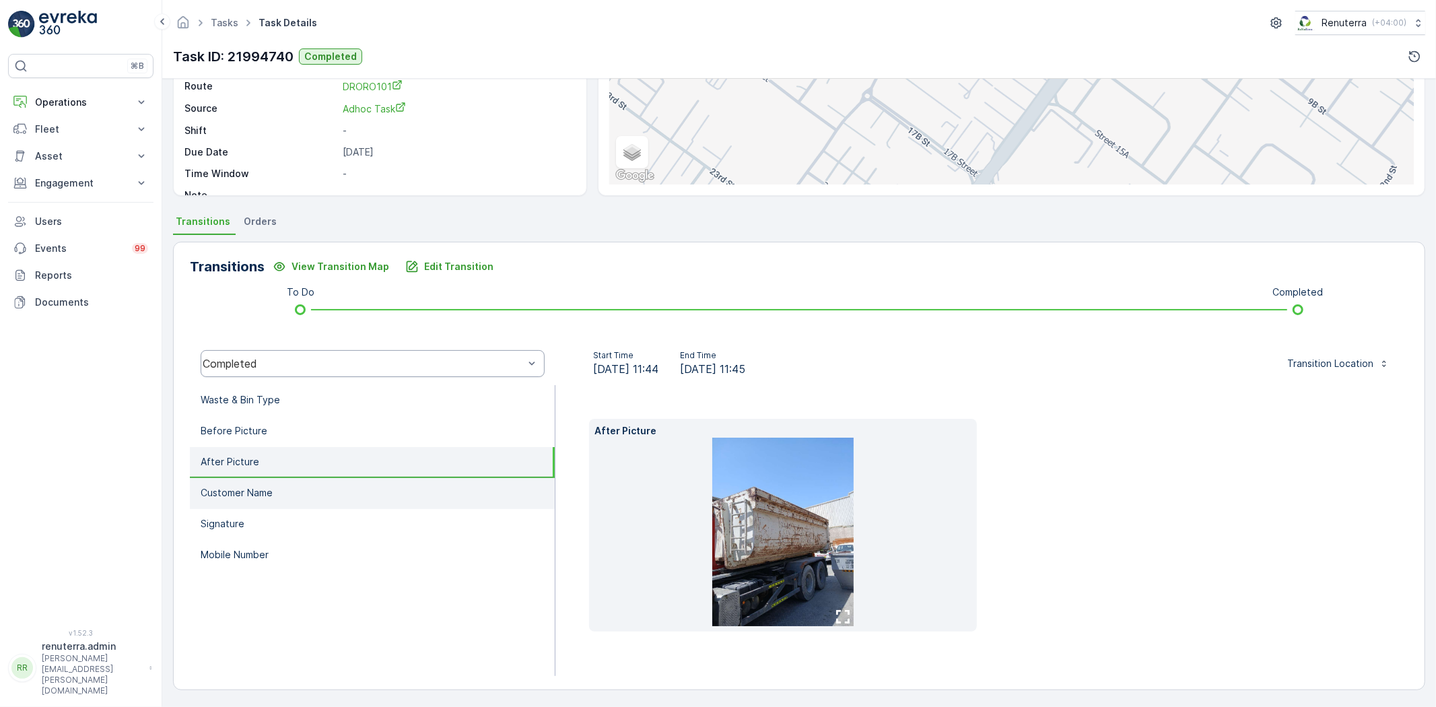
click at [281, 491] on li "Customer Name" at bounding box center [372, 493] width 365 height 31
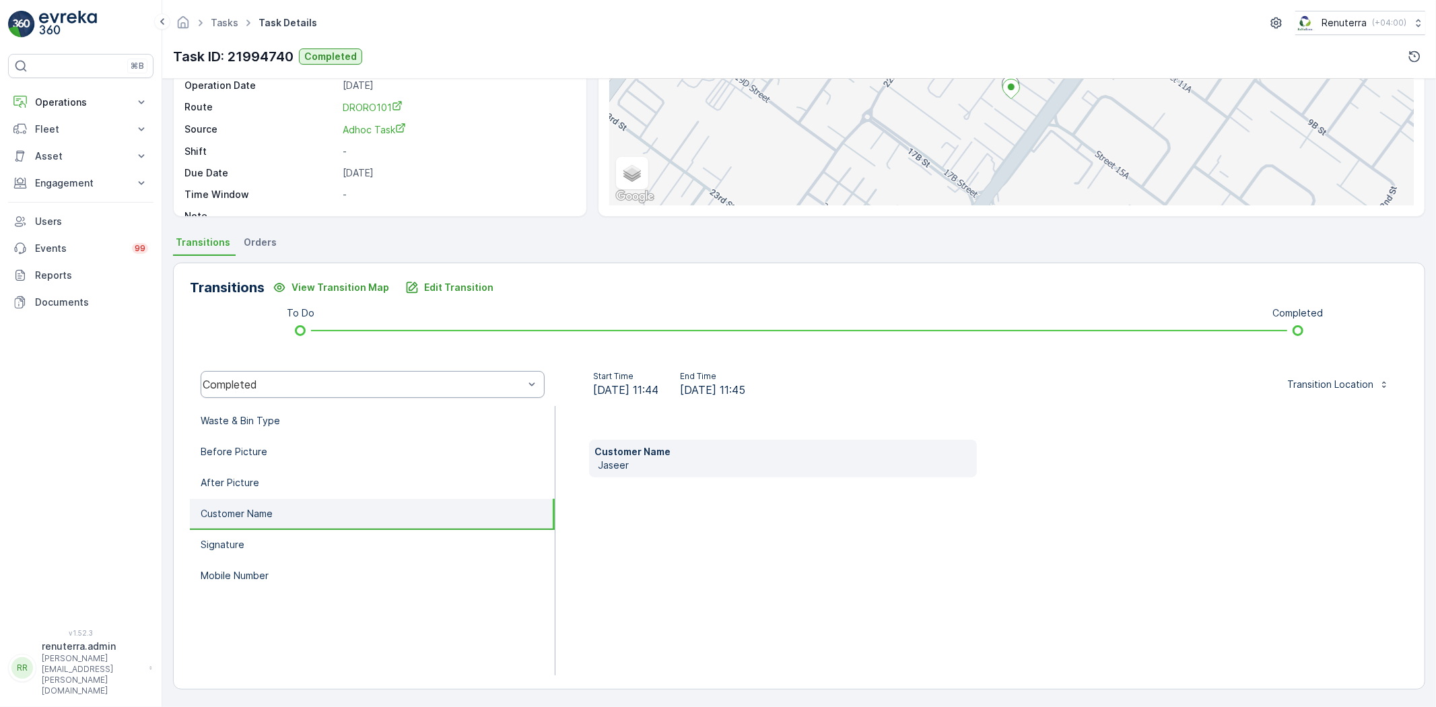
scroll to position [141, 0]
click at [279, 533] on li "Signature" at bounding box center [372, 545] width 365 height 31
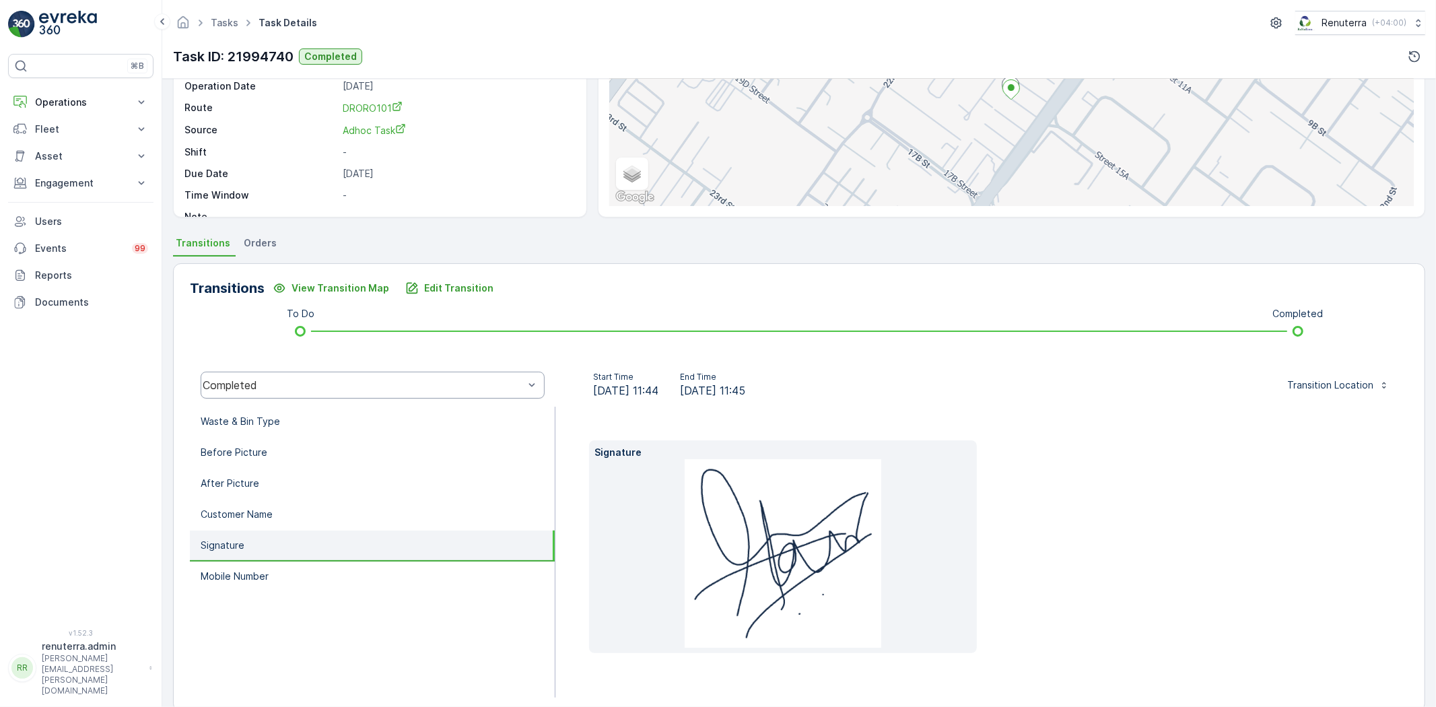
click at [363, 557] on li "Signature" at bounding box center [372, 545] width 365 height 31
click at [359, 565] on li "Mobile Number" at bounding box center [372, 576] width 365 height 31
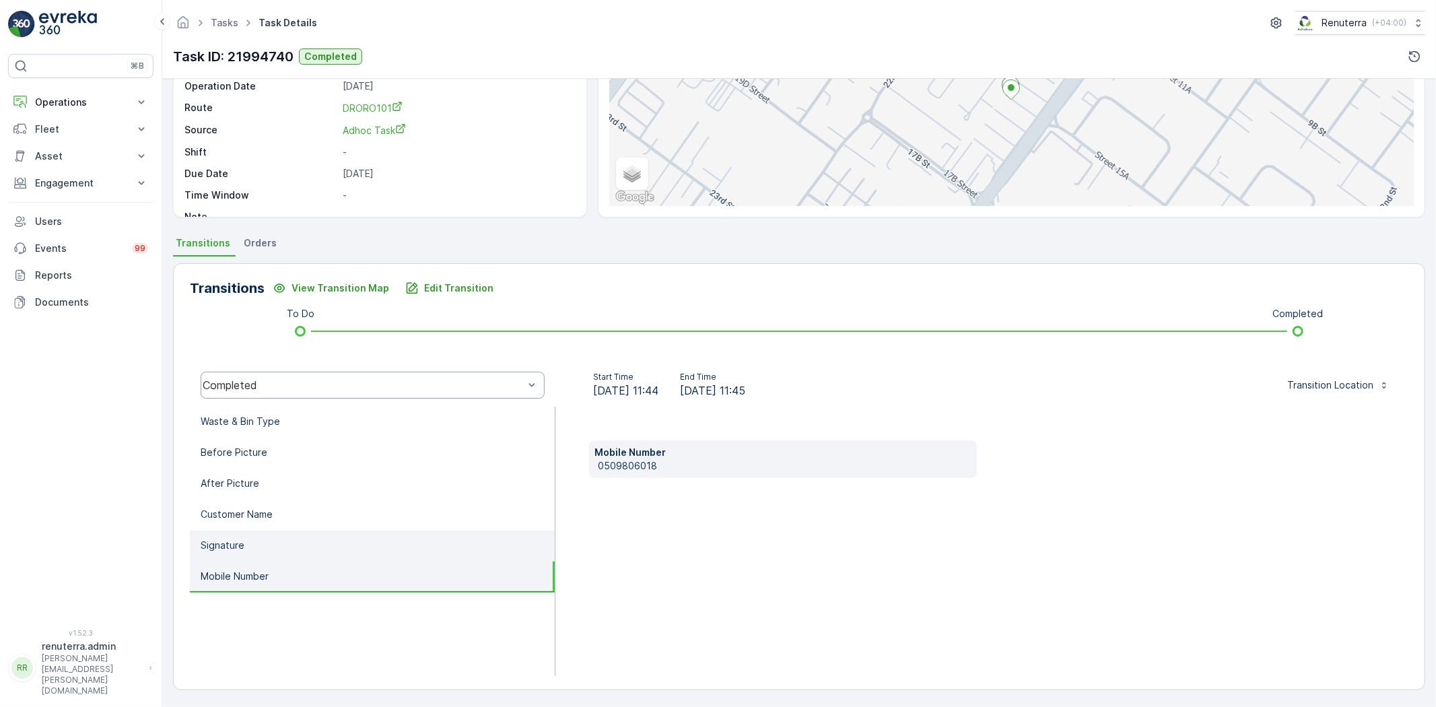
click at [345, 541] on li "Signature" at bounding box center [372, 545] width 365 height 31
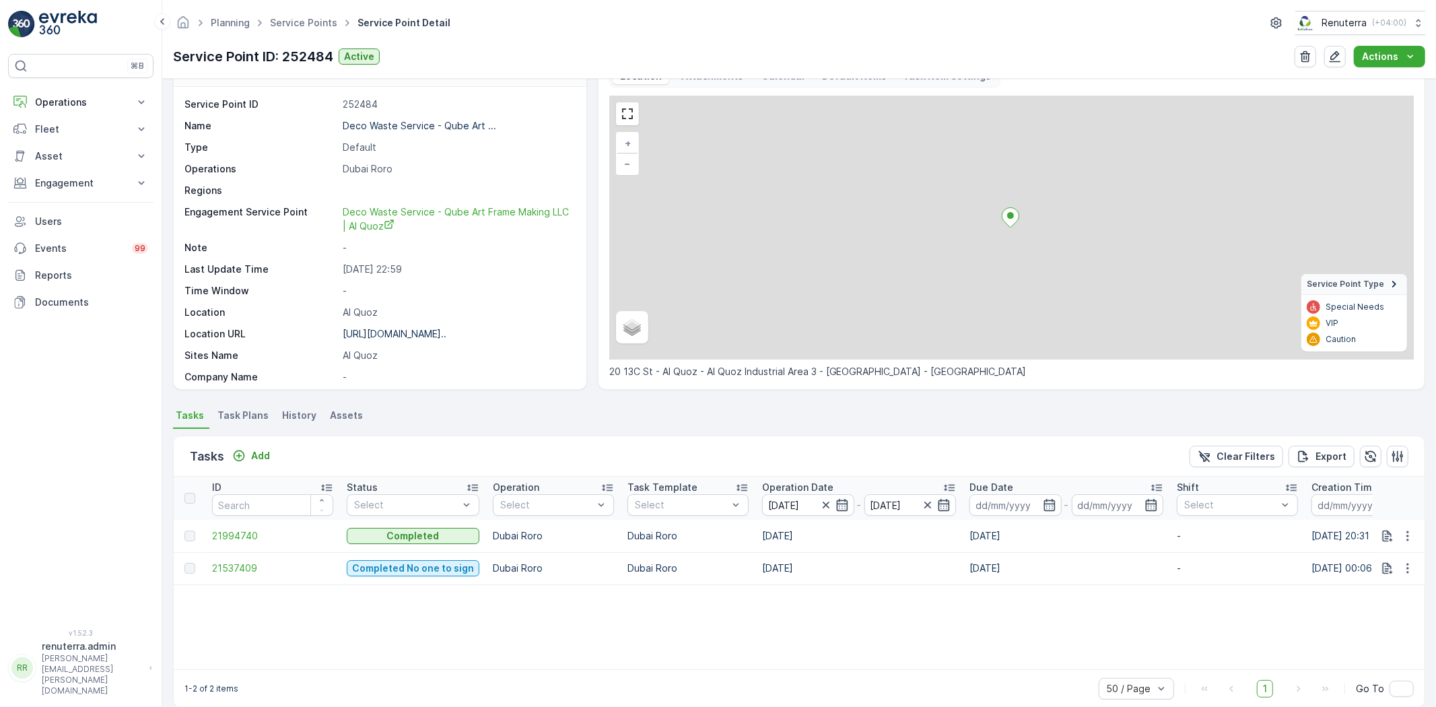
scroll to position [55, 0]
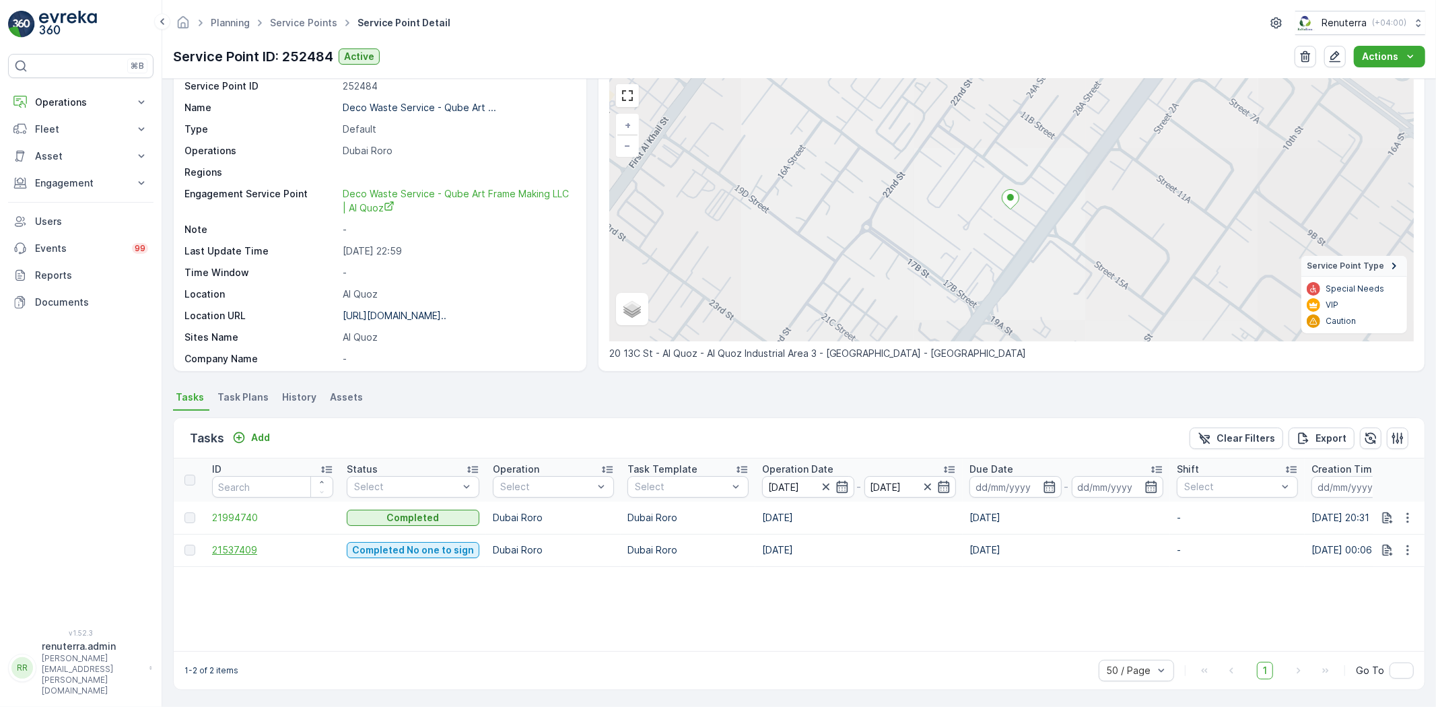
click at [247, 543] on span "21537409" at bounding box center [272, 549] width 121 height 13
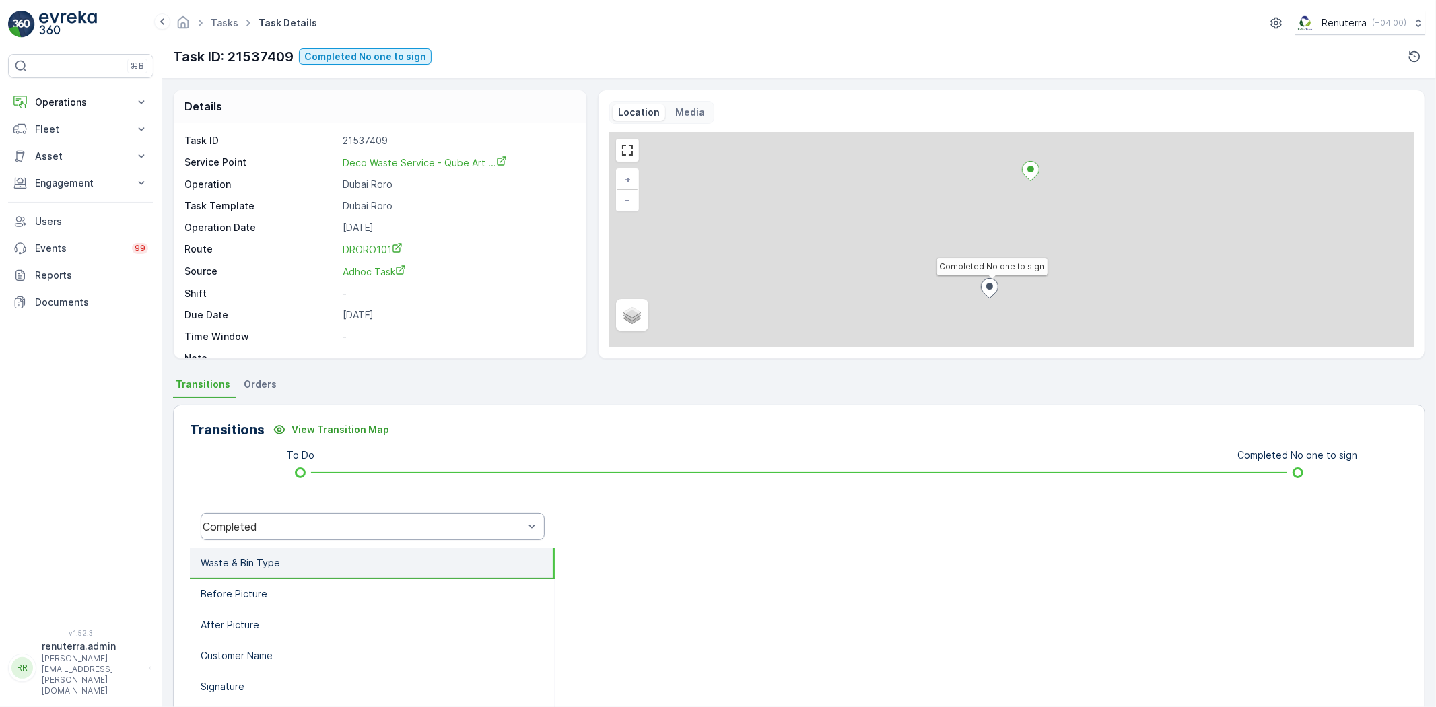
click at [335, 516] on div "Completed" at bounding box center [373, 526] width 344 height 27
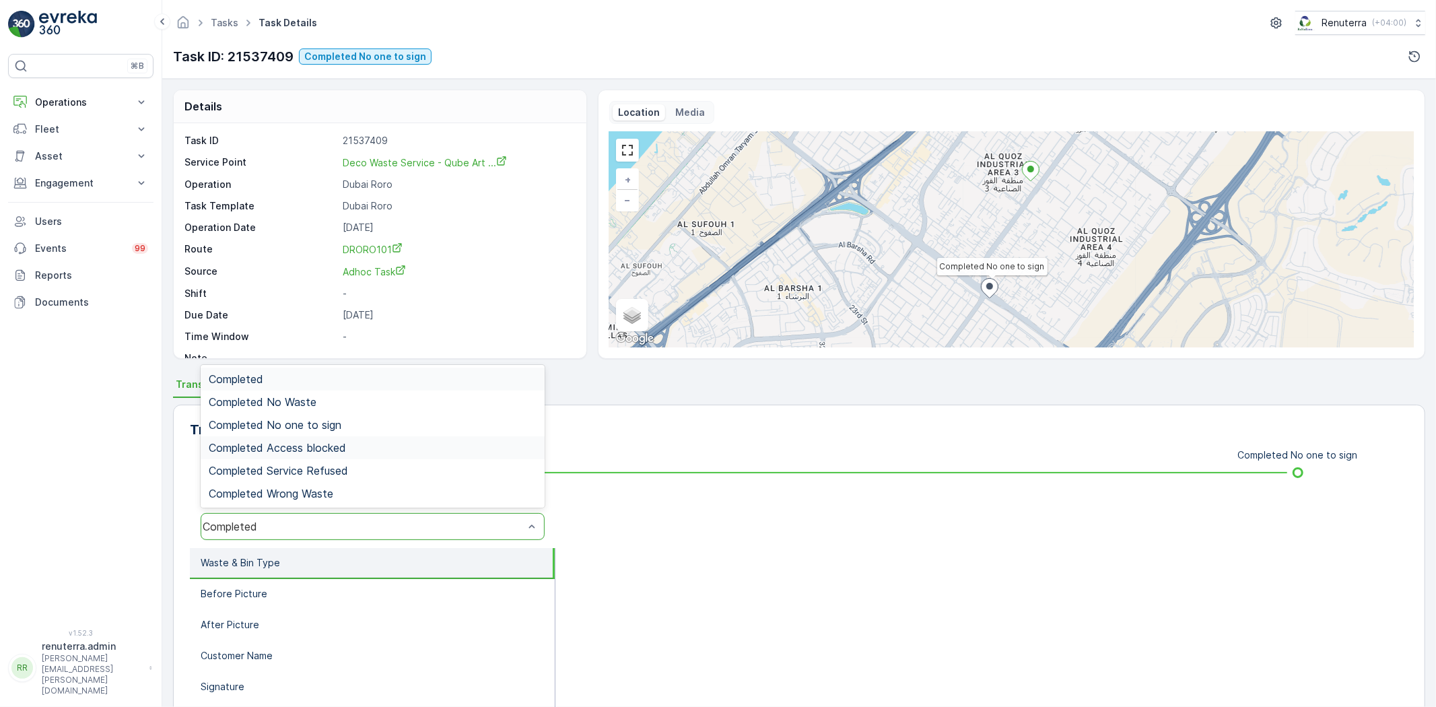
click at [340, 448] on span "Completed Access blocked" at bounding box center [277, 448] width 137 height 12
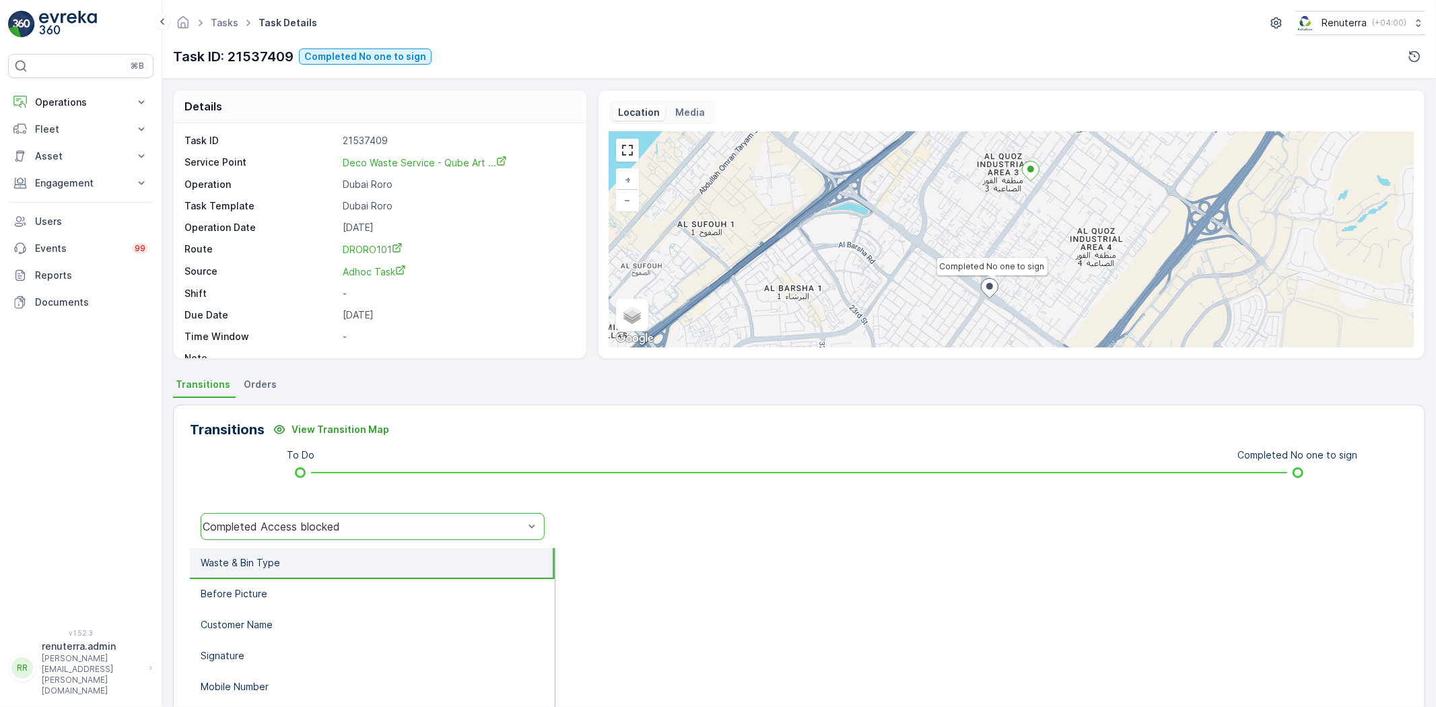
click at [305, 522] on div "Completed Access blocked" at bounding box center [363, 526] width 321 height 12
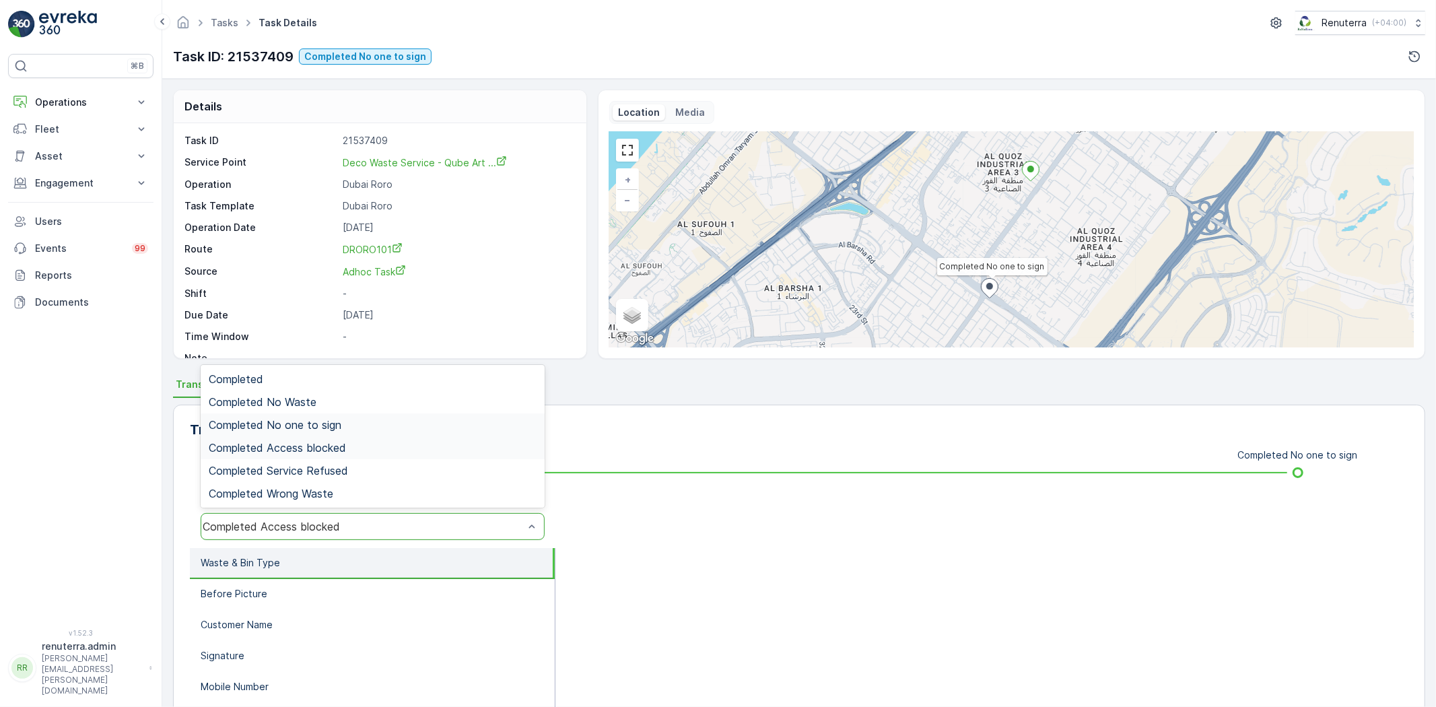
click at [332, 421] on span "Completed No one to sign" at bounding box center [275, 425] width 133 height 12
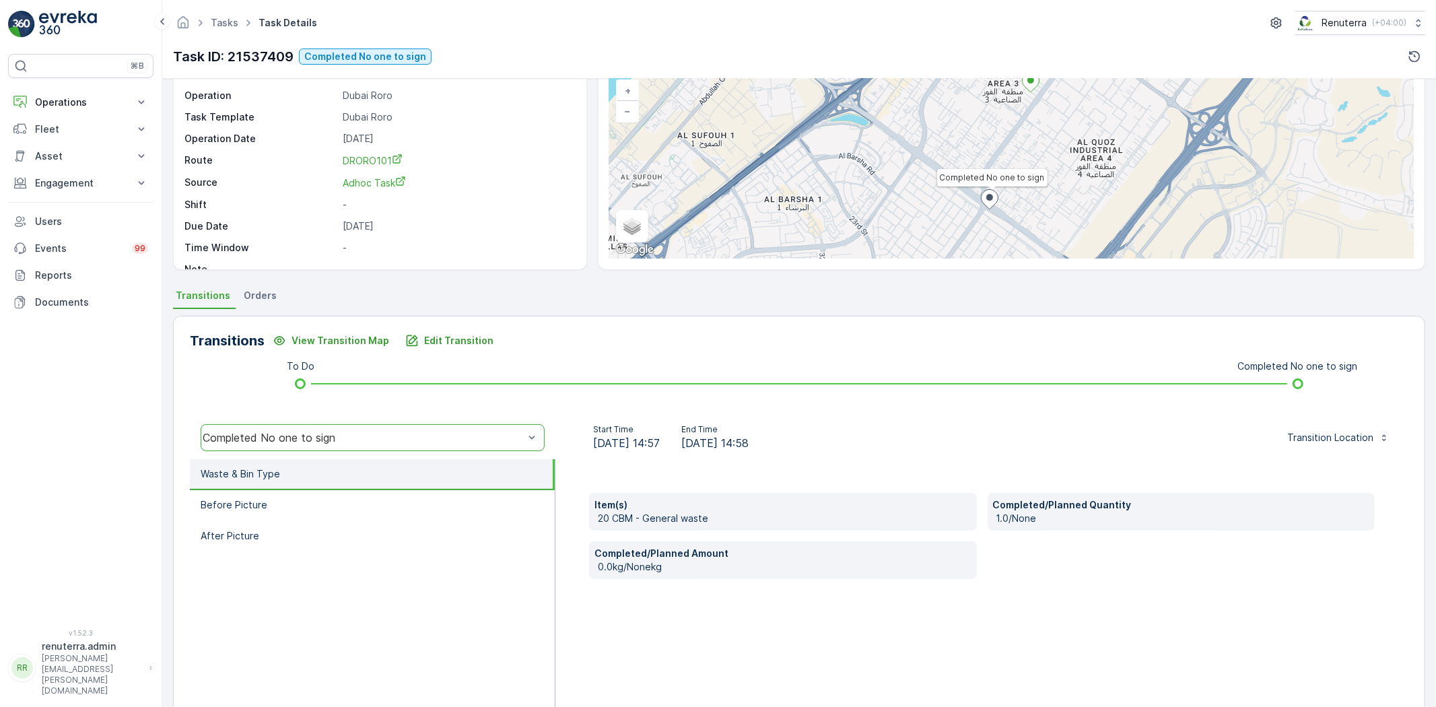
scroll to position [141, 0]
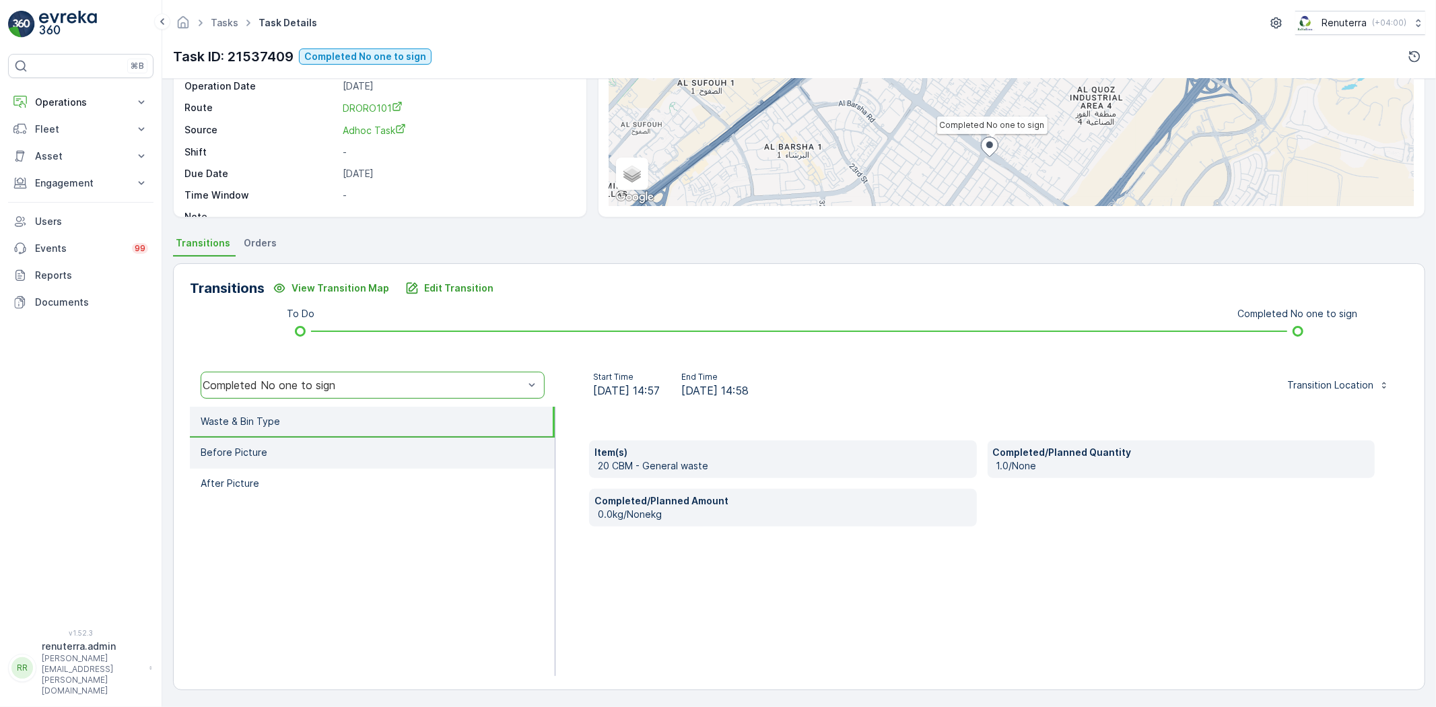
click at [314, 460] on li "Before Picture" at bounding box center [372, 452] width 365 height 31
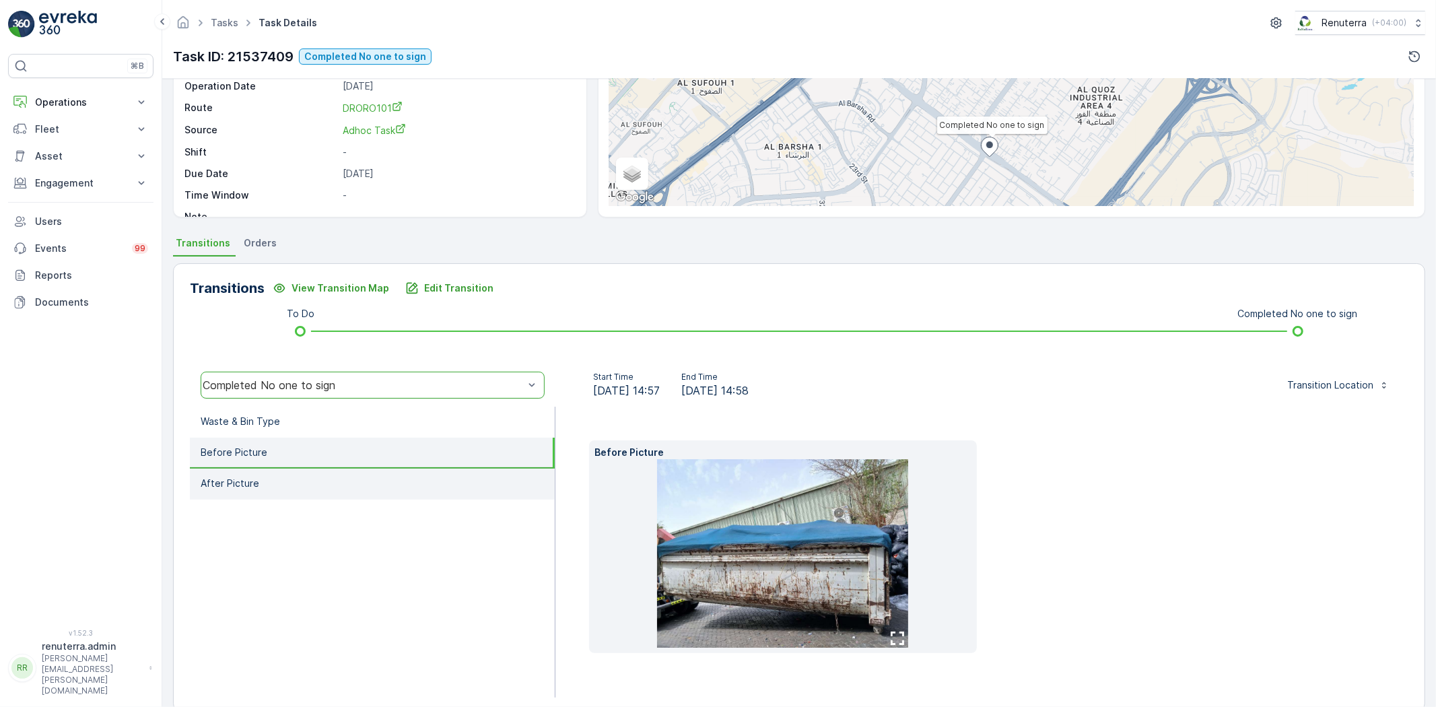
click at [345, 471] on li "After Picture" at bounding box center [372, 483] width 365 height 31
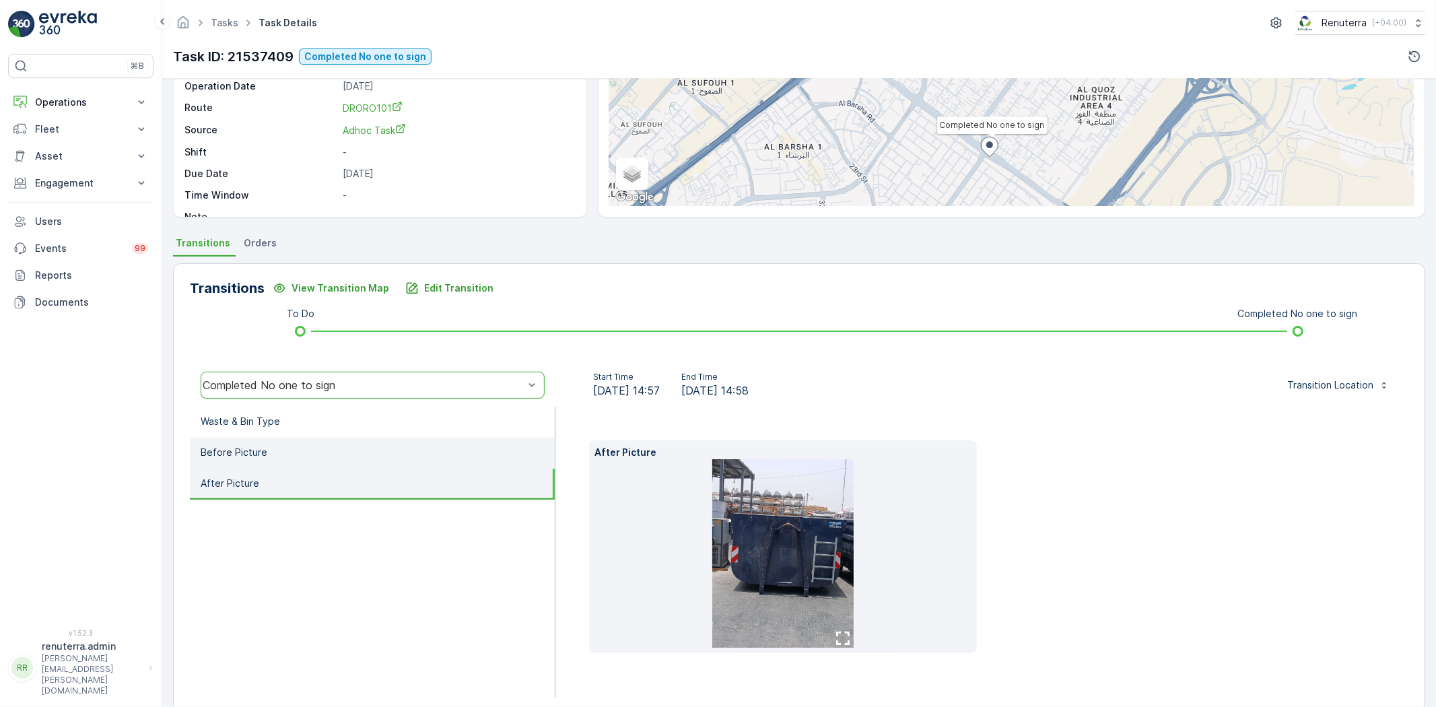
click at [399, 458] on li "Before Picture" at bounding box center [372, 452] width 365 height 31
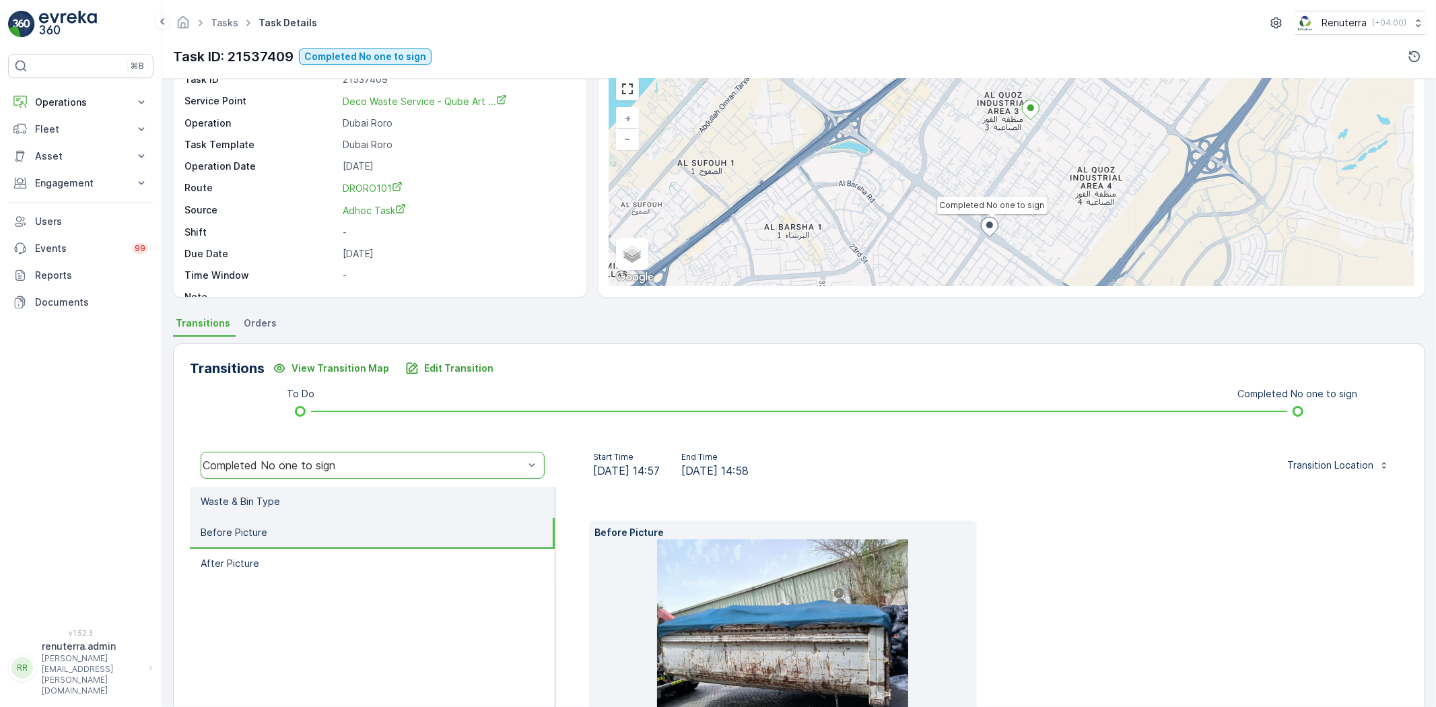
scroll to position [0, 0]
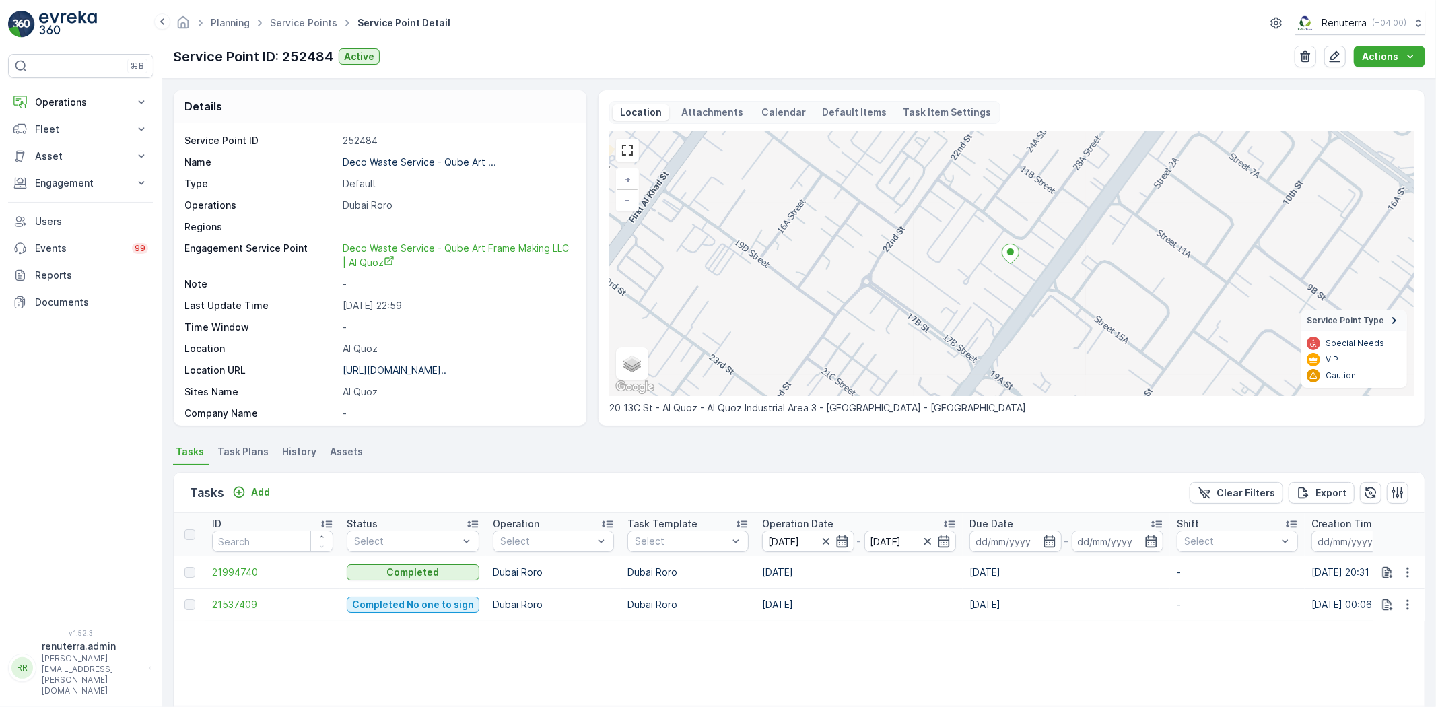
click at [225, 604] on span "21537409" at bounding box center [272, 604] width 121 height 13
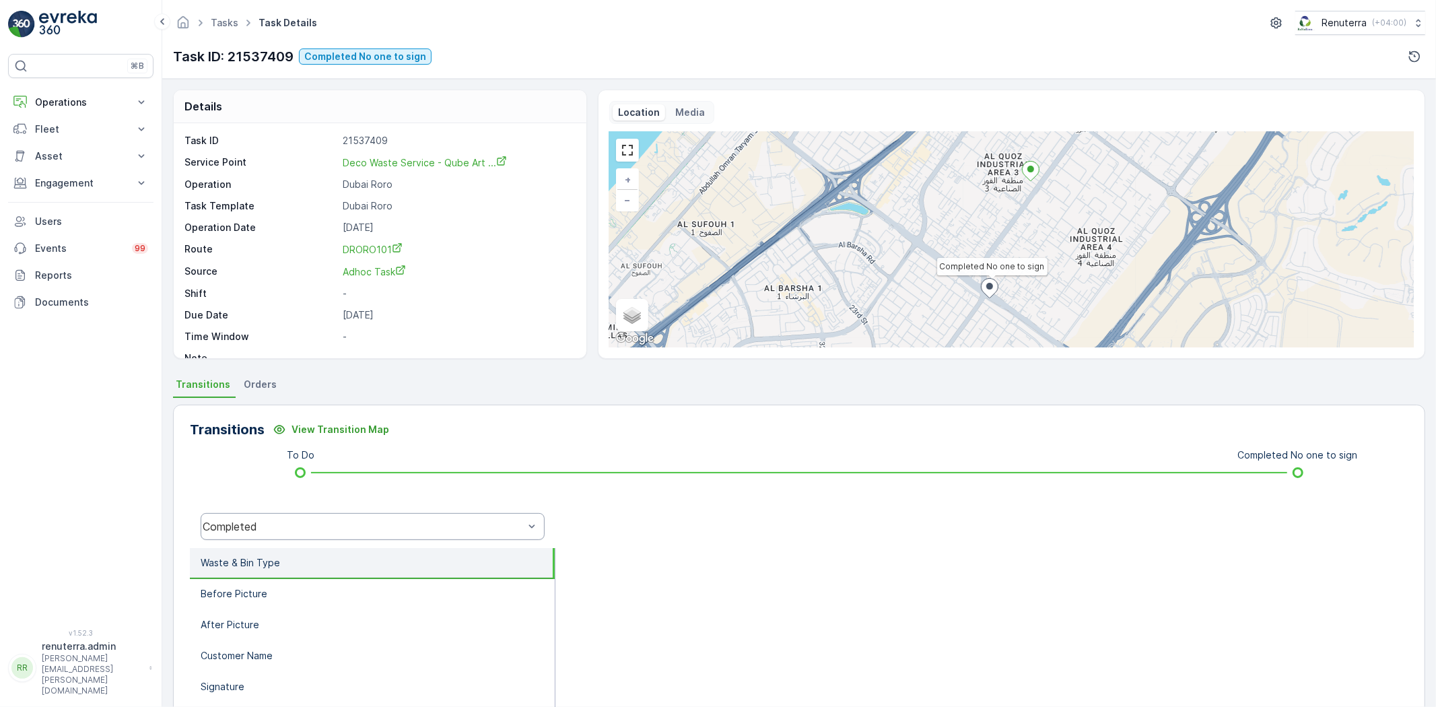
click at [339, 516] on div "Completed" at bounding box center [373, 526] width 344 height 27
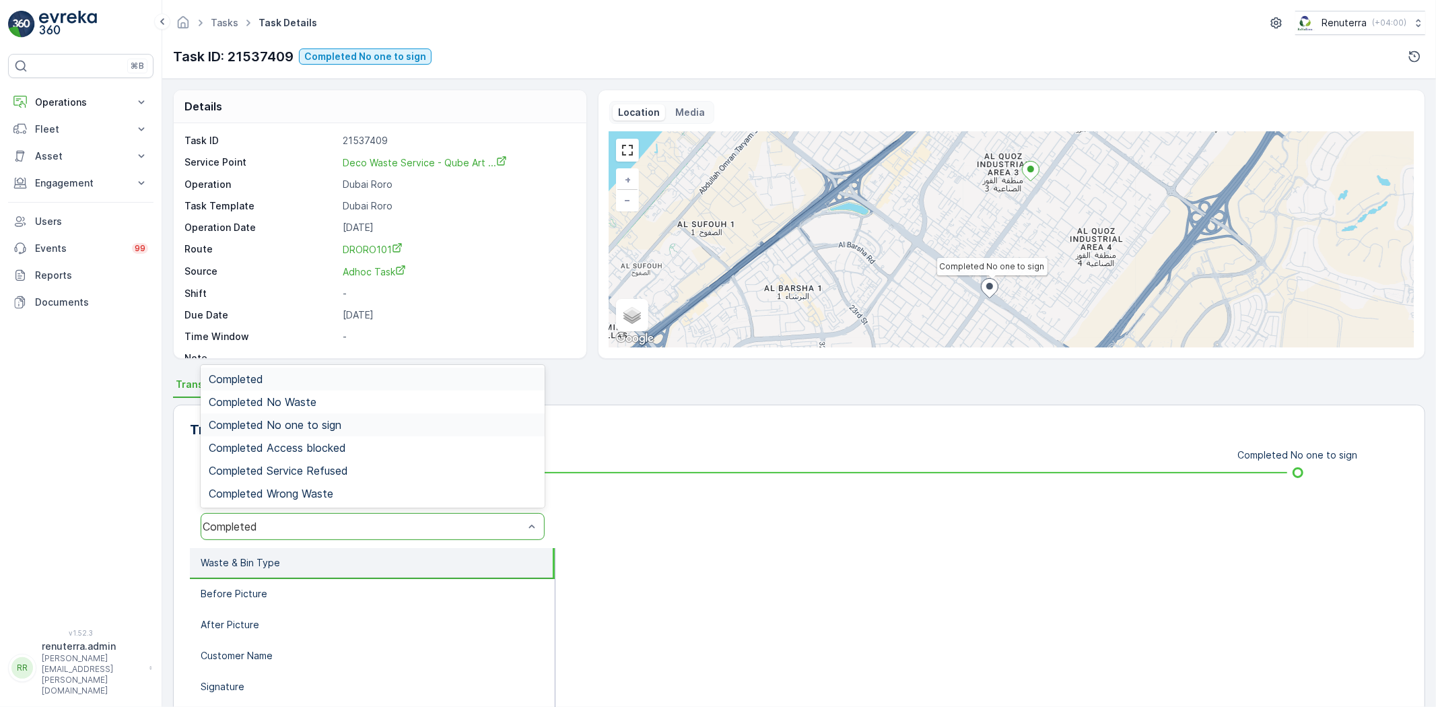
click at [347, 421] on div "Completed No one to sign" at bounding box center [373, 425] width 328 height 12
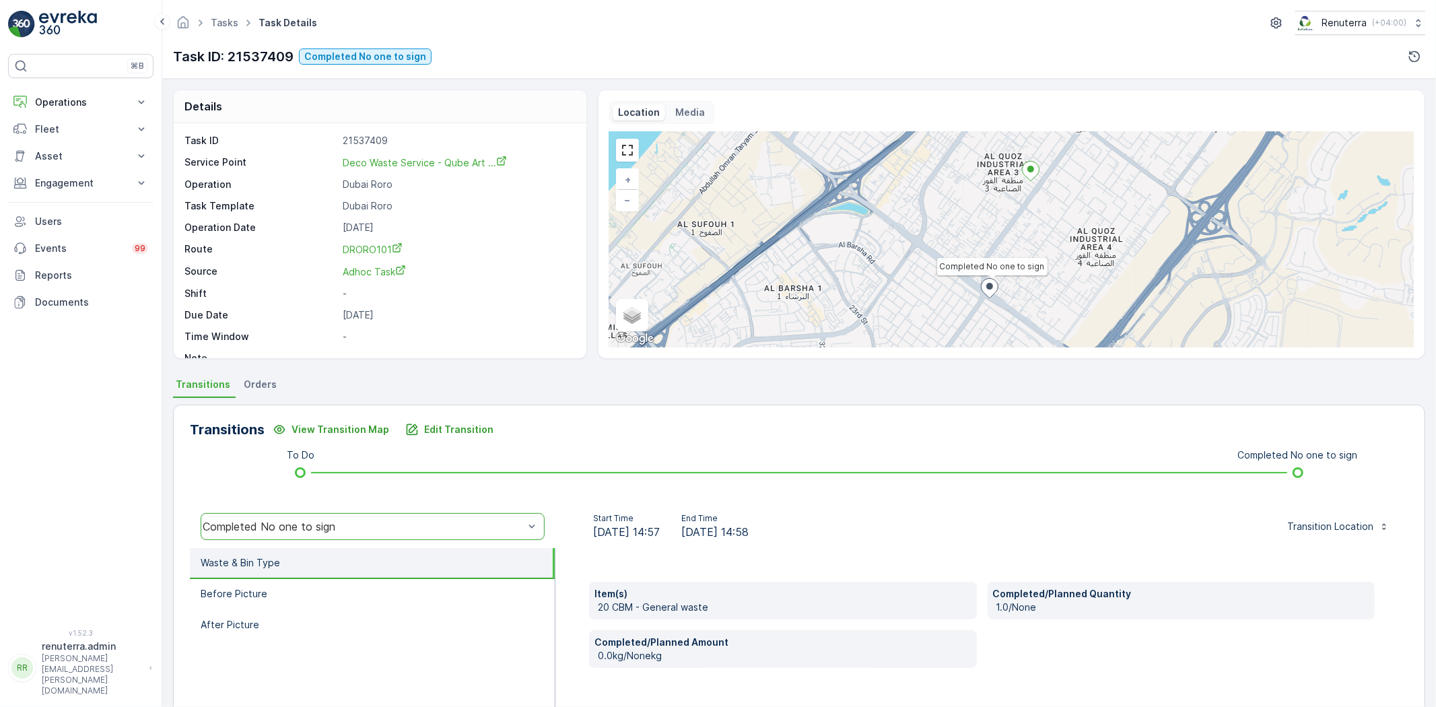
scroll to position [141, 0]
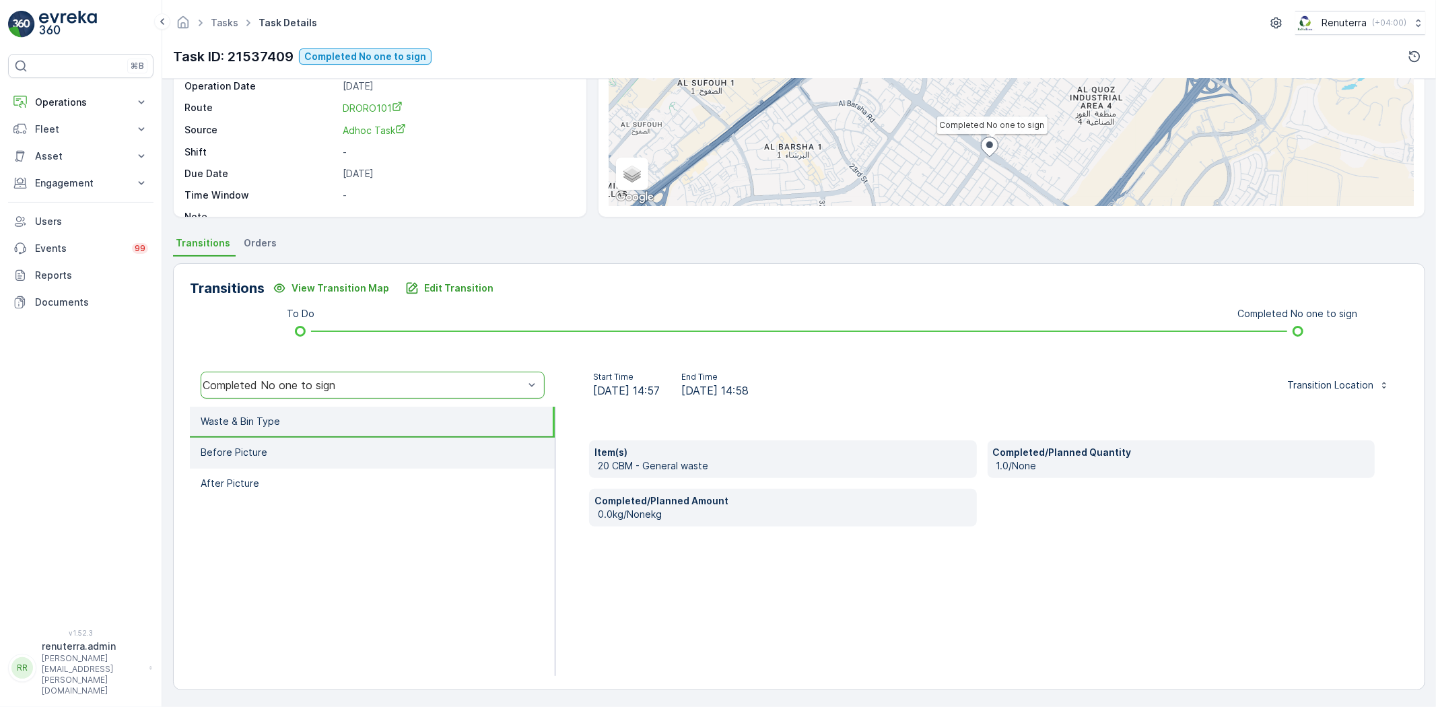
click at [300, 461] on li "Before Picture" at bounding box center [372, 452] width 365 height 31
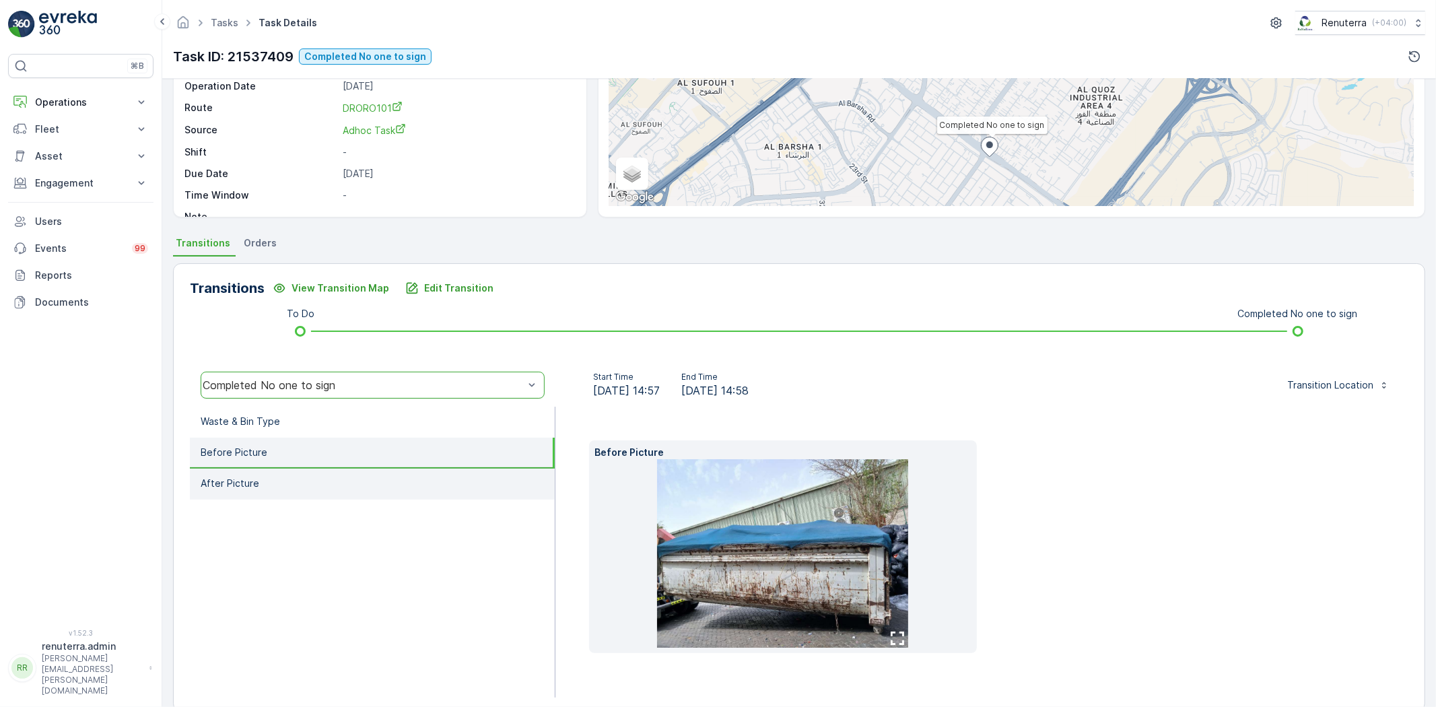
click at [393, 489] on li "After Picture" at bounding box center [372, 483] width 365 height 31
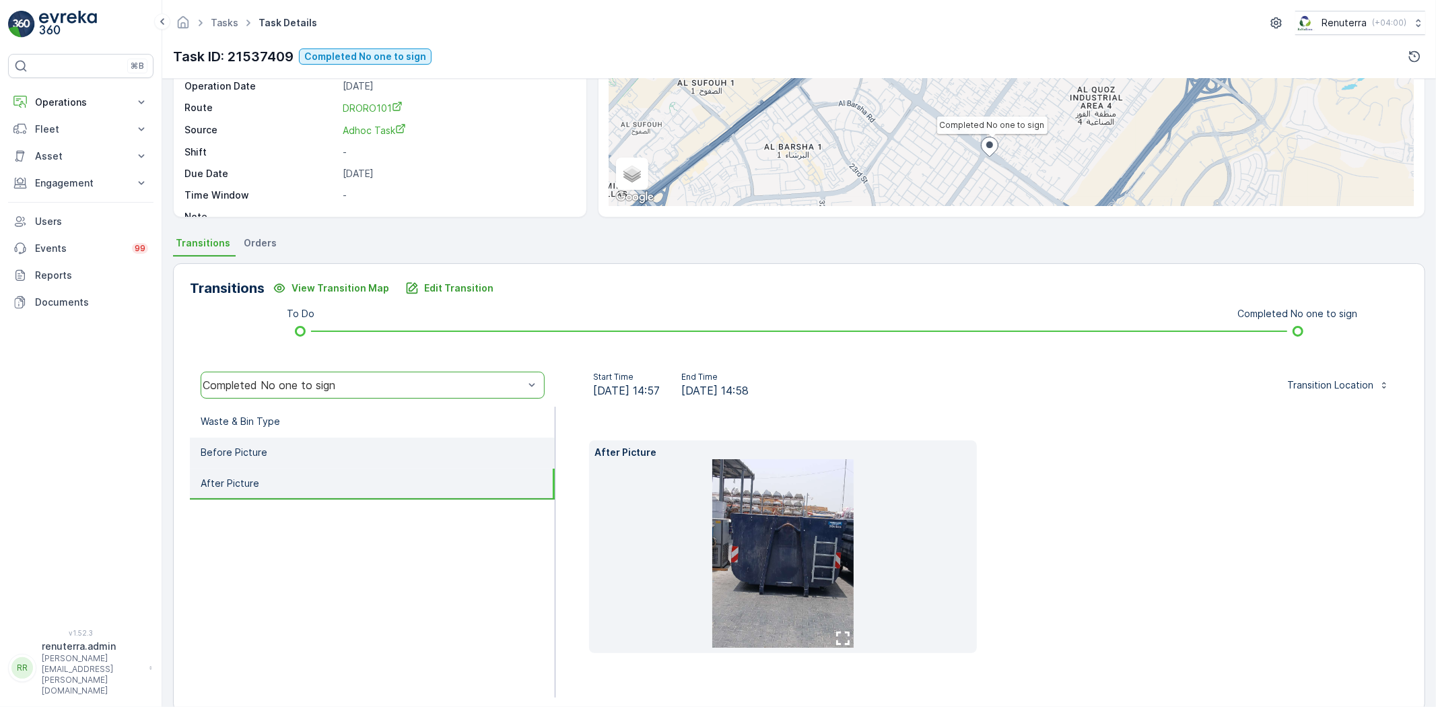
click at [382, 463] on li "Before Picture" at bounding box center [372, 452] width 365 height 31
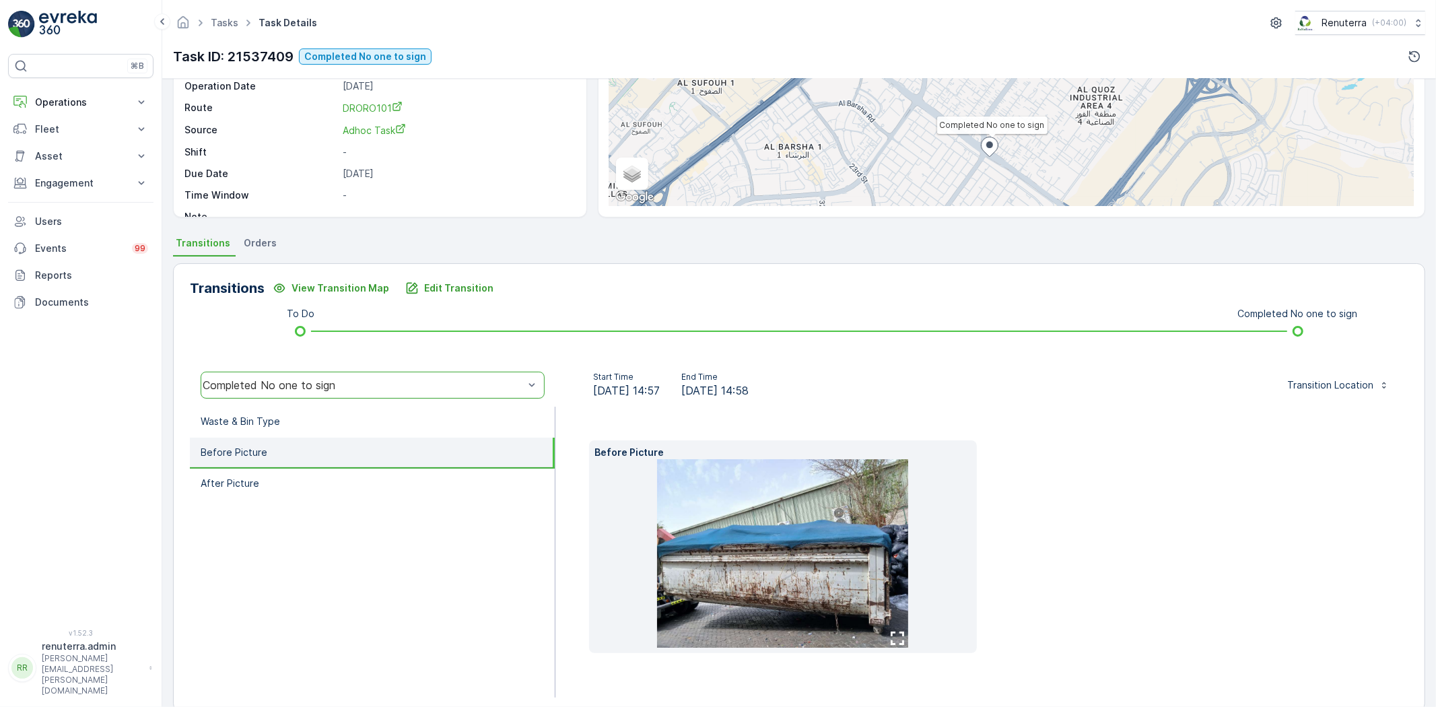
click at [374, 443] on li "Before Picture" at bounding box center [372, 452] width 365 height 31
click at [369, 433] on li "Waste & Bin Type" at bounding box center [372, 422] width 365 height 31
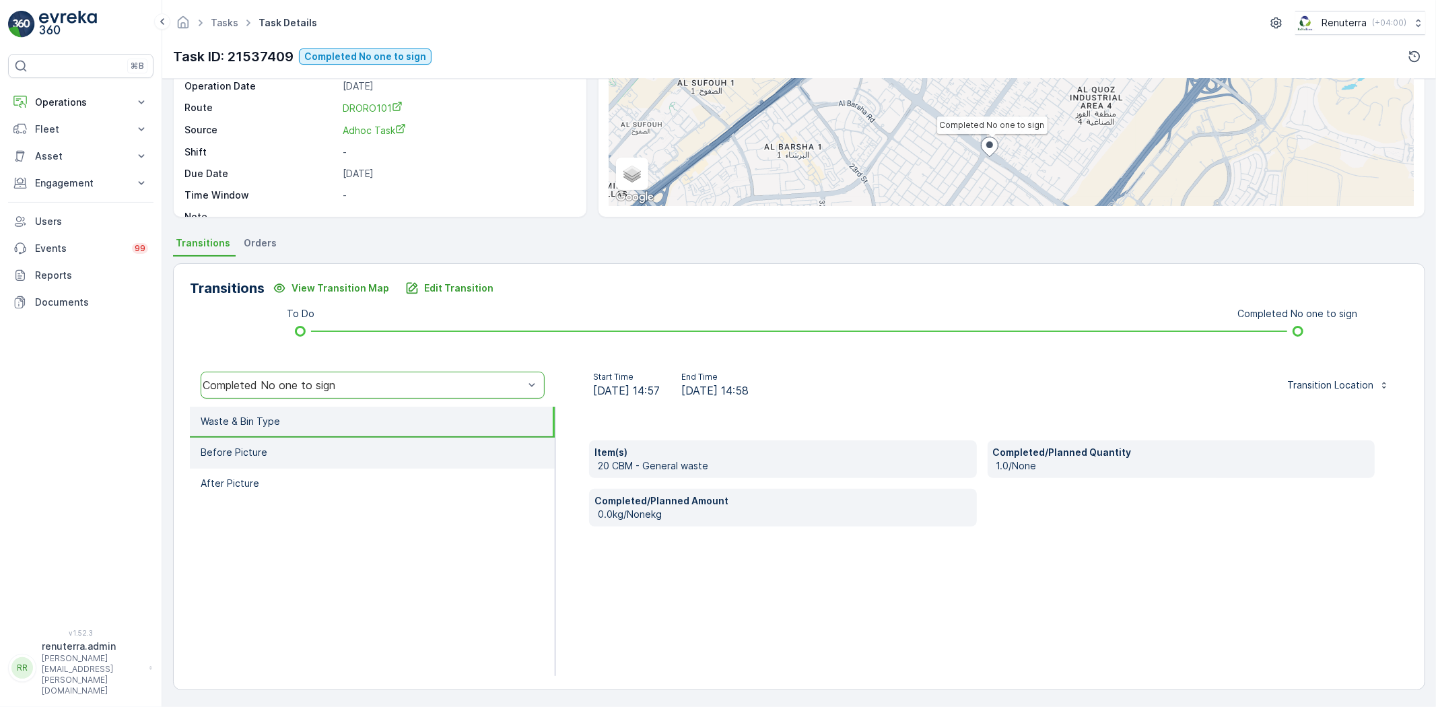
click at [451, 443] on li "Before Picture" at bounding box center [372, 452] width 365 height 31
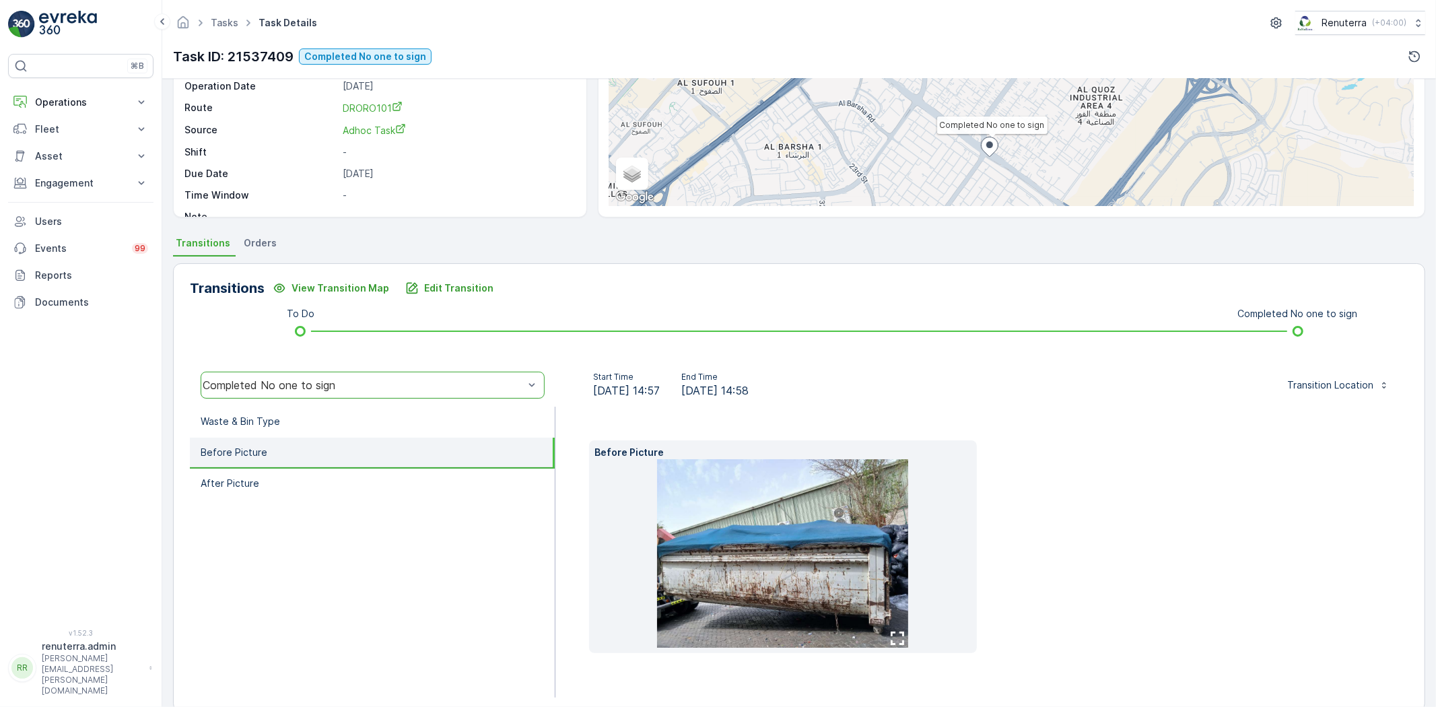
click at [365, 465] on li "Before Picture" at bounding box center [372, 452] width 365 height 31
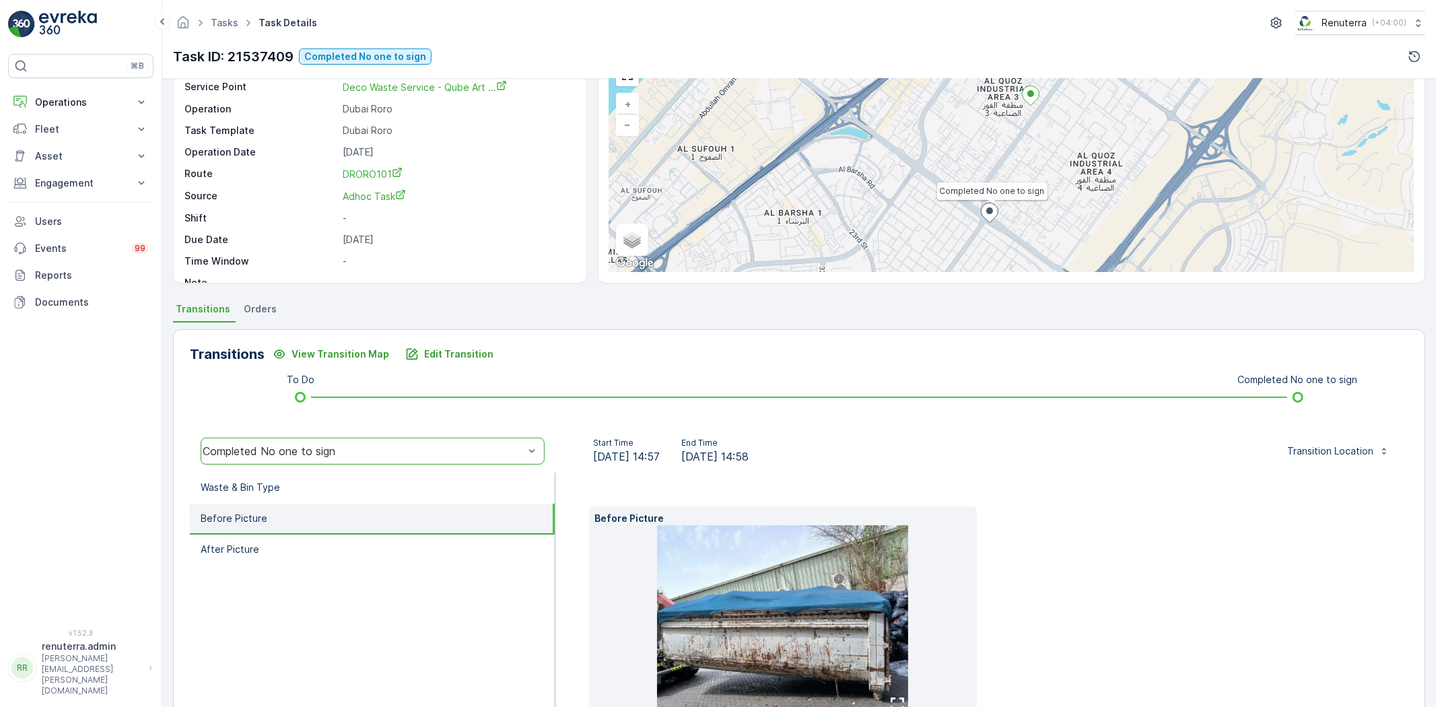
scroll to position [0, 0]
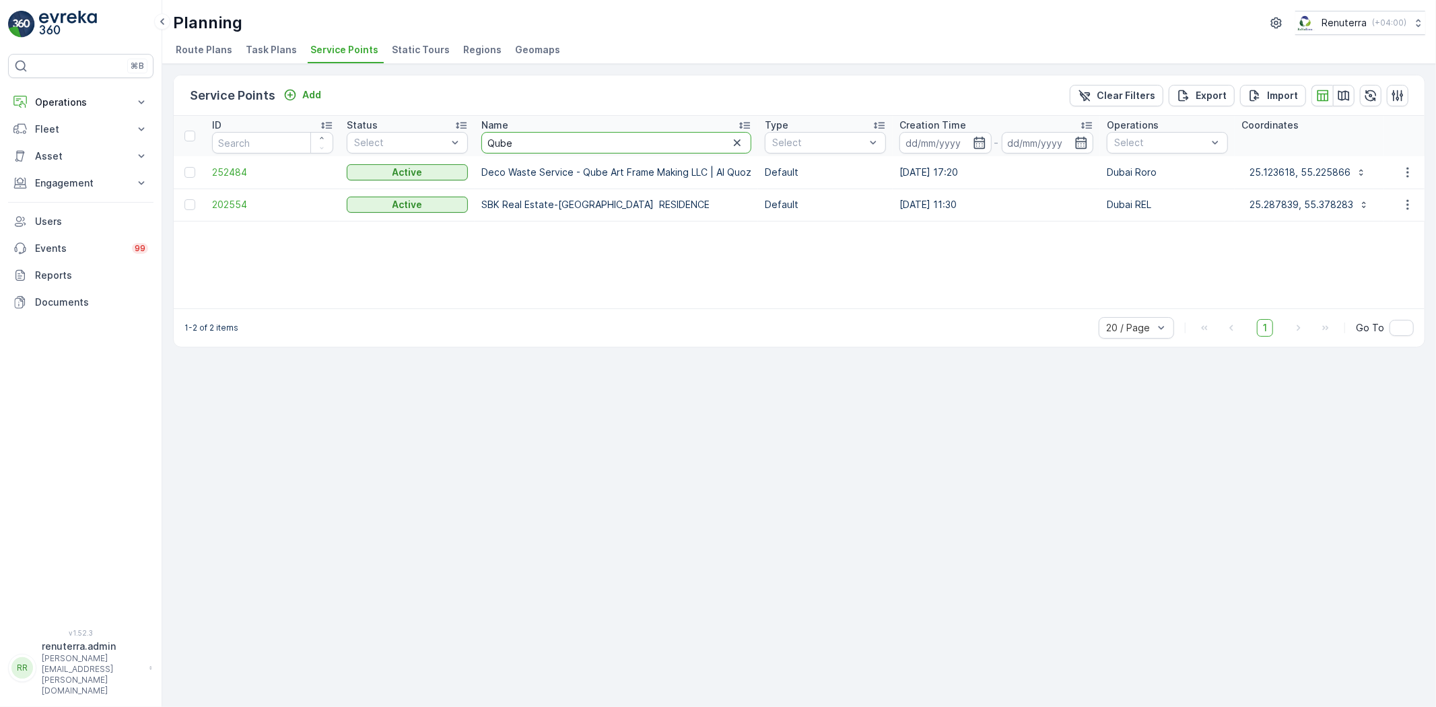
drag, startPoint x: 533, startPoint y: 143, endPoint x: 436, endPoint y: 130, distance: 97.8
type input "Deco"
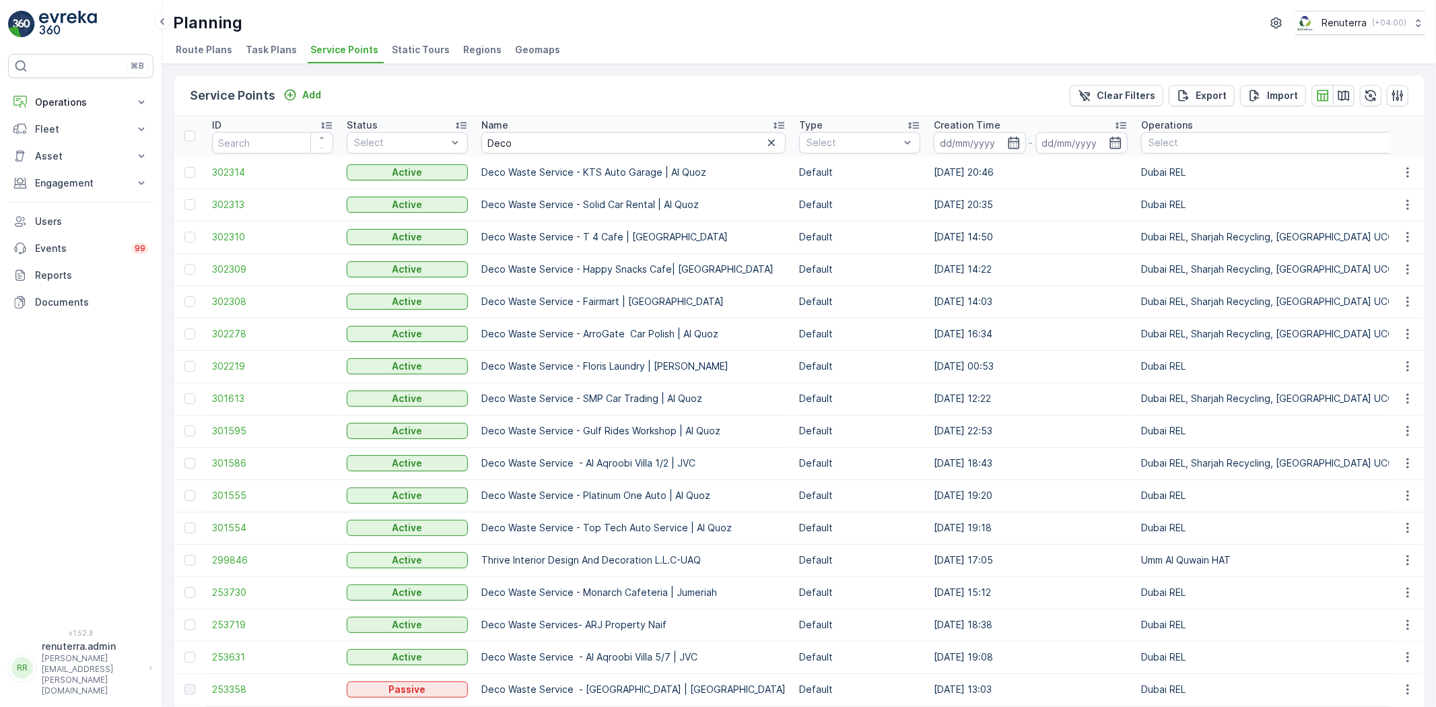
scroll to position [151, 0]
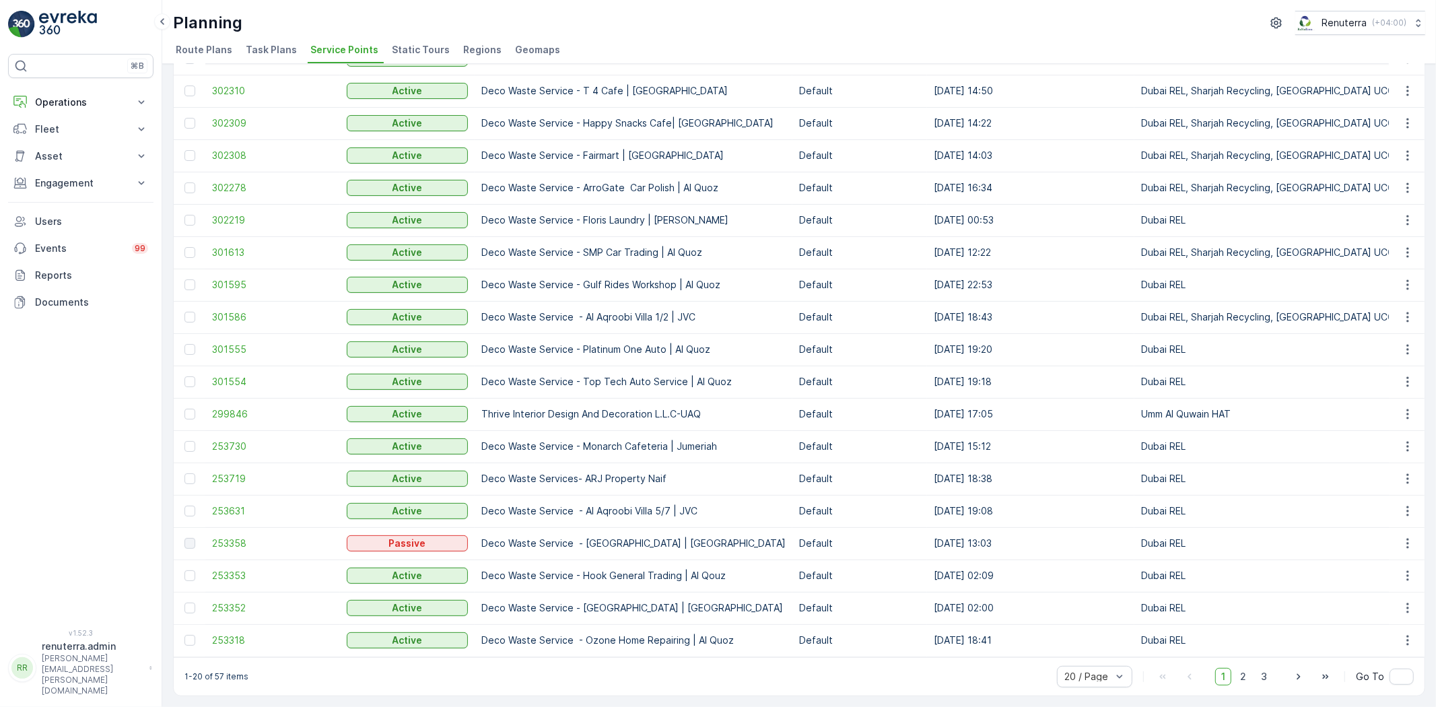
click at [1235, 677] on span "2" at bounding box center [1243, 676] width 18 height 17
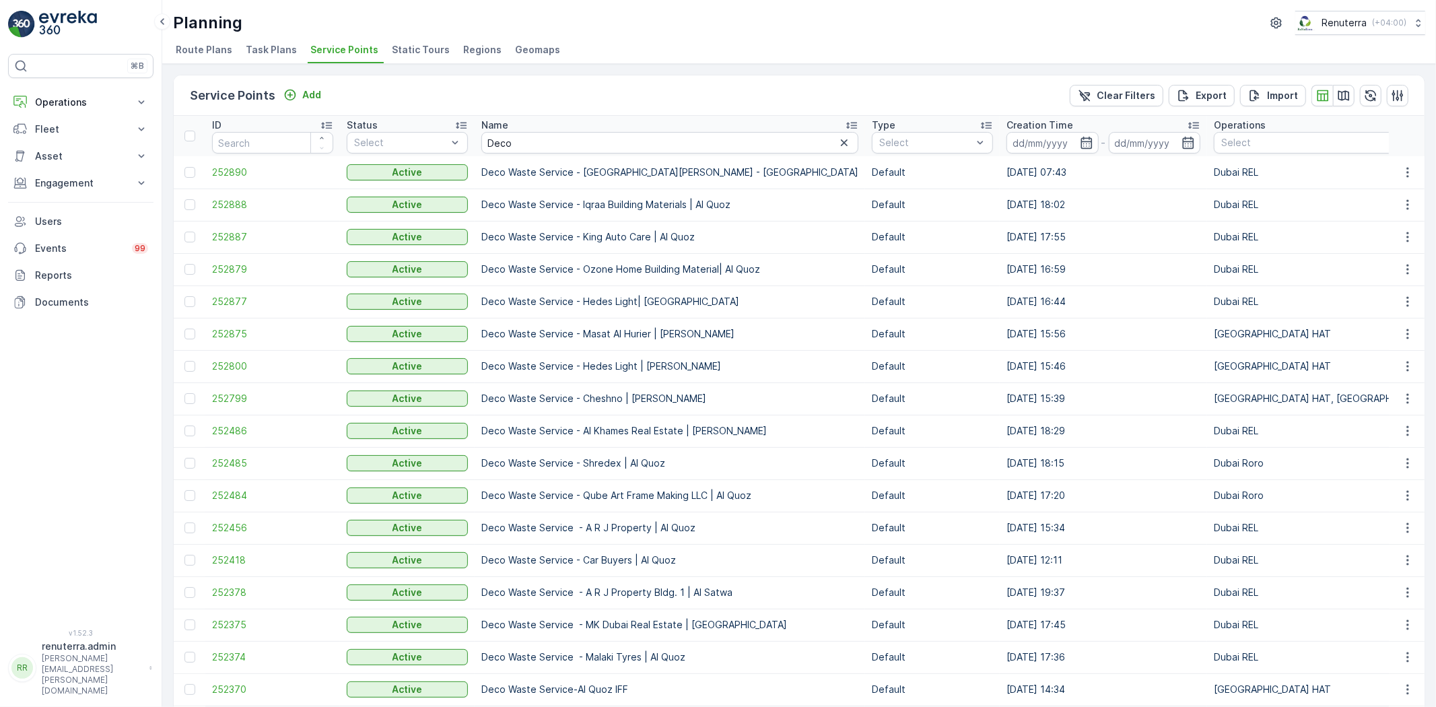
click at [232, 323] on td "252875" at bounding box center [272, 334] width 135 height 32
click at [222, 332] on span "252875" at bounding box center [272, 333] width 121 height 13
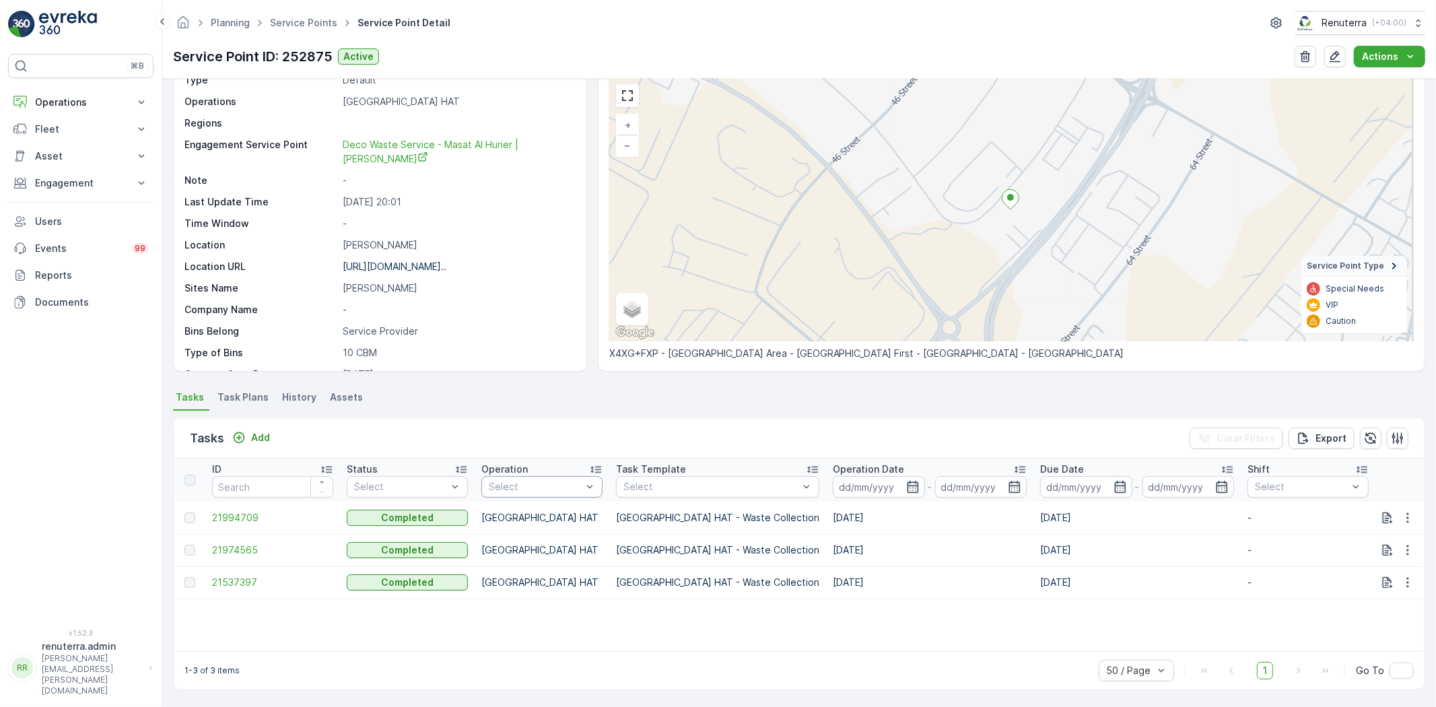
scroll to position [75, 0]
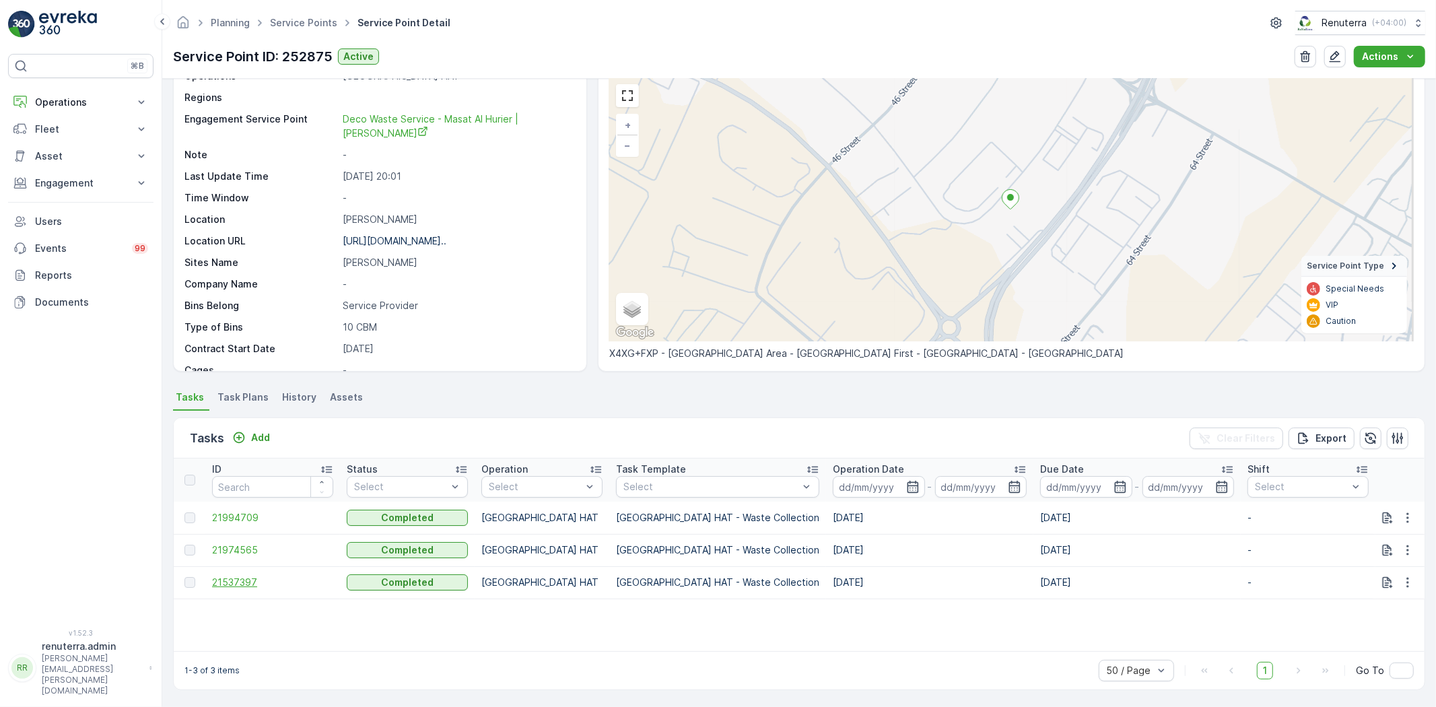
click at [230, 579] on span "21537397" at bounding box center [272, 581] width 121 height 13
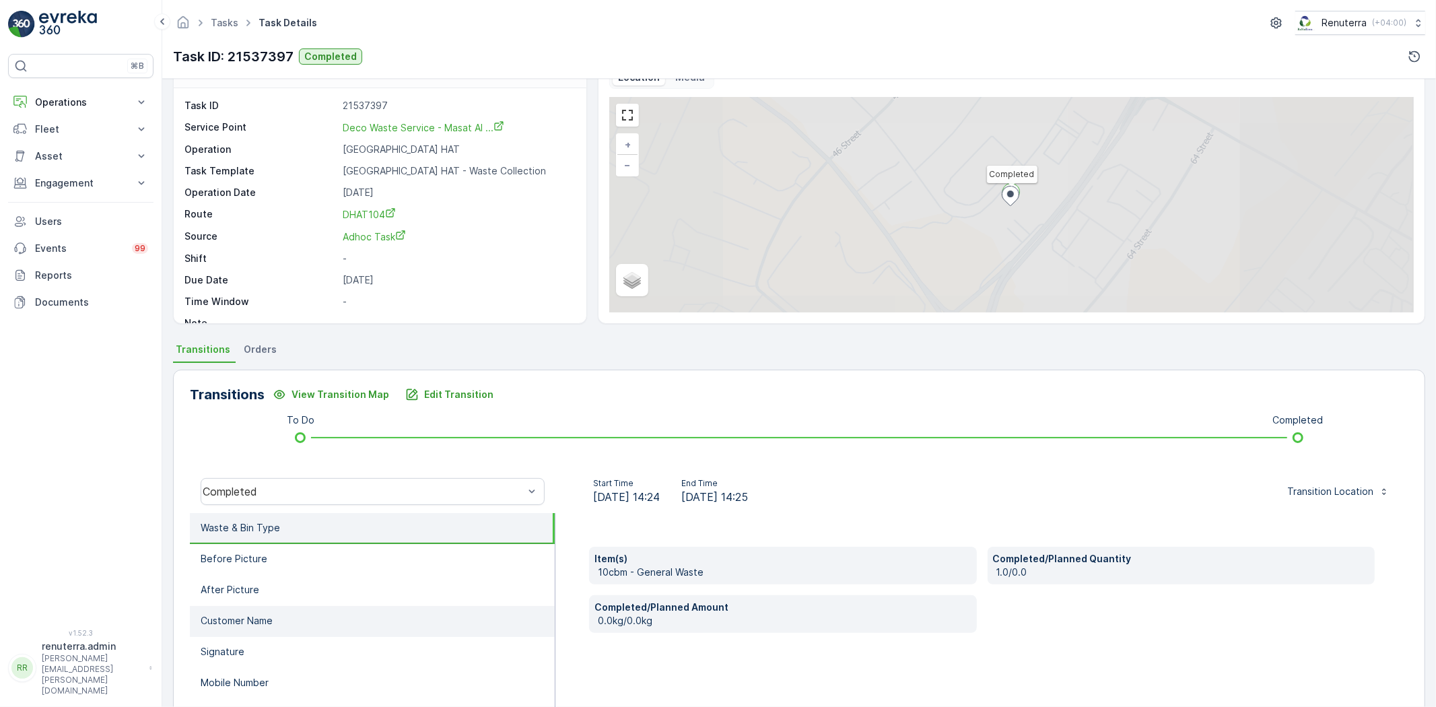
scroll to position [75, 0]
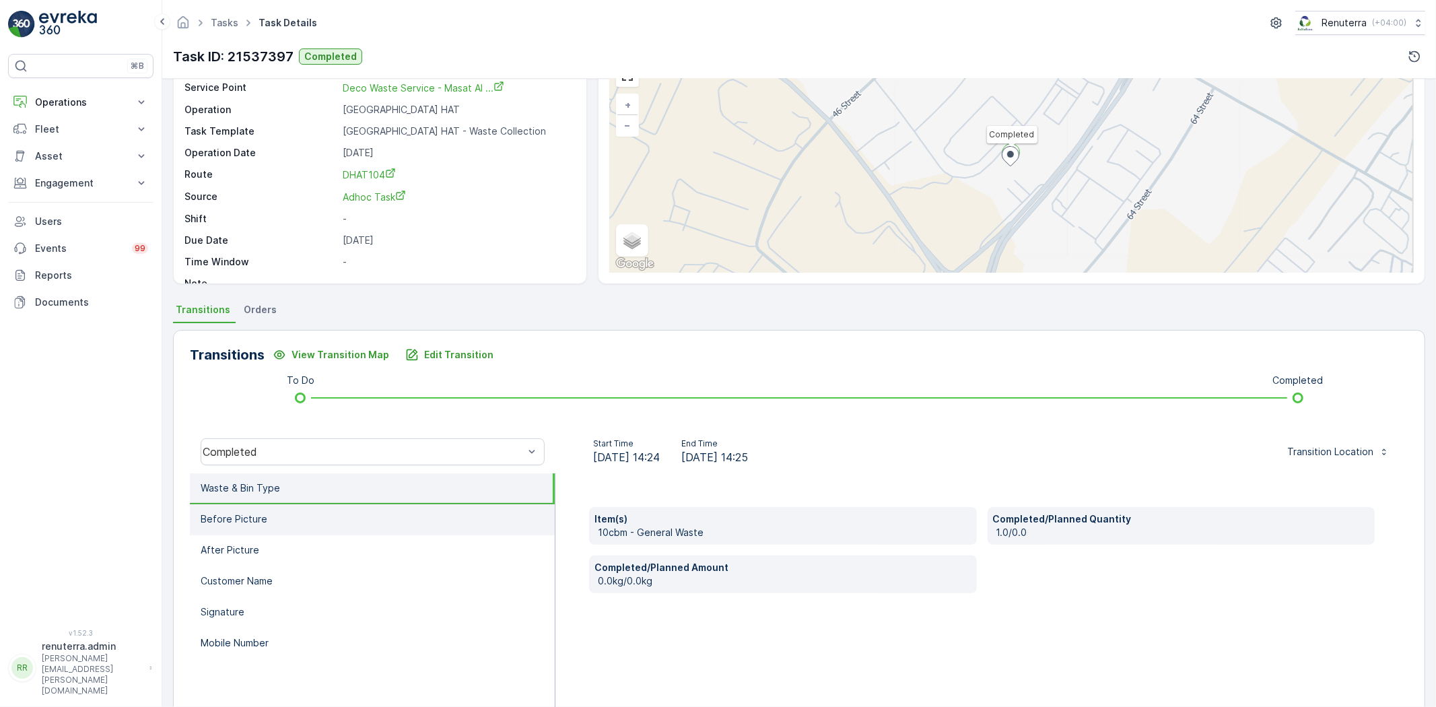
click at [348, 529] on li "Before Picture" at bounding box center [372, 519] width 365 height 31
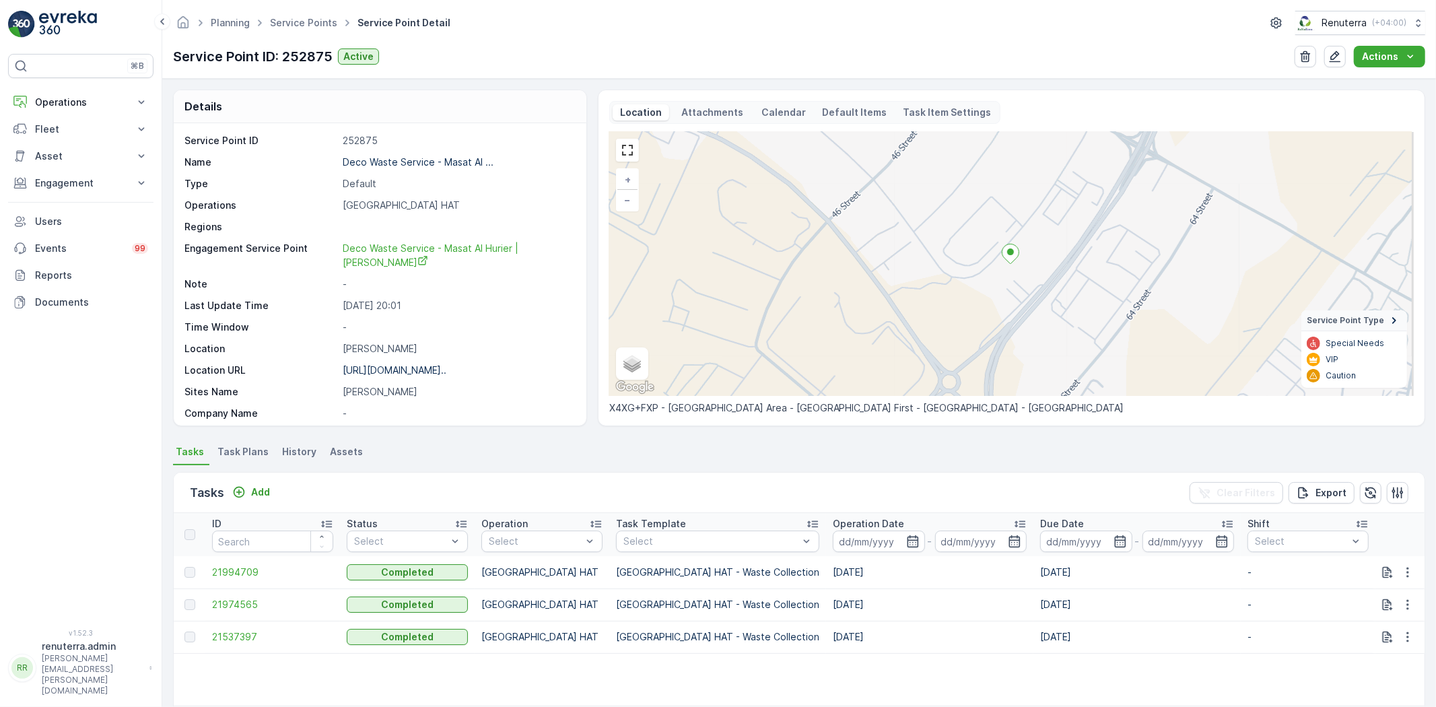
click at [252, 594] on td "21974565" at bounding box center [272, 604] width 135 height 32
click at [252, 601] on span "21974565" at bounding box center [272, 604] width 121 height 13
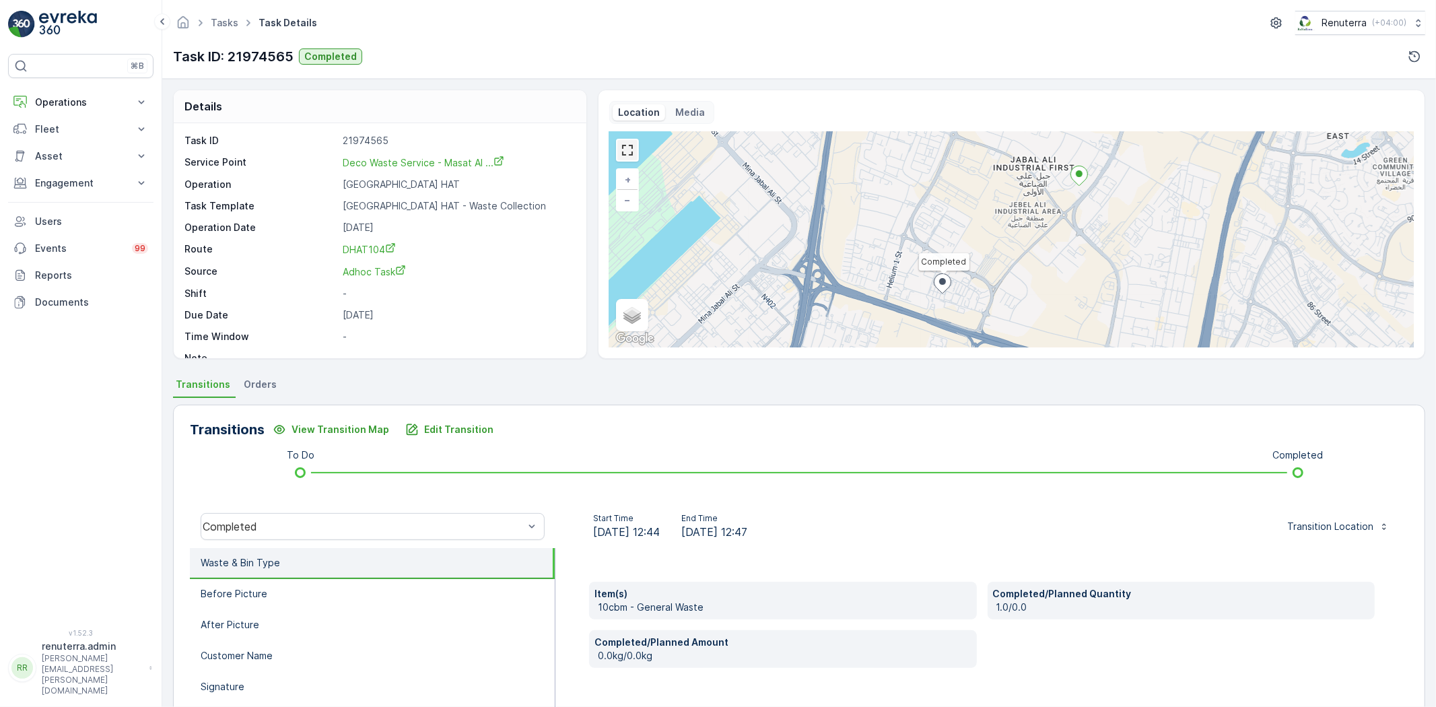
drag, startPoint x: 627, startPoint y: 153, endPoint x: 626, endPoint y: 219, distance: 65.3
click at [626, 153] on link at bounding box center [627, 150] width 20 height 20
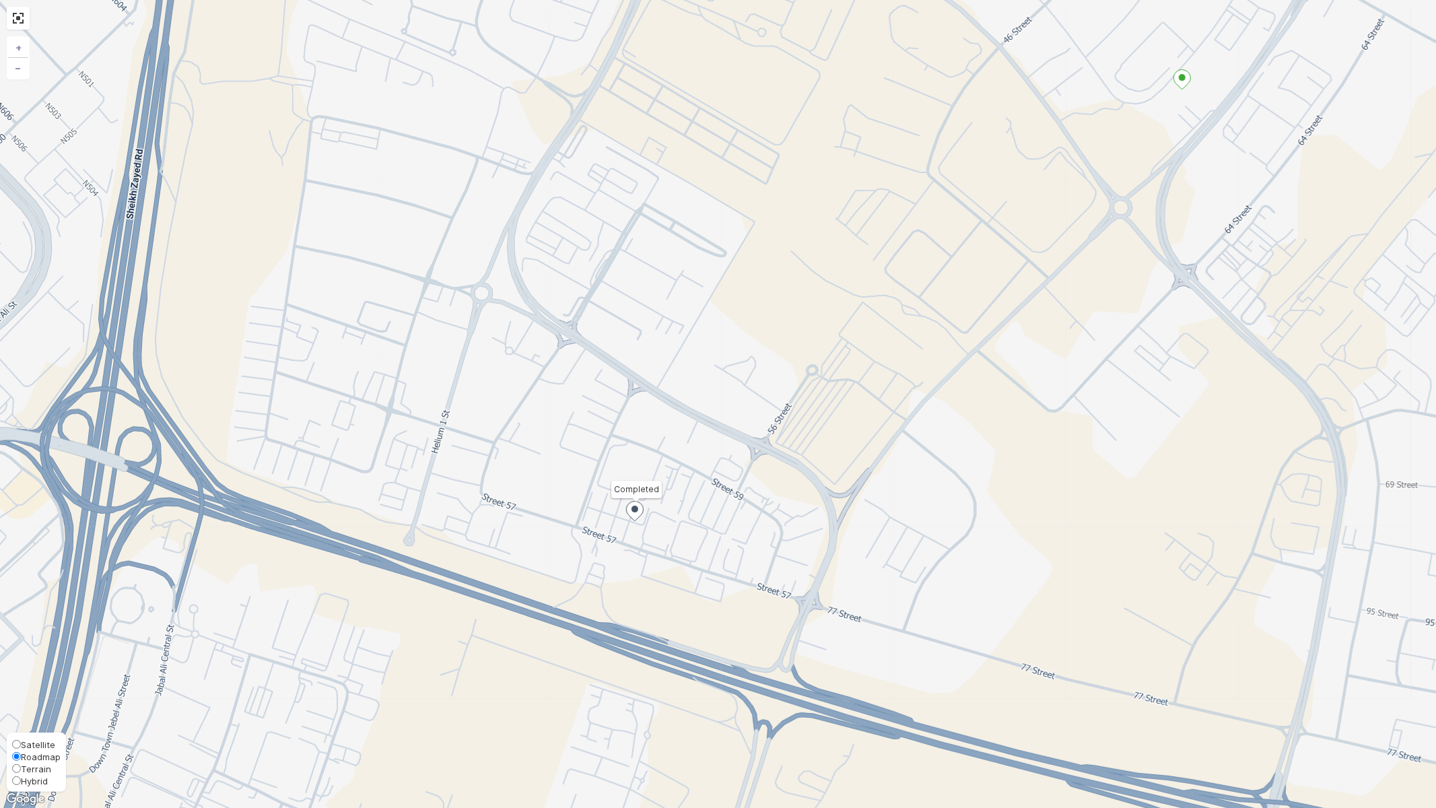
click at [22, 706] on span "Satellite" at bounding box center [38, 744] width 34 height 11
click at [21, 706] on input "Satellite" at bounding box center [16, 744] width 9 height 9
radio input "true"
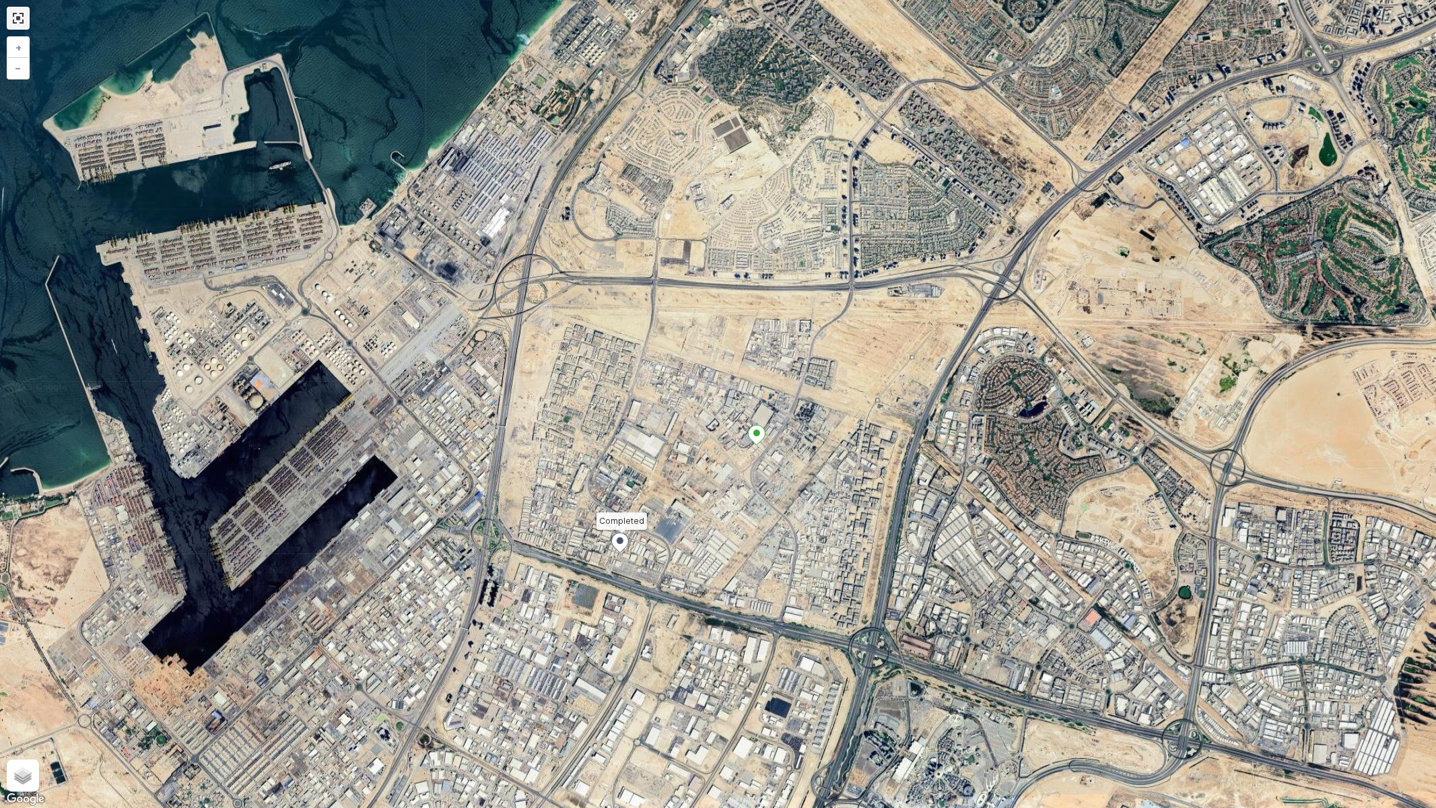
click at [23, 14] on link at bounding box center [18, 18] width 20 height 20
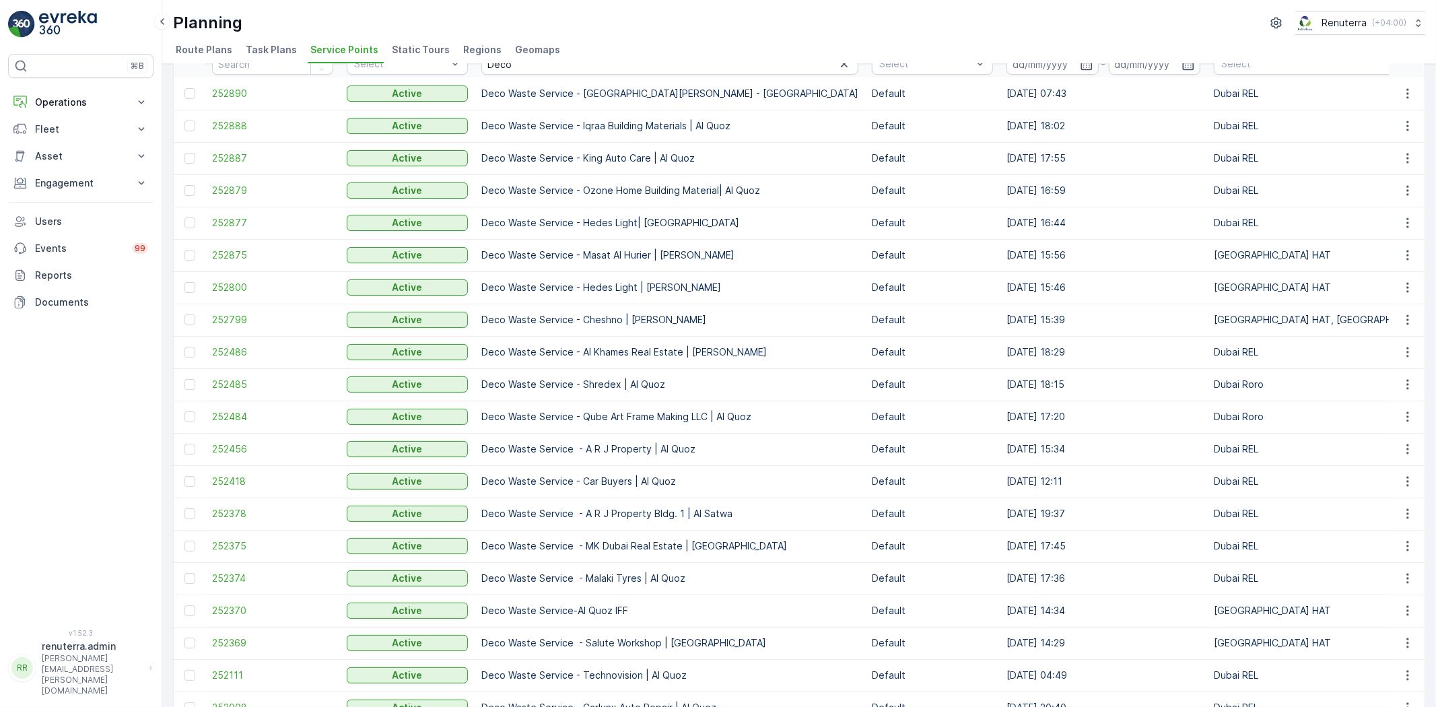
scroll to position [151, 0]
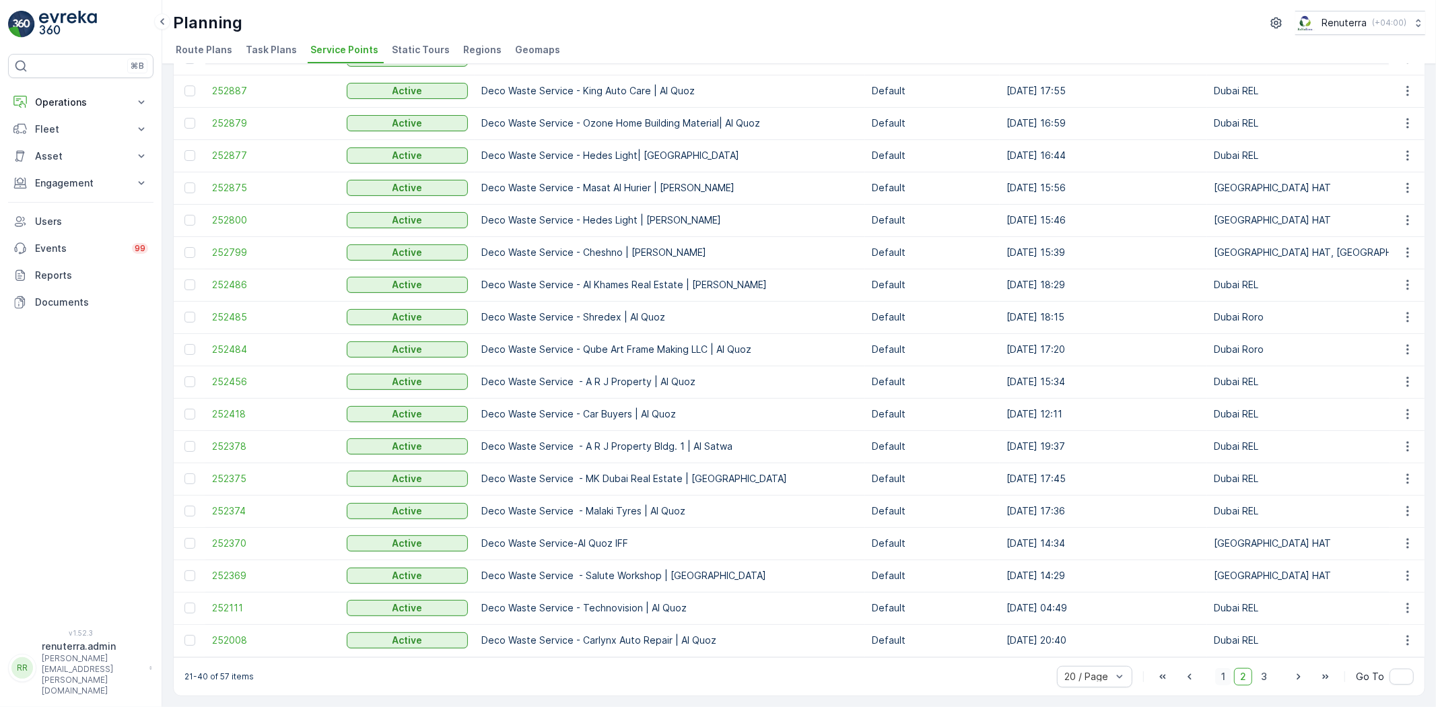
click at [1216, 680] on span "1" at bounding box center [1223, 676] width 16 height 17
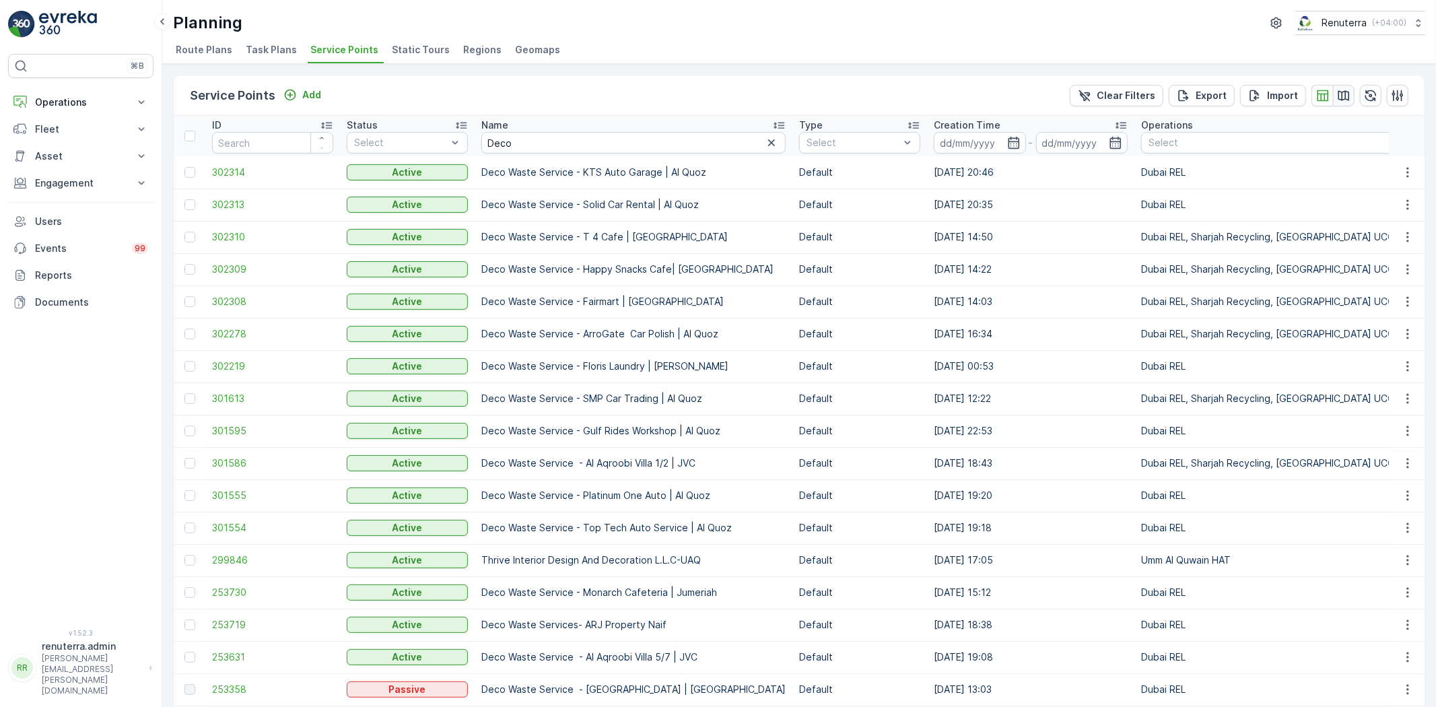
click at [1344, 86] on button "button" at bounding box center [1344, 96] width 22 height 22
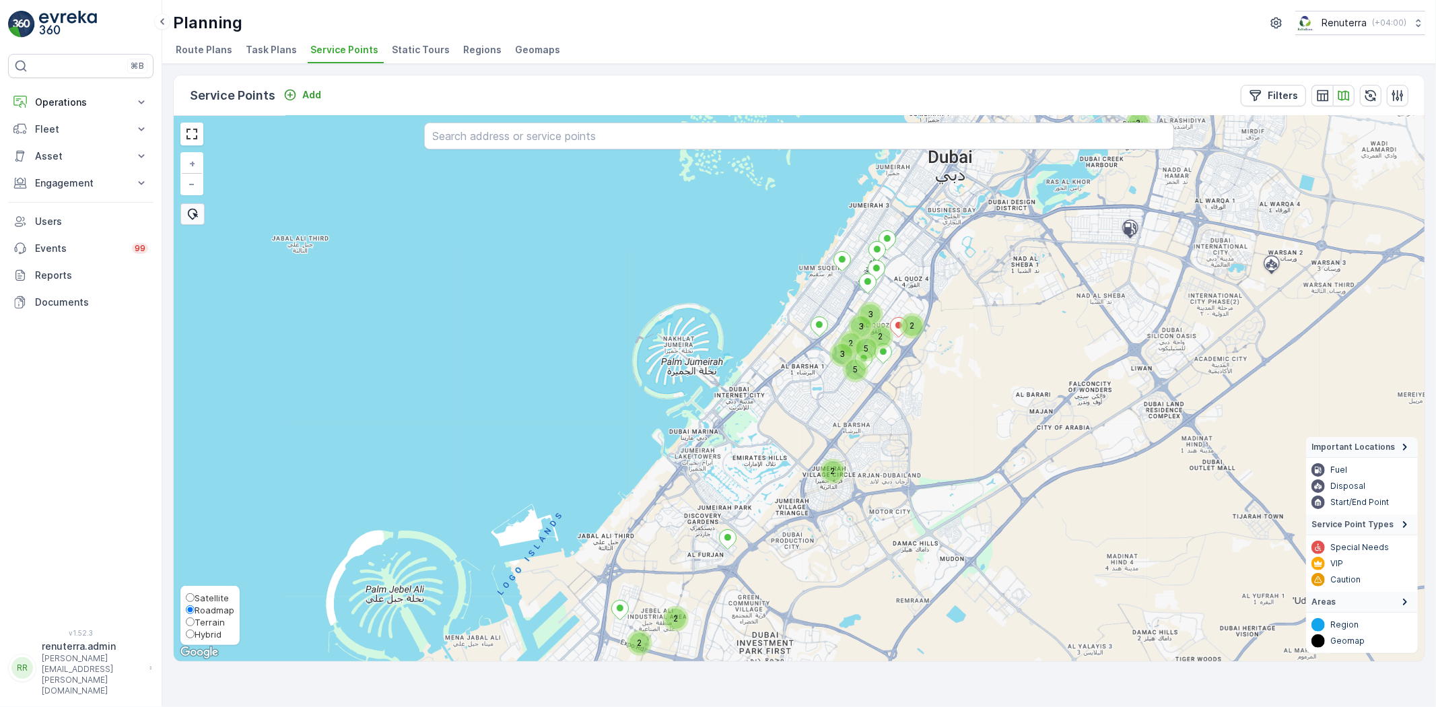
click at [204, 595] on span "Satellite" at bounding box center [212, 597] width 34 height 11
click at [195, 595] on input "Satellite" at bounding box center [190, 597] width 9 height 9
radio input "true"
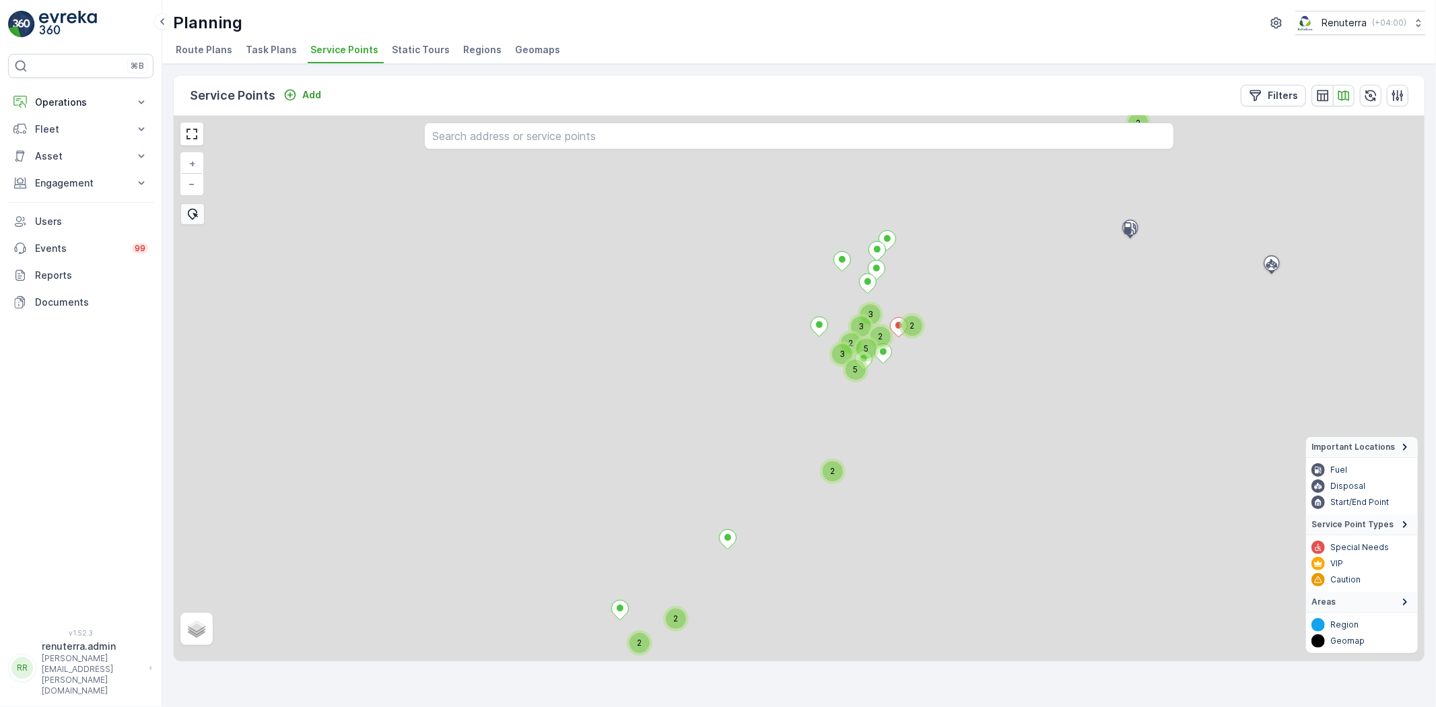
drag, startPoint x: 697, startPoint y: 561, endPoint x: 757, endPoint y: 482, distance: 99.5
click at [757, 482] on div "2 3 3 5 2 2 5 3 2 2 2 2 + − Satellite Roadmap Terrain Hybrid Leaflet Important …" at bounding box center [799, 388] width 1251 height 545
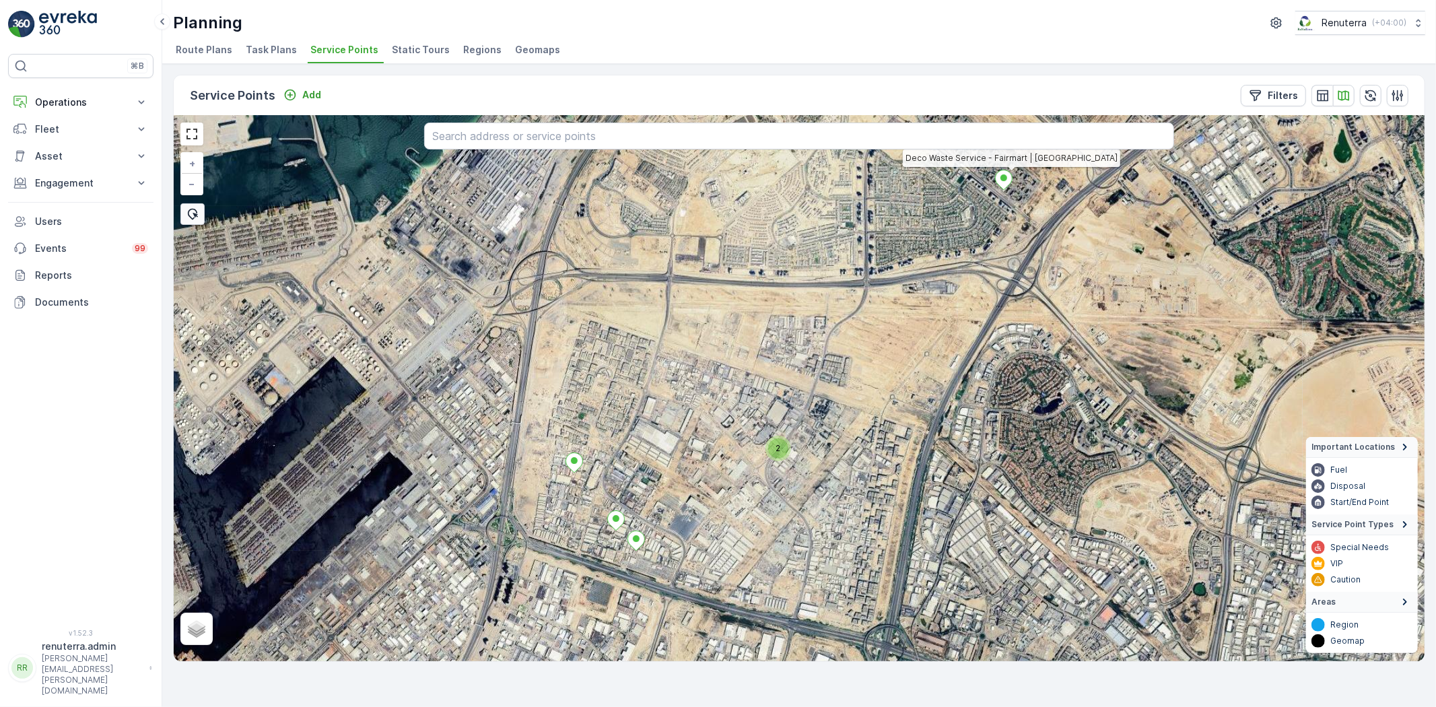
drag, startPoint x: 615, startPoint y: 567, endPoint x: 680, endPoint y: 514, distance: 83.7
click at [751, 501] on div "2 Deco Waste Service - Fairmart | Discovery Gardens + − Satellite Roadmap Terra…" at bounding box center [799, 388] width 1251 height 545
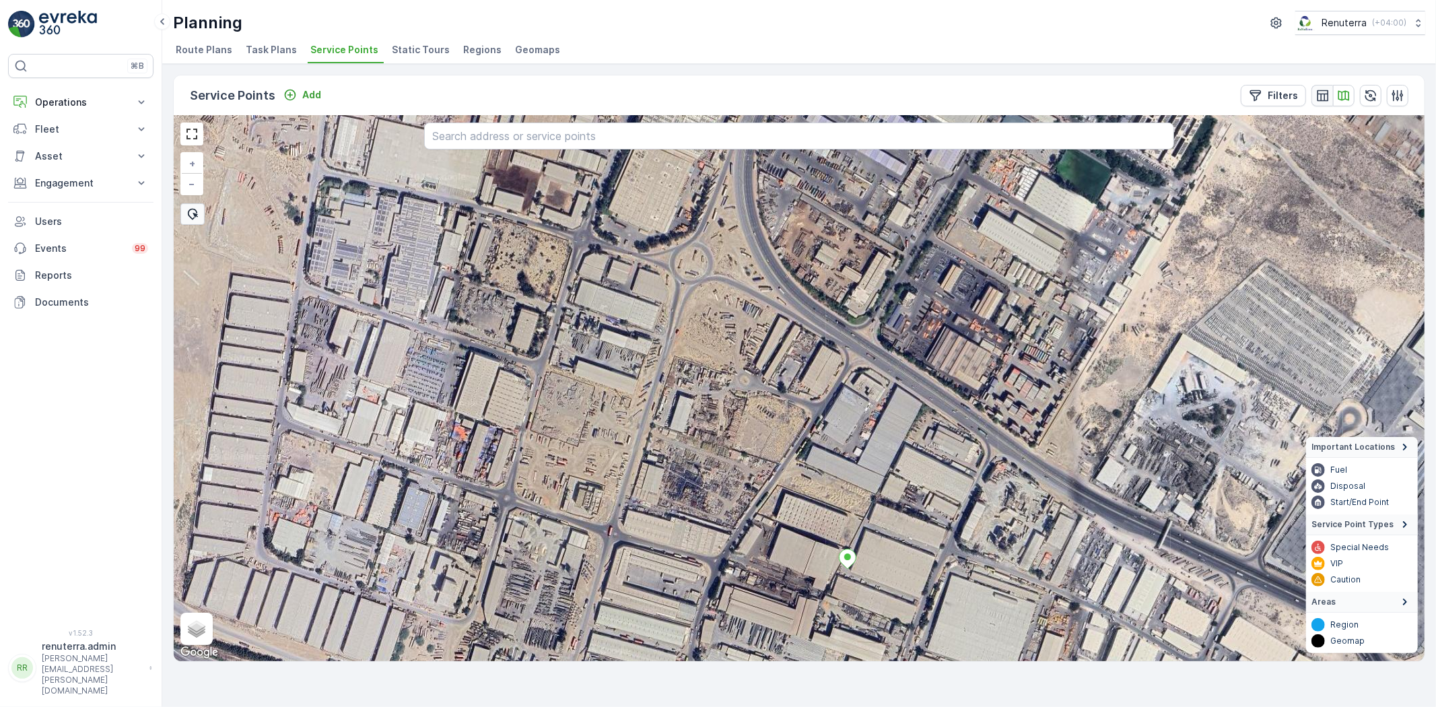
click at [1324, 90] on icon "button" at bounding box center [1322, 95] width 13 height 13
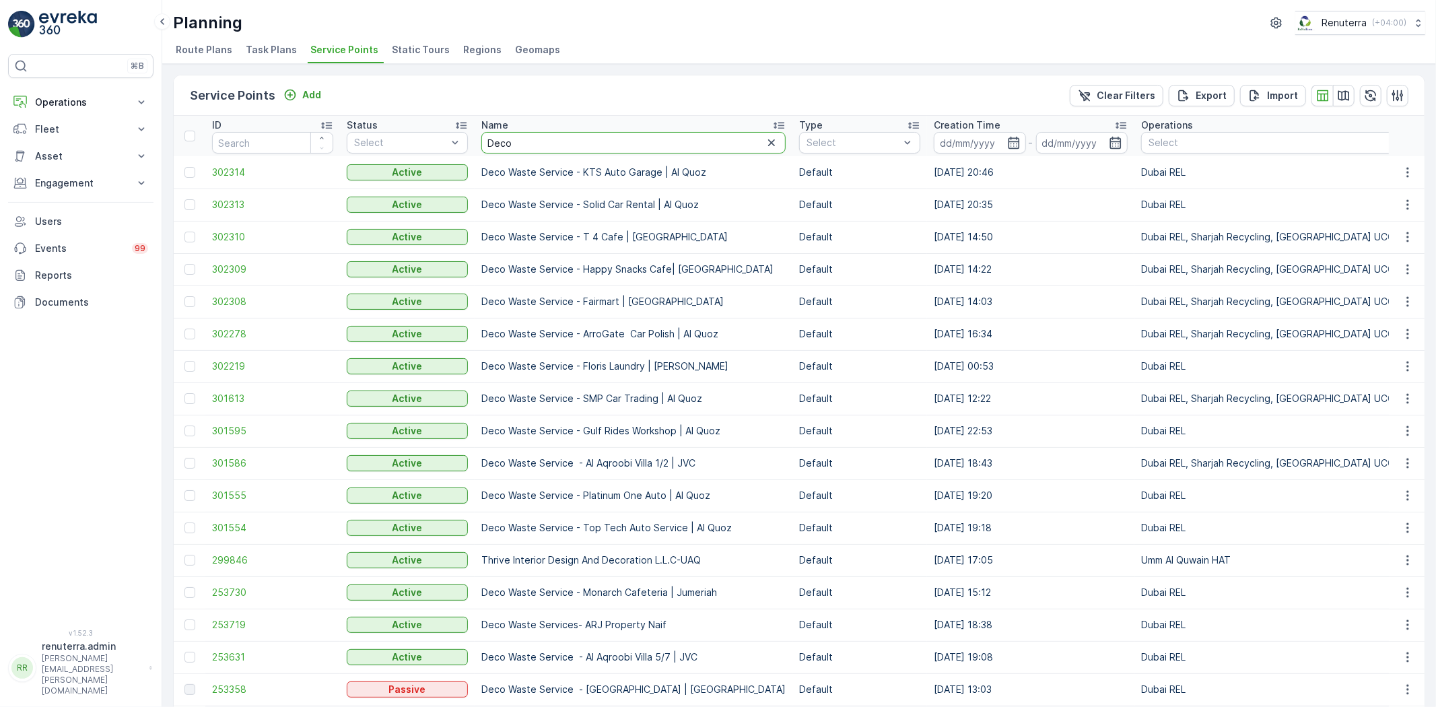
drag, startPoint x: 522, startPoint y: 144, endPoint x: 486, endPoint y: 135, distance: 36.7
click at [486, 135] on input "Deco" at bounding box center [633, 143] width 304 height 22
type input "Ches"
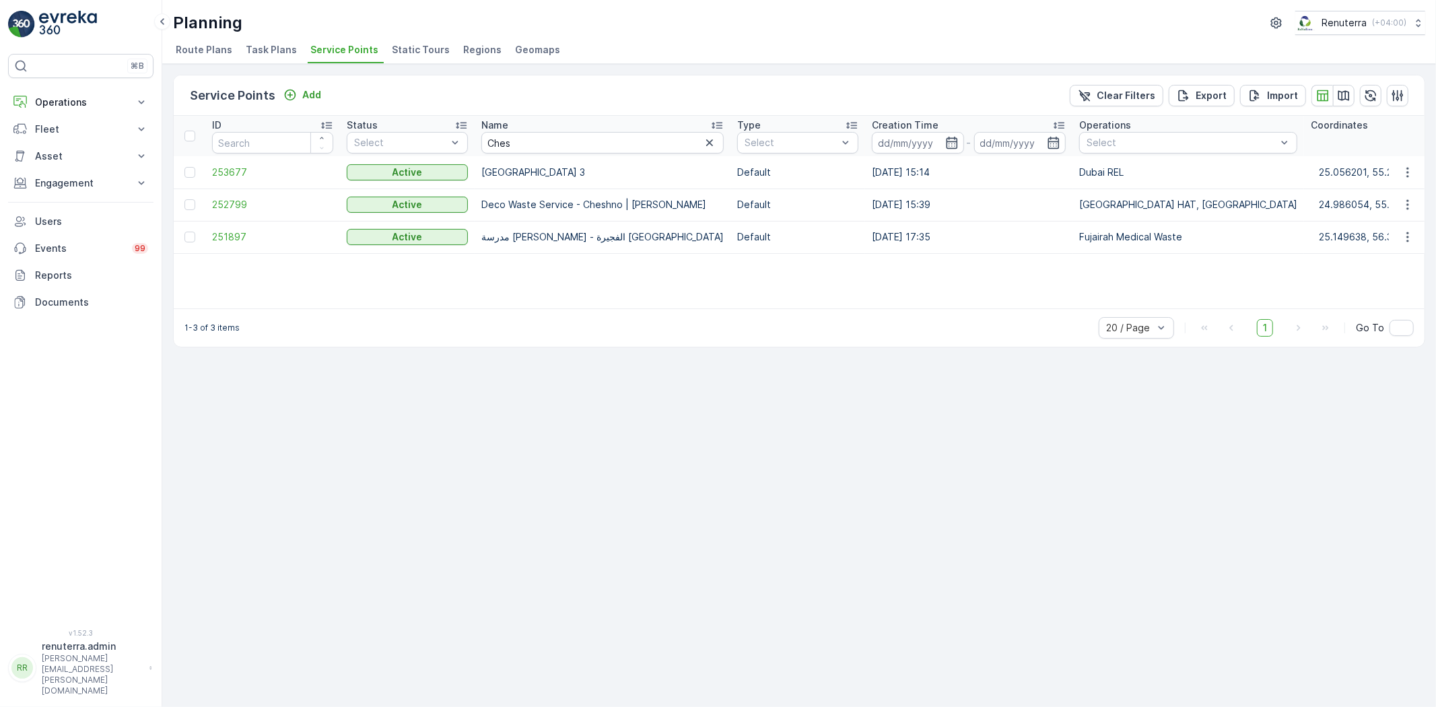
click at [207, 203] on td "252799" at bounding box center [272, 204] width 135 height 32
click at [212, 205] on span "252799" at bounding box center [272, 204] width 121 height 13
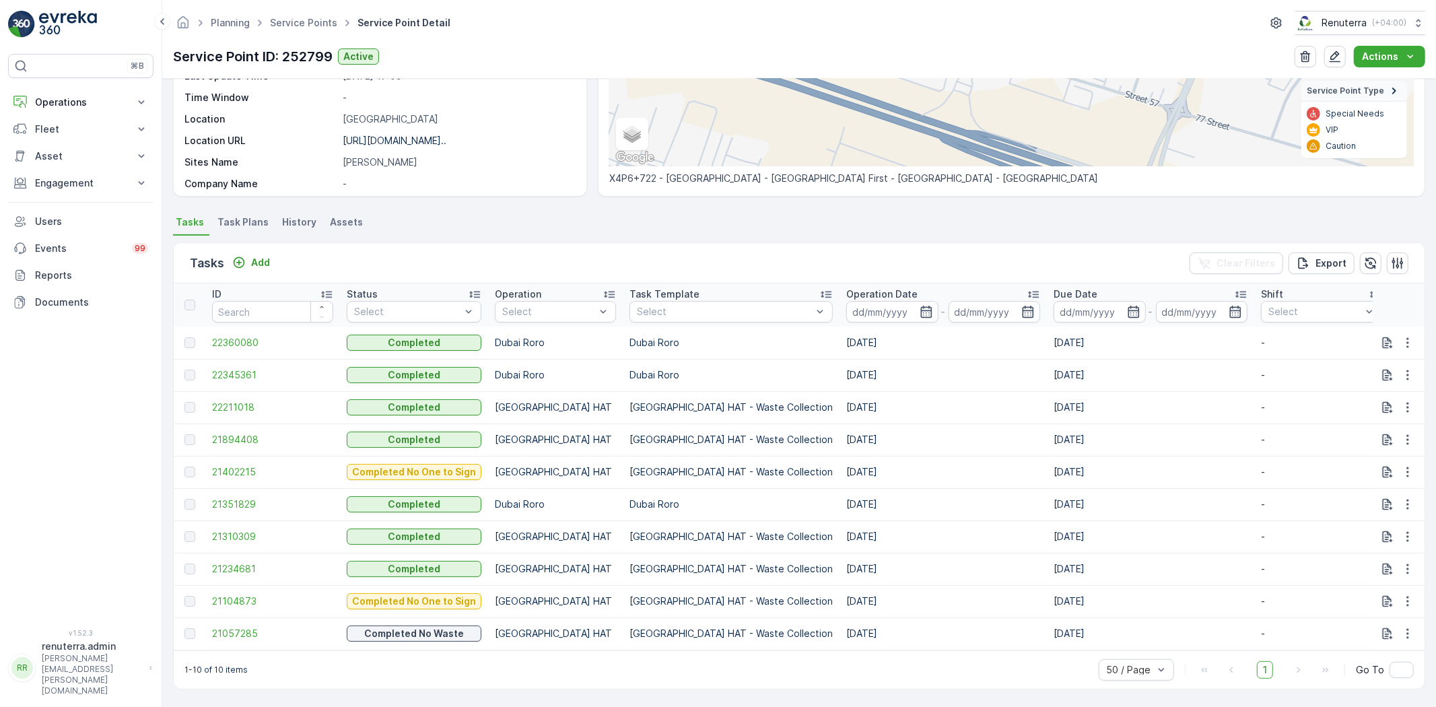
scroll to position [236, 0]
click at [948, 306] on input at bounding box center [994, 312] width 92 height 22
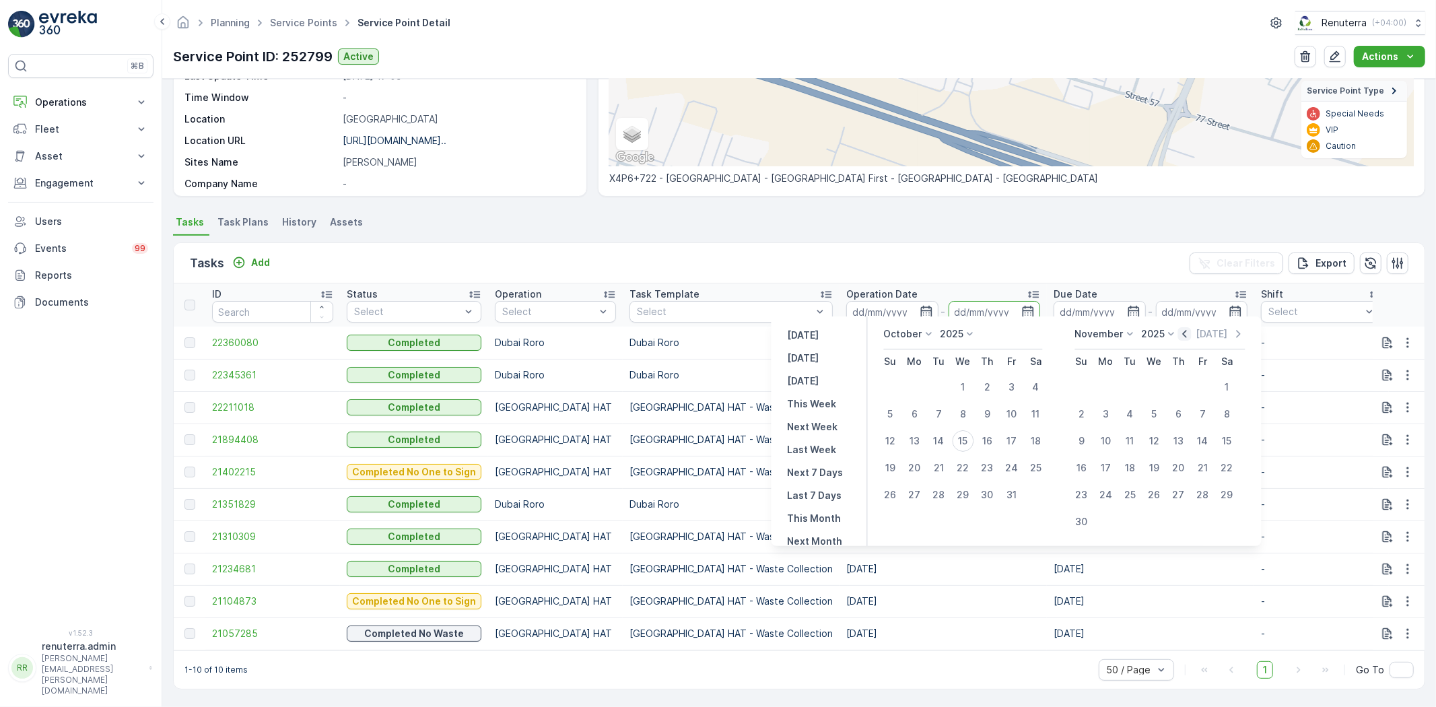
click at [1182, 337] on icon "button" at bounding box center [1184, 333] width 13 height 13
click at [916, 389] on div "1" at bounding box center [915, 387] width 22 height 22
type input "01.09.2025"
click at [933, 495] on div "30" at bounding box center [939, 495] width 22 height 22
type input "30.09.2025"
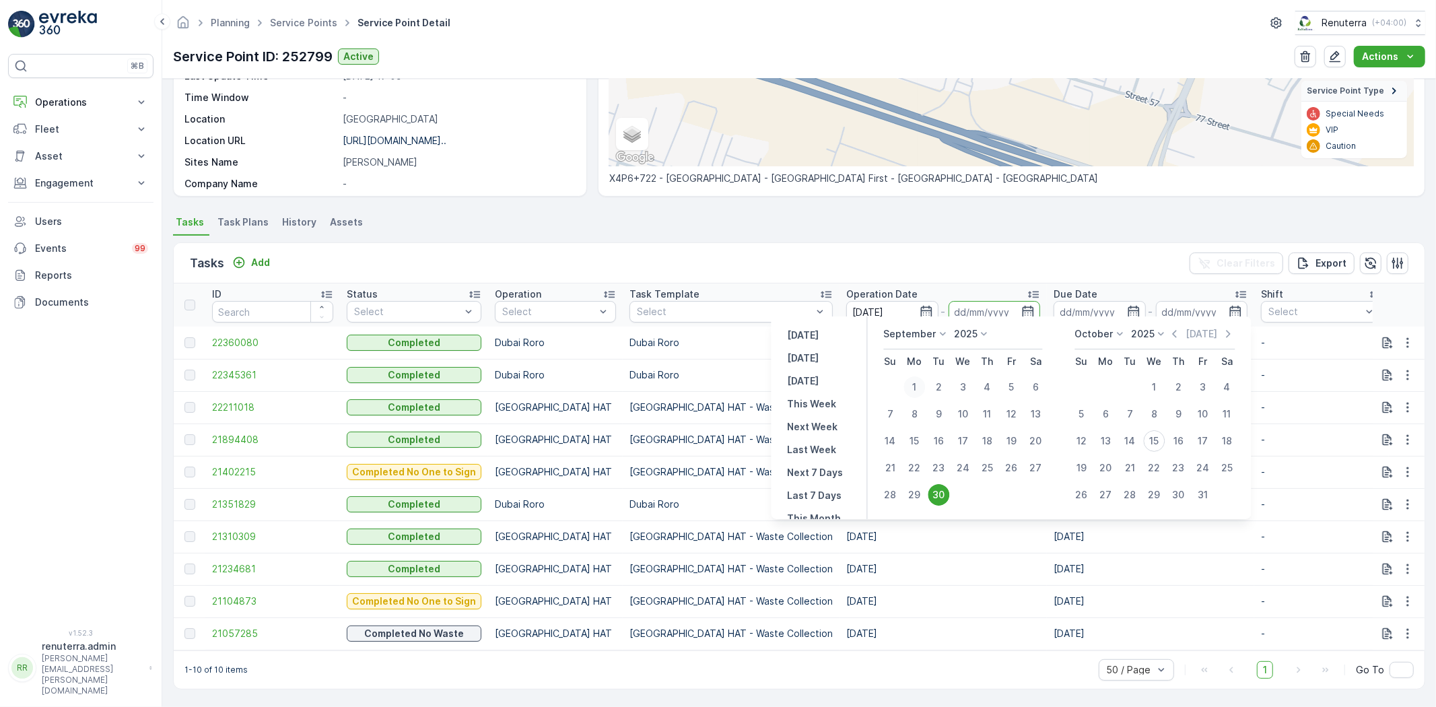
click at [909, 384] on div "1" at bounding box center [915, 387] width 22 height 22
type input "01.09.2025"
click at [933, 491] on div "30" at bounding box center [939, 495] width 22 height 22
type input "30.09.2025"
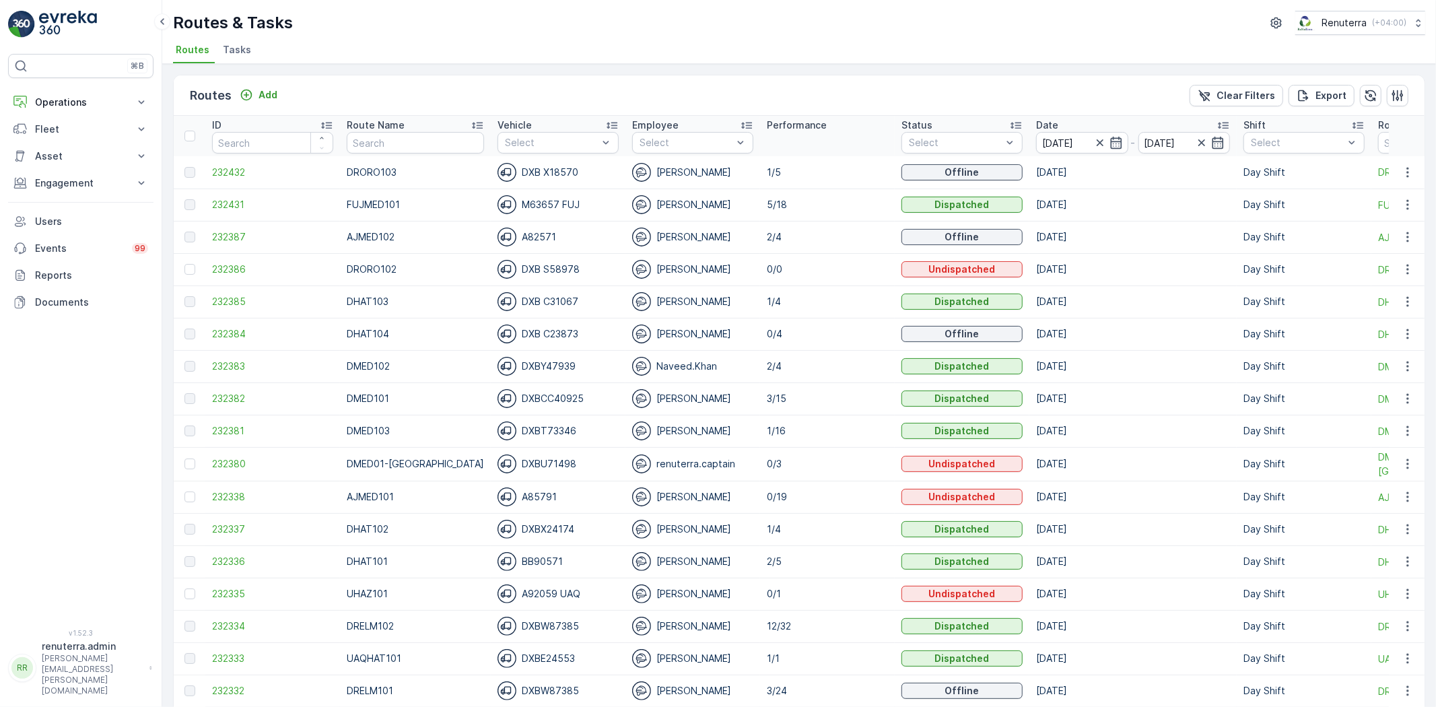
drag, startPoint x: 192, startPoint y: 267, endPoint x: 210, endPoint y: 272, distance: 19.0
click at [191, 267] on div at bounding box center [189, 269] width 11 height 11
click at [184, 264] on input "checkbox" at bounding box center [184, 264] width 0 height 0
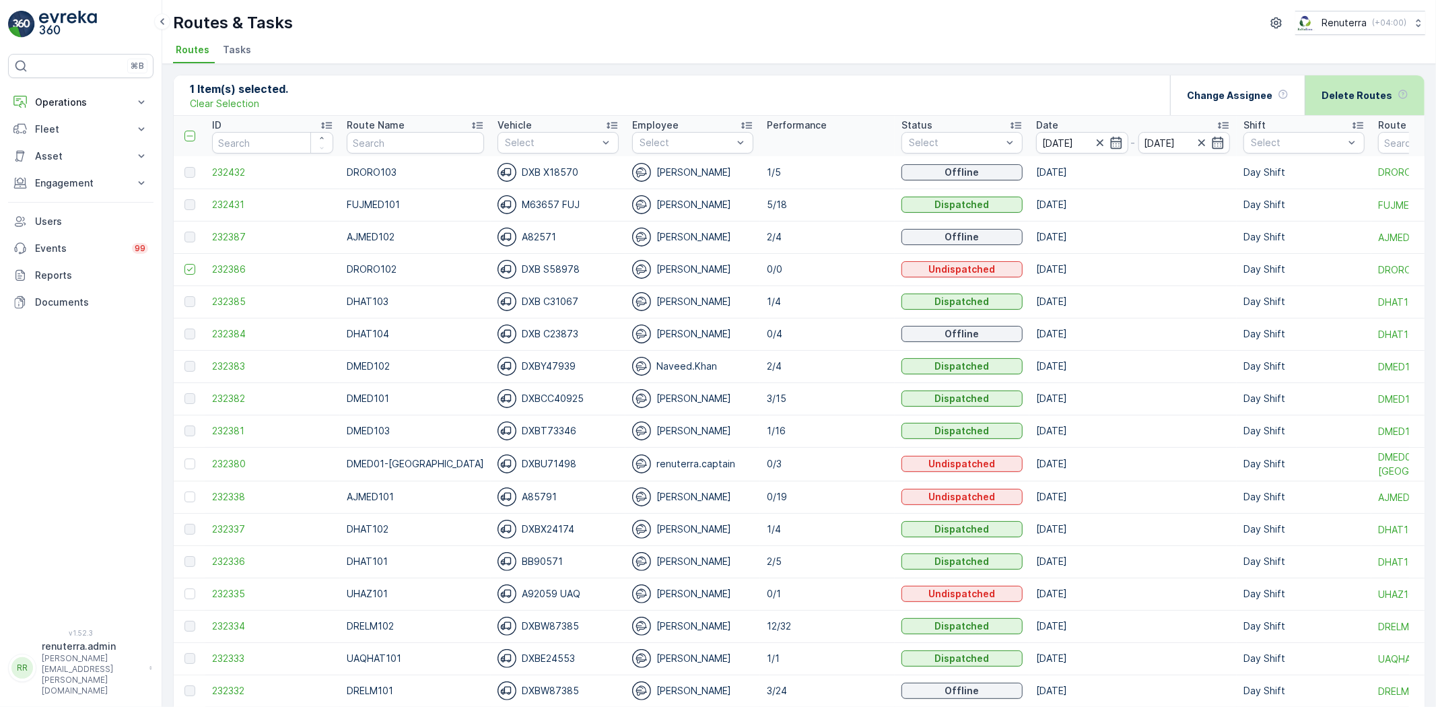
click at [1335, 89] on p "Delete Routes" at bounding box center [1356, 95] width 71 height 13
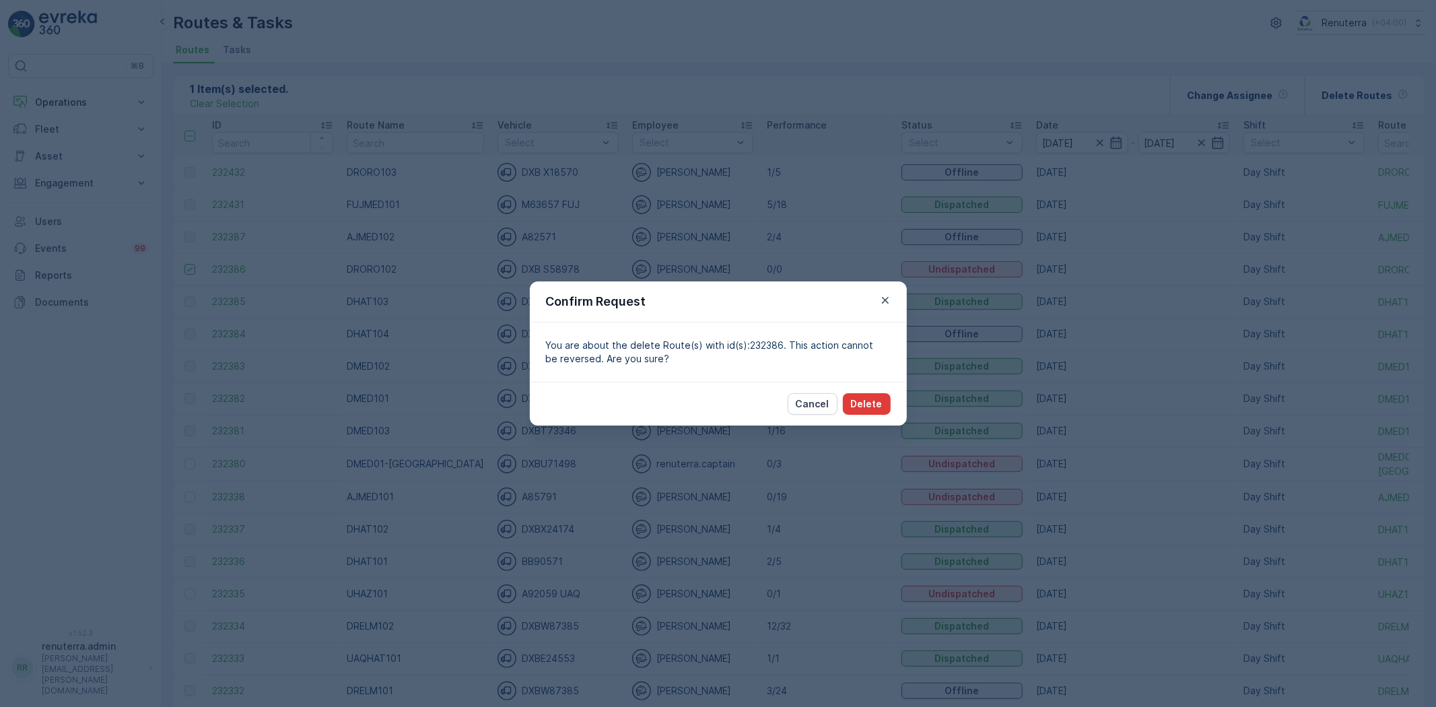
click at [876, 397] on p "Delete" at bounding box center [867, 403] width 32 height 13
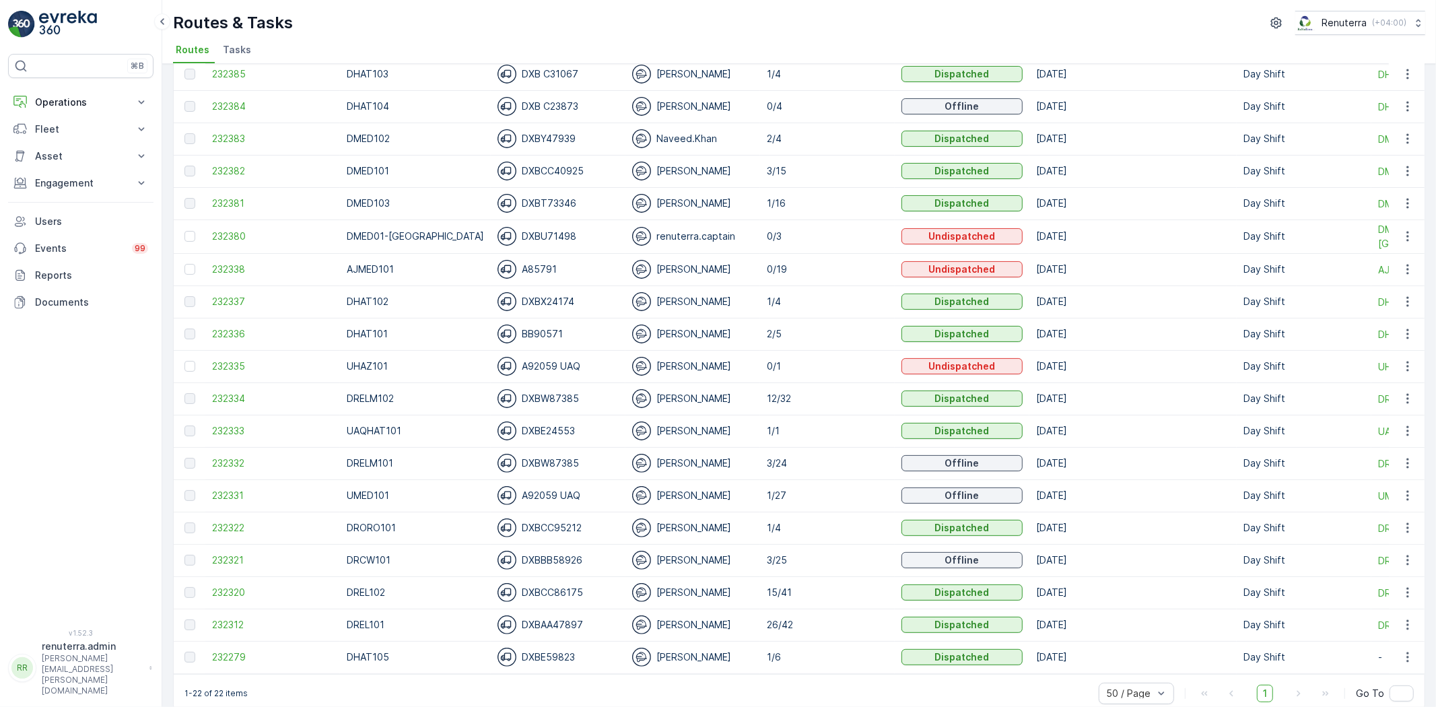
scroll to position [218, 0]
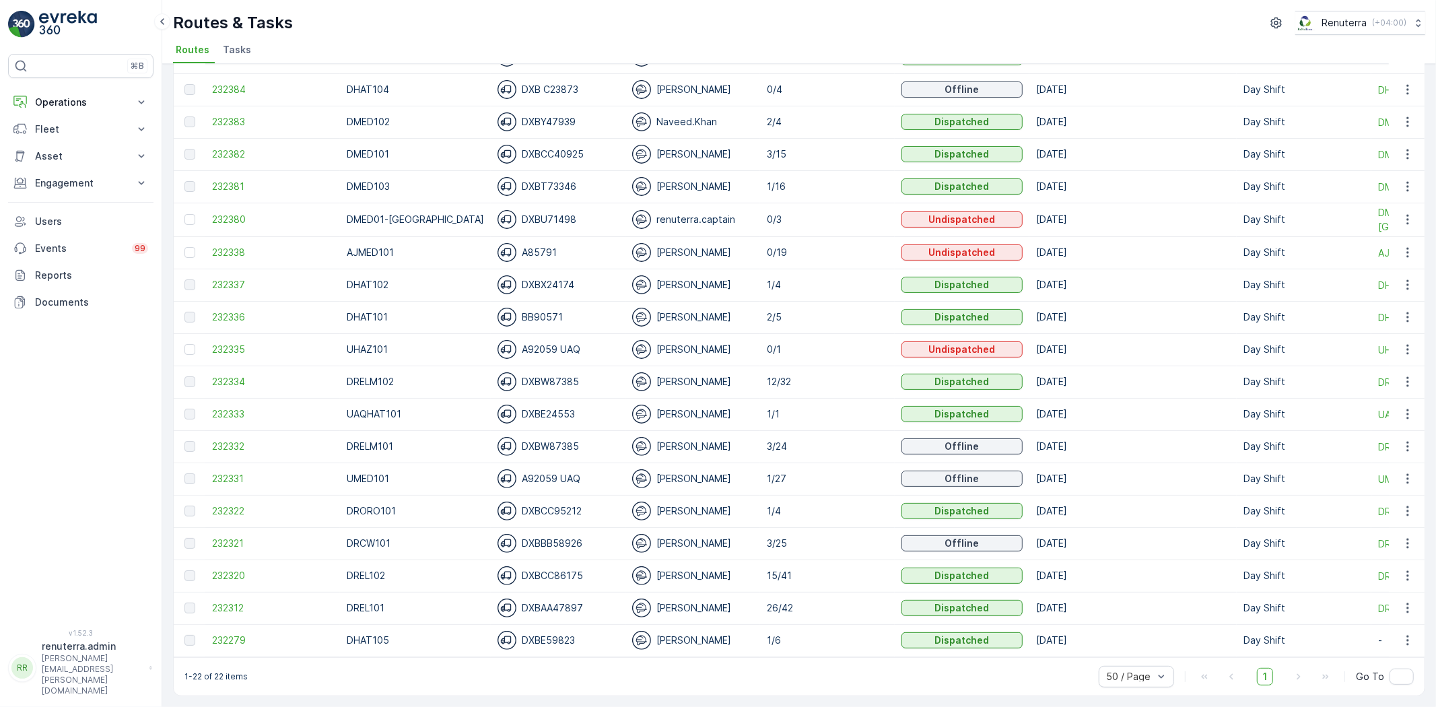
click at [271, 450] on td "232332" at bounding box center [272, 446] width 135 height 32
click at [264, 447] on td "232332" at bounding box center [272, 446] width 135 height 32
click at [260, 446] on span "232332" at bounding box center [272, 445] width 121 height 13
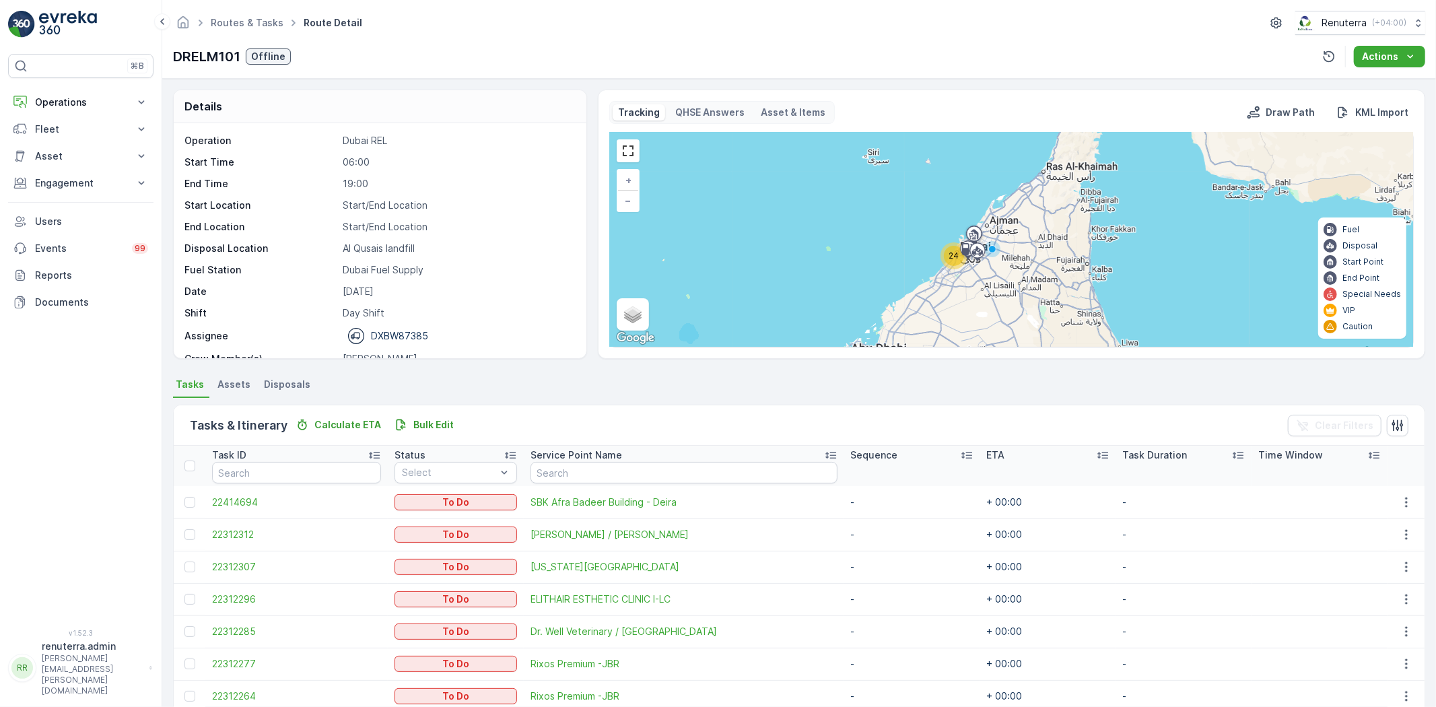
click at [949, 259] on span "24" at bounding box center [953, 255] width 10 height 10
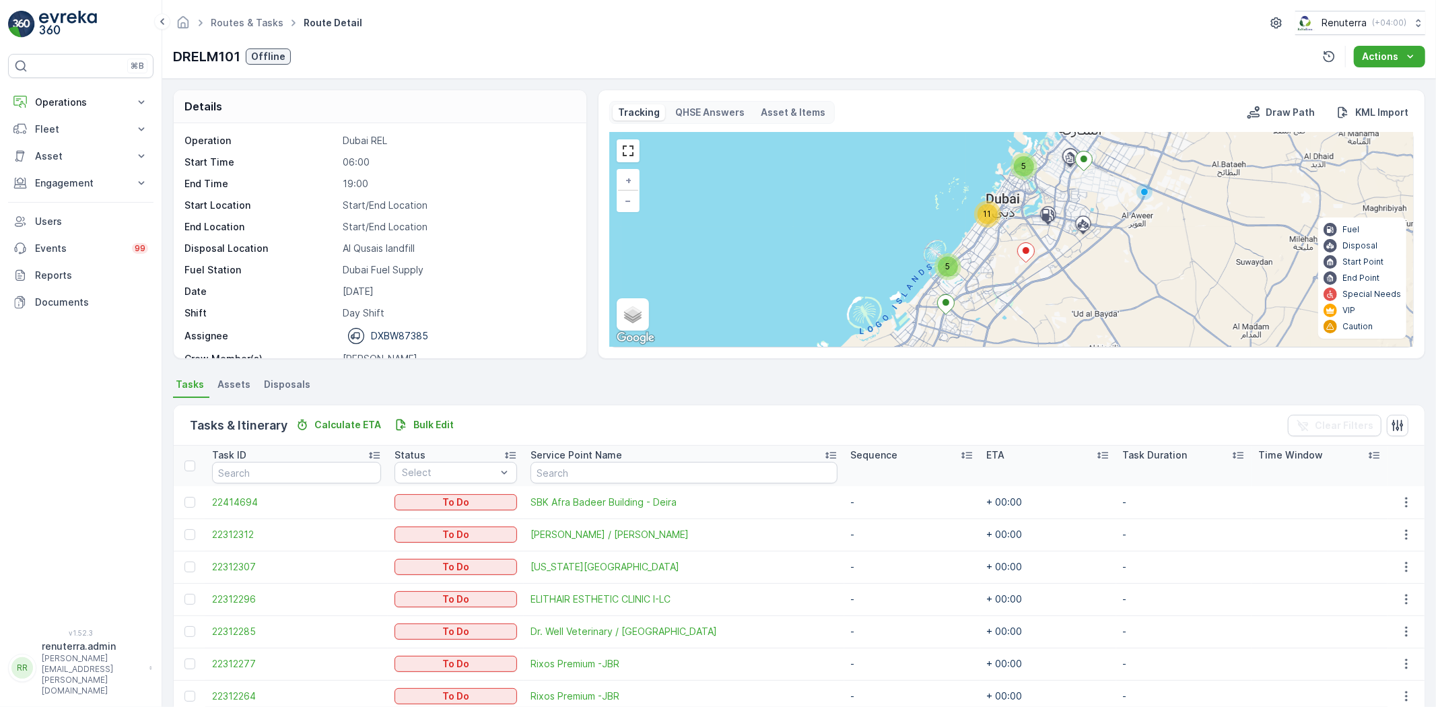
click at [987, 213] on span "11" at bounding box center [987, 214] width 8 height 10
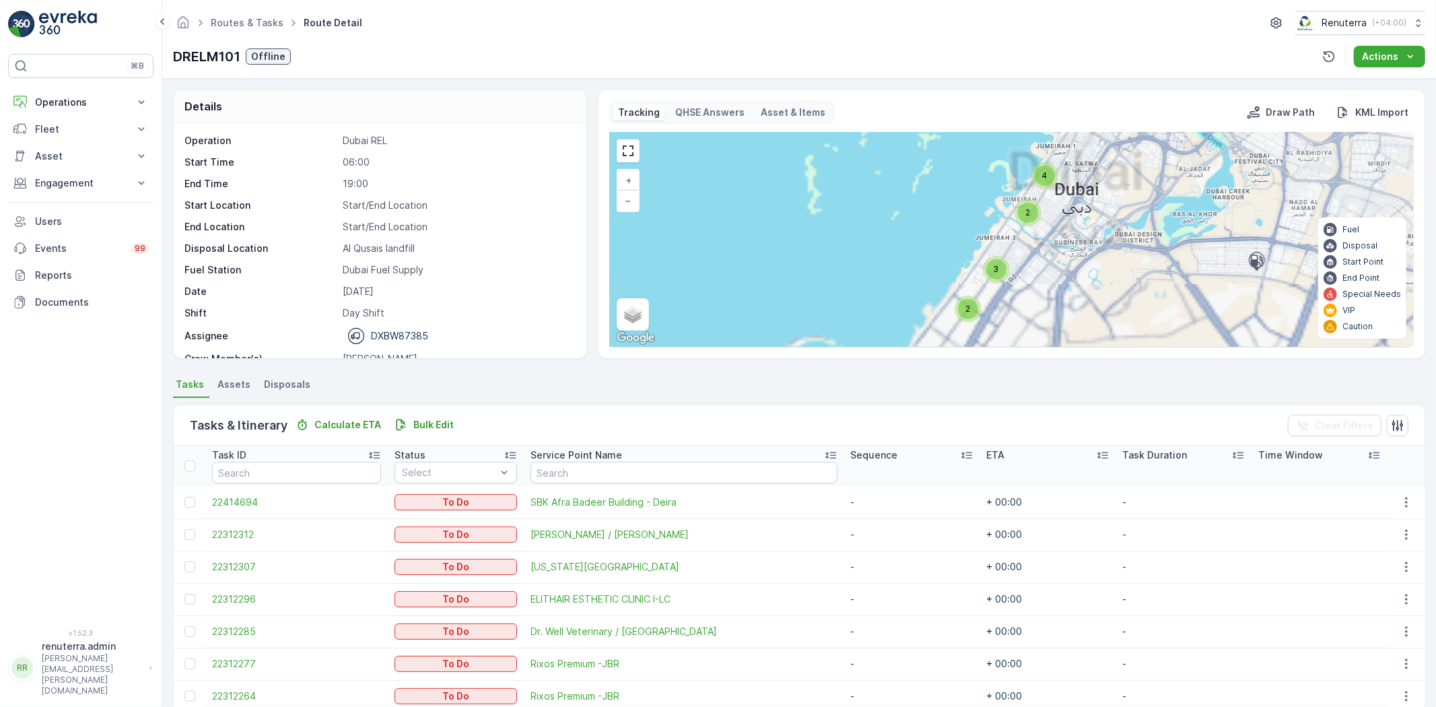
click at [1026, 199] on div "3 5 2 4 2 3 + − Satellite Roadmap Terrain Hybrid Leaflet Keyboard shortcuts Map…" at bounding box center [1011, 240] width 803 height 214
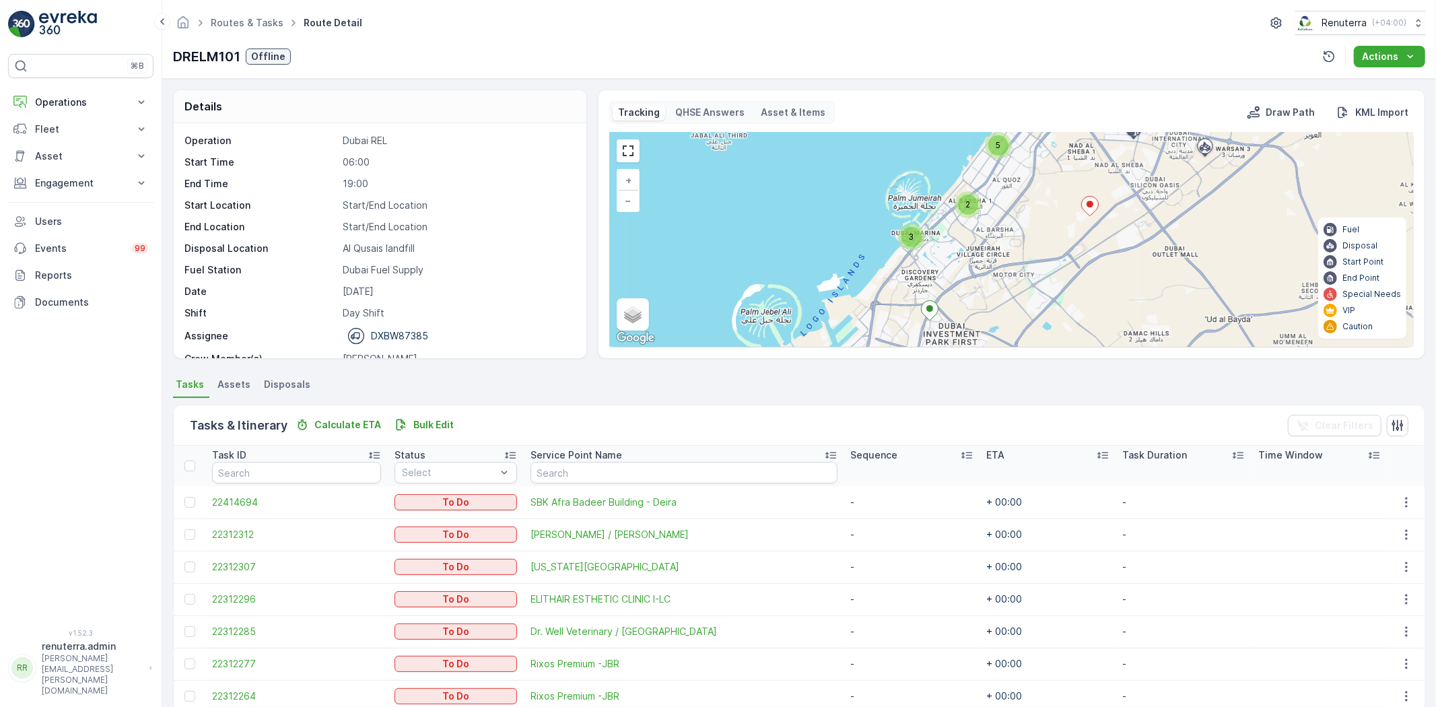
drag, startPoint x: 1028, startPoint y: 279, endPoint x: 1012, endPoint y: 240, distance: 42.6
click at [1014, 242] on div "2 3 5 6 5 + − Satellite Roadmap Terrain Hybrid Leaflet Keyboard shortcuts Map D…" at bounding box center [1011, 240] width 803 height 214
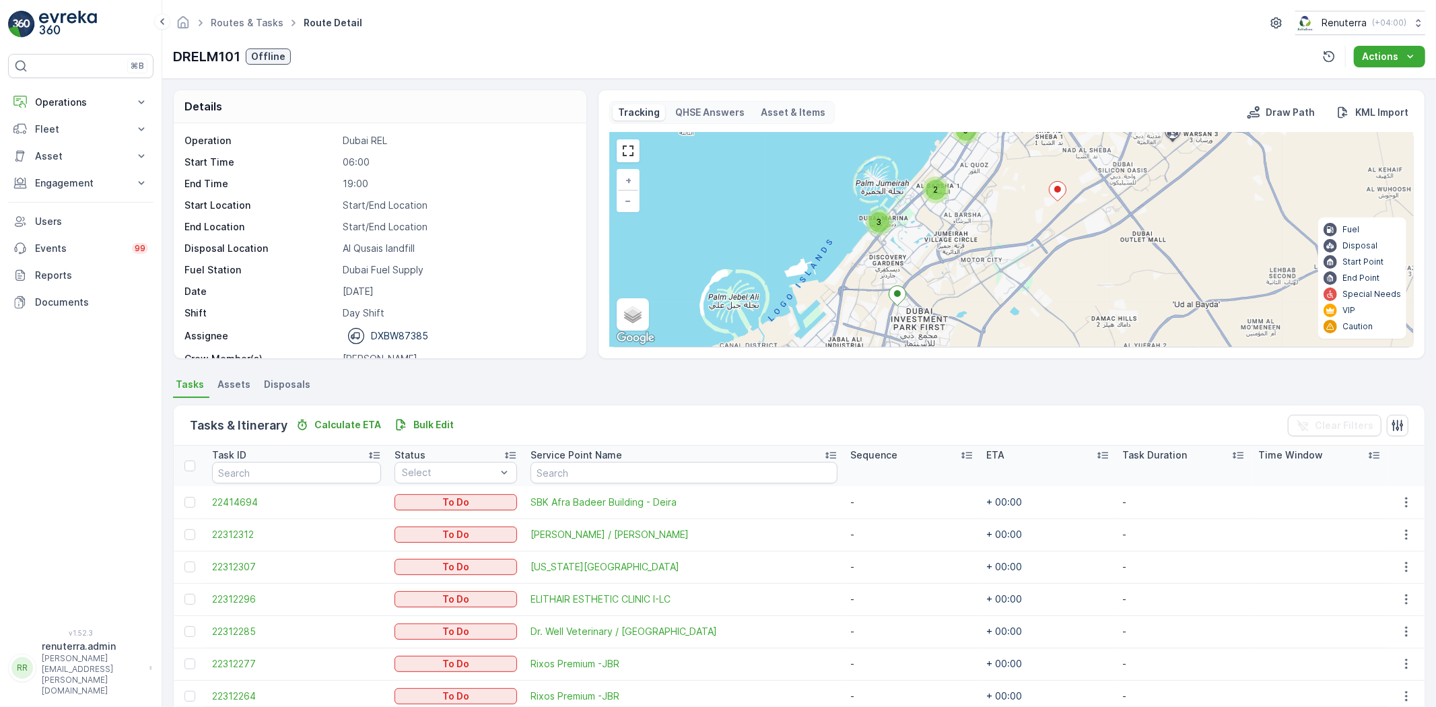
drag, startPoint x: 996, startPoint y: 222, endPoint x: 945, endPoint y: 334, distance: 122.9
click at [950, 337] on div "2 3 5 6 5 + − Satellite Roadmap Terrain Hybrid Leaflet Keyboard shortcuts Map D…" at bounding box center [1011, 240] width 803 height 214
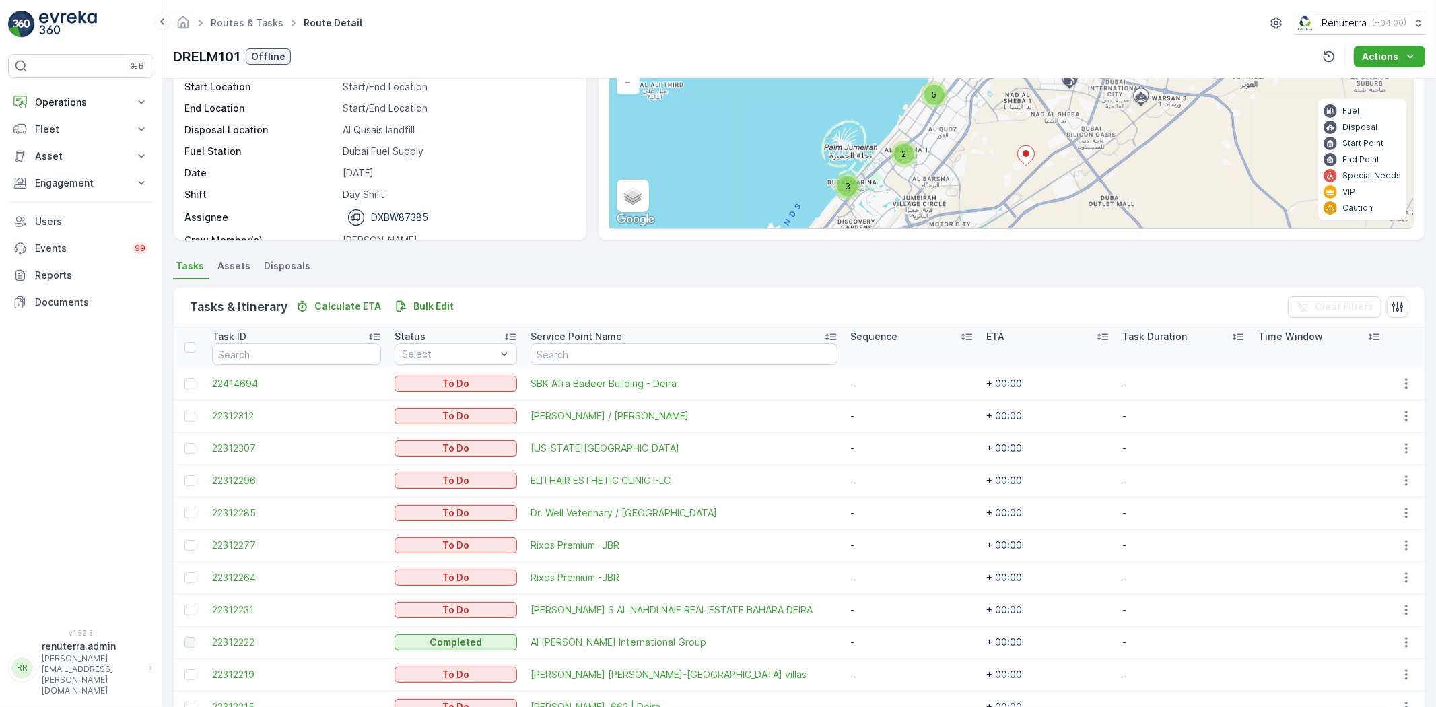
scroll to position [299, 0]
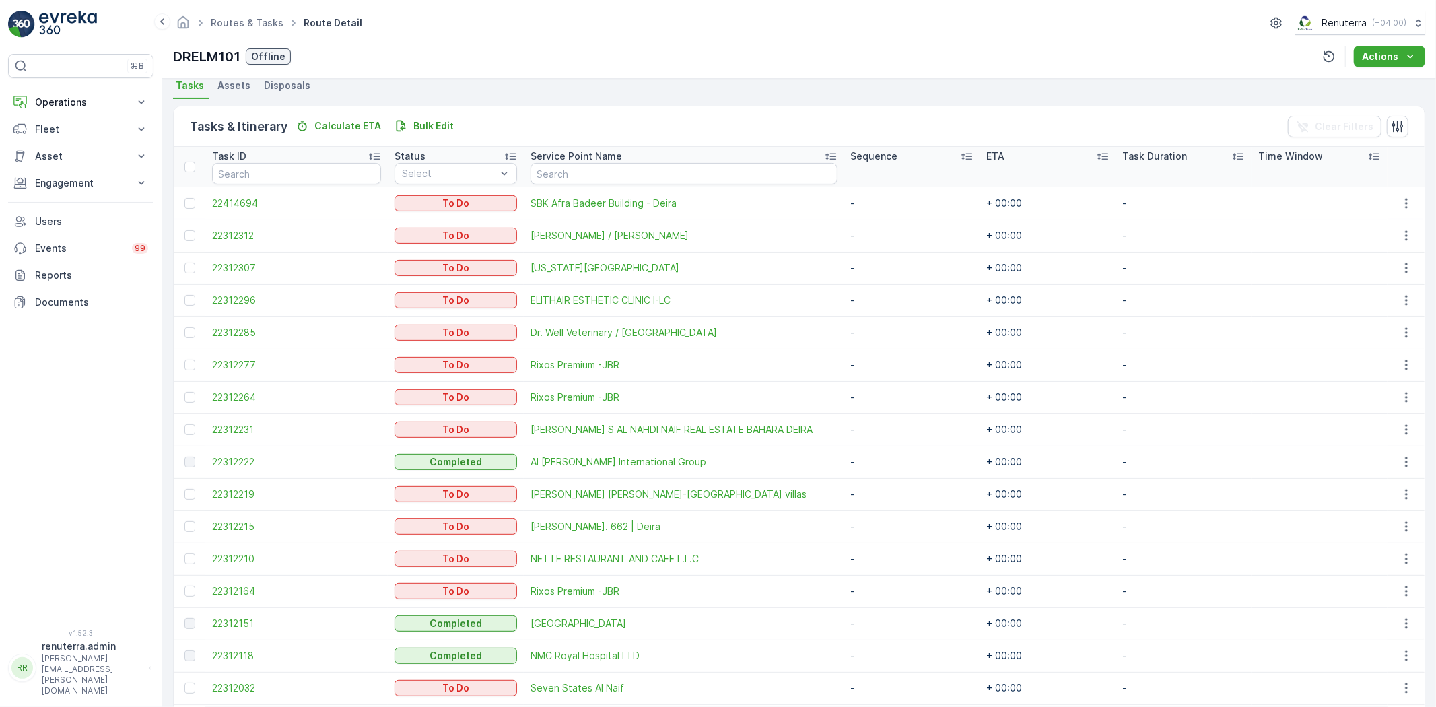
click at [190, 362] on div at bounding box center [189, 364] width 11 height 11
click at [184, 359] on input "checkbox" at bounding box center [184, 359] width 0 height 0
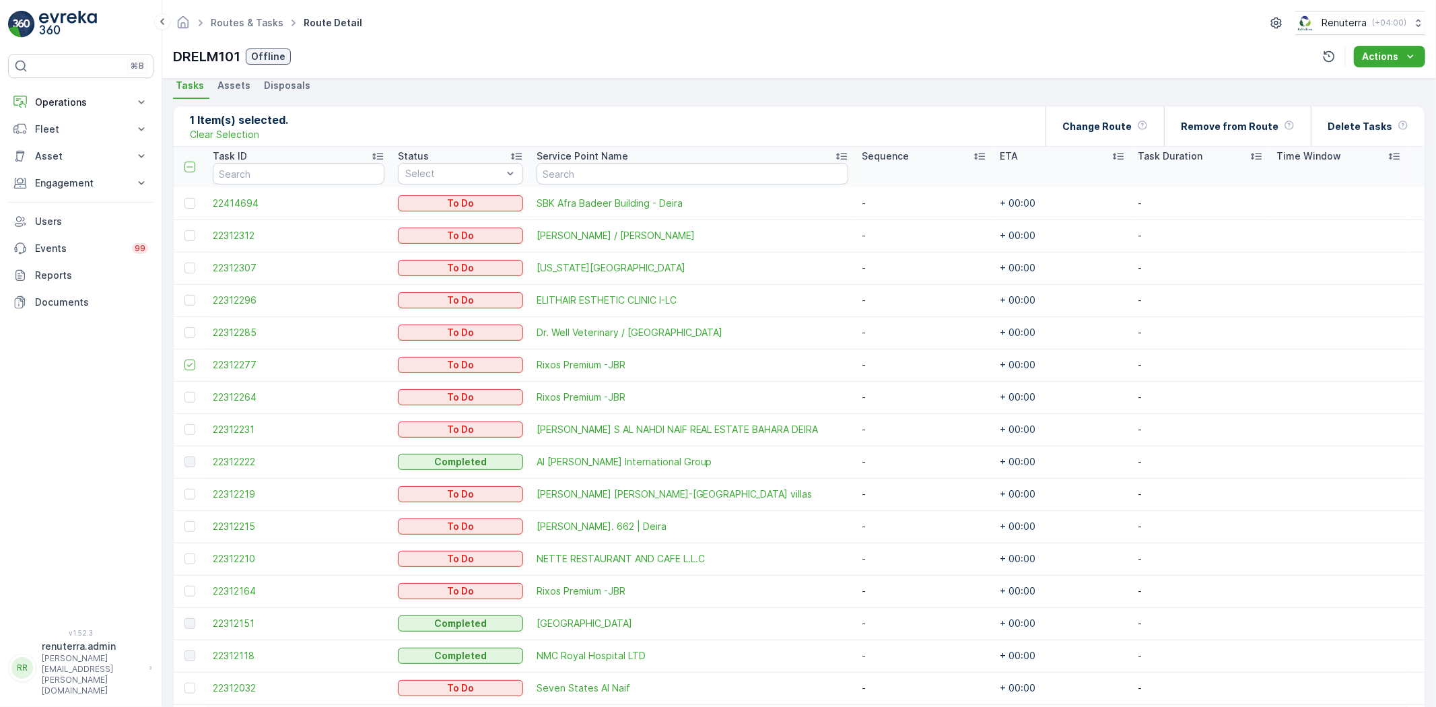
click at [186, 388] on td at bounding box center [190, 397] width 32 height 32
click at [187, 393] on div at bounding box center [189, 397] width 11 height 11
click at [184, 392] on input "checkbox" at bounding box center [184, 392] width 0 height 0
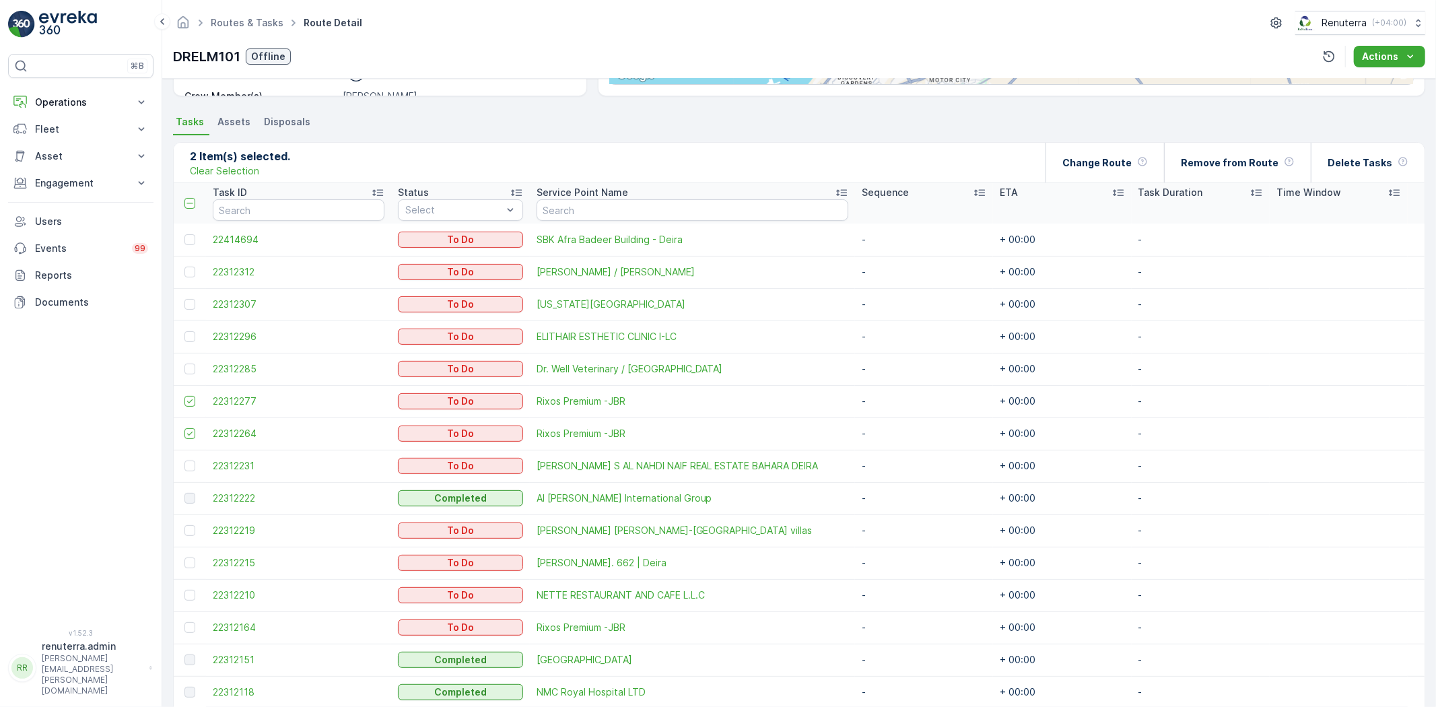
scroll to position [237, 0]
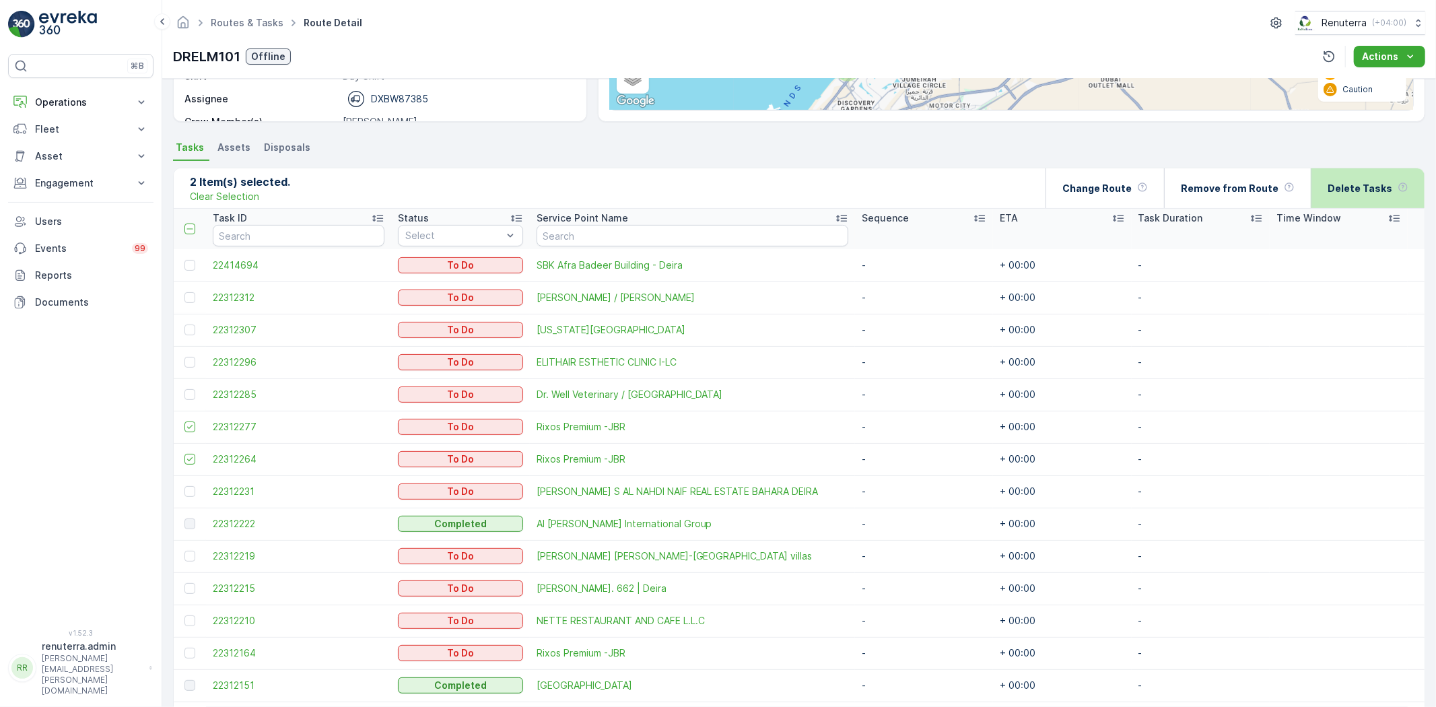
click at [1386, 186] on p "Delete Tasks" at bounding box center [1359, 188] width 65 height 13
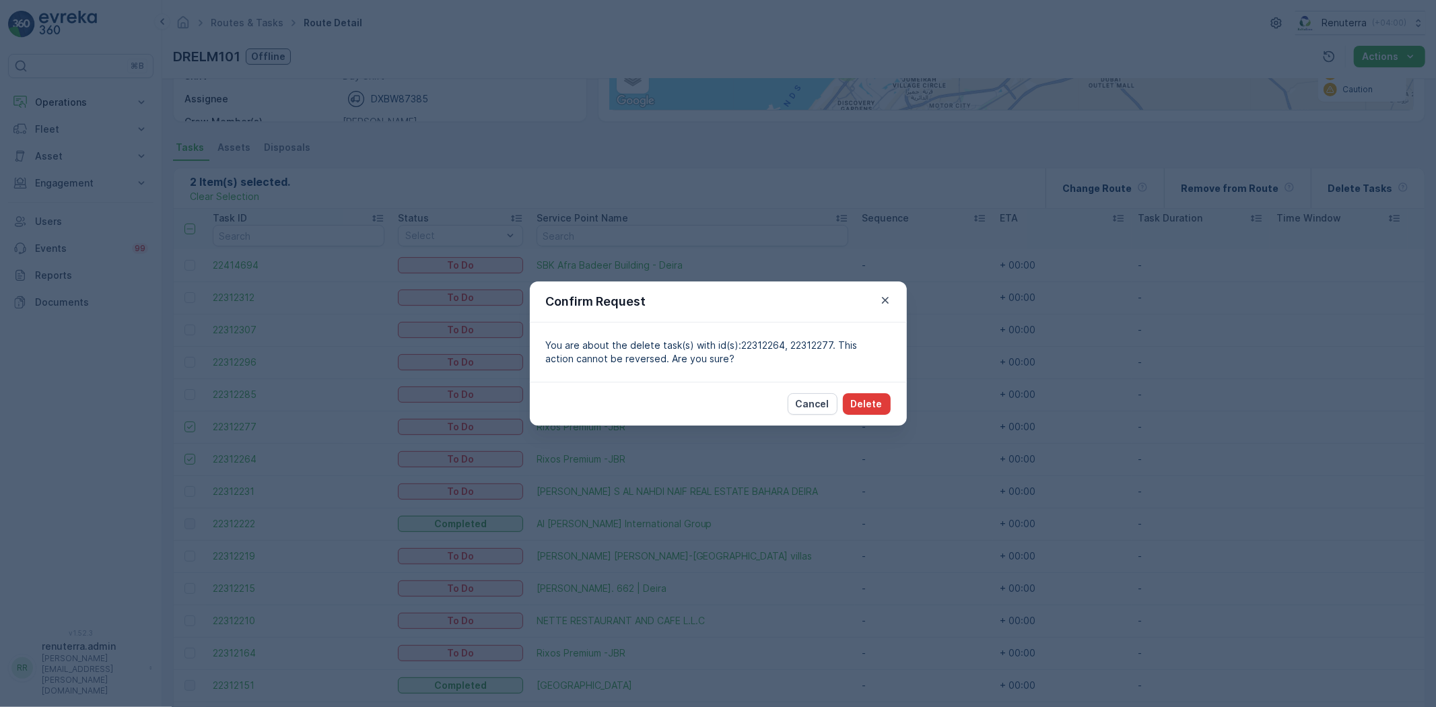
click at [862, 400] on p "Delete" at bounding box center [867, 403] width 32 height 13
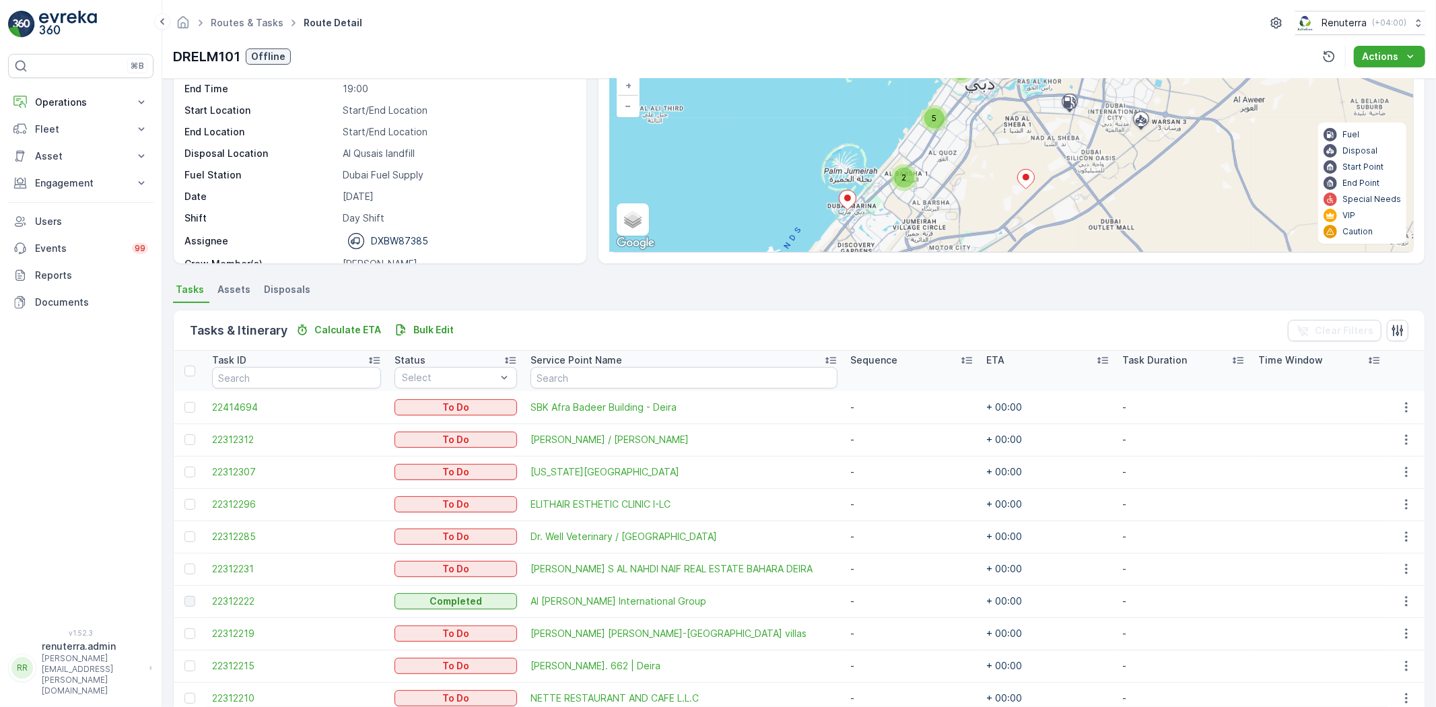
scroll to position [0, 0]
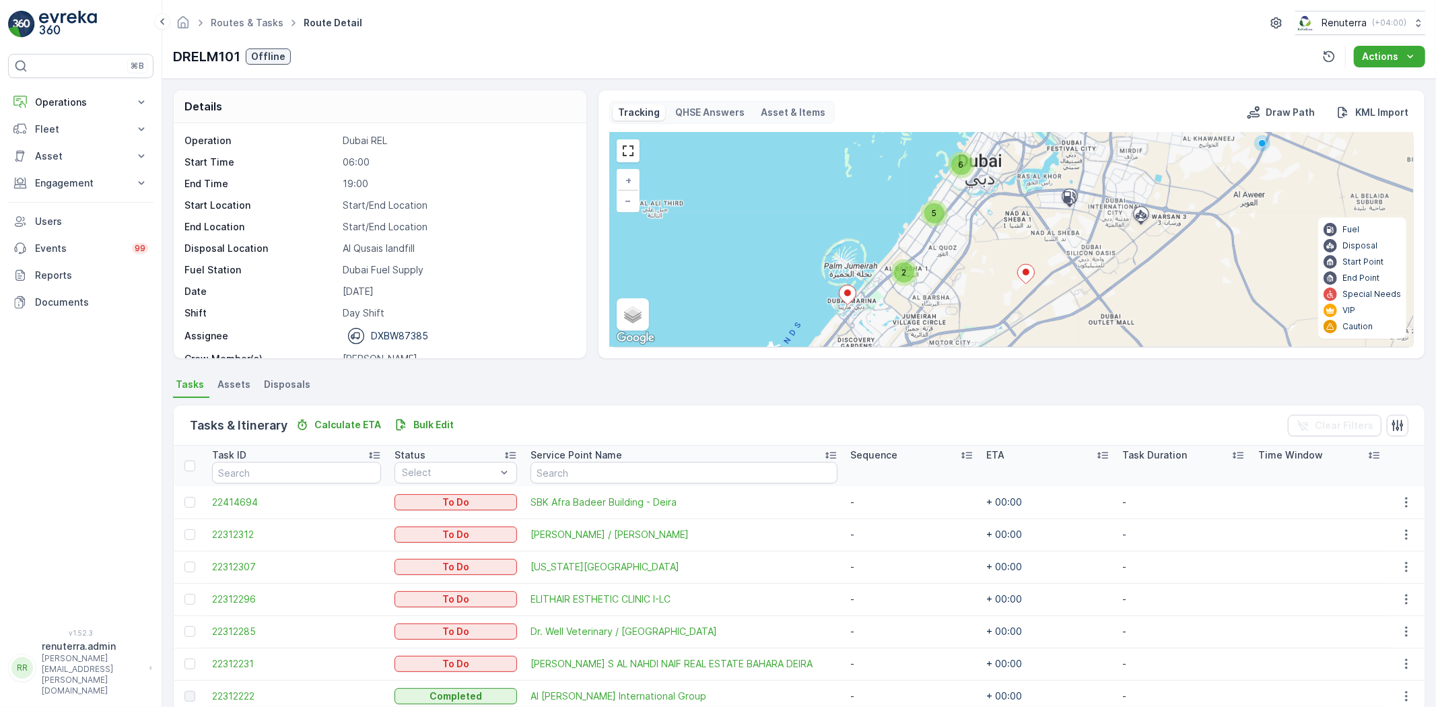
click at [966, 160] on div "6" at bounding box center [961, 165] width 20 height 20
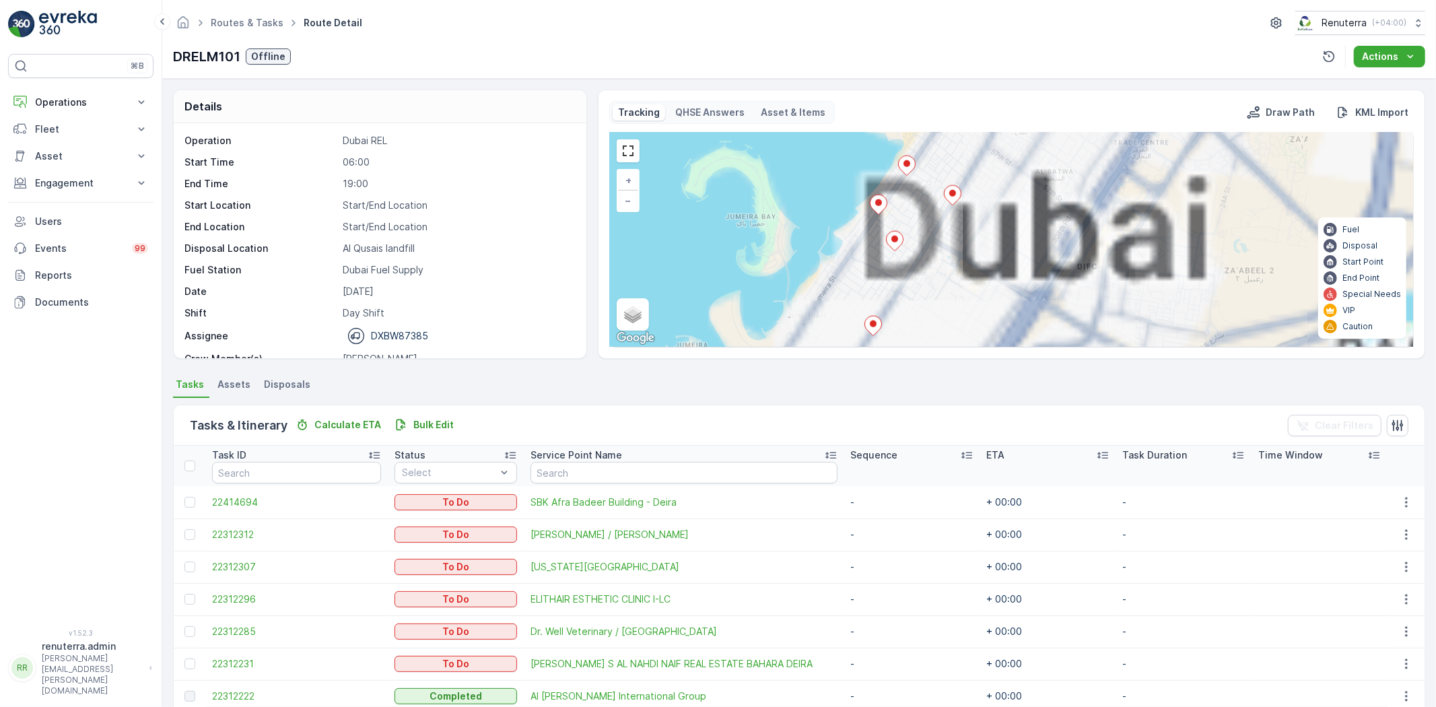
drag, startPoint x: 1070, startPoint y: 237, endPoint x: 843, endPoint y: 294, distance: 234.6
click at [843, 294] on div "3 + − Satellite Roadmap Terrain Hybrid Leaflet Keyboard shortcuts Map Data Map …" at bounding box center [1011, 240] width 803 height 214
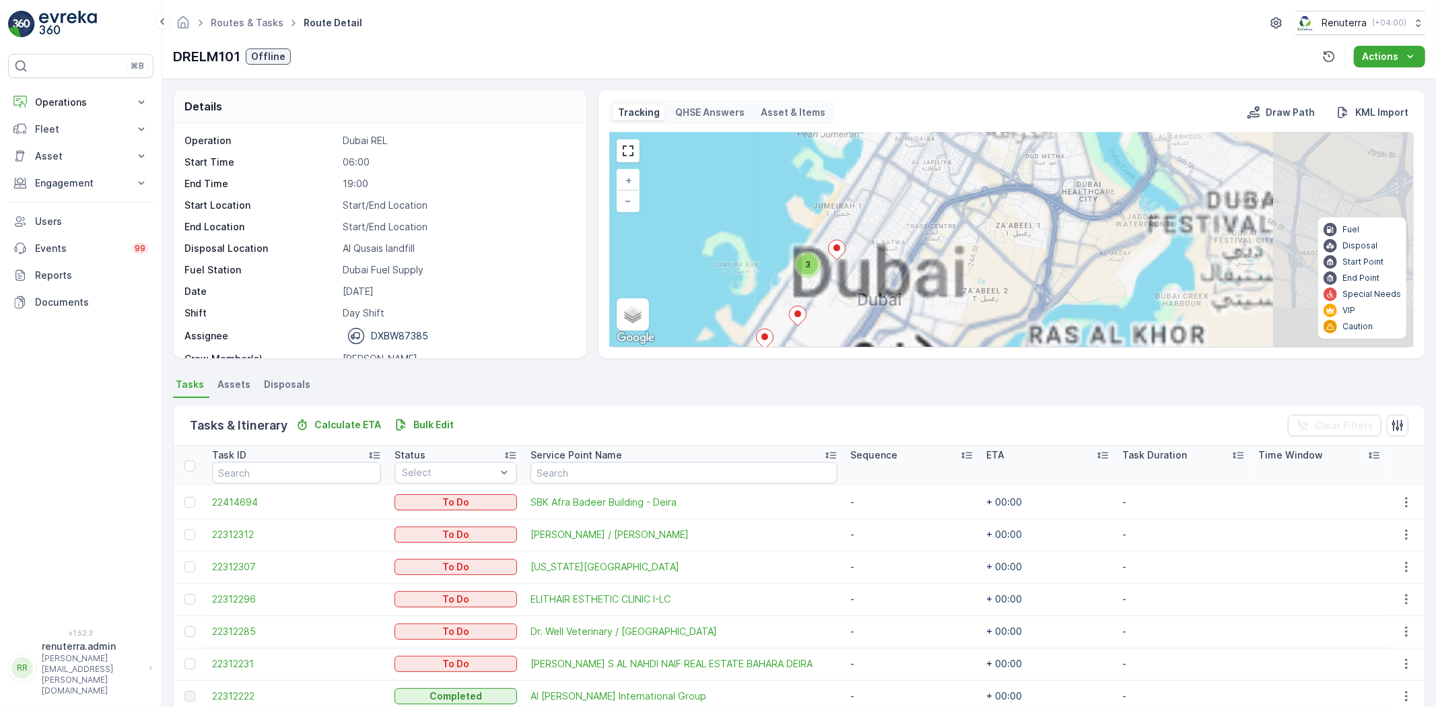
drag, startPoint x: 895, startPoint y: 293, endPoint x: 732, endPoint y: 281, distance: 163.3
click at [737, 283] on div "3 4 3 2 2 + − Satellite Roadmap Terrain Hybrid Leaflet Keyboard shortcuts Map D…" at bounding box center [1011, 240] width 803 height 214
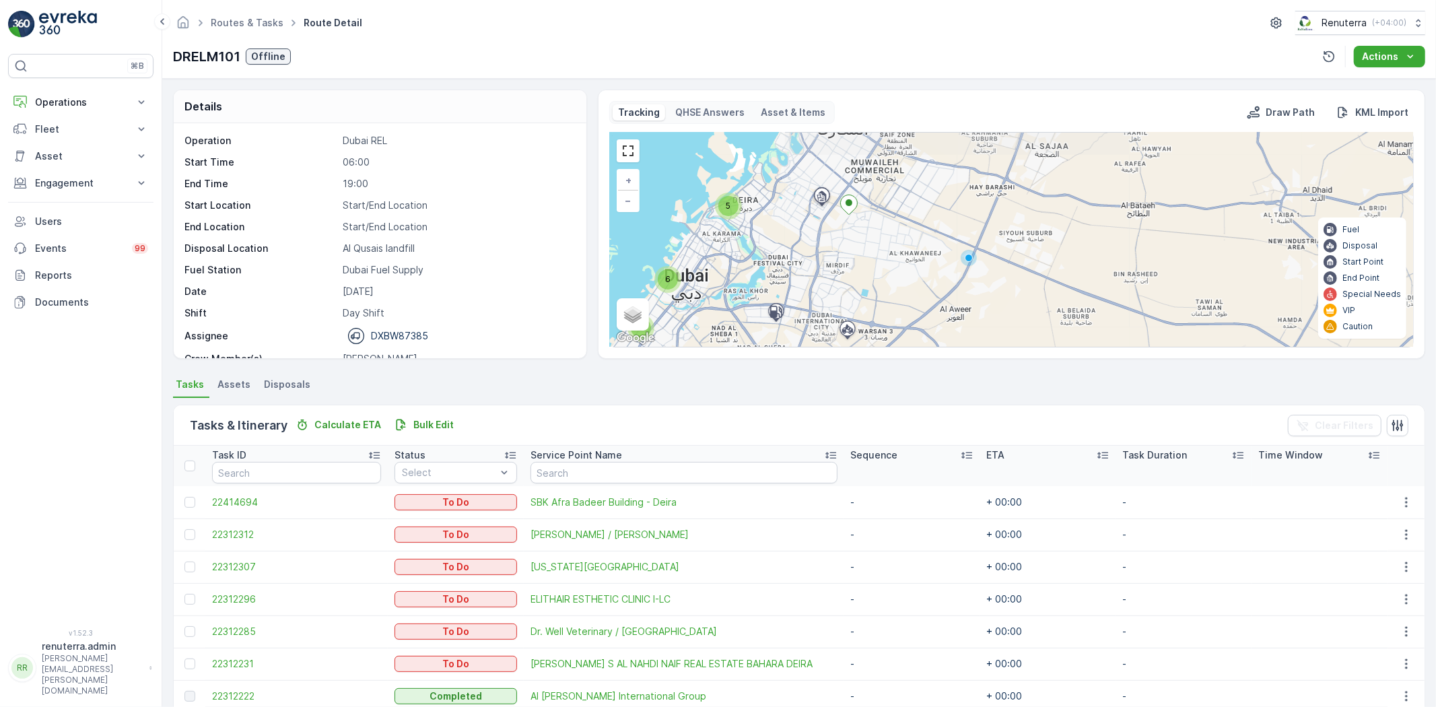
click at [720, 203] on div "5" at bounding box center [728, 206] width 20 height 20
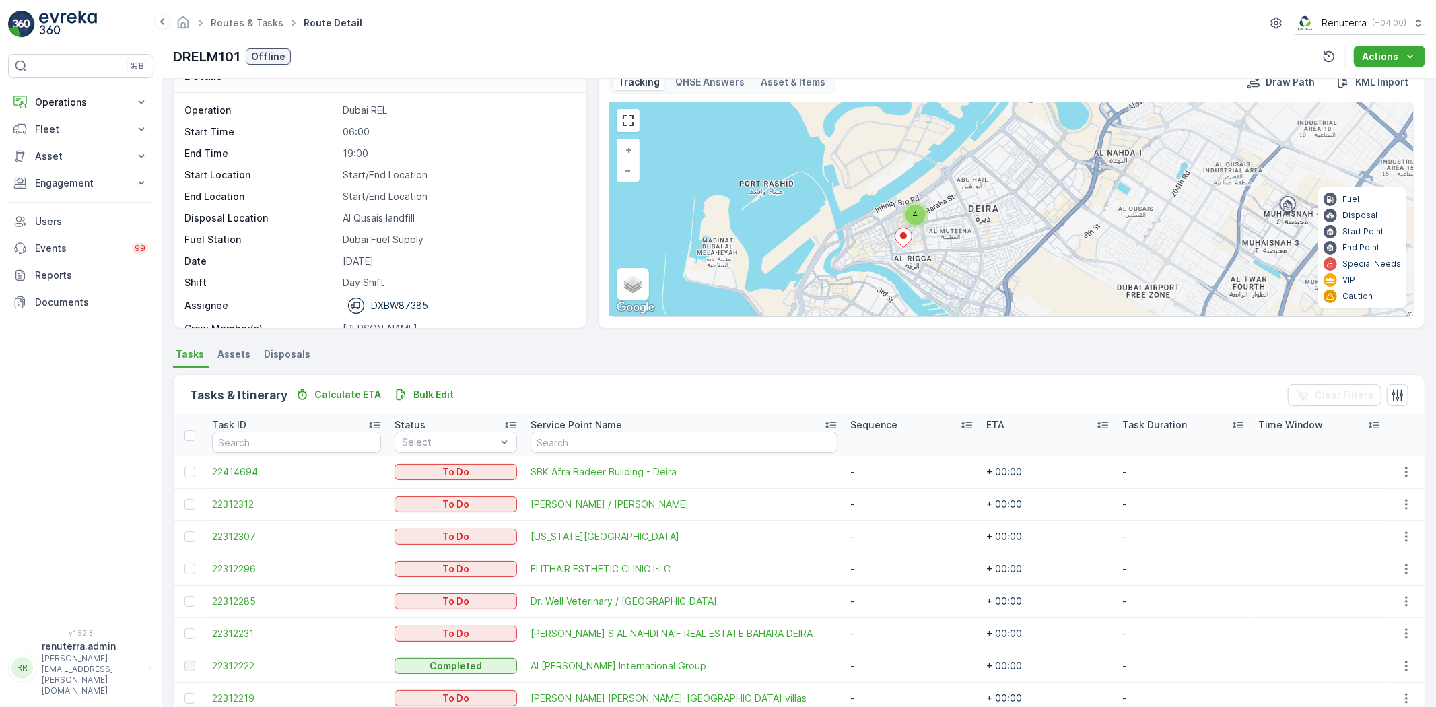
scroll to position [23, 0]
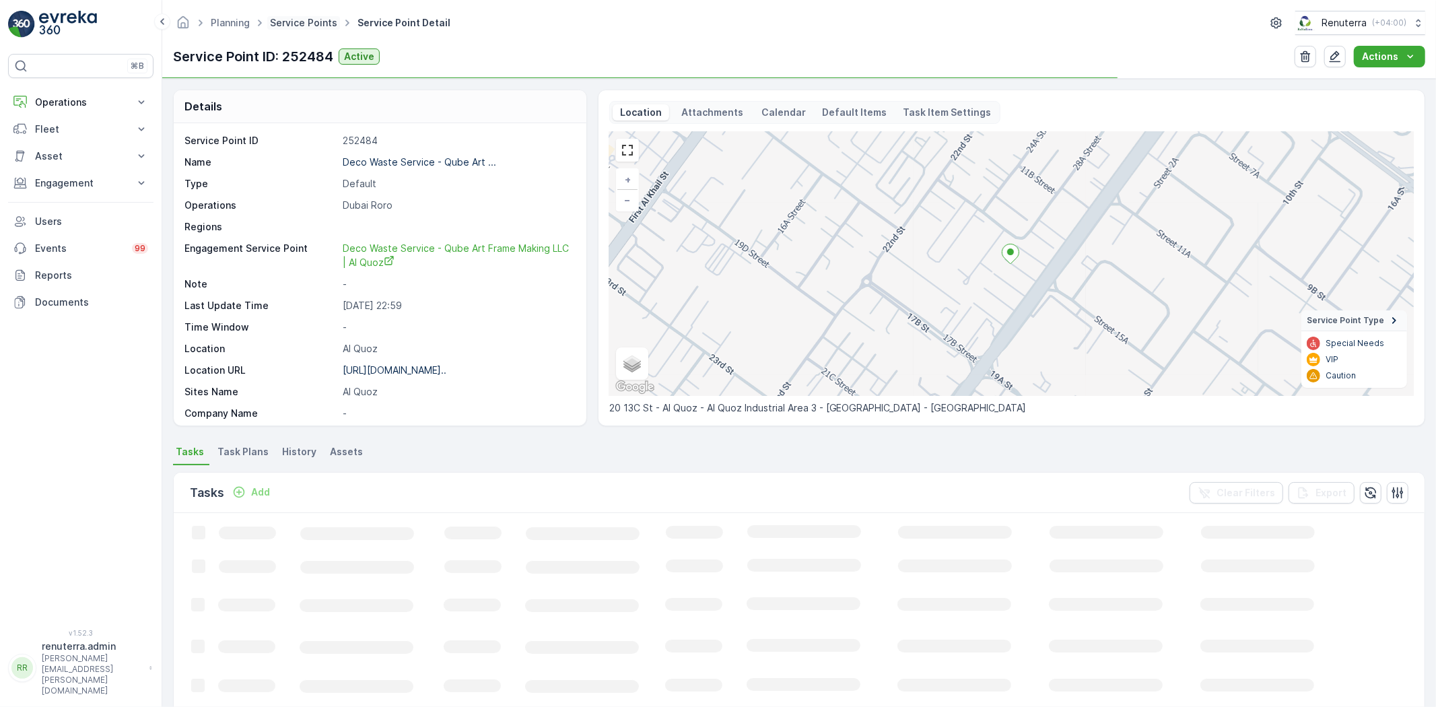
click at [296, 27] on link "Service Points" at bounding box center [303, 22] width 67 height 11
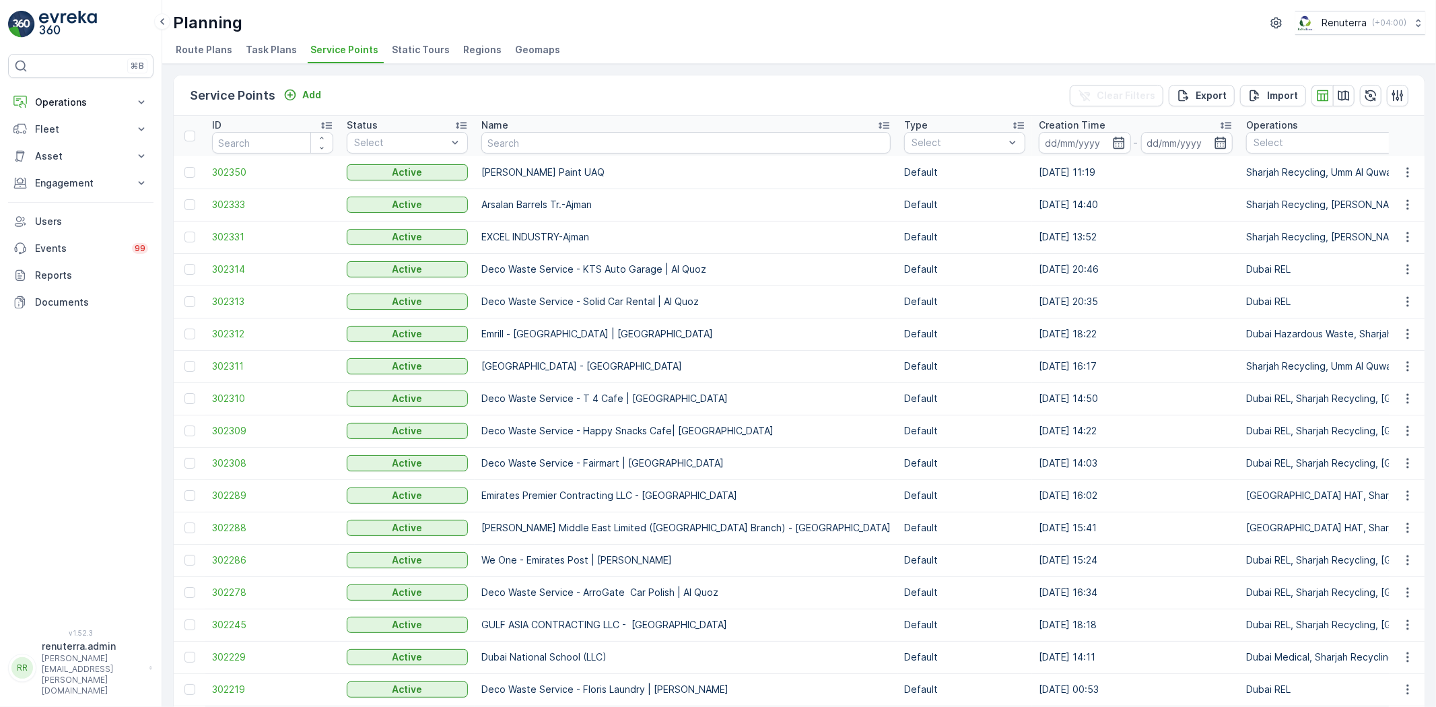
click at [496, 142] on input "text" at bounding box center [685, 143] width 409 height 22
type input "Shred"
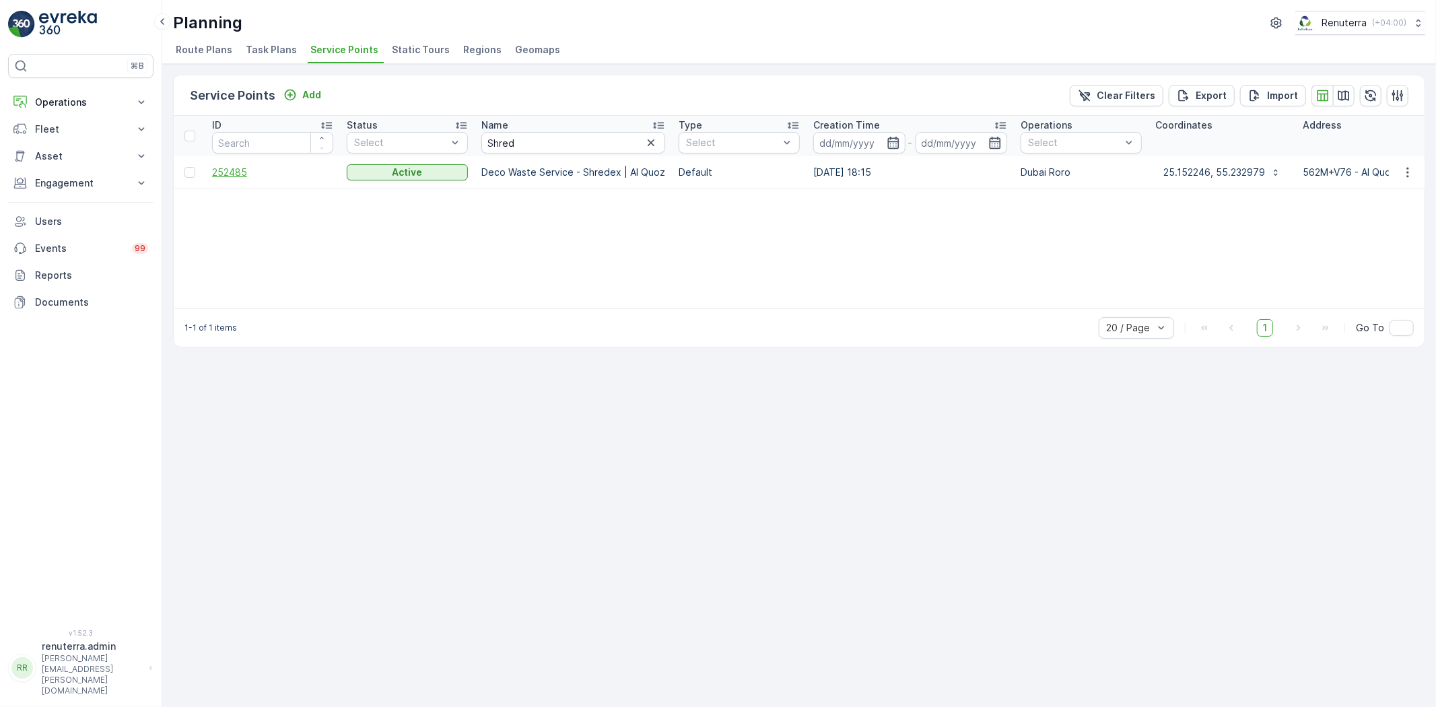
click at [277, 166] on span "252485" at bounding box center [272, 172] width 121 height 13
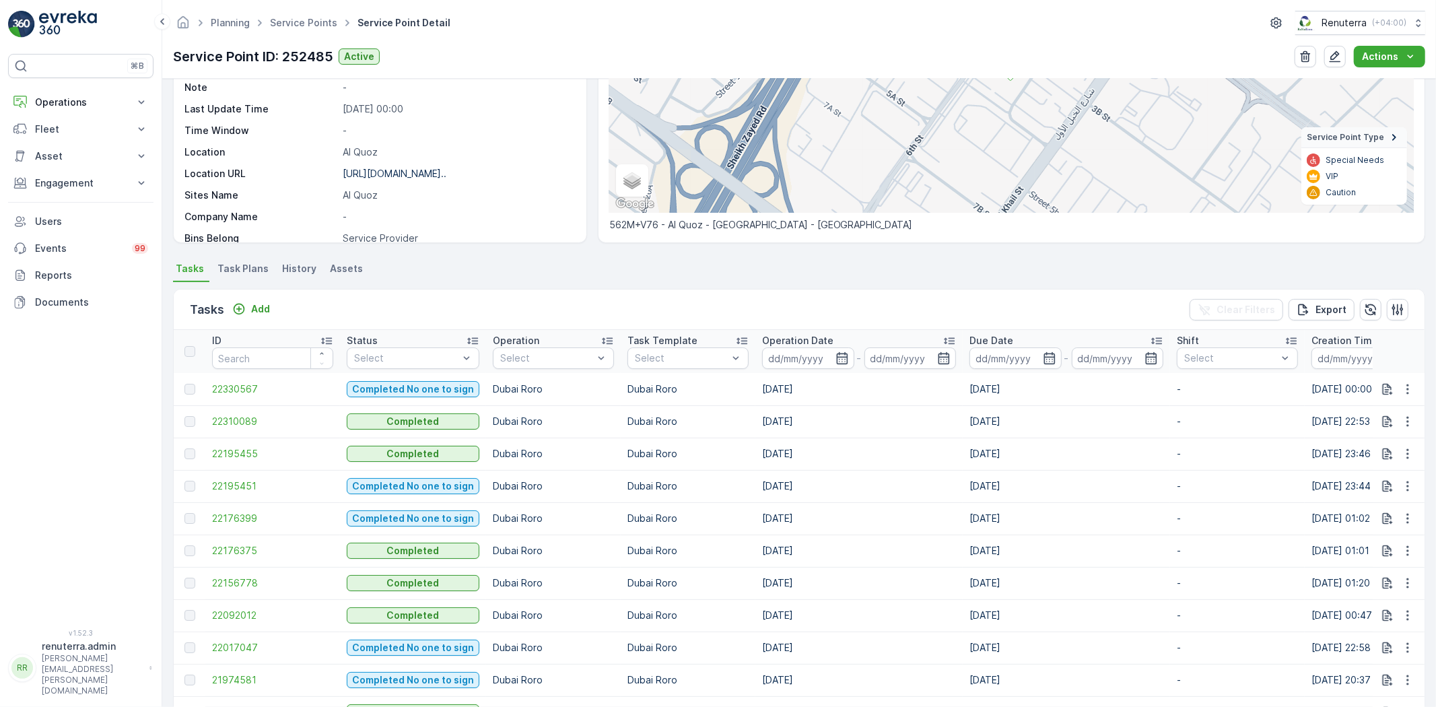
scroll to position [224, 0]
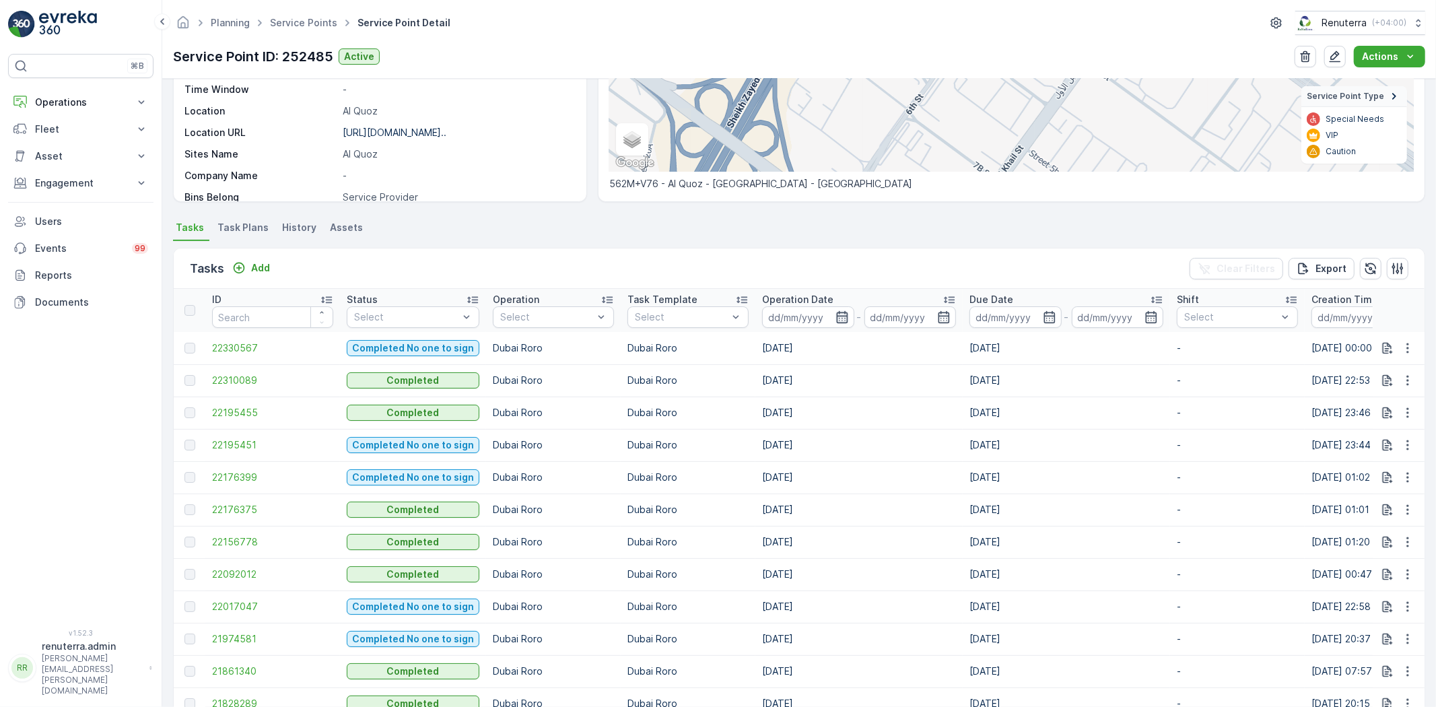
click at [836, 320] on icon "button" at bounding box center [841, 316] width 13 height 13
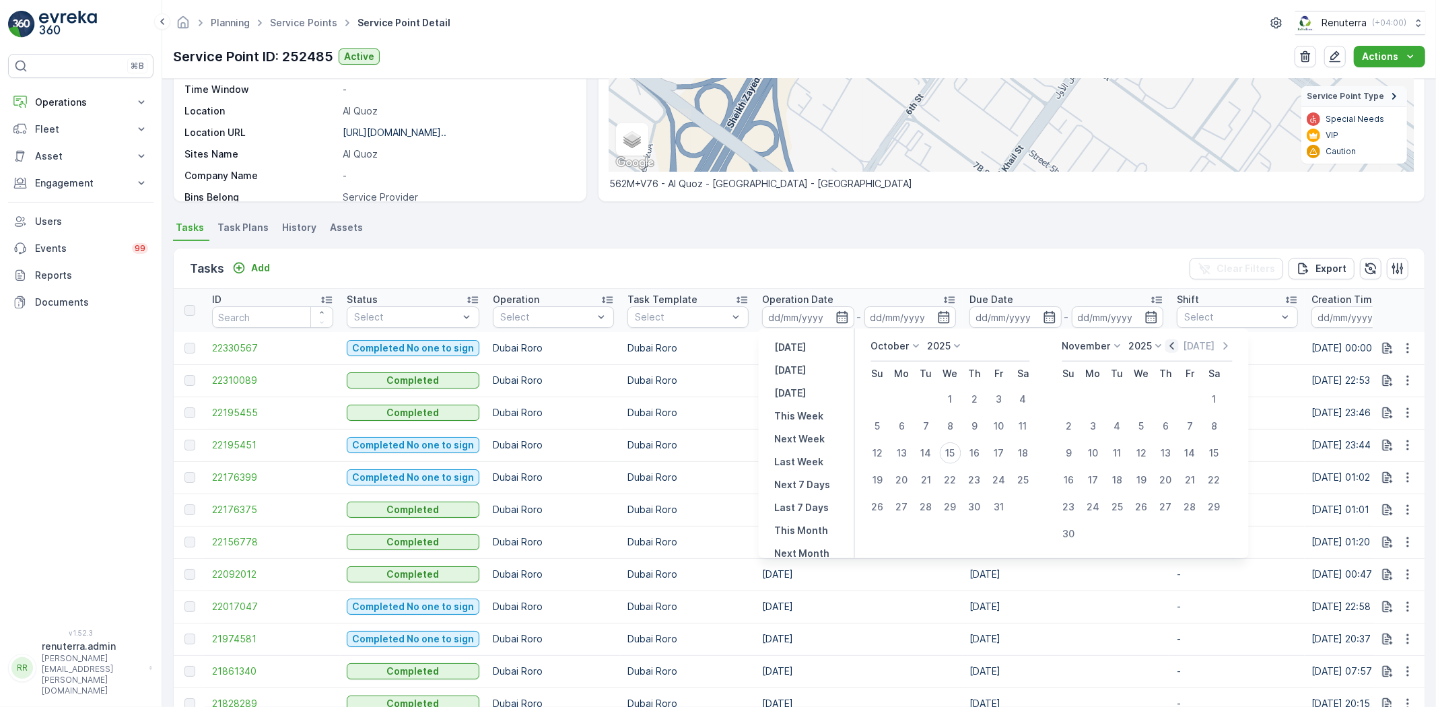
click at [1170, 339] on icon "button" at bounding box center [1171, 345] width 13 height 13
click at [905, 398] on div "1" at bounding box center [902, 399] width 22 height 22
type input "[DATE]"
click at [923, 497] on div "30" at bounding box center [926, 507] width 22 height 22
type input "30.09.2025"
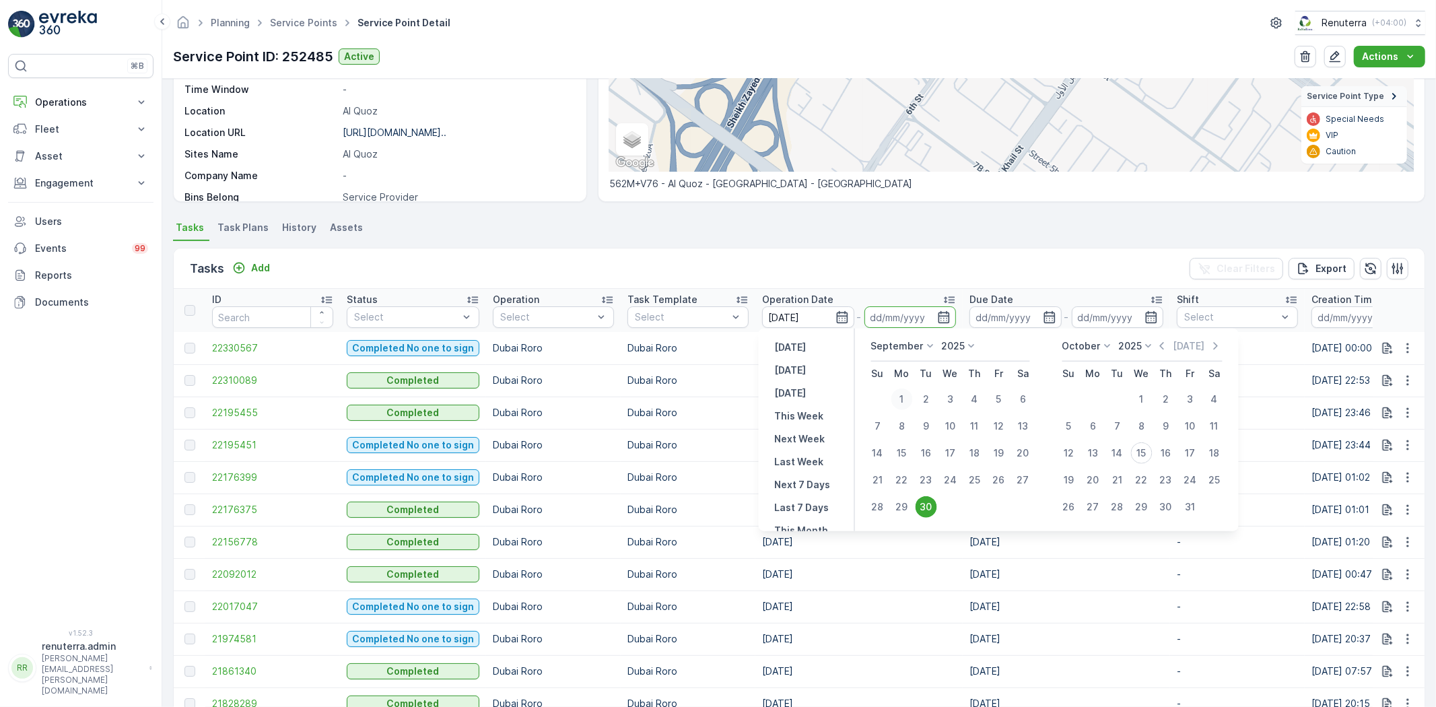
click at [901, 395] on div "1" at bounding box center [902, 399] width 22 height 22
type input "01.09.2025"
click at [912, 503] on div "29" at bounding box center [902, 507] width 22 height 22
type input "29.09.2025"
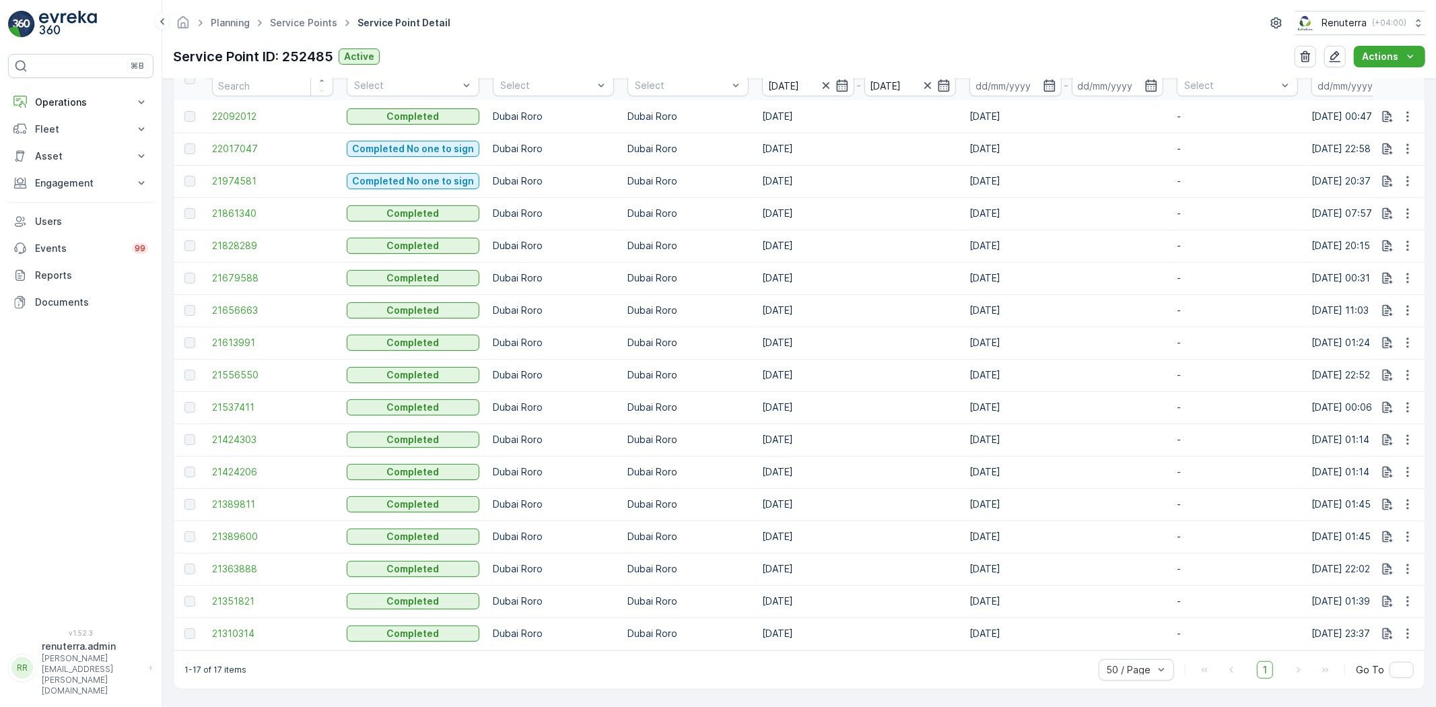
scroll to position [461, 0]
click at [238, 400] on span "21537411" at bounding box center [272, 406] width 121 height 13
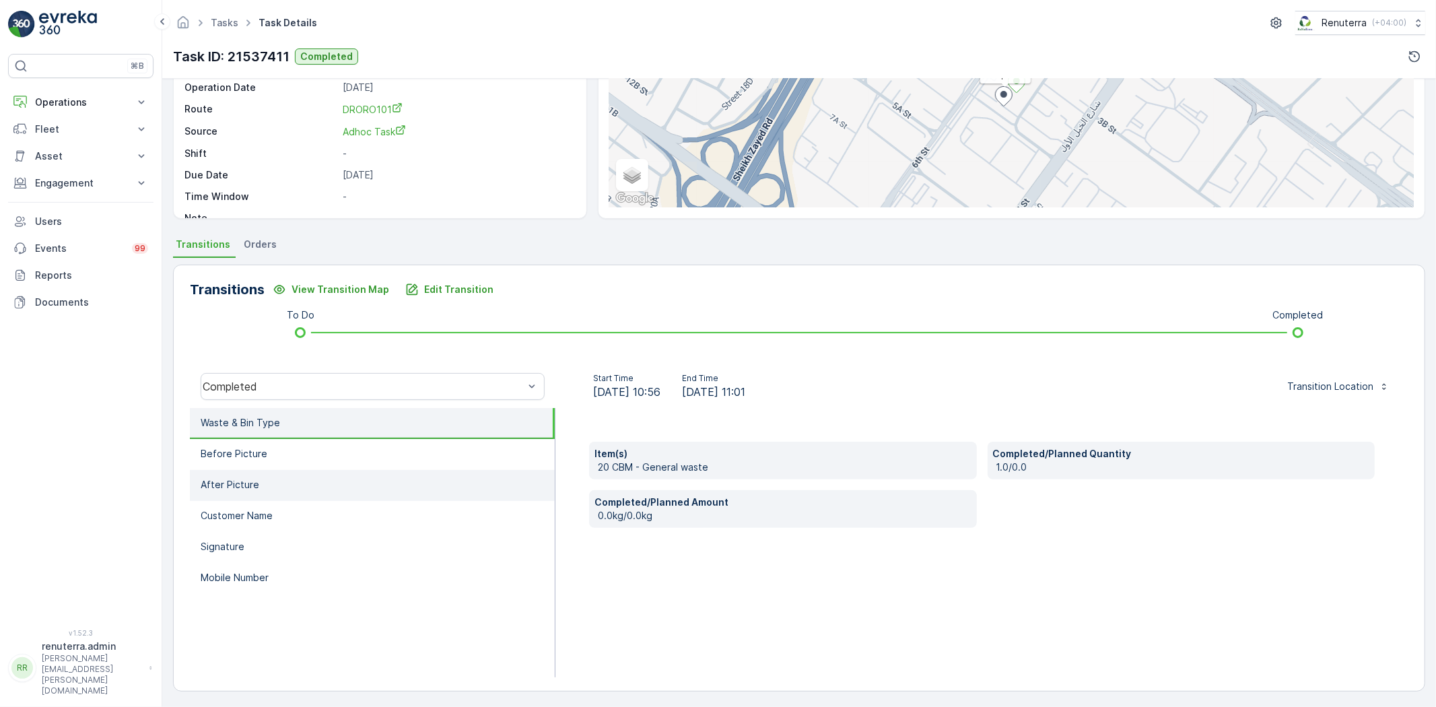
scroll to position [141, 0]
click at [344, 437] on li "Before Picture" at bounding box center [372, 452] width 365 height 31
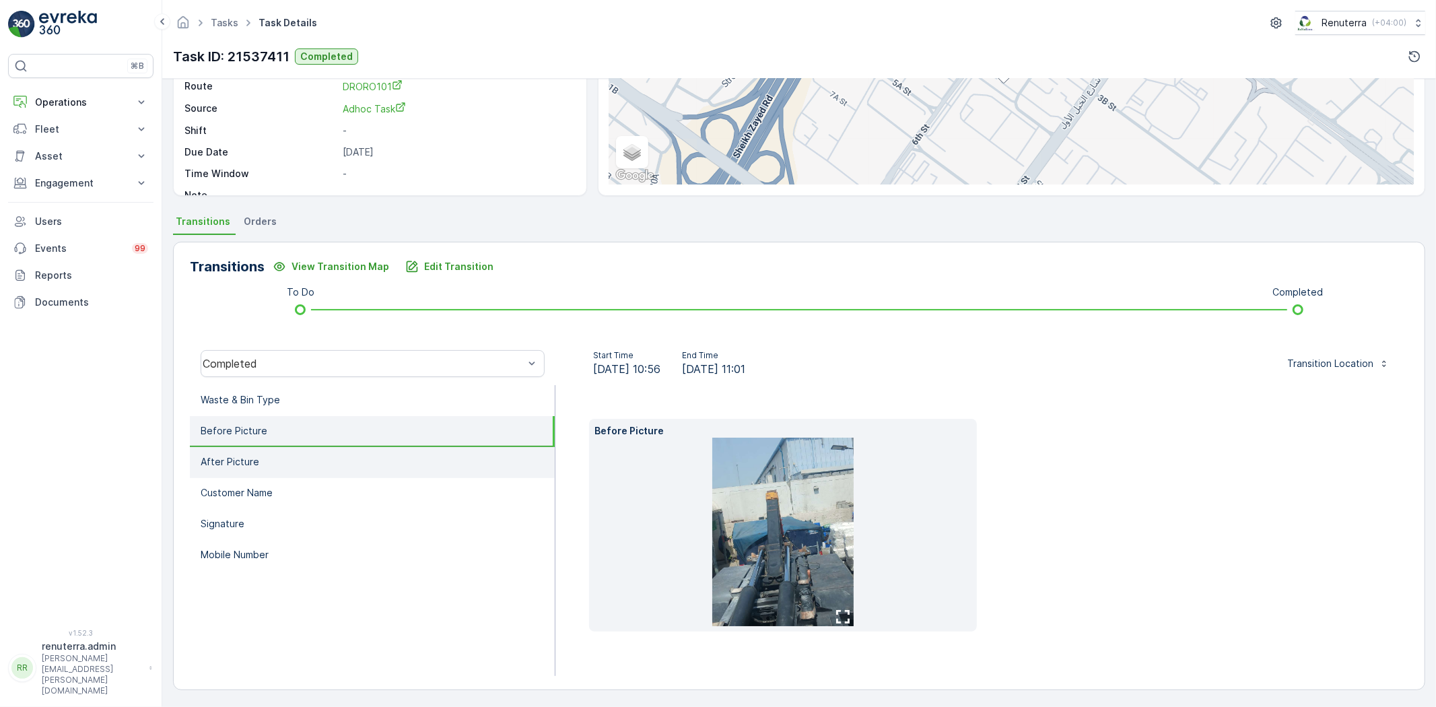
click at [370, 459] on li "After Picture" at bounding box center [372, 462] width 365 height 31
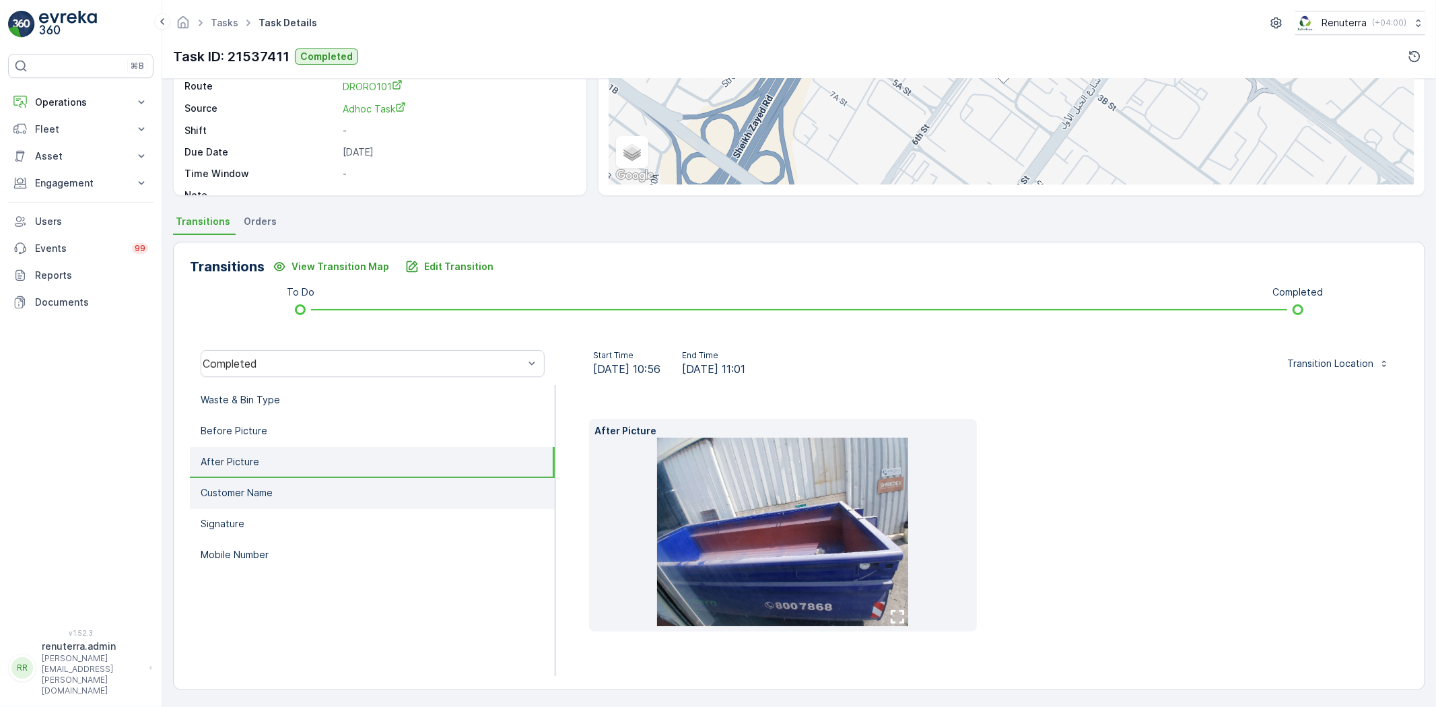
click at [401, 490] on li "Customer Name" at bounding box center [372, 493] width 365 height 31
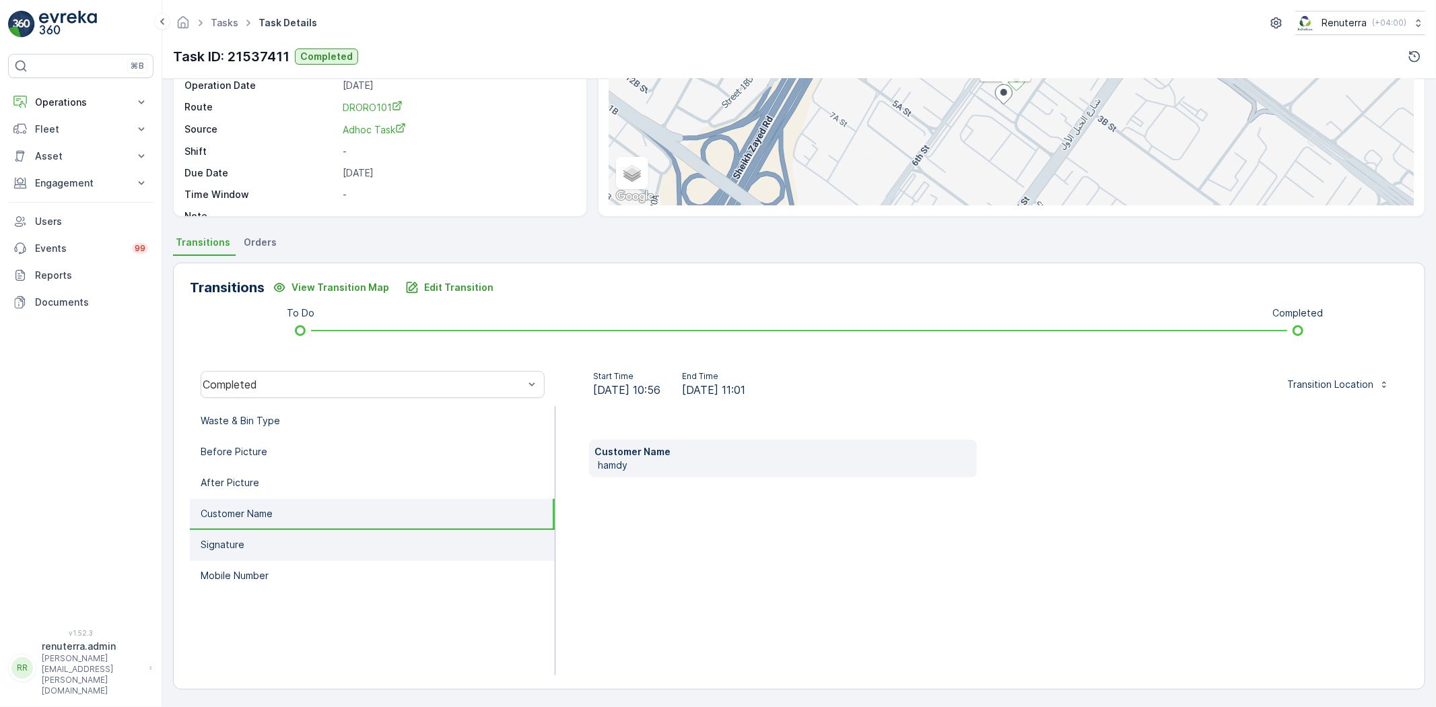
scroll to position [141, 0]
click at [409, 538] on li "Signature" at bounding box center [372, 545] width 365 height 31
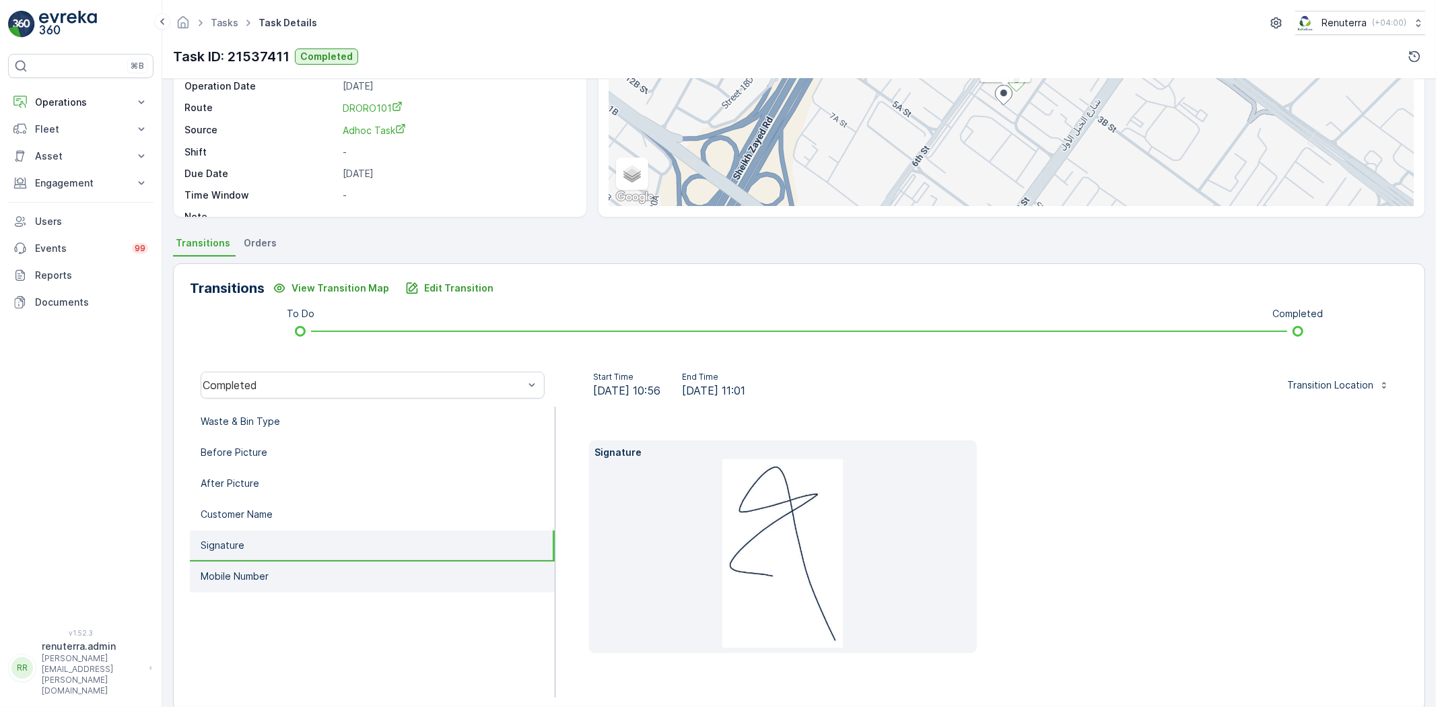
click at [353, 561] on li "Mobile Number" at bounding box center [372, 576] width 365 height 31
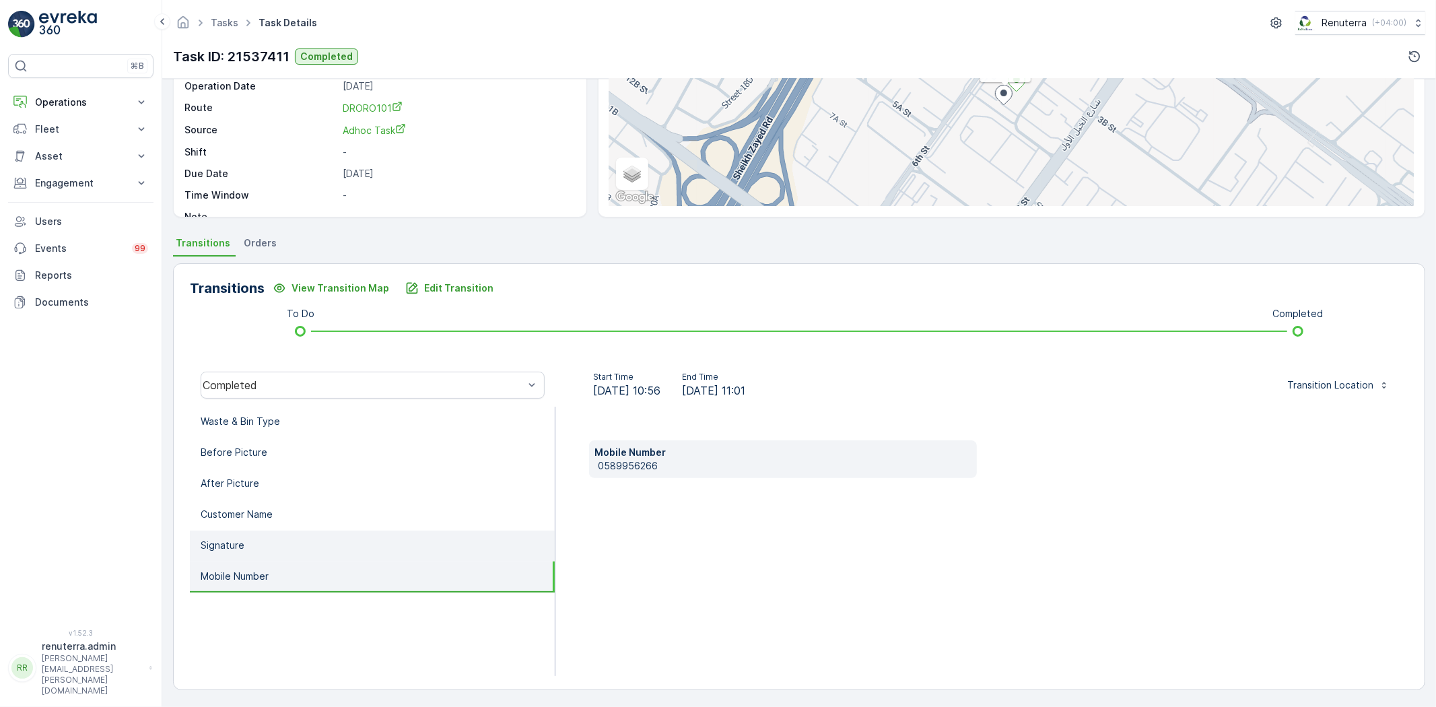
click at [344, 545] on li "Signature" at bounding box center [372, 545] width 365 height 31
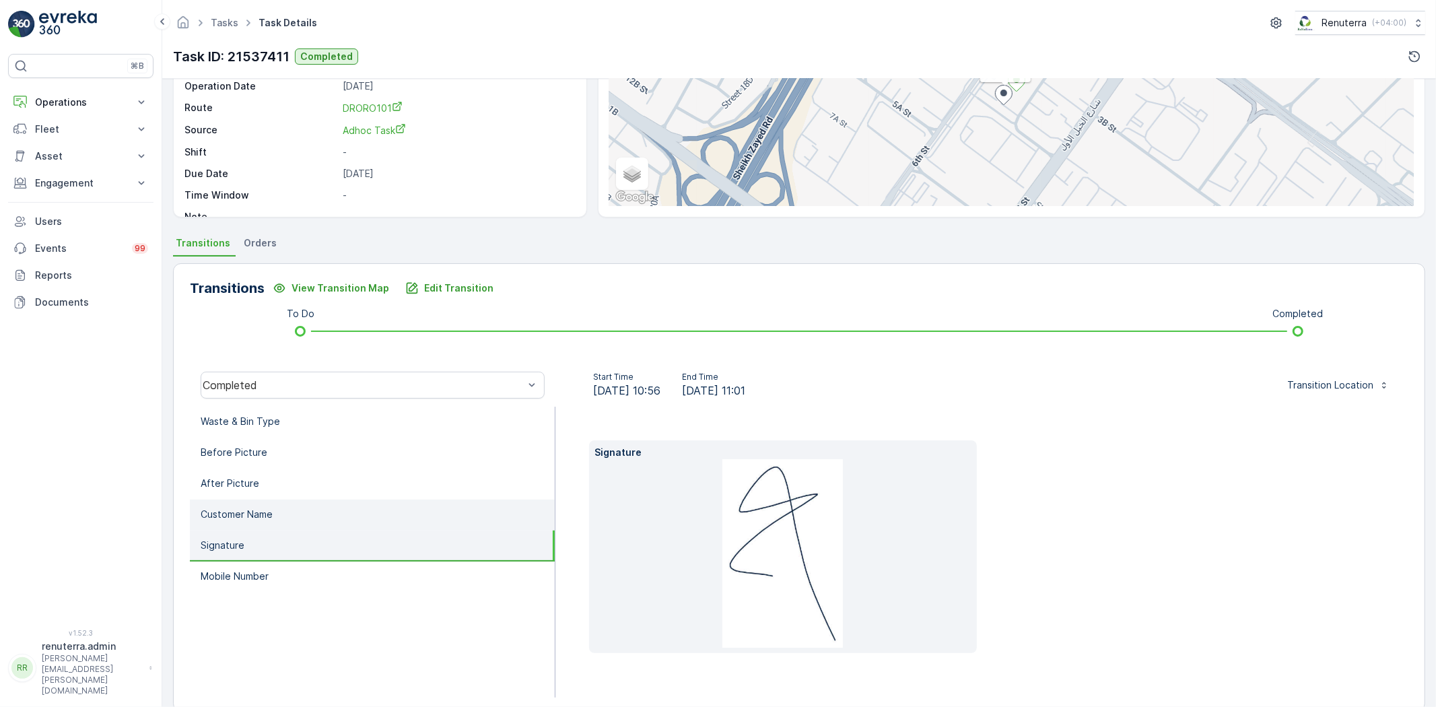
click at [341, 506] on li "Customer Name" at bounding box center [372, 514] width 365 height 31
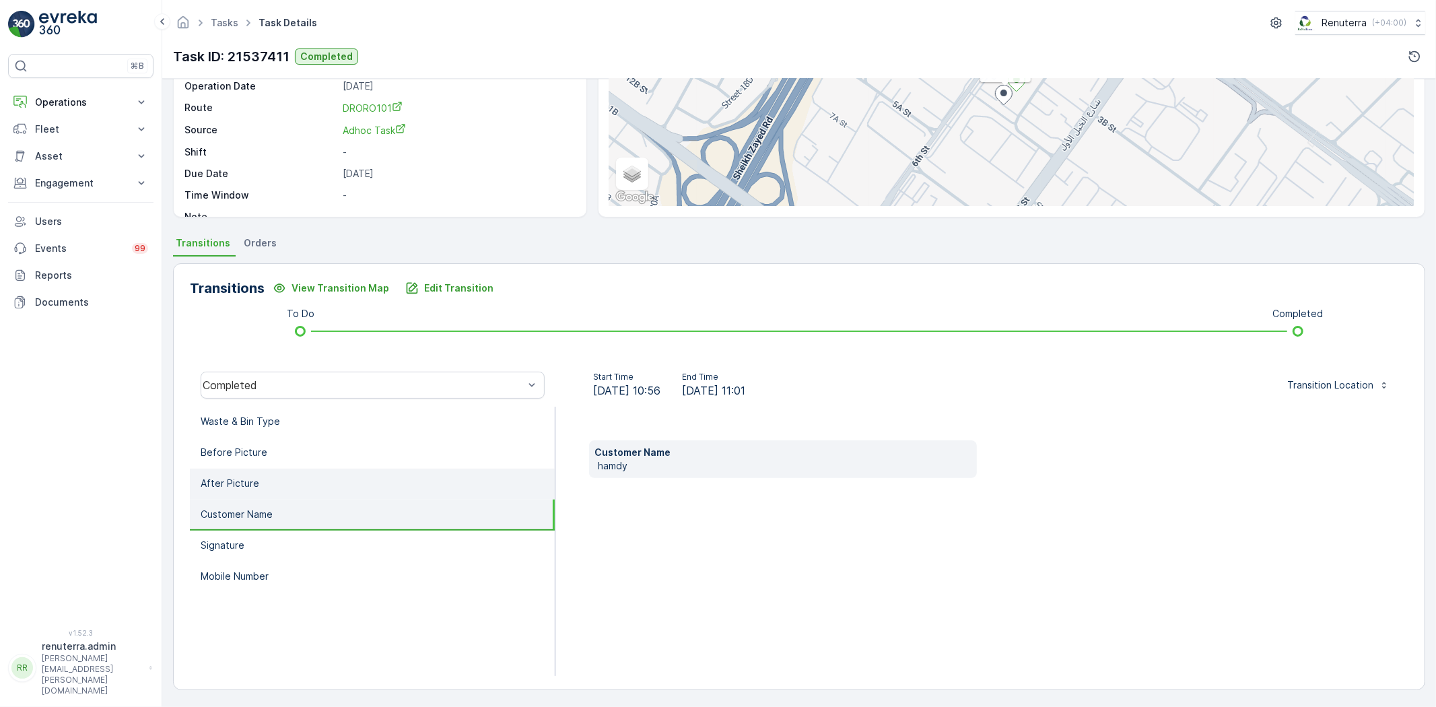
click at [337, 488] on li "After Picture" at bounding box center [372, 483] width 365 height 31
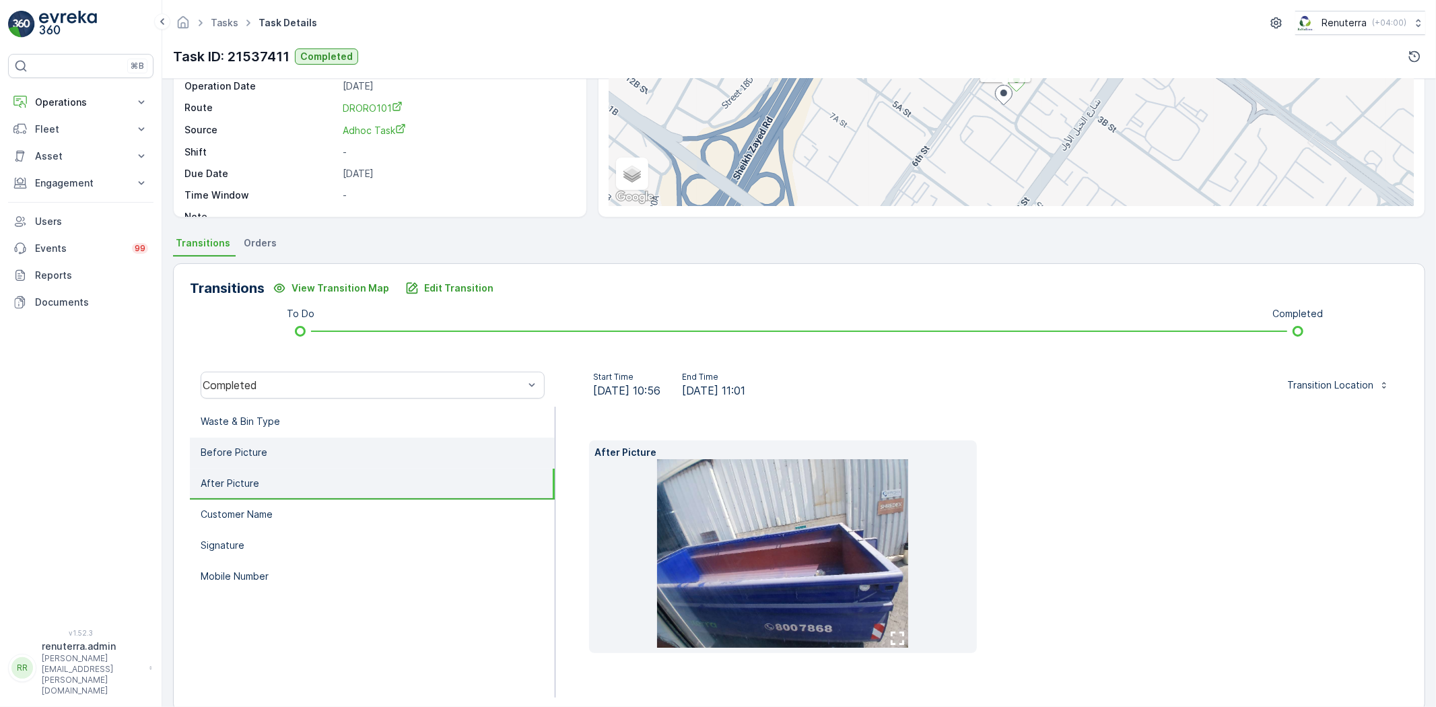
click at [342, 454] on li "Before Picture" at bounding box center [372, 452] width 365 height 31
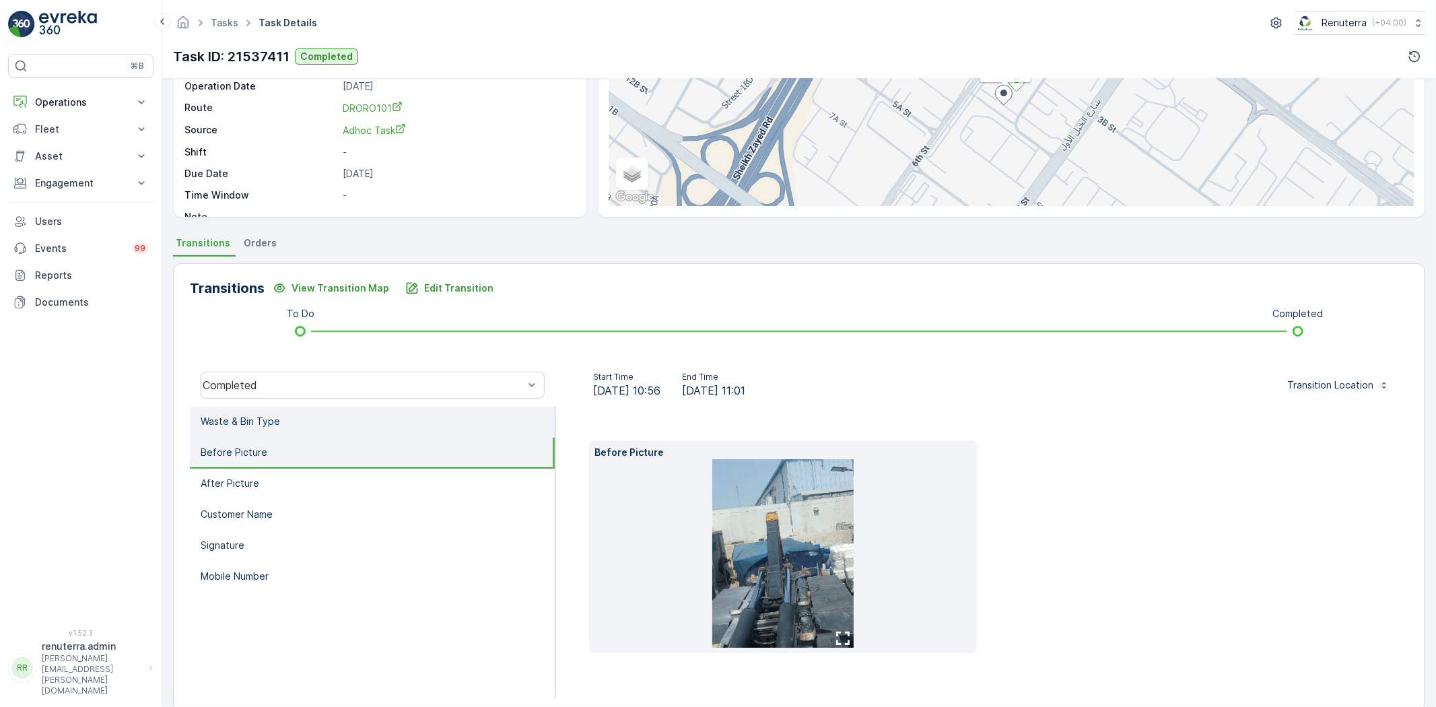
click at [327, 422] on li "Waste & Bin Type" at bounding box center [372, 422] width 365 height 31
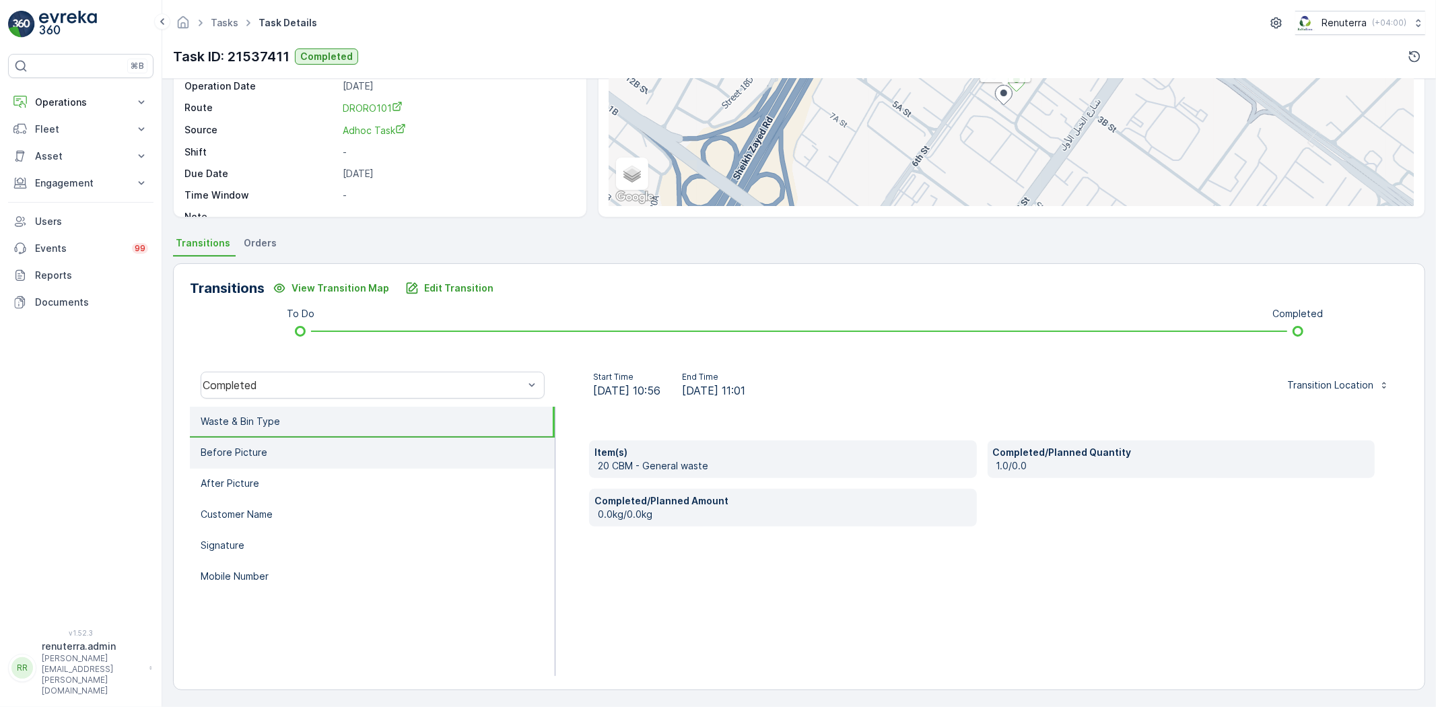
click at [351, 451] on li "Before Picture" at bounding box center [372, 452] width 365 height 31
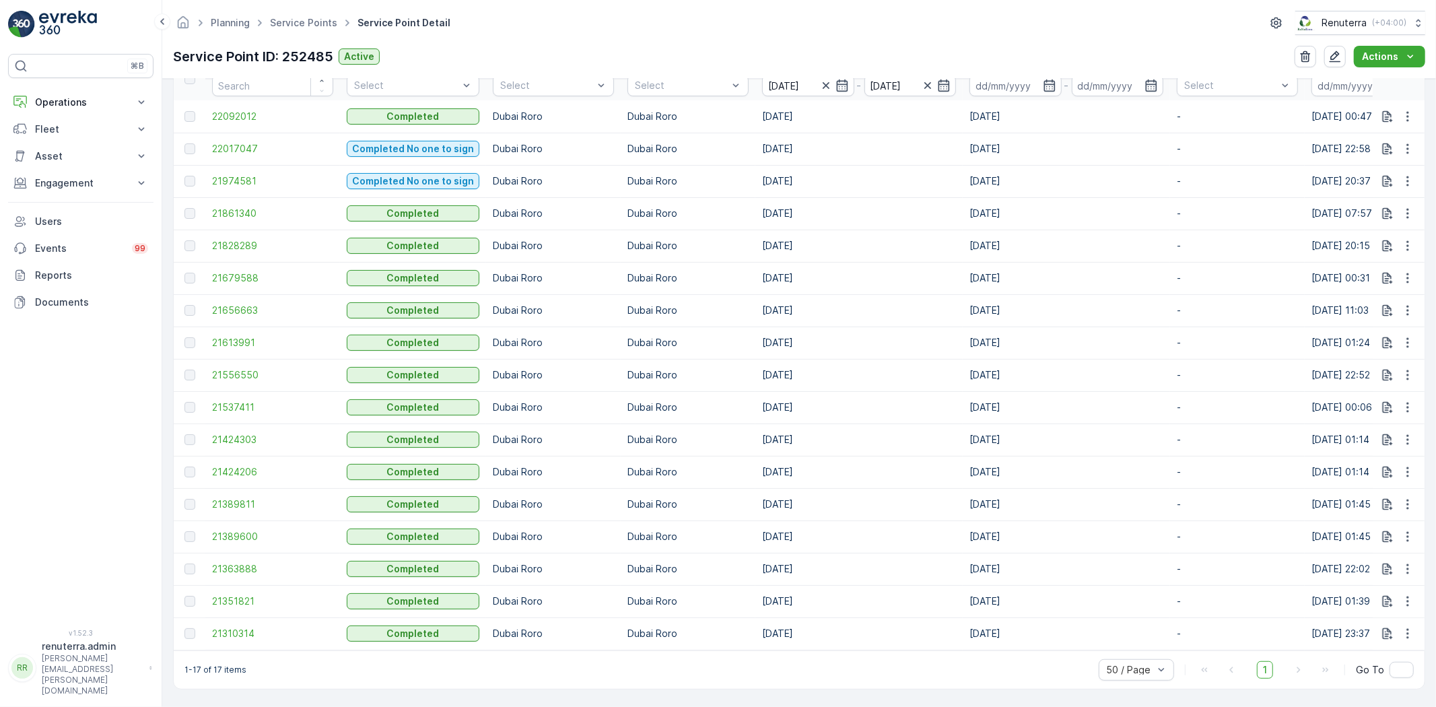
scroll to position [461, 0]
click at [253, 401] on span "21537411" at bounding box center [272, 406] width 121 height 13
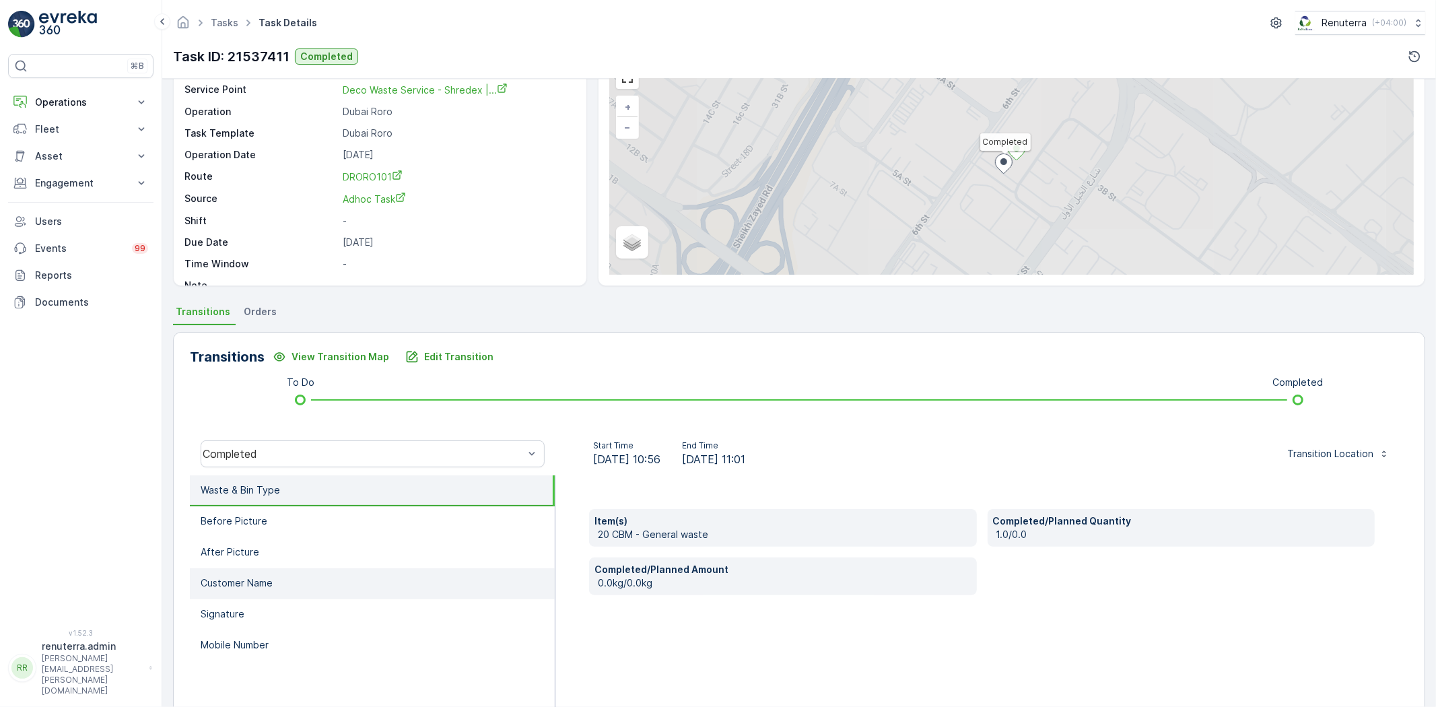
scroll to position [141, 0]
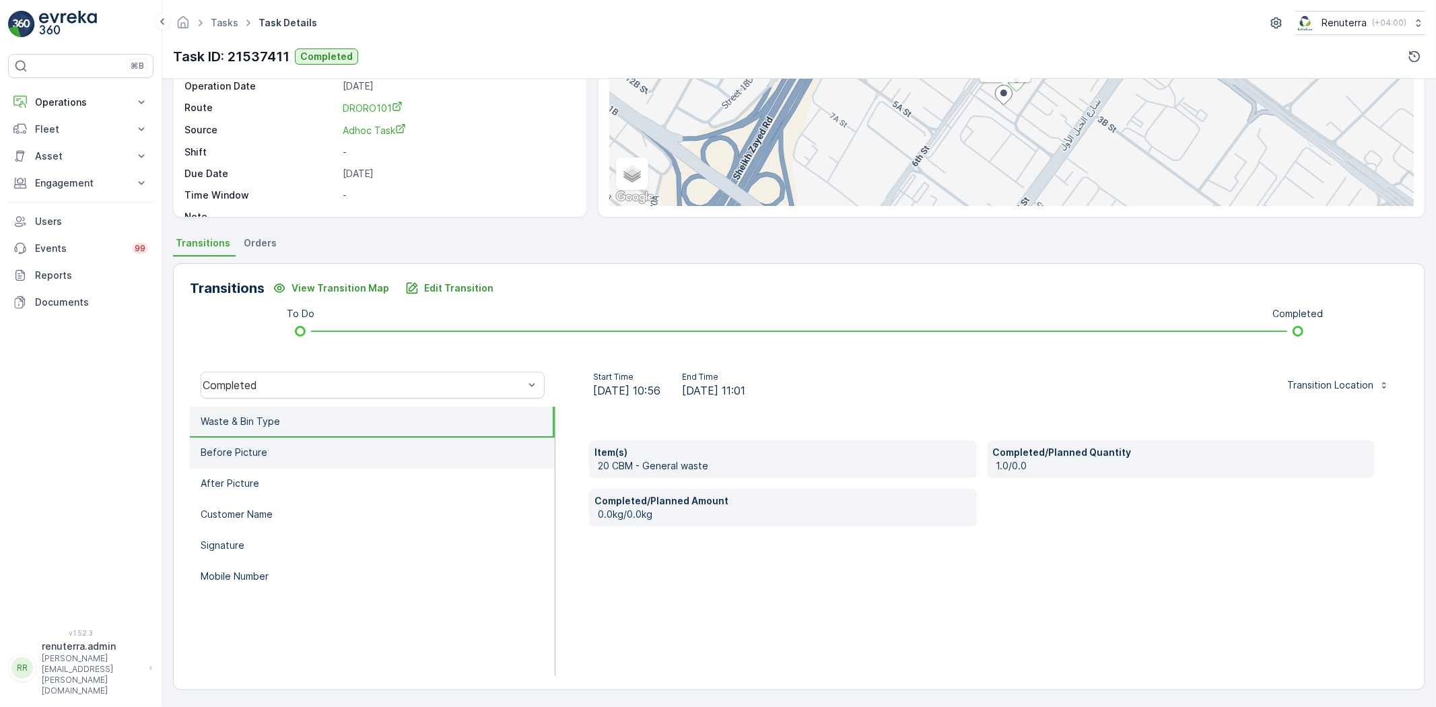
click at [285, 456] on li "Before Picture" at bounding box center [372, 452] width 365 height 31
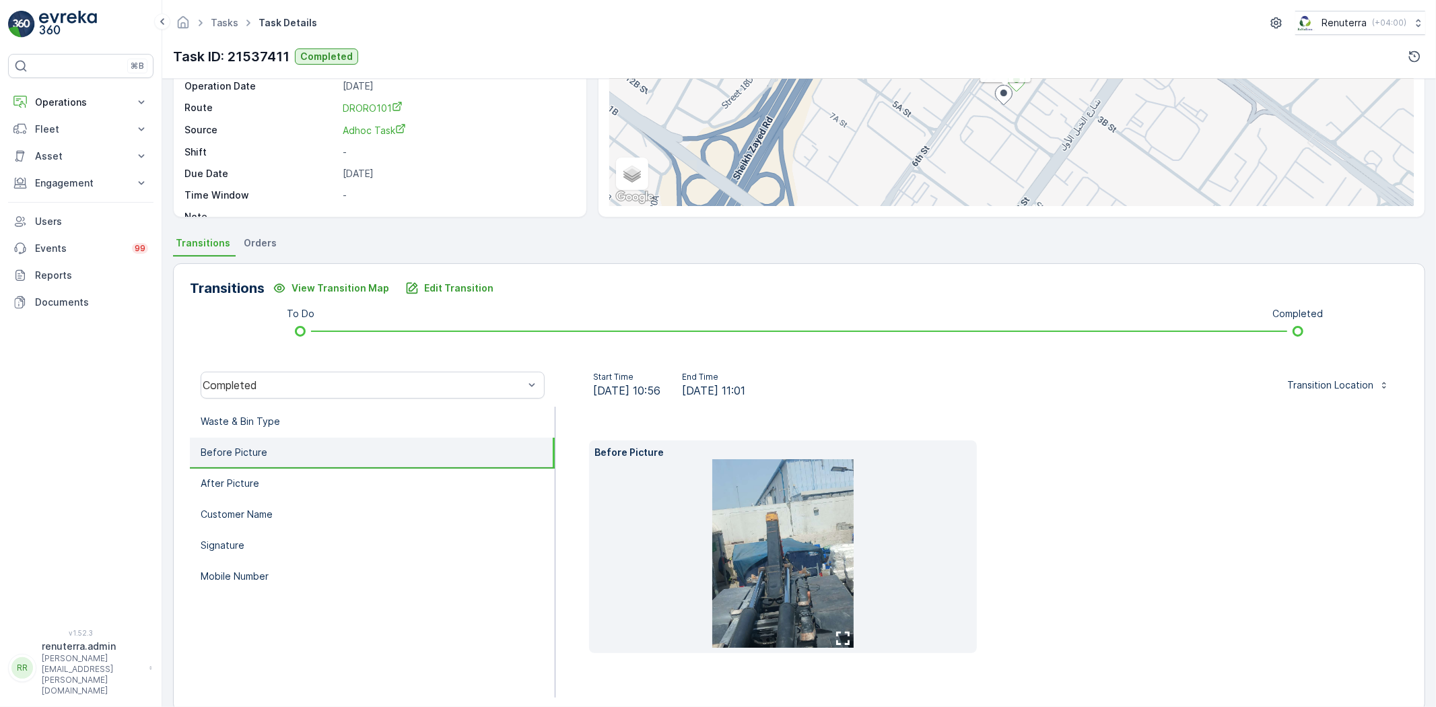
click at [285, 456] on li "Before Picture" at bounding box center [372, 452] width 365 height 31
click at [349, 483] on li "After Picture" at bounding box center [372, 483] width 365 height 31
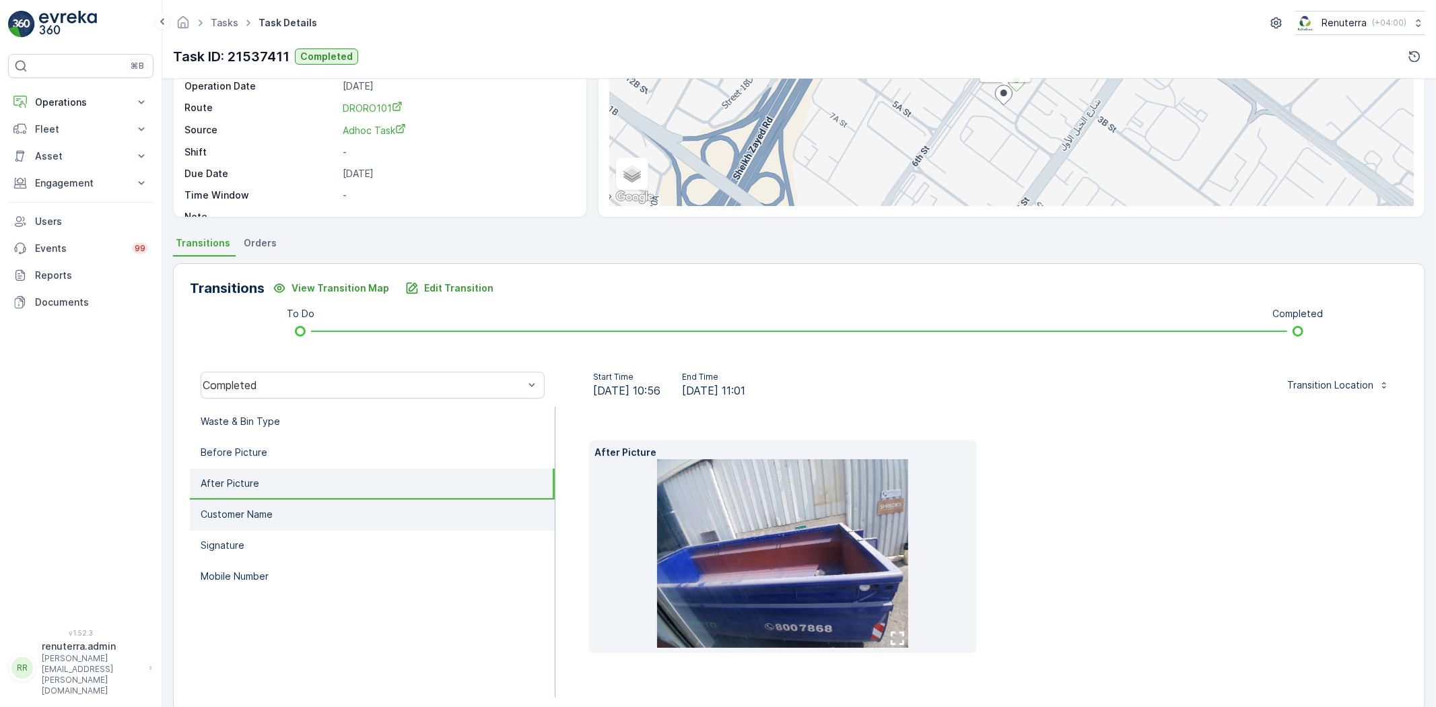
click at [337, 514] on li "Customer Name" at bounding box center [372, 514] width 365 height 31
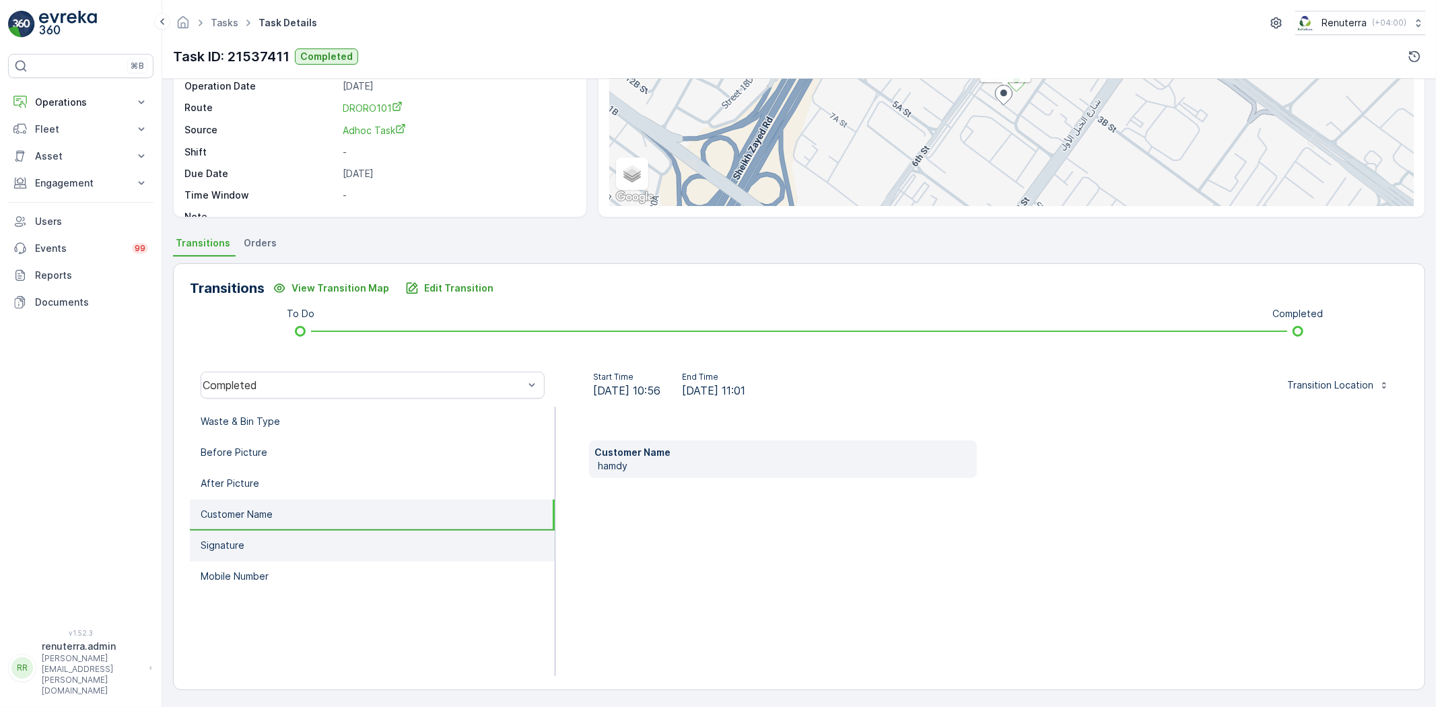
click at [335, 549] on li "Signature" at bounding box center [372, 545] width 365 height 31
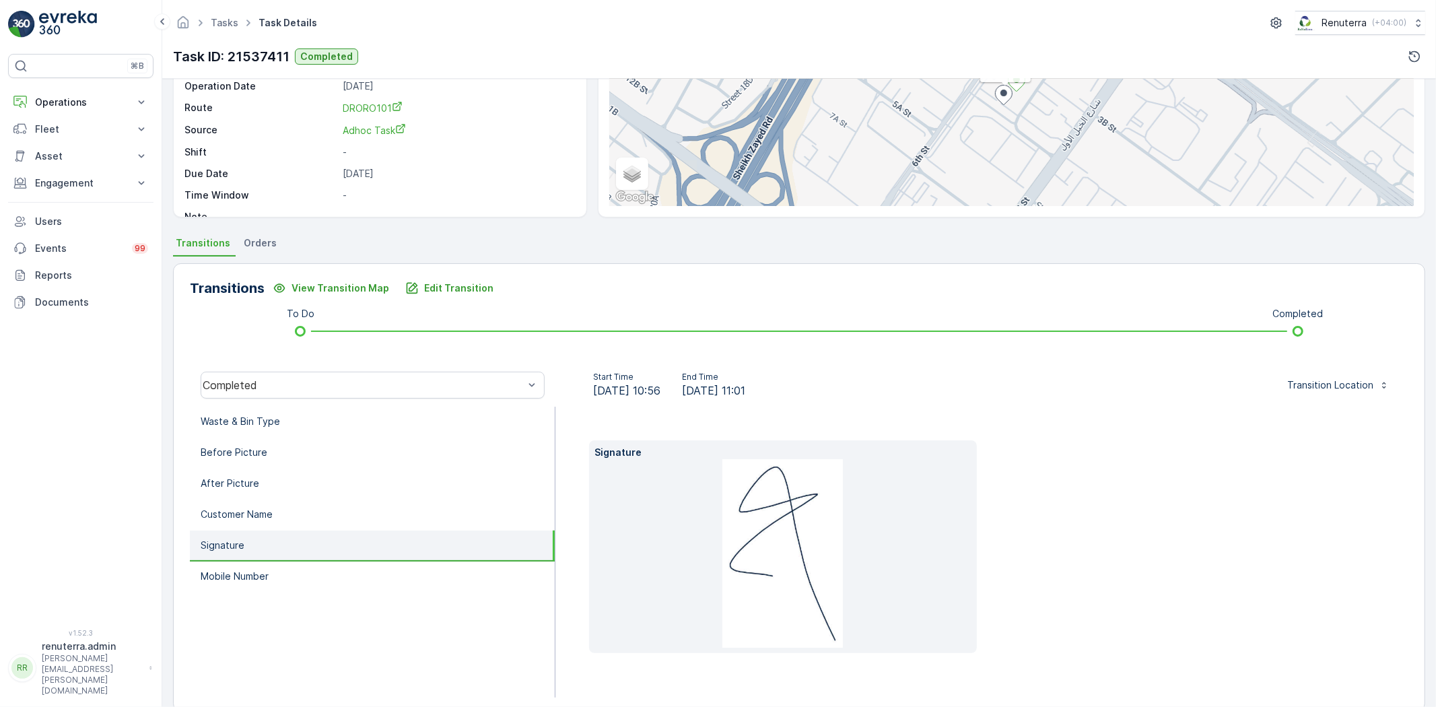
drag, startPoint x: 654, startPoint y: 390, endPoint x: 680, endPoint y: 394, distance: 27.1
click at [660, 394] on span "09.09.2025 10:56" at bounding box center [626, 390] width 67 height 16
click at [683, 415] on div "Signature" at bounding box center [981, 552] width 853 height 291
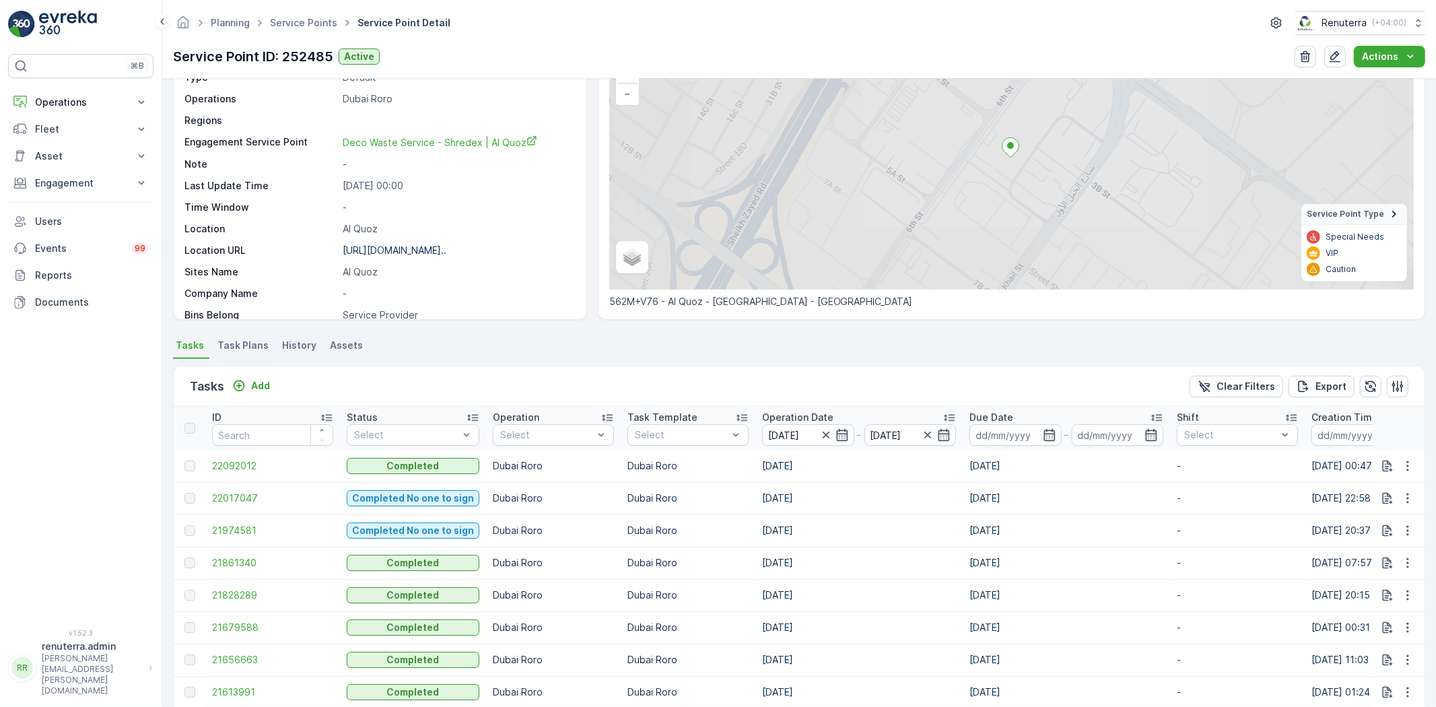
scroll to position [149, 0]
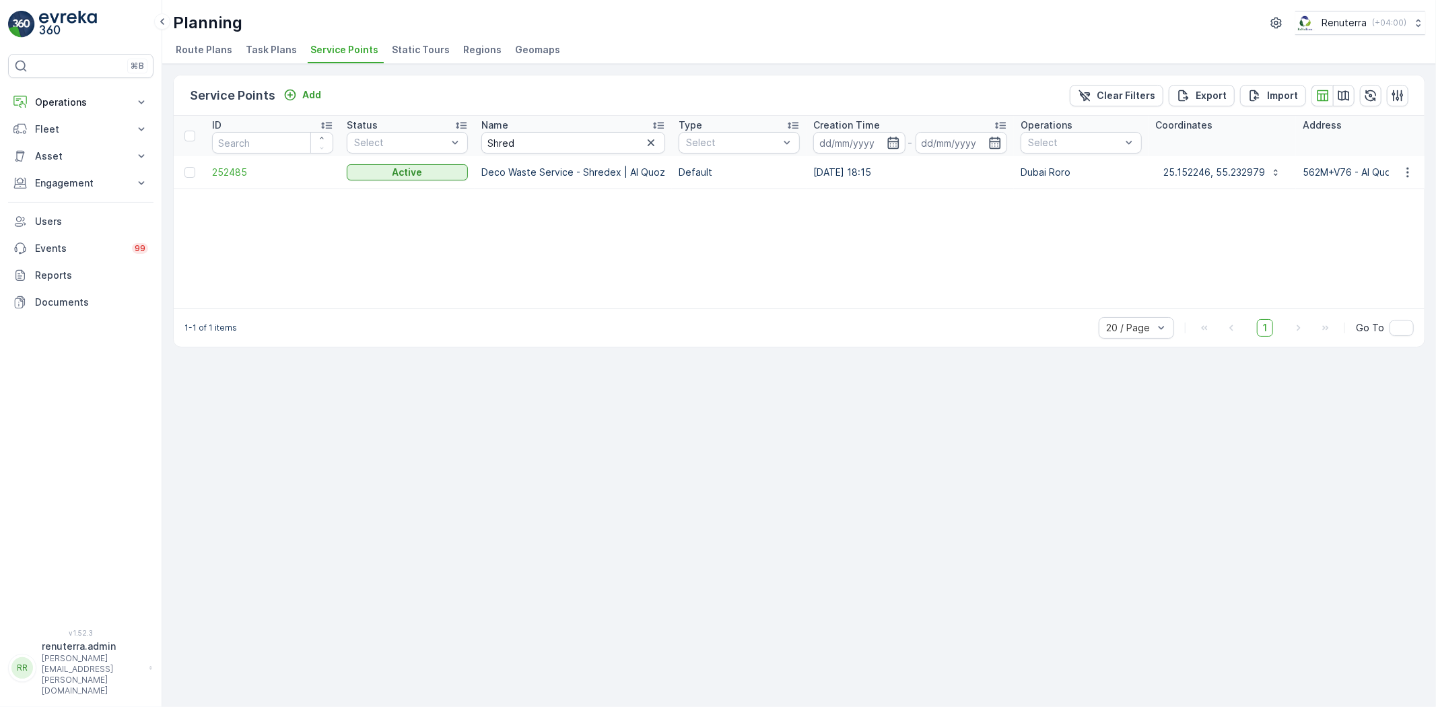
click at [232, 183] on td "252485" at bounding box center [272, 172] width 135 height 32
click at [227, 168] on span "252485" at bounding box center [272, 172] width 121 height 13
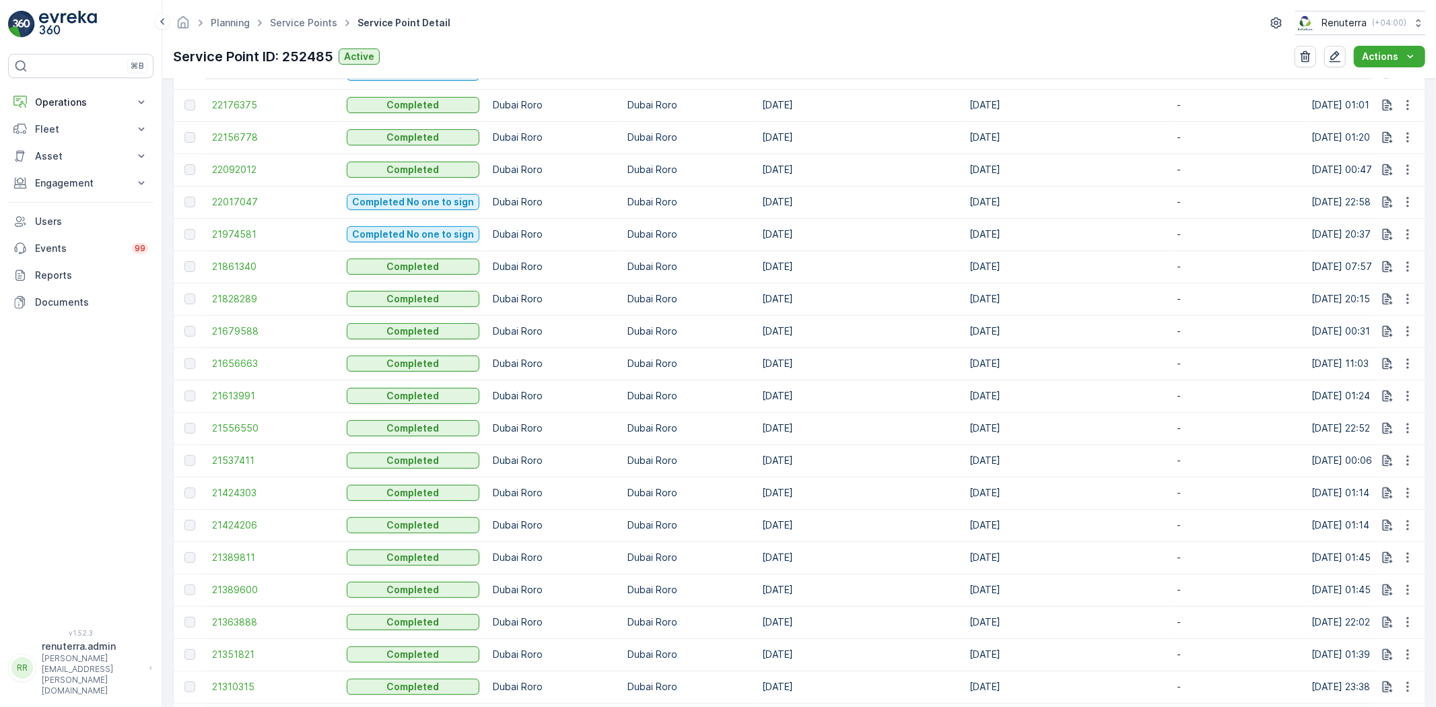
scroll to position [748, 0]
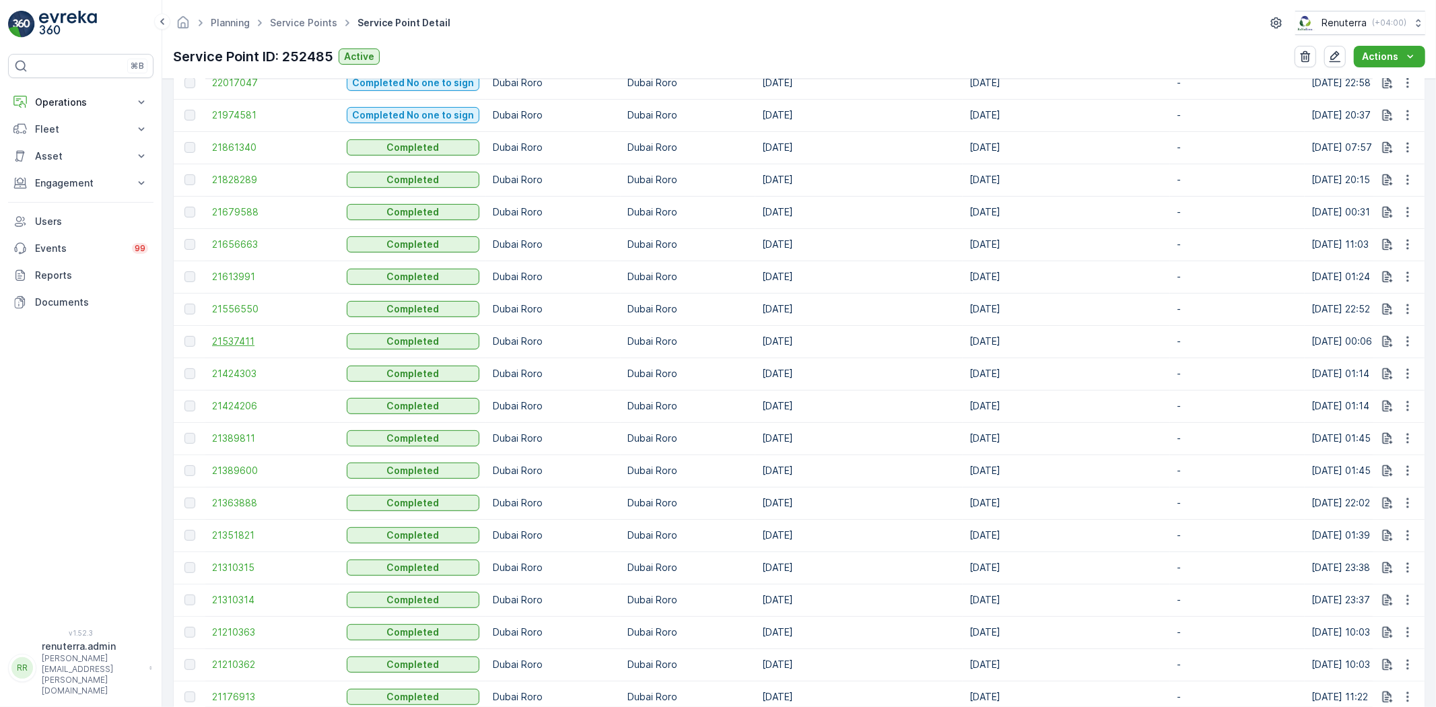
click at [250, 337] on span "21537411" at bounding box center [272, 341] width 121 height 13
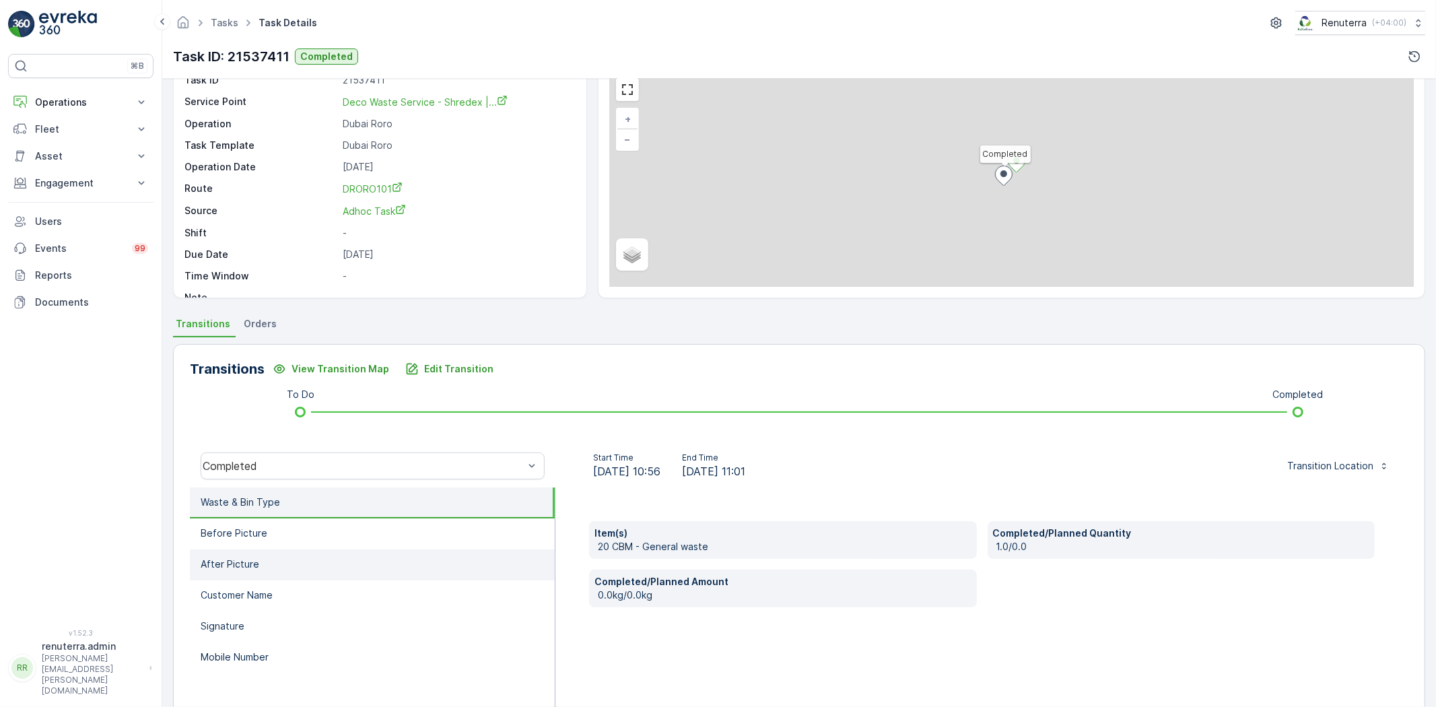
scroll to position [141, 0]
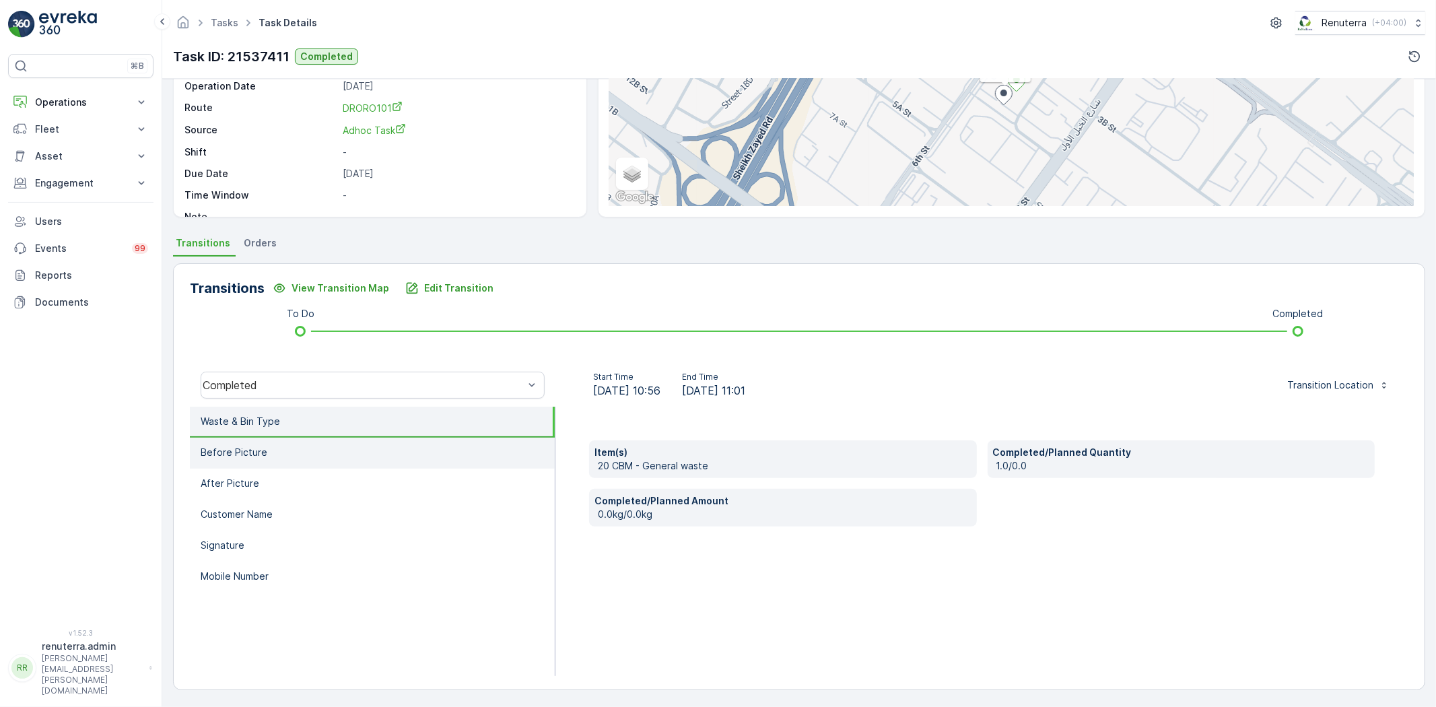
click at [292, 440] on li "Before Picture" at bounding box center [372, 452] width 365 height 31
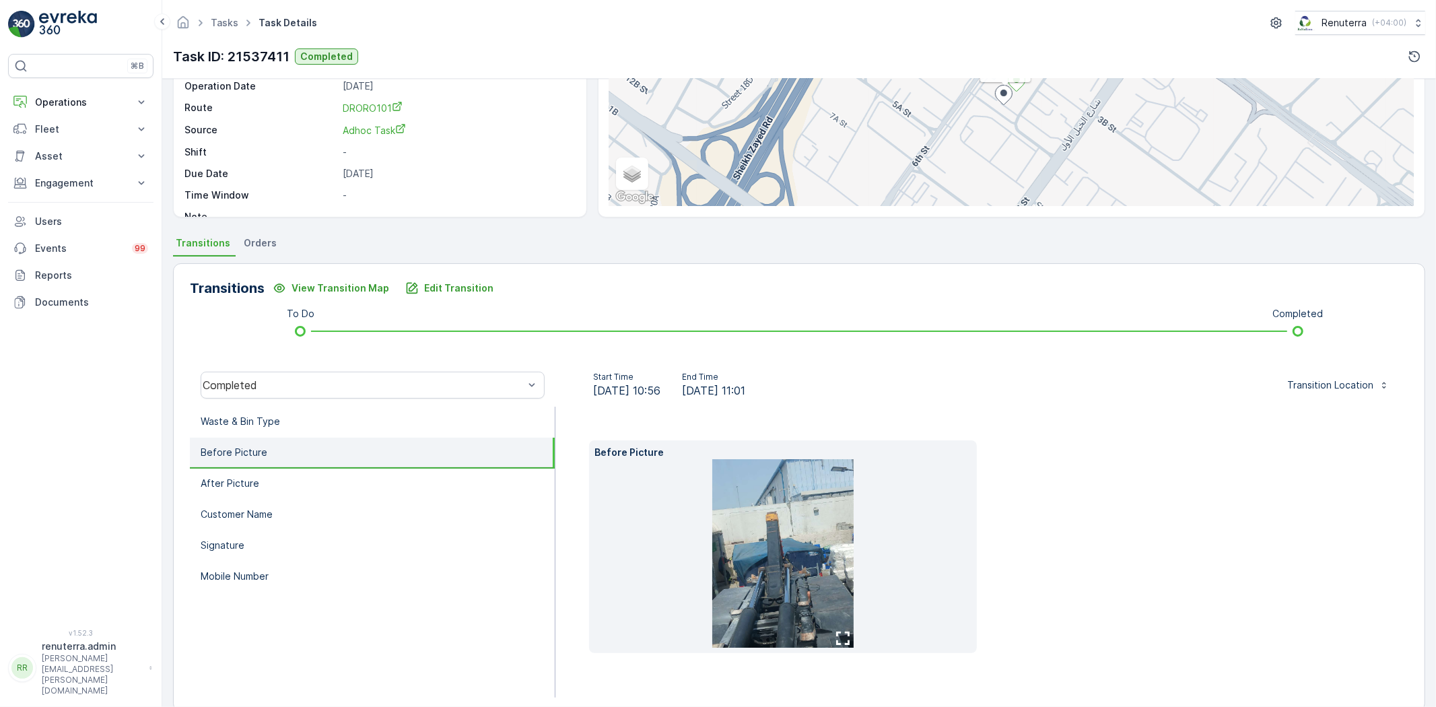
scroll to position [163, 0]
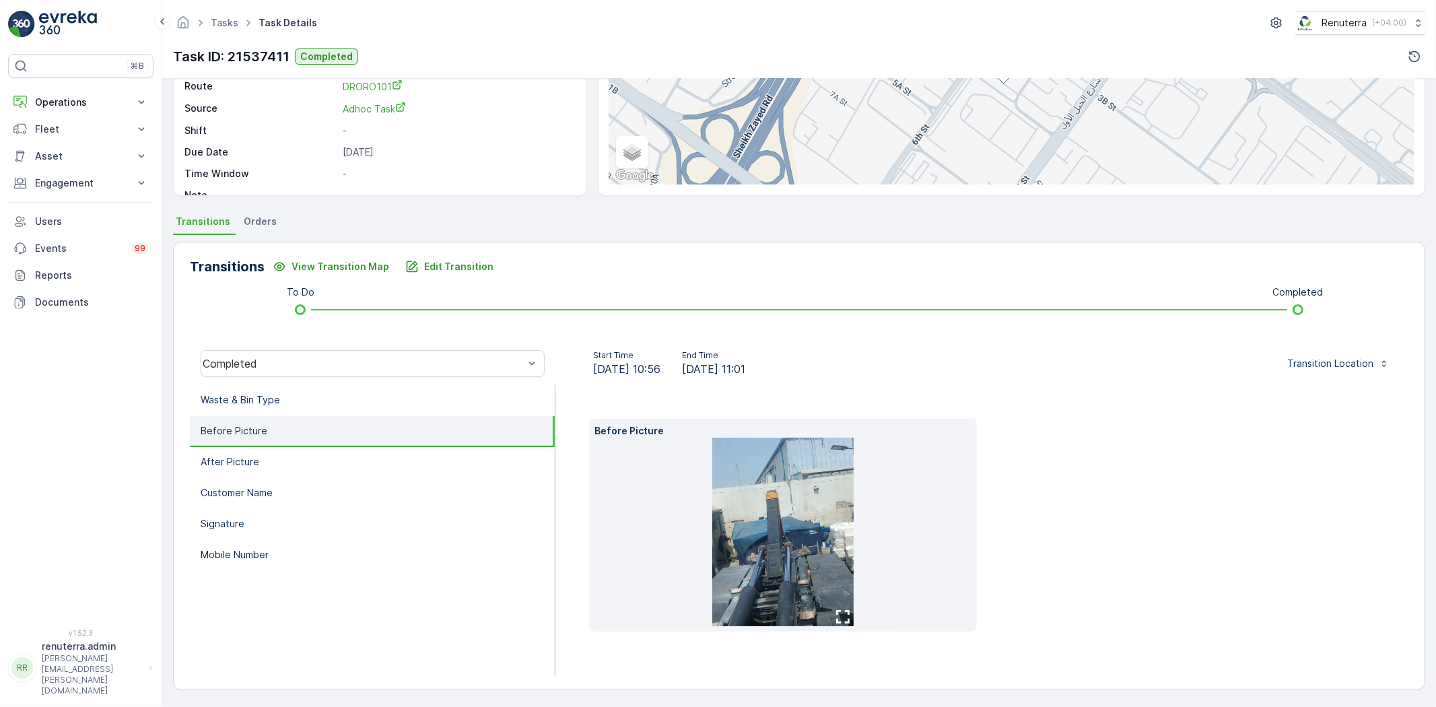
click at [774, 563] on img at bounding box center [782, 531] width 141 height 188
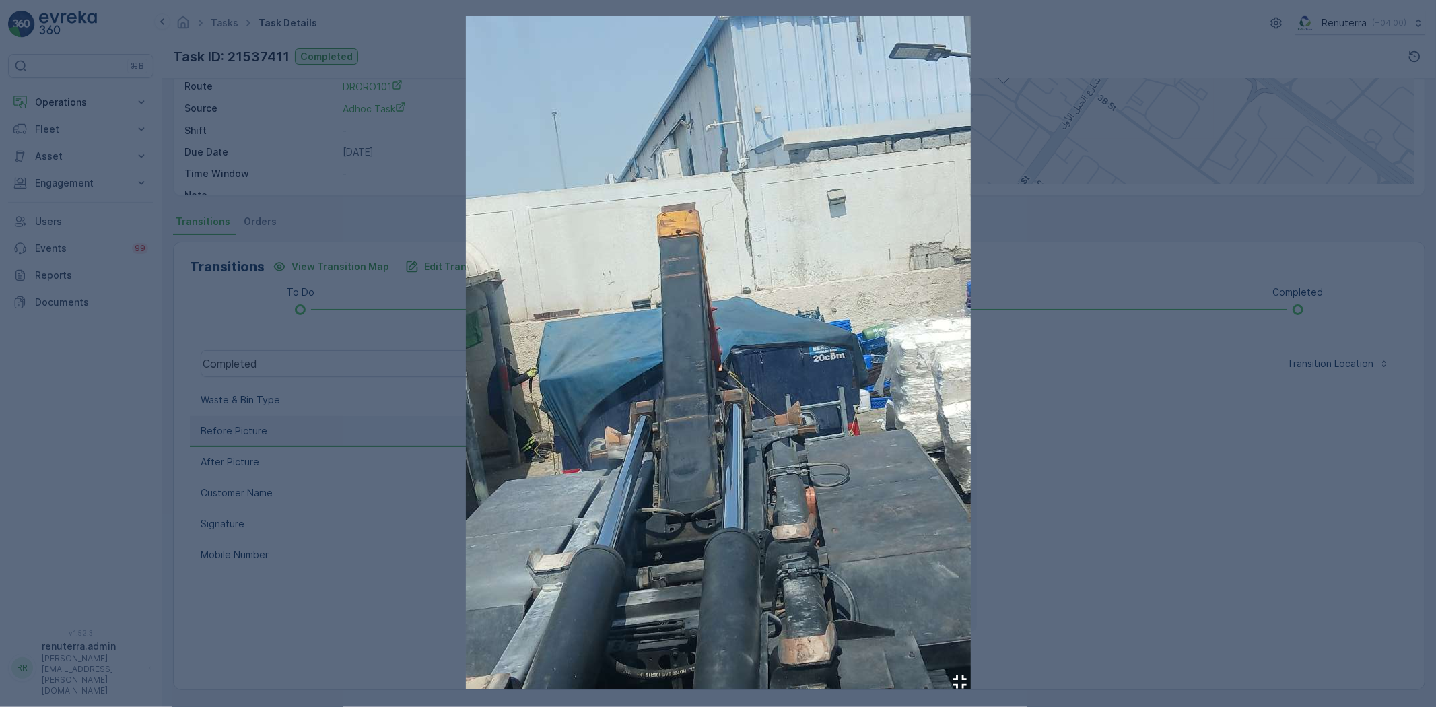
click at [1095, 481] on div at bounding box center [718, 353] width 1436 height 707
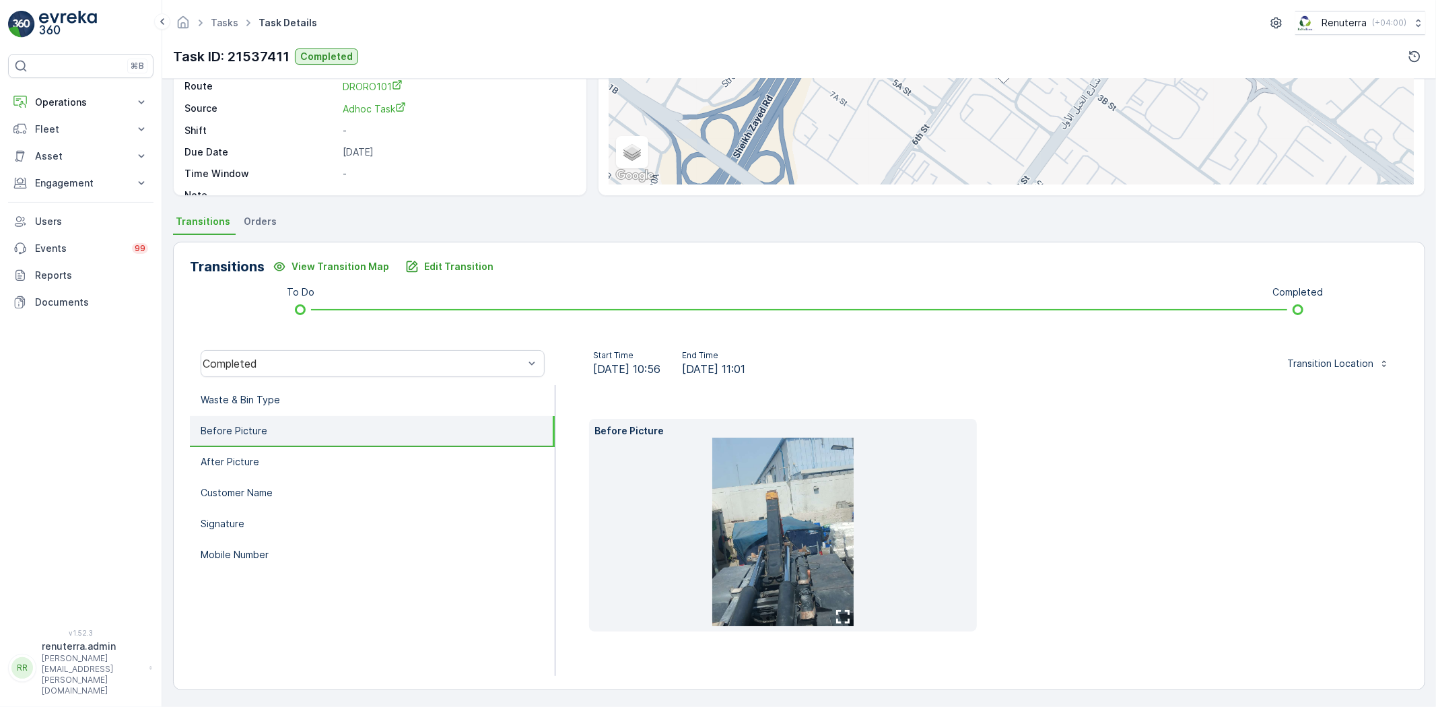
click at [339, 467] on li "After Picture" at bounding box center [372, 462] width 365 height 31
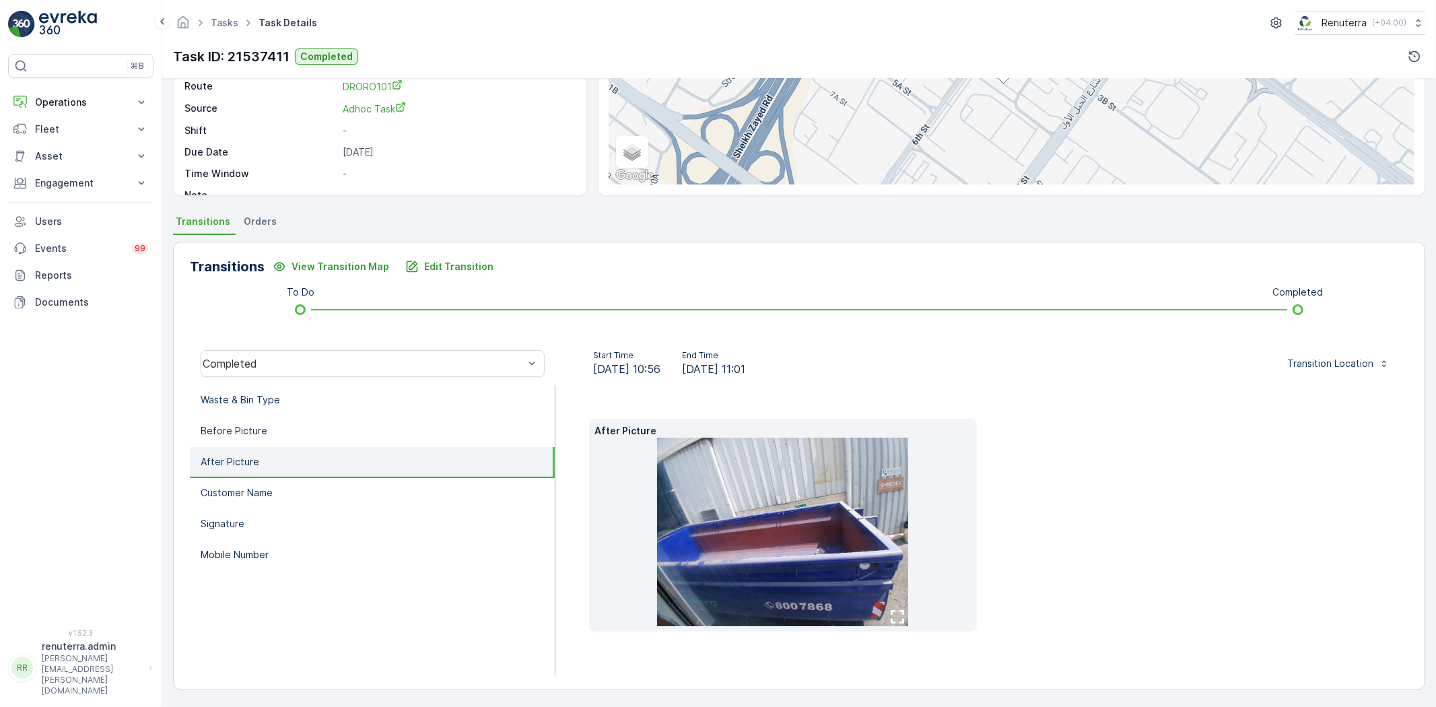
scroll to position [142, 0]
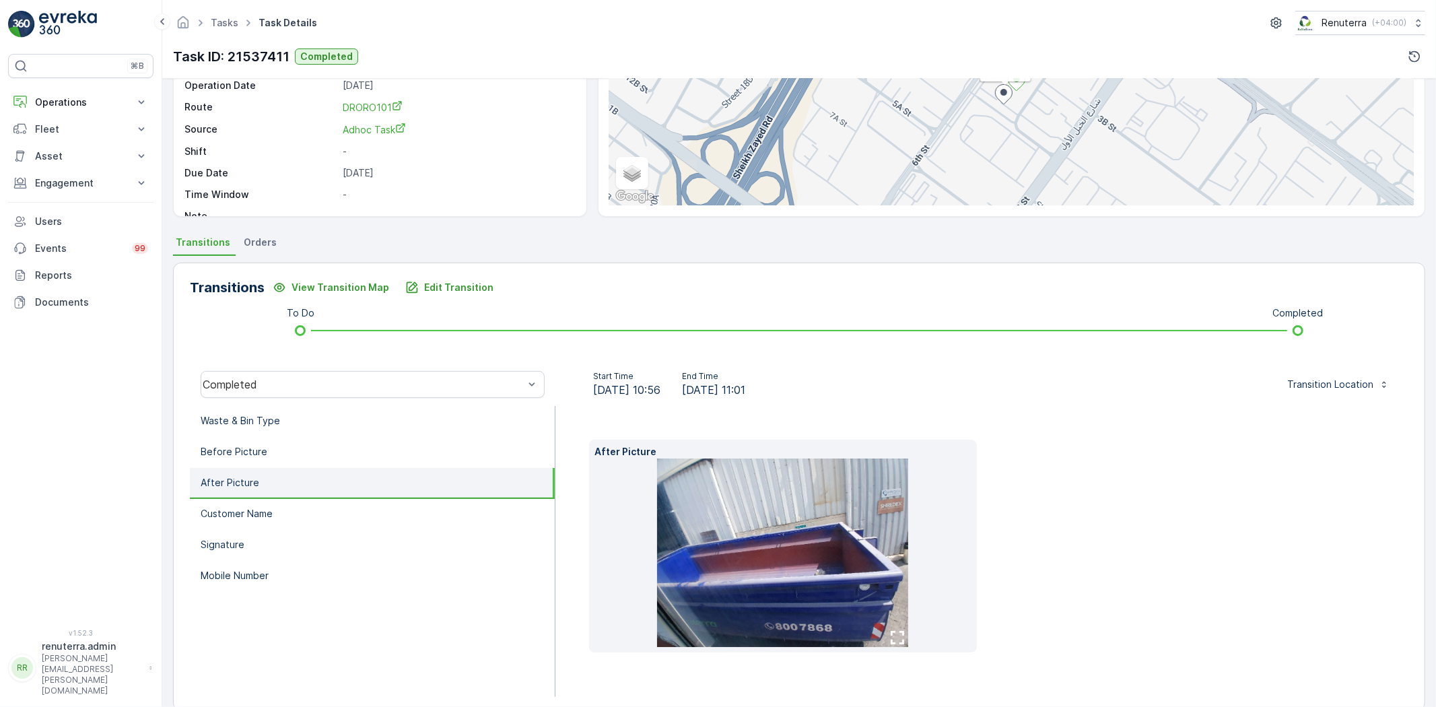
click at [825, 587] on img at bounding box center [782, 552] width 251 height 188
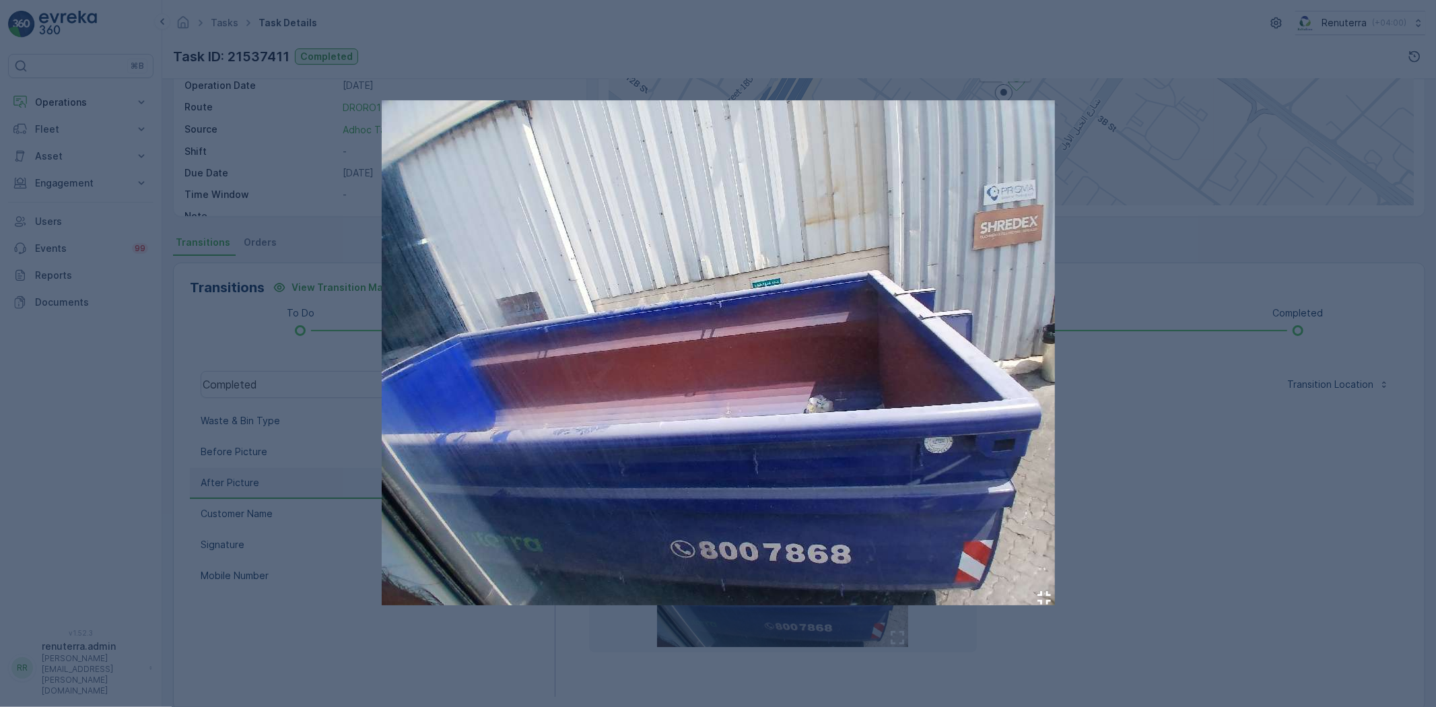
click at [1133, 507] on div at bounding box center [718, 353] width 1436 height 707
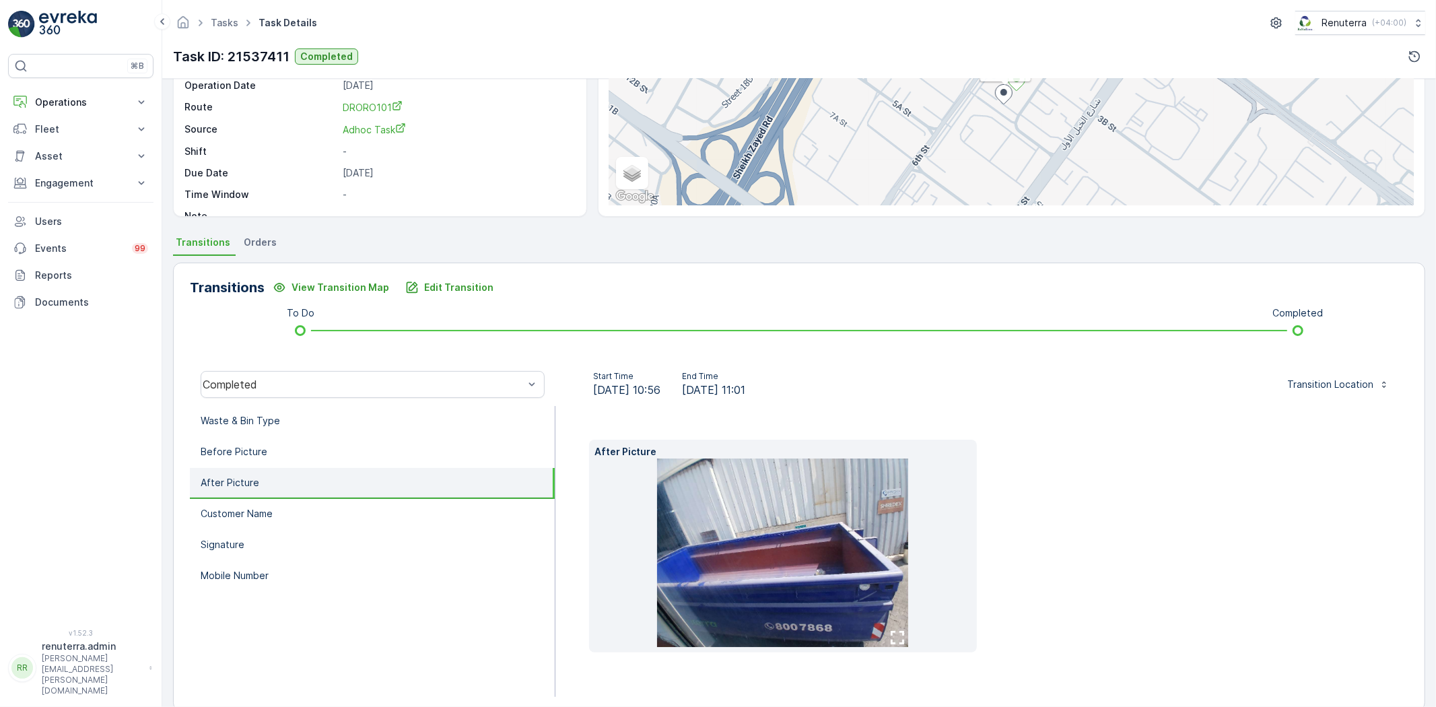
click at [779, 569] on img at bounding box center [782, 552] width 251 height 188
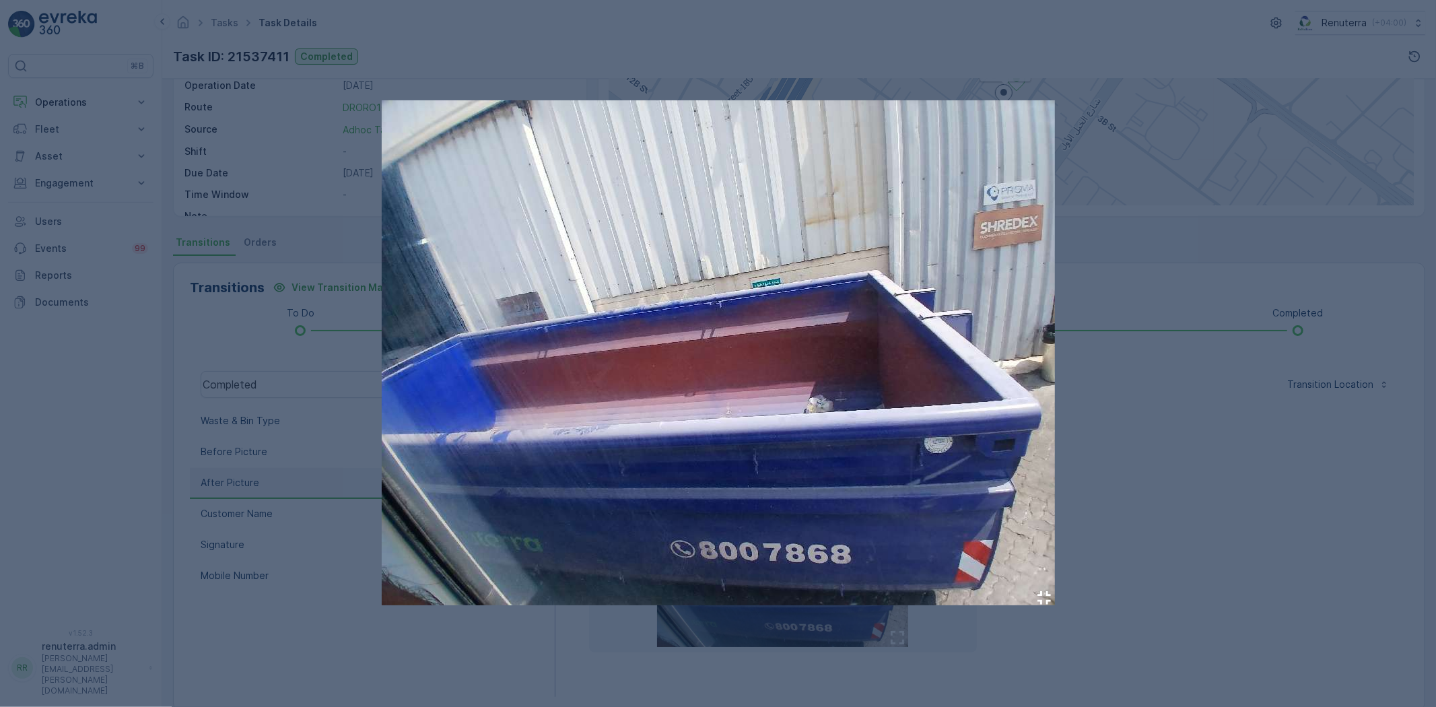
click at [1142, 502] on div at bounding box center [718, 353] width 1436 height 707
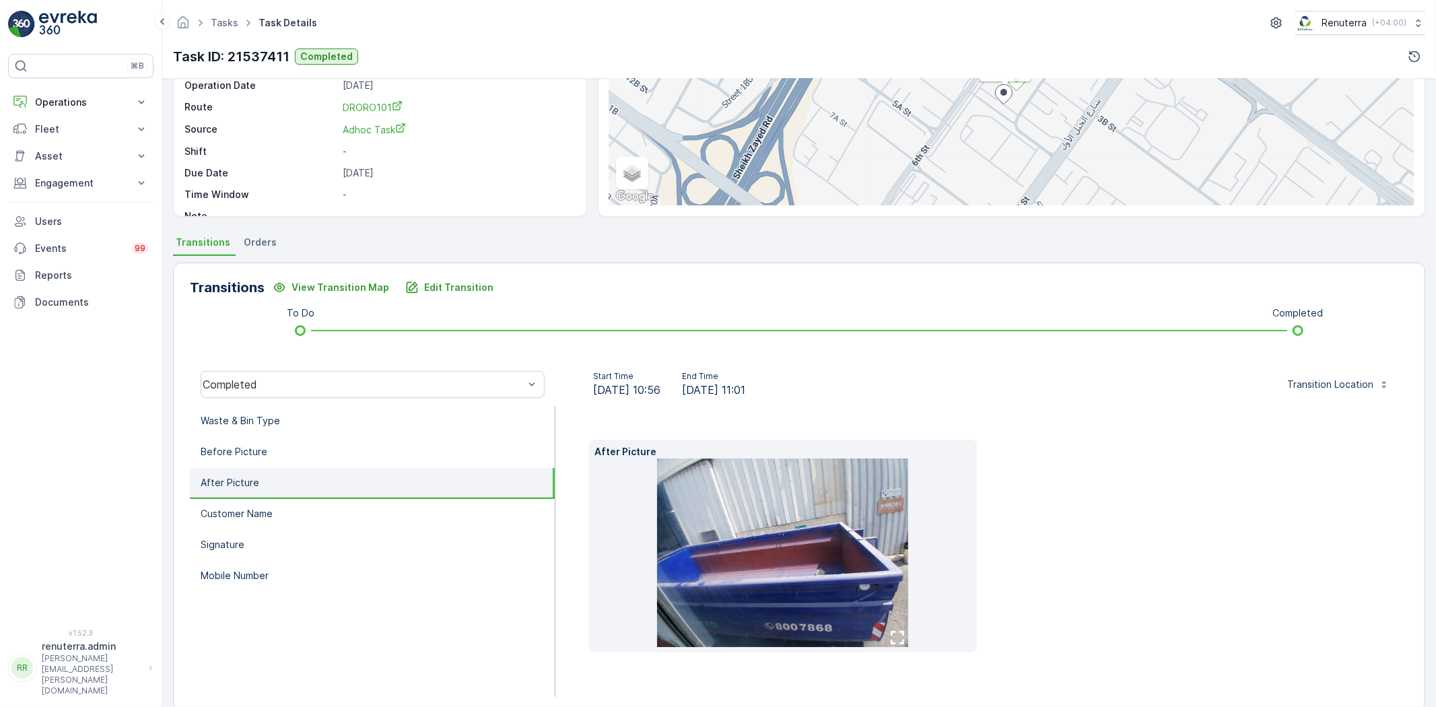
drag, startPoint x: 655, startPoint y: 391, endPoint x: 691, endPoint y: 394, distance: 35.8
click at [685, 394] on div "Start Time 09.09.2025 10:56 End Time 09.09.2025 11:01" at bounding box center [669, 384] width 206 height 27
click at [221, 479] on p "After Picture" at bounding box center [230, 482] width 59 height 13
click at [230, 441] on li "Before Picture" at bounding box center [372, 452] width 365 height 31
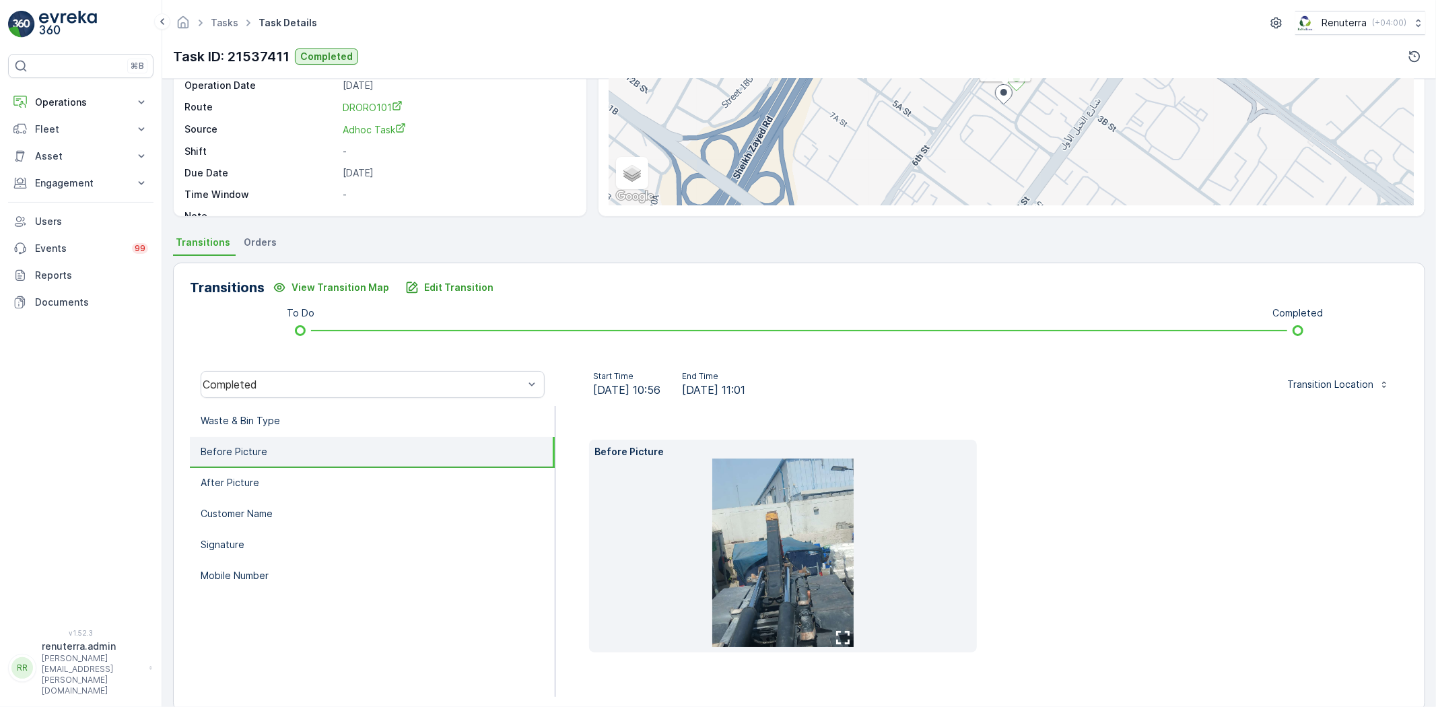
click at [804, 536] on img at bounding box center [782, 552] width 141 height 188
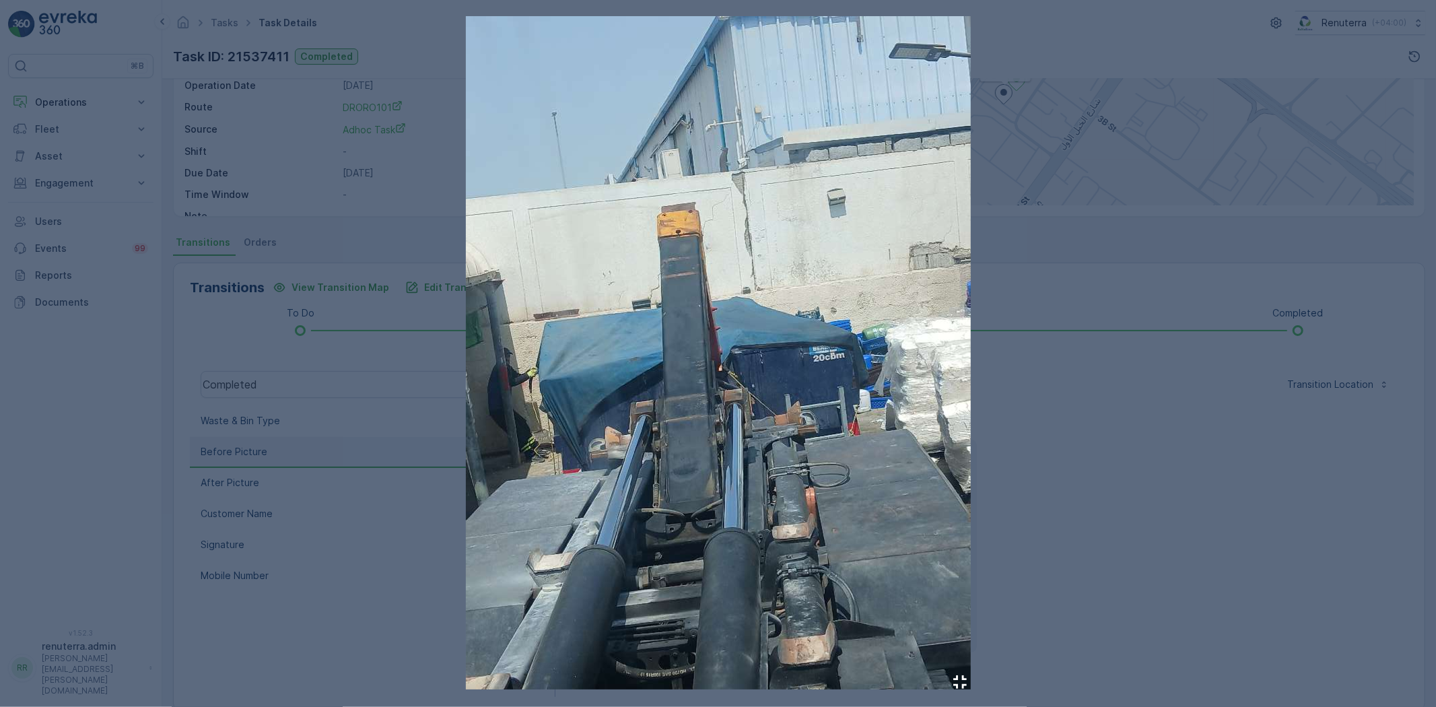
click at [1072, 499] on div at bounding box center [718, 353] width 1436 height 707
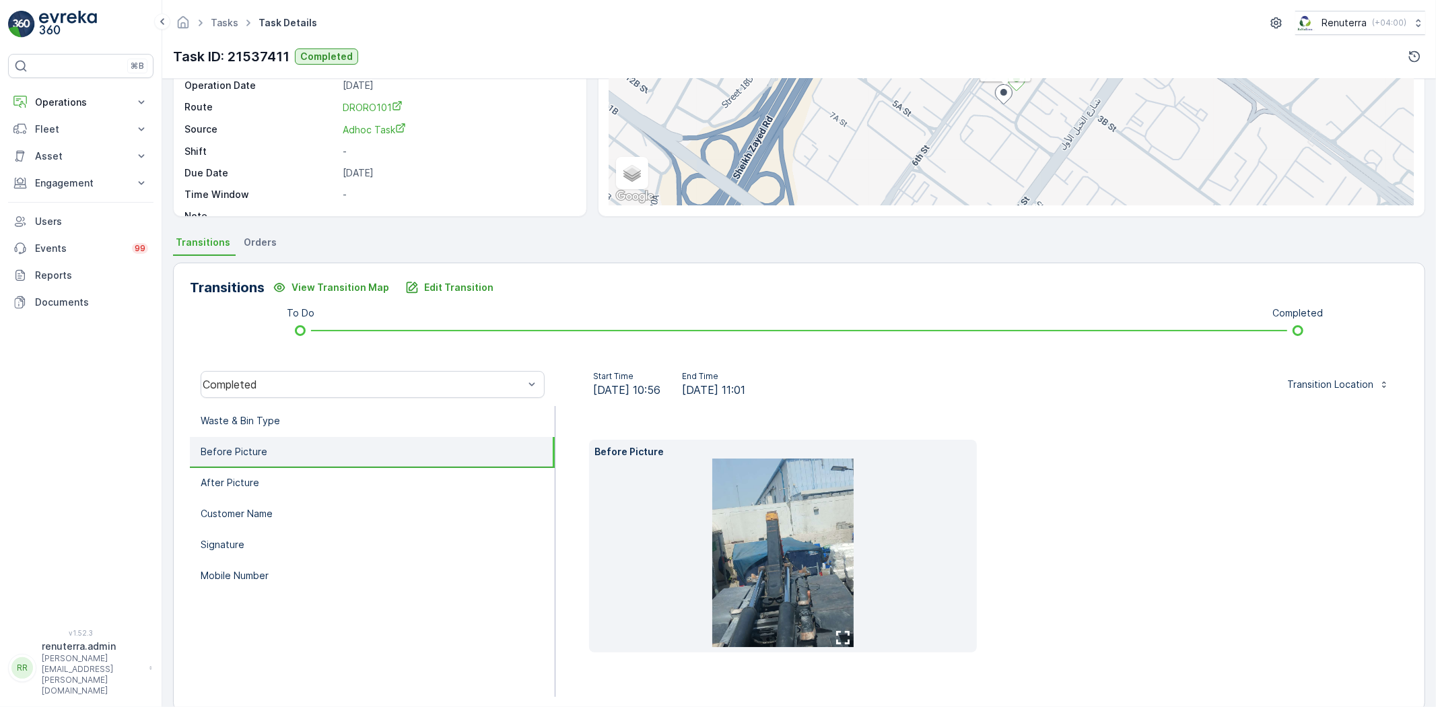
click at [810, 537] on img at bounding box center [782, 552] width 141 height 188
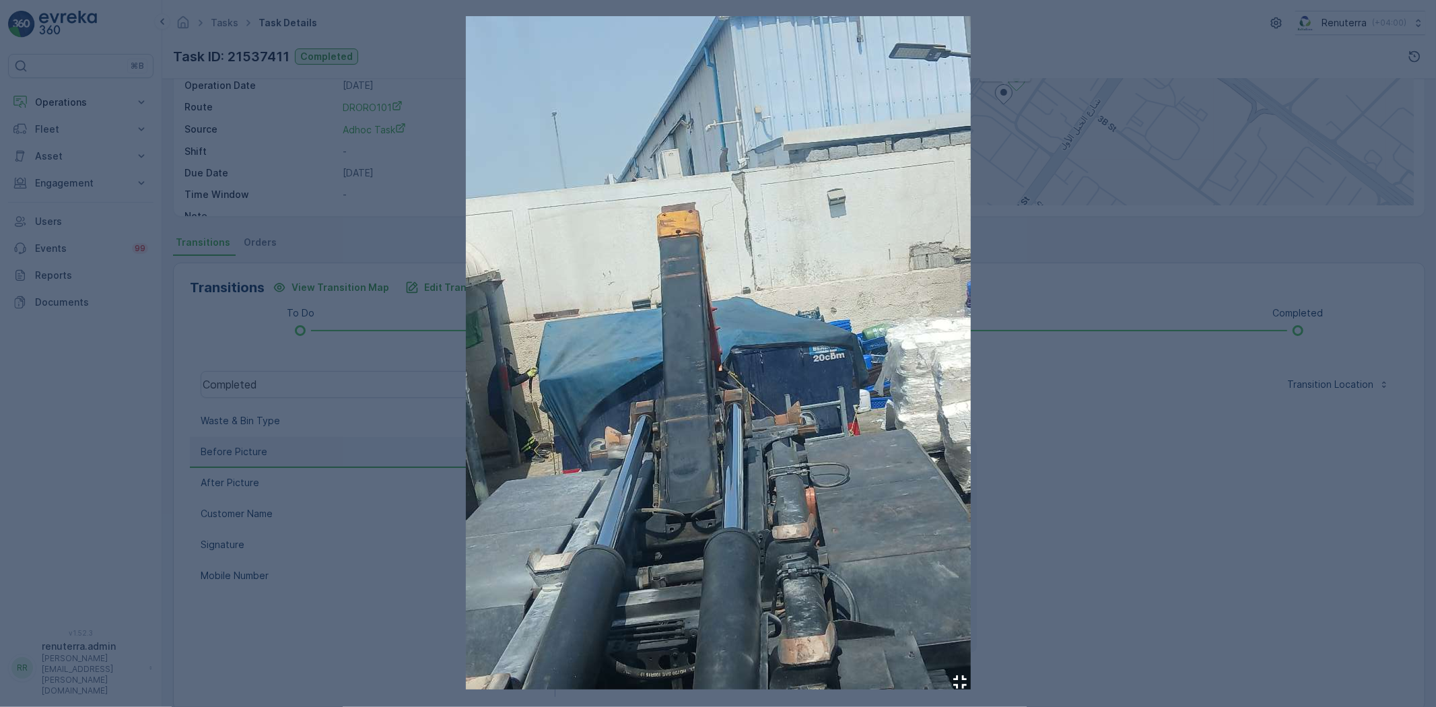
click at [1169, 505] on div at bounding box center [718, 353] width 1436 height 707
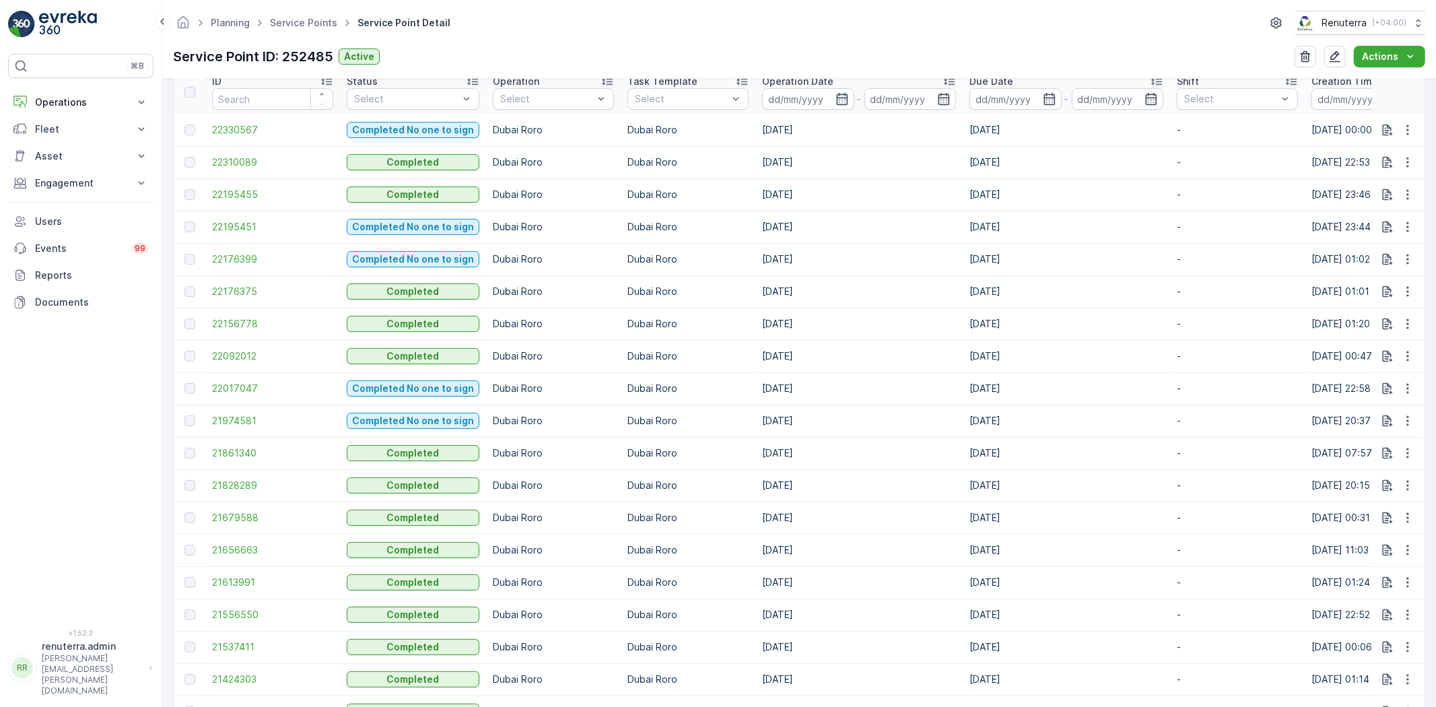
scroll to position [448, 0]
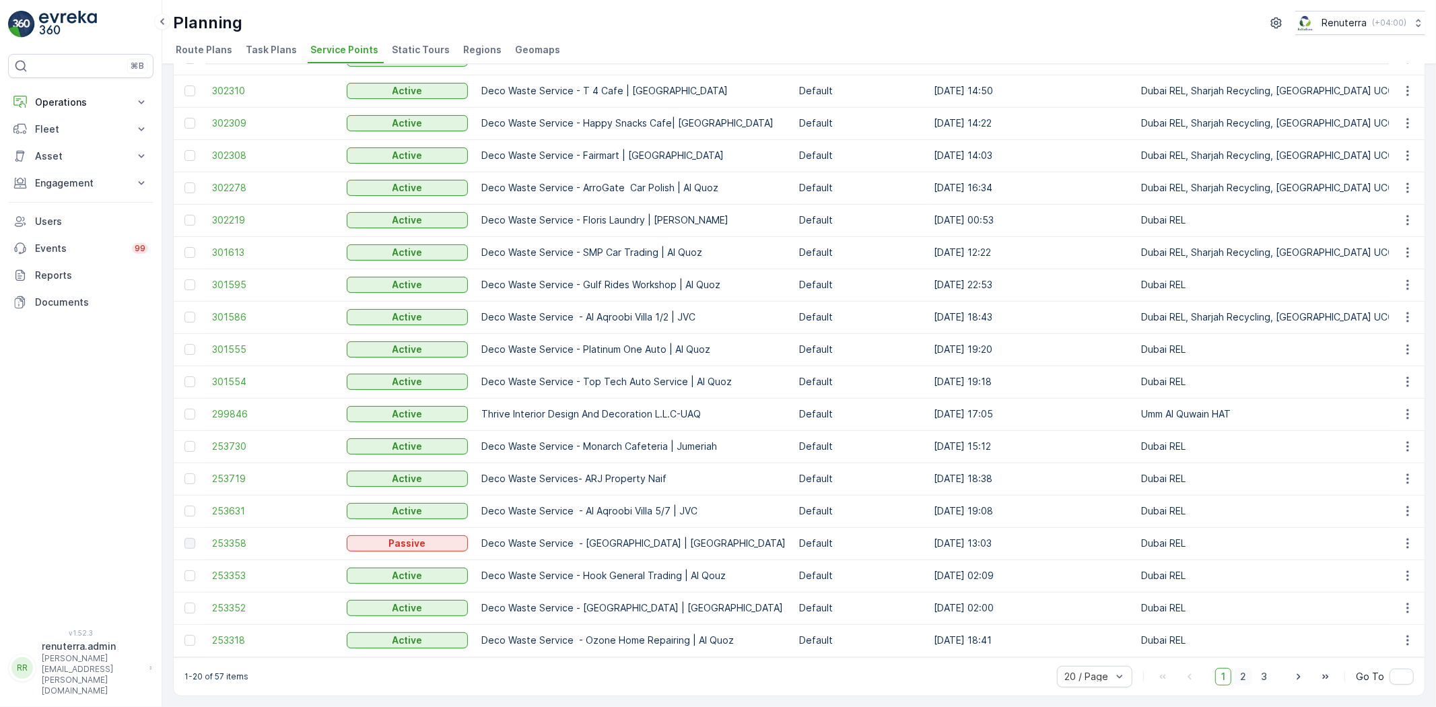
click at [1240, 670] on span "2" at bounding box center [1243, 676] width 18 height 17
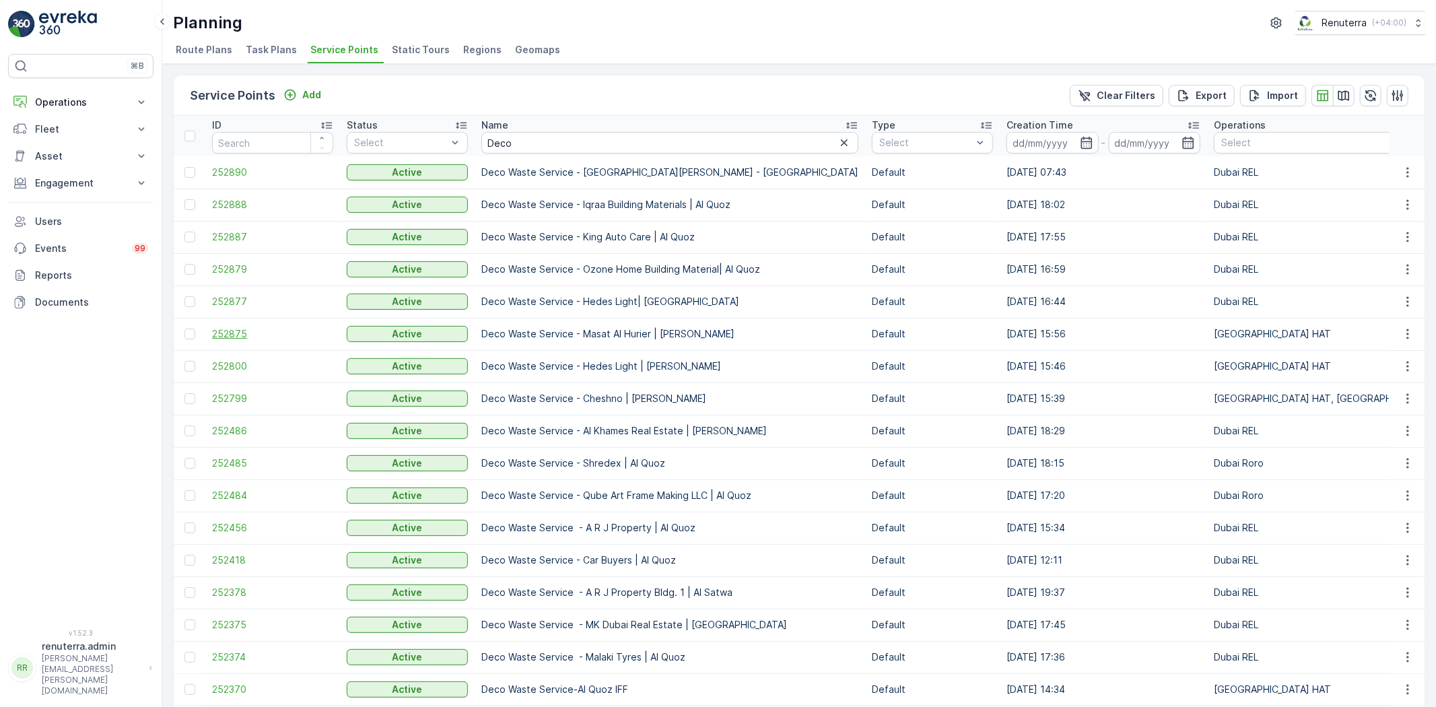
click at [225, 335] on span "252875" at bounding box center [272, 333] width 121 height 13
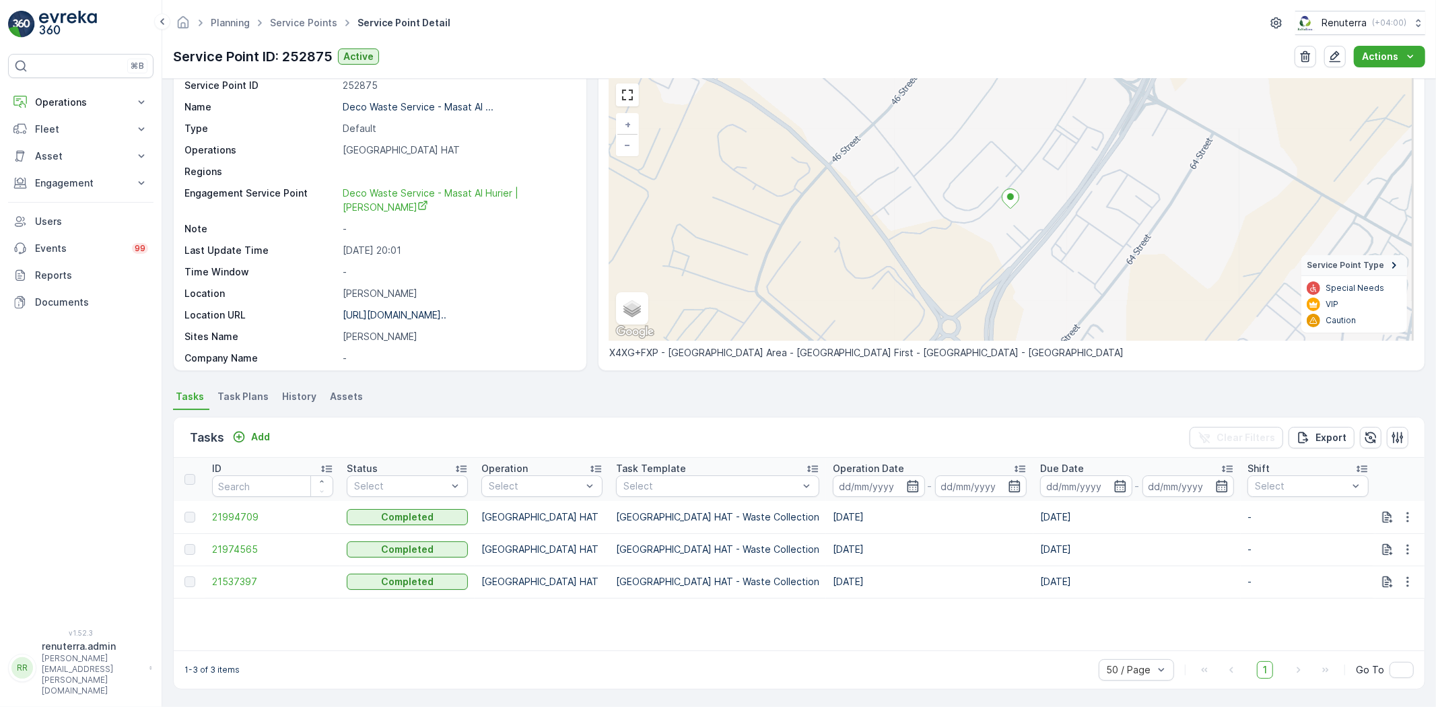
scroll to position [55, 0]
click at [252, 546] on span "21974565" at bounding box center [272, 548] width 121 height 13
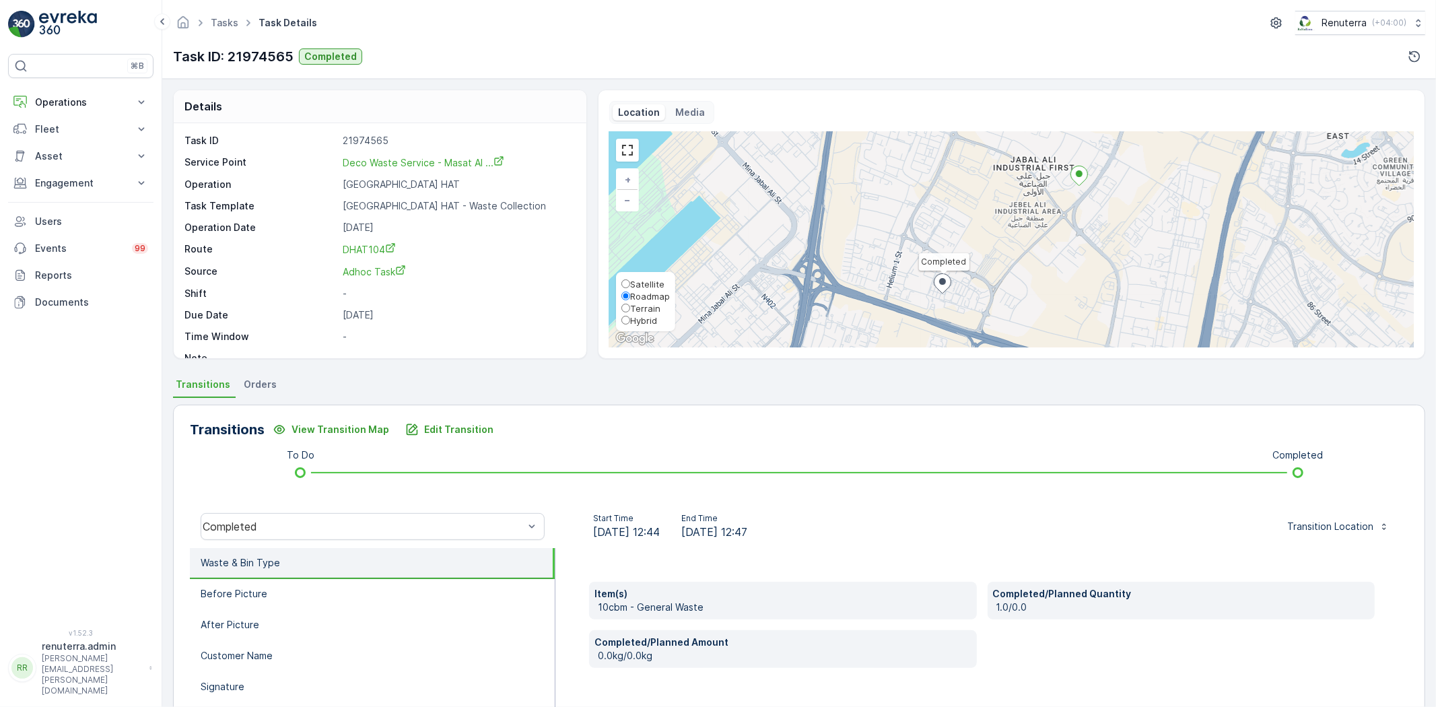
click at [633, 284] on span "Satellite" at bounding box center [647, 284] width 34 height 11
click at [630, 284] on input "Satellite" at bounding box center [625, 283] width 9 height 9
radio input "true"
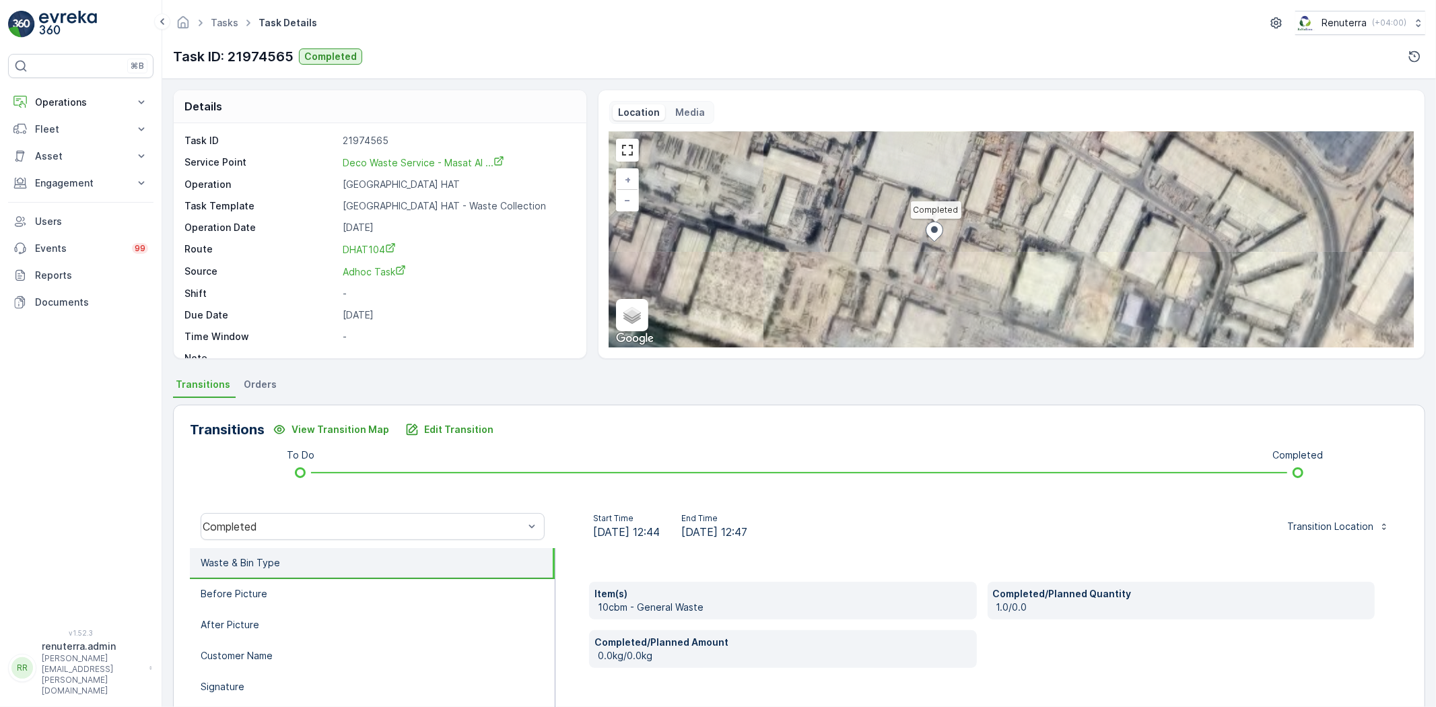
click at [944, 242] on div "Completed + − Satellite Roadmap Terrain Hybrid Leaflet Keyboard shortcuts Map D…" at bounding box center [1011, 239] width 804 height 215
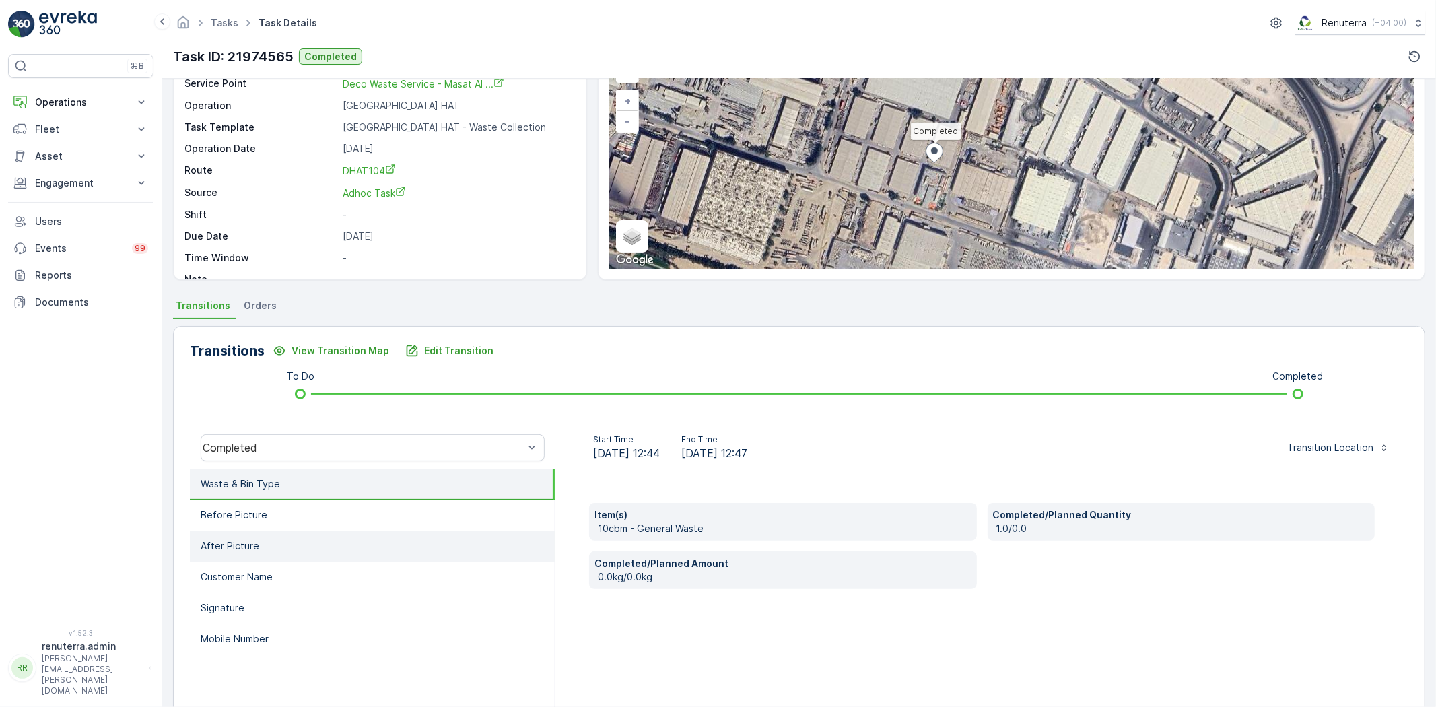
scroll to position [141, 0]
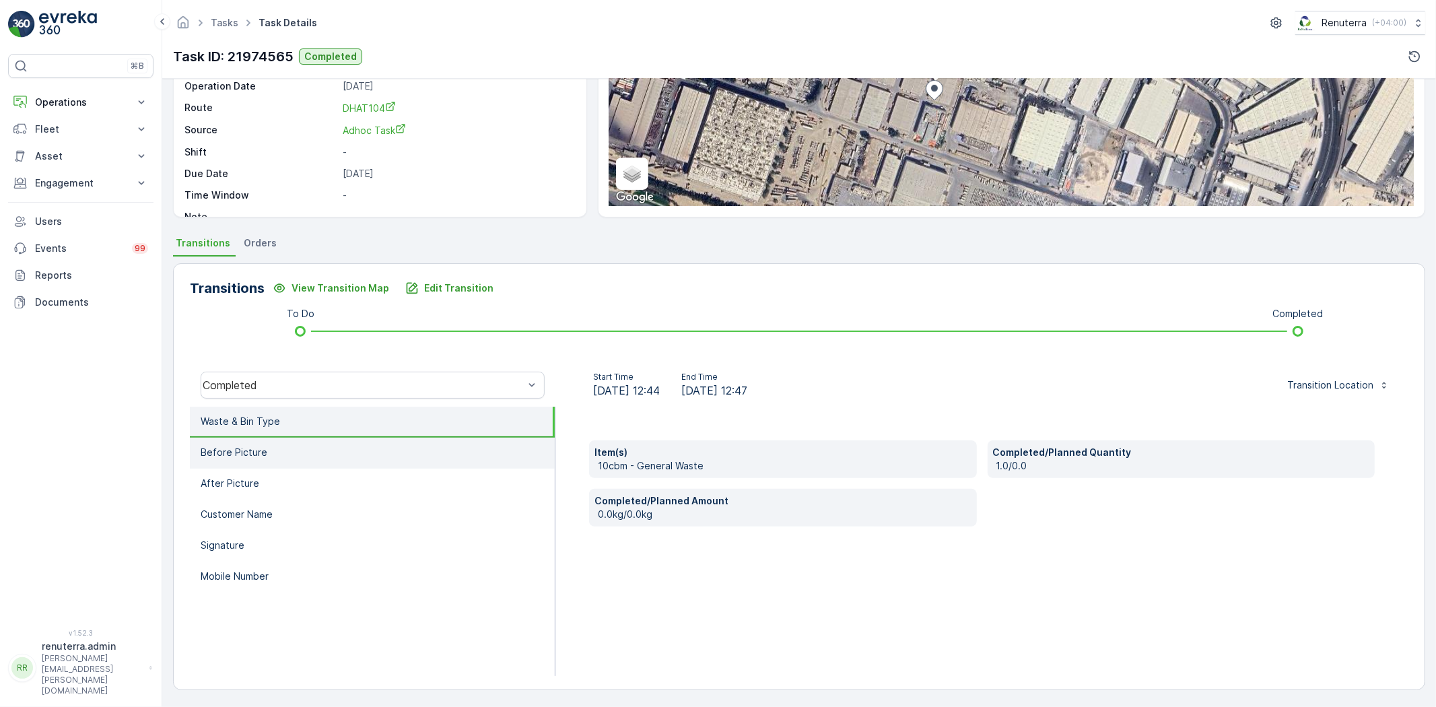
click at [312, 447] on li "Before Picture" at bounding box center [372, 452] width 365 height 31
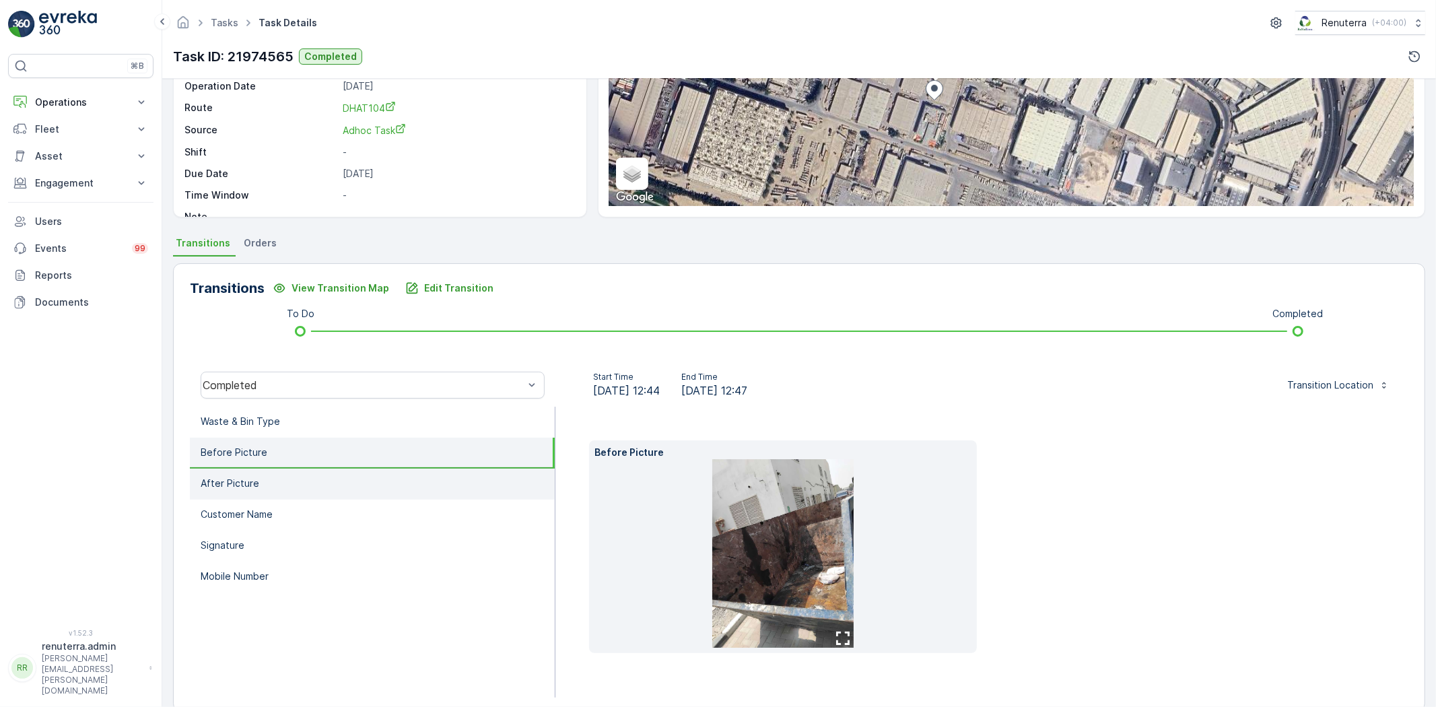
click at [342, 481] on li "After Picture" at bounding box center [372, 483] width 365 height 31
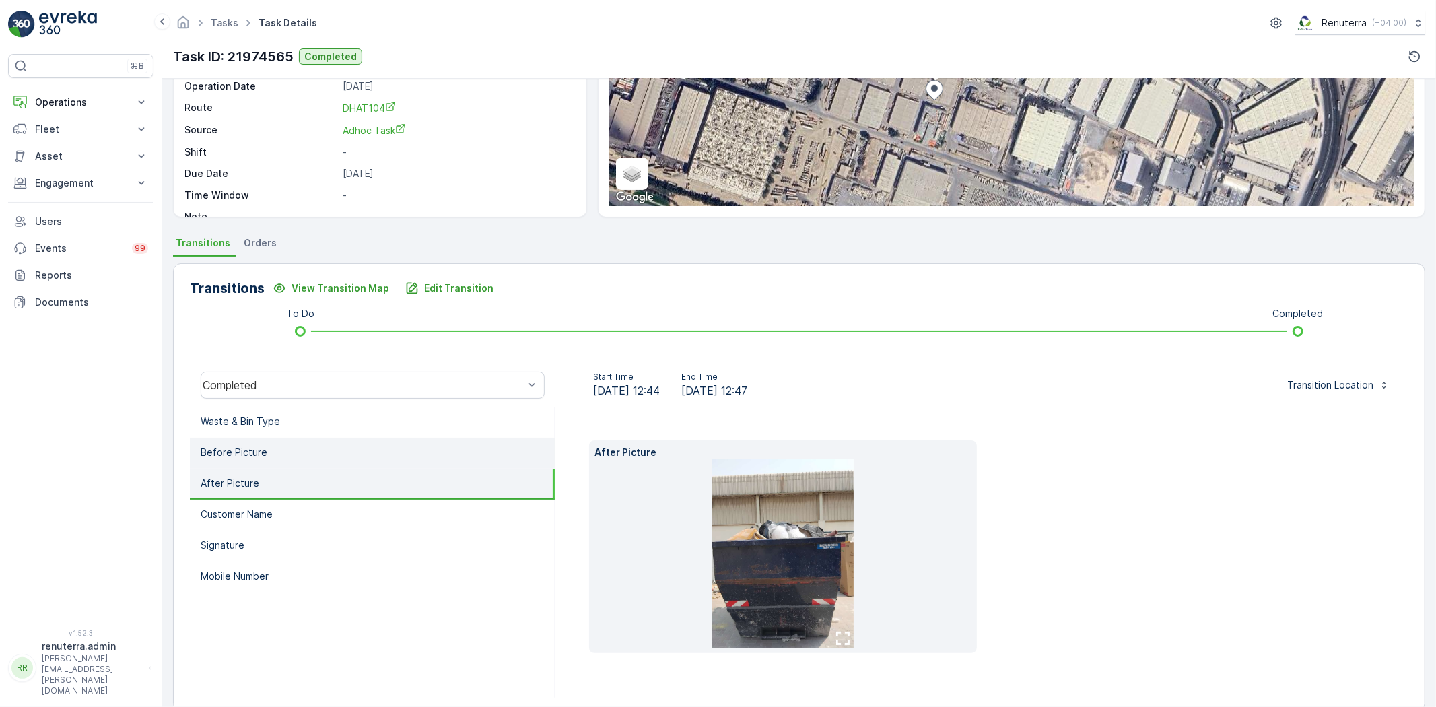
click at [345, 445] on li "Before Picture" at bounding box center [372, 452] width 365 height 31
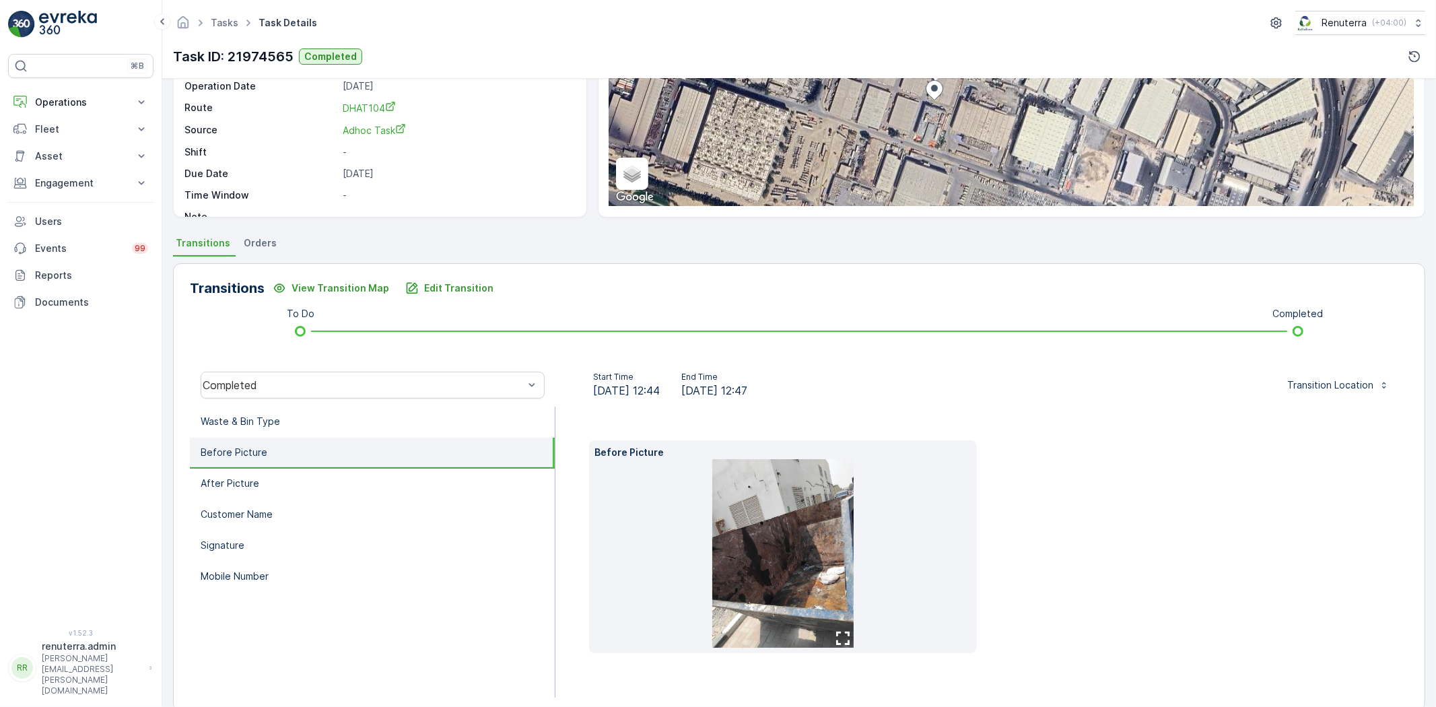
click at [763, 566] on img at bounding box center [782, 553] width 141 height 188
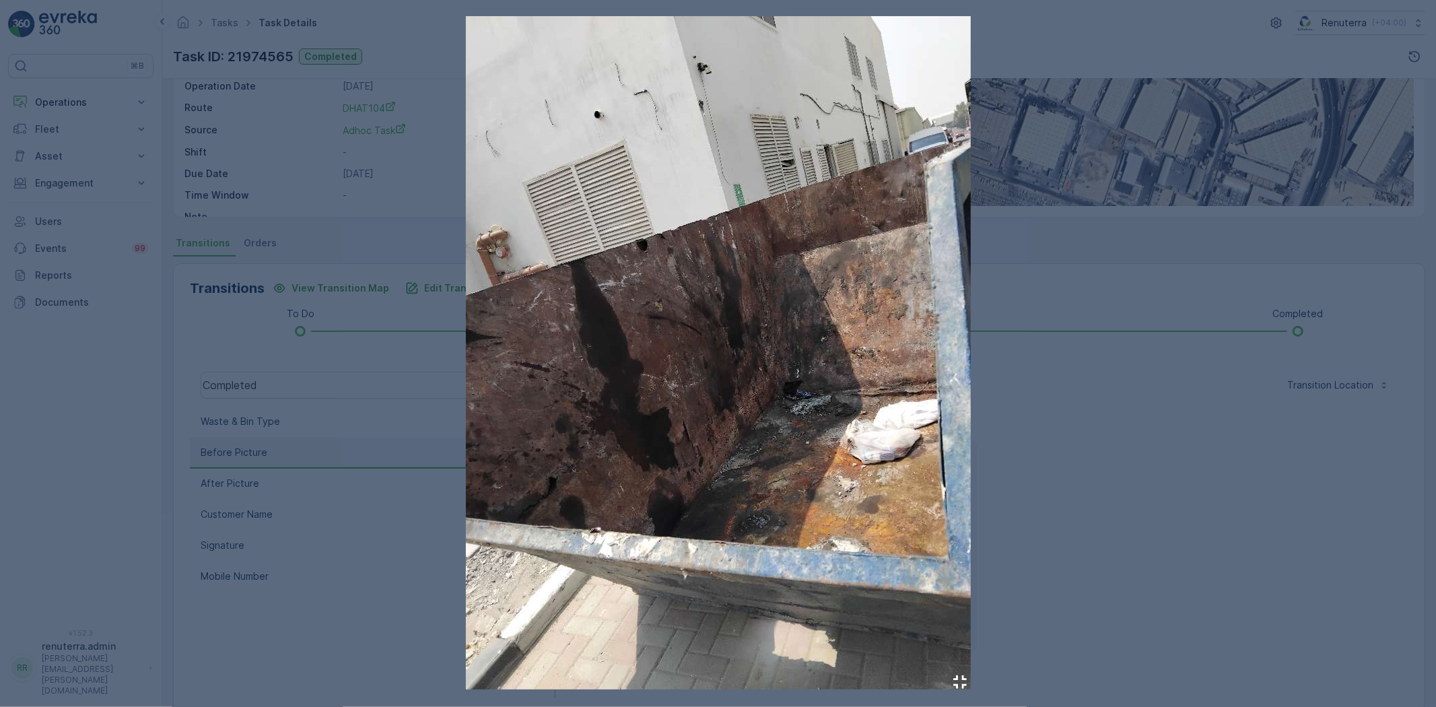
click at [1063, 534] on div at bounding box center [718, 353] width 1436 height 707
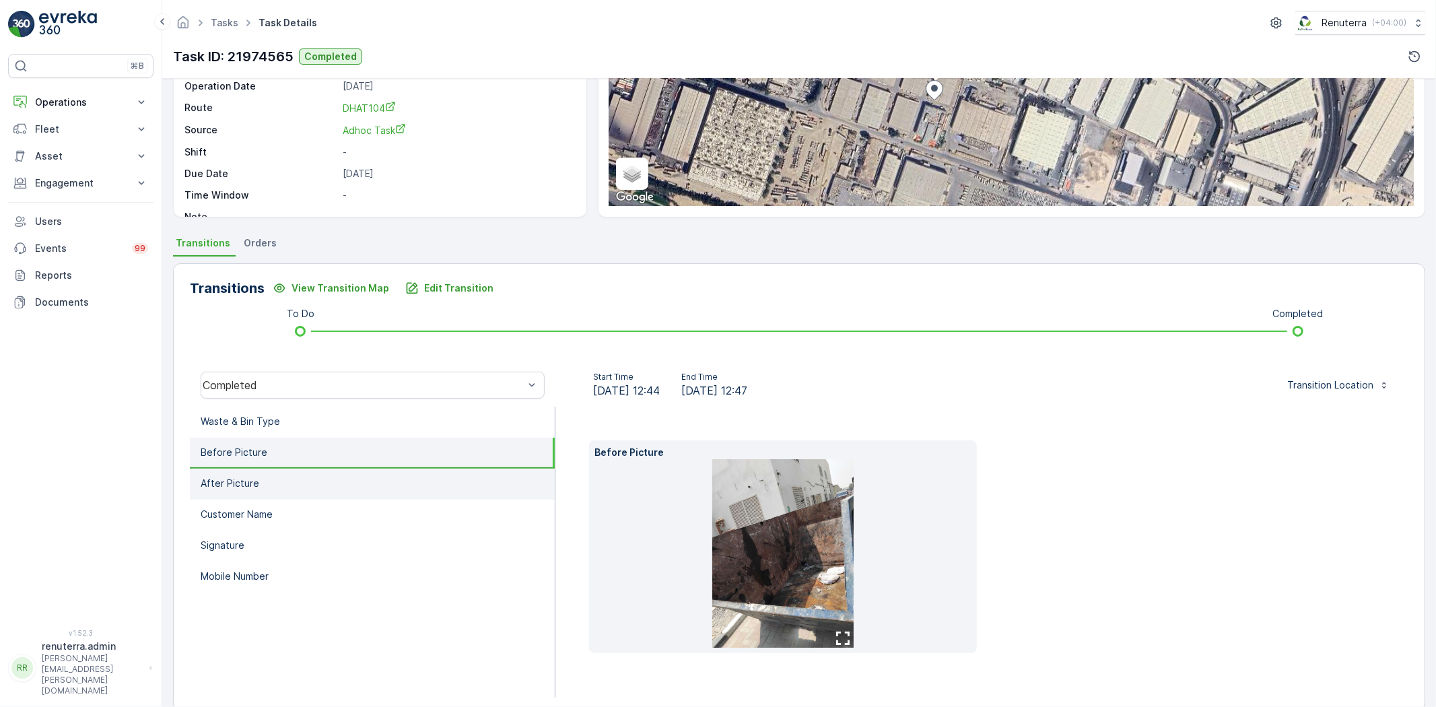
click at [311, 474] on li "After Picture" at bounding box center [372, 483] width 365 height 31
